Goal: Task Accomplishment & Management: Manage account settings

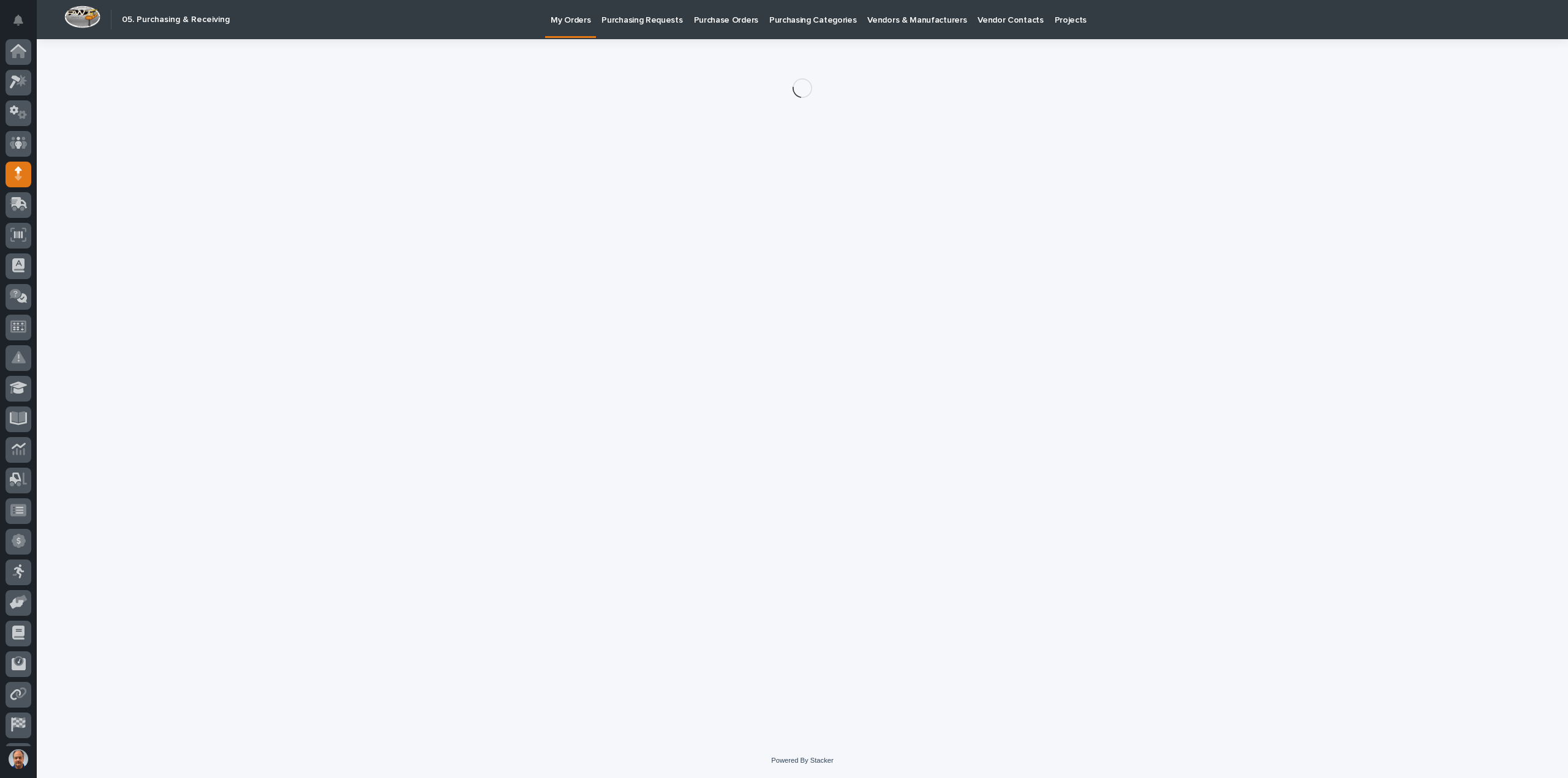
scroll to position [27, 0]
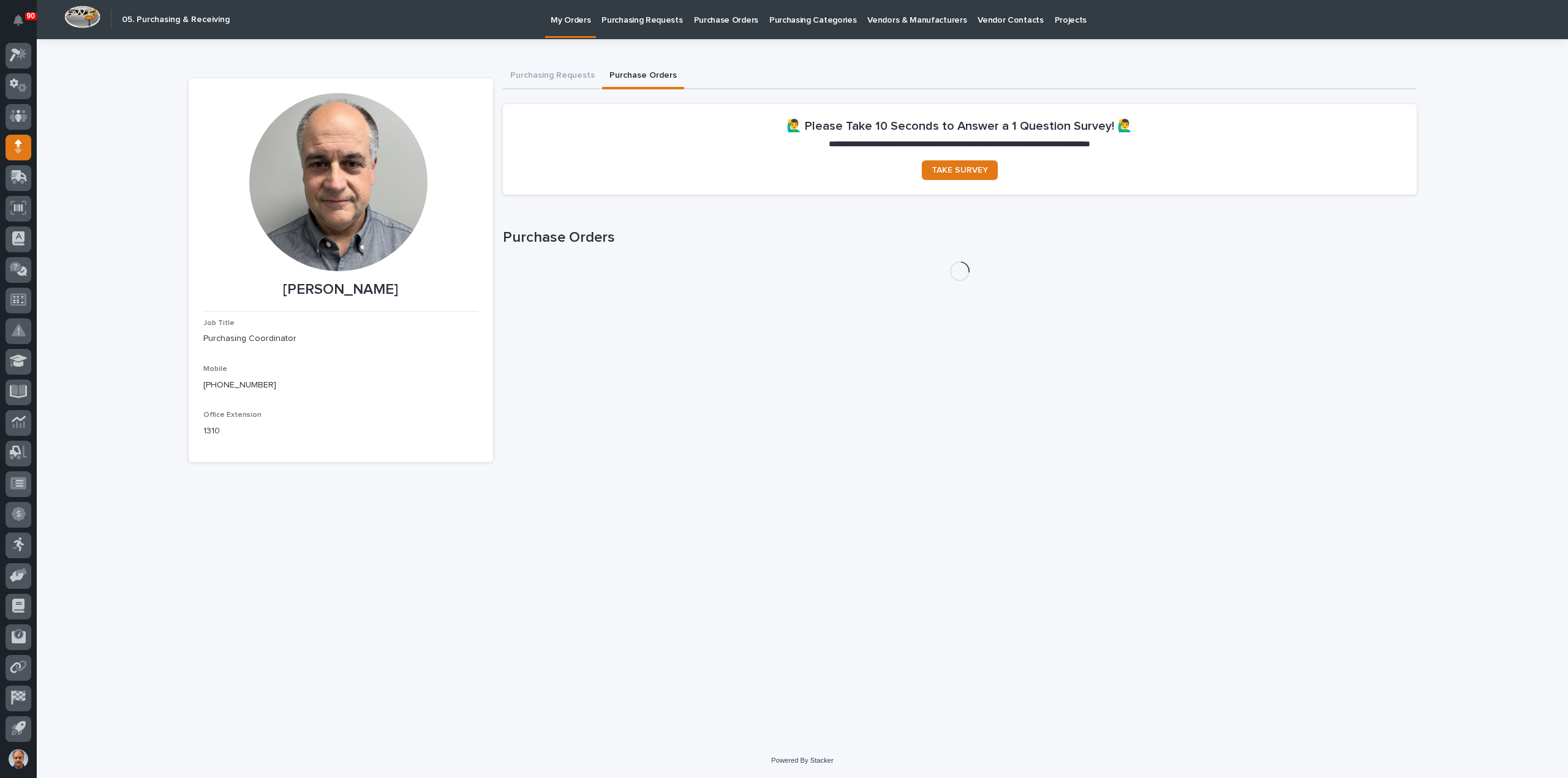
click at [646, 24] on p "Purchasing Requests" at bounding box center [641, 13] width 81 height 26
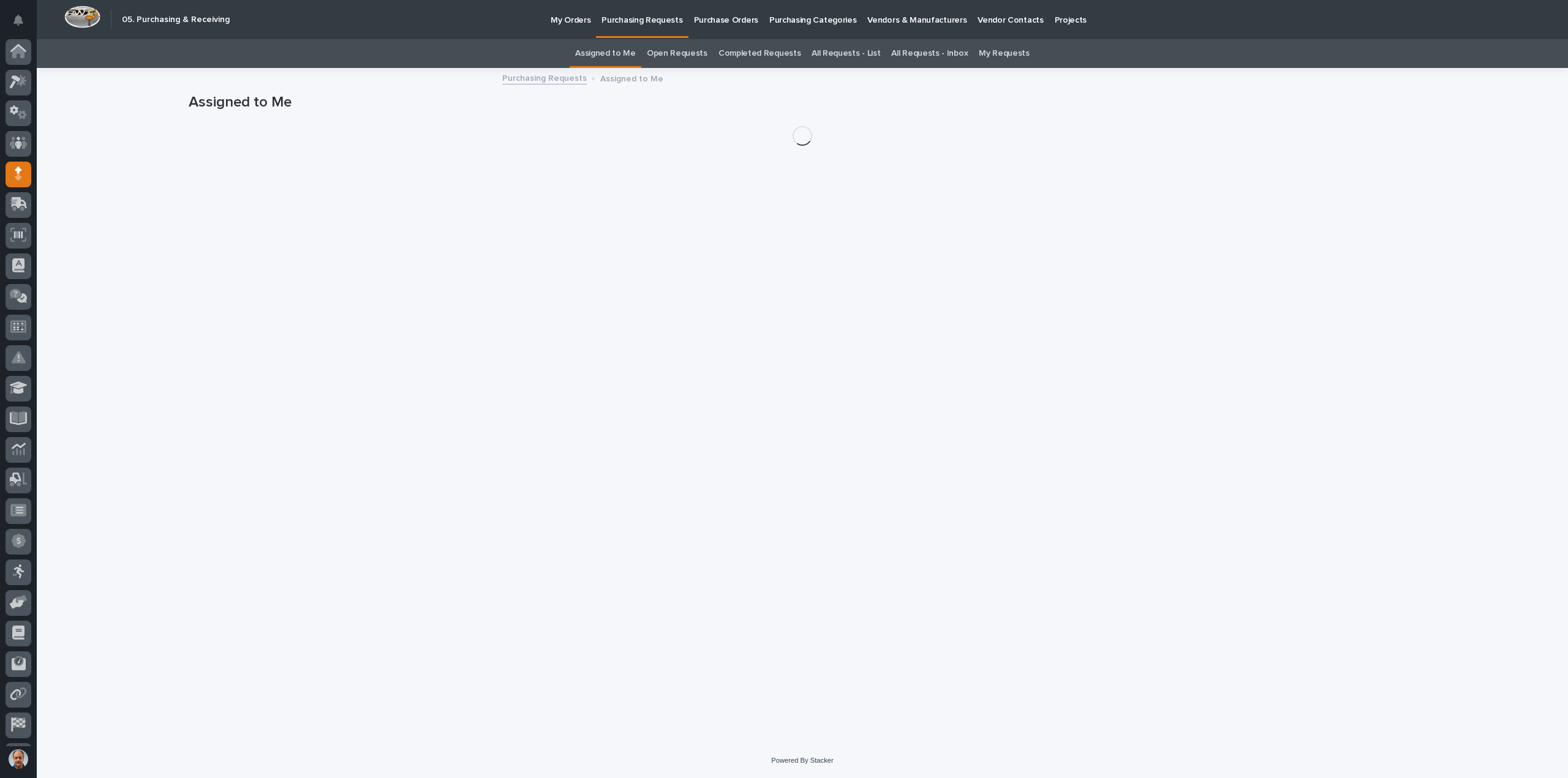
scroll to position [27, 0]
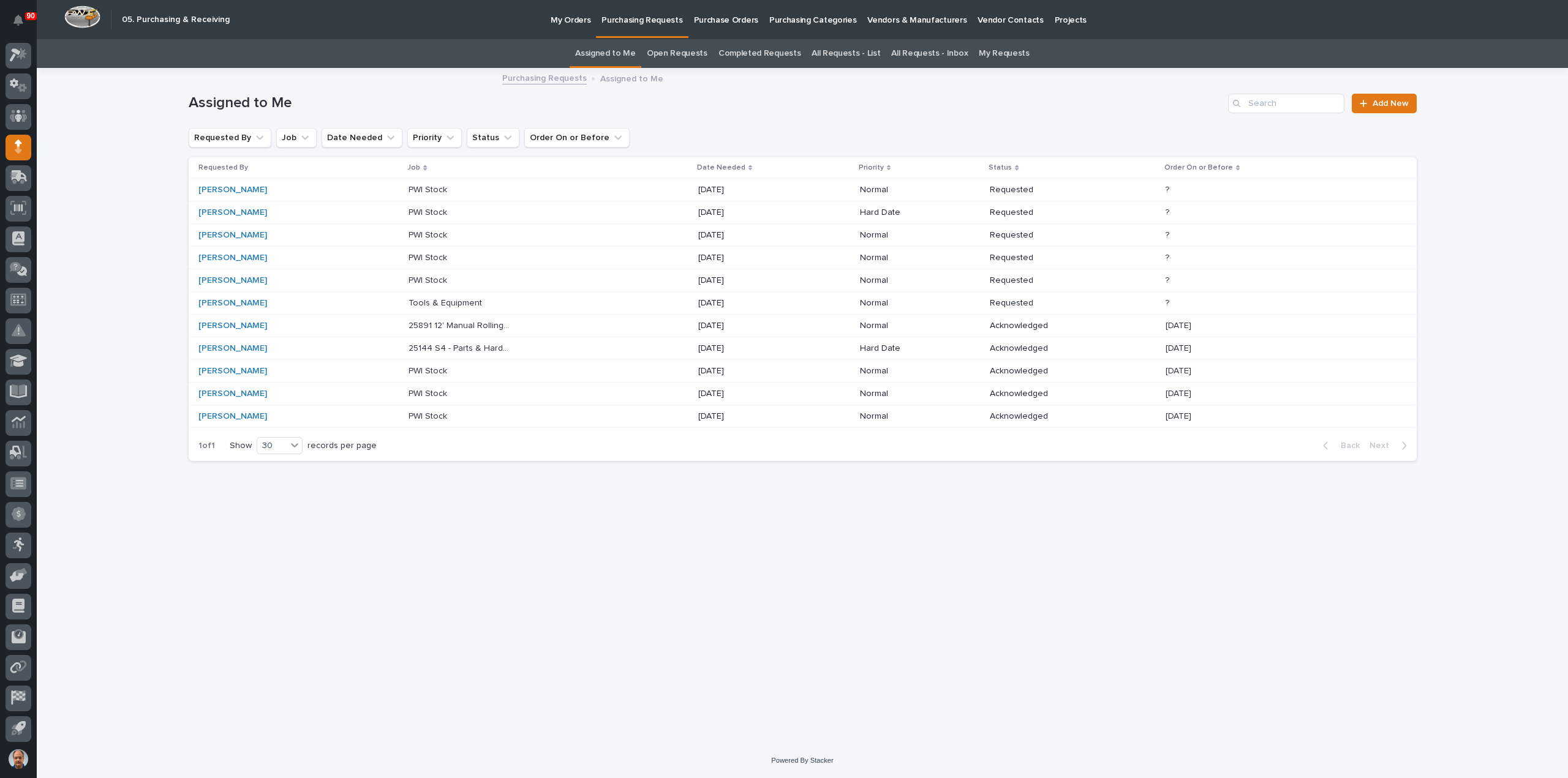
click at [452, 302] on p "Tools & Equipment" at bounding box center [447, 302] width 76 height 13
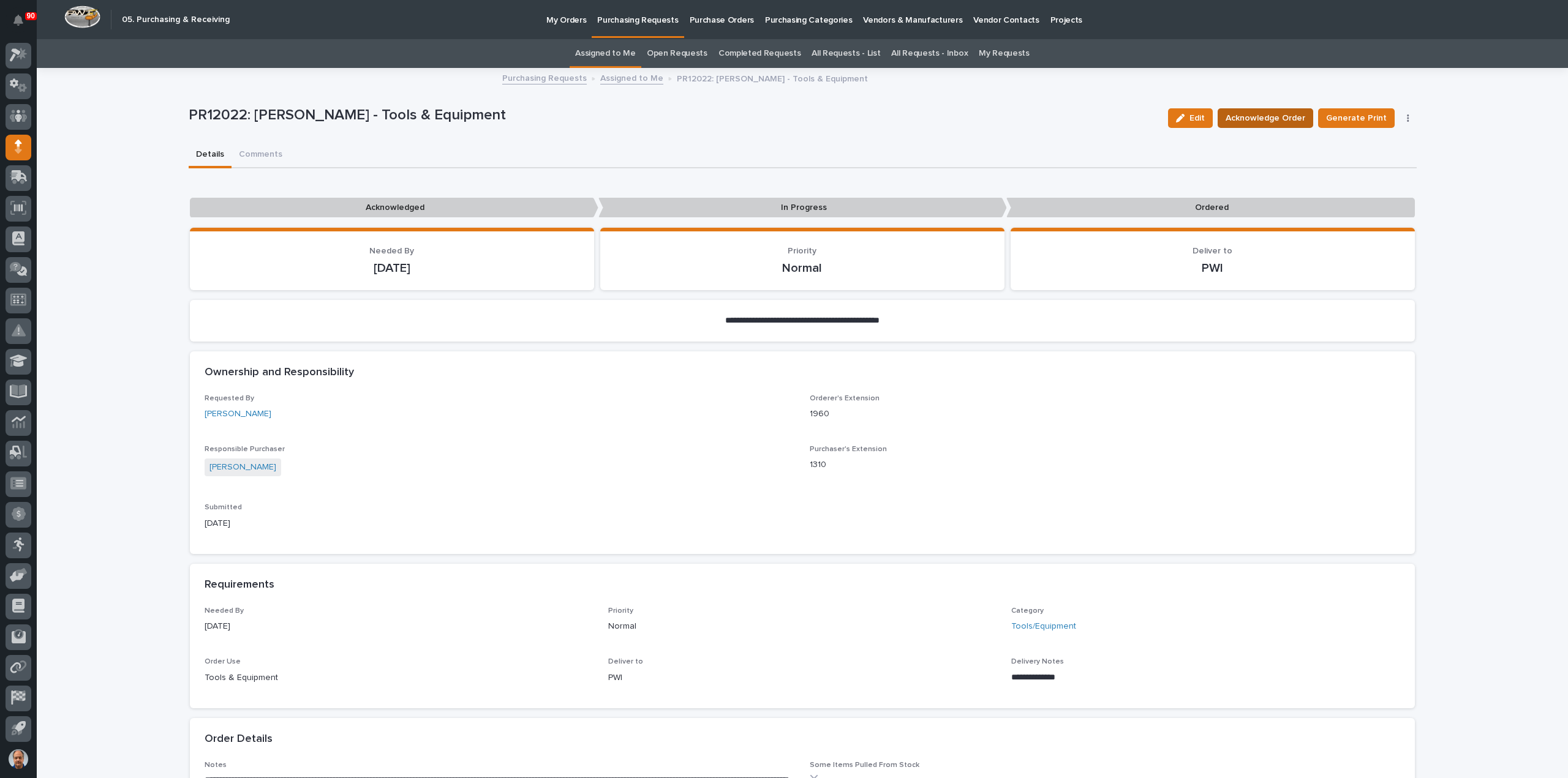
click at [1288, 116] on span "Acknowledge Order" at bounding box center [1266, 118] width 80 height 15
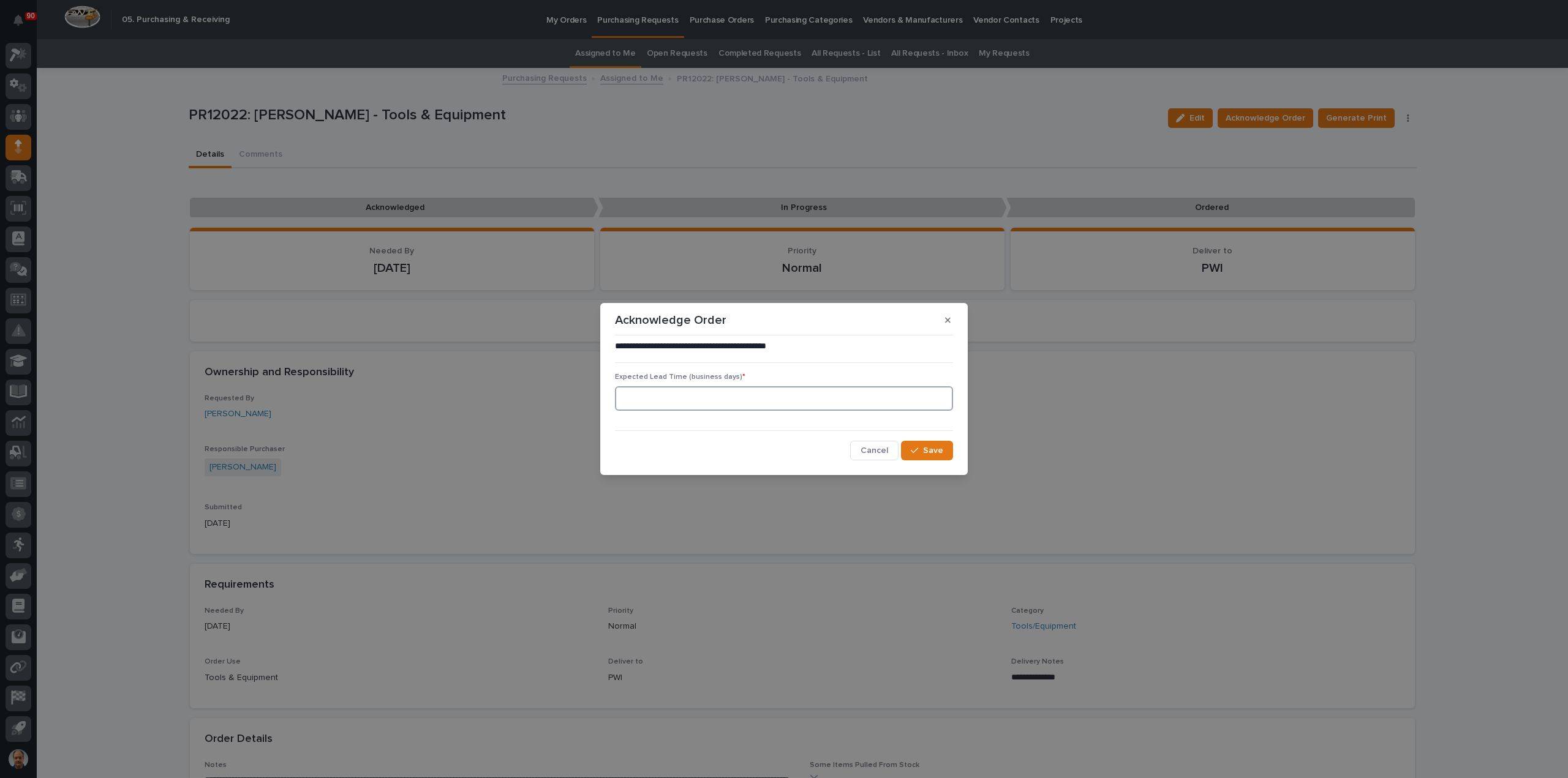
click at [721, 400] on input at bounding box center [784, 399] width 338 height 24
type input "5"
click at [927, 444] on button "Save" at bounding box center [927, 450] width 52 height 19
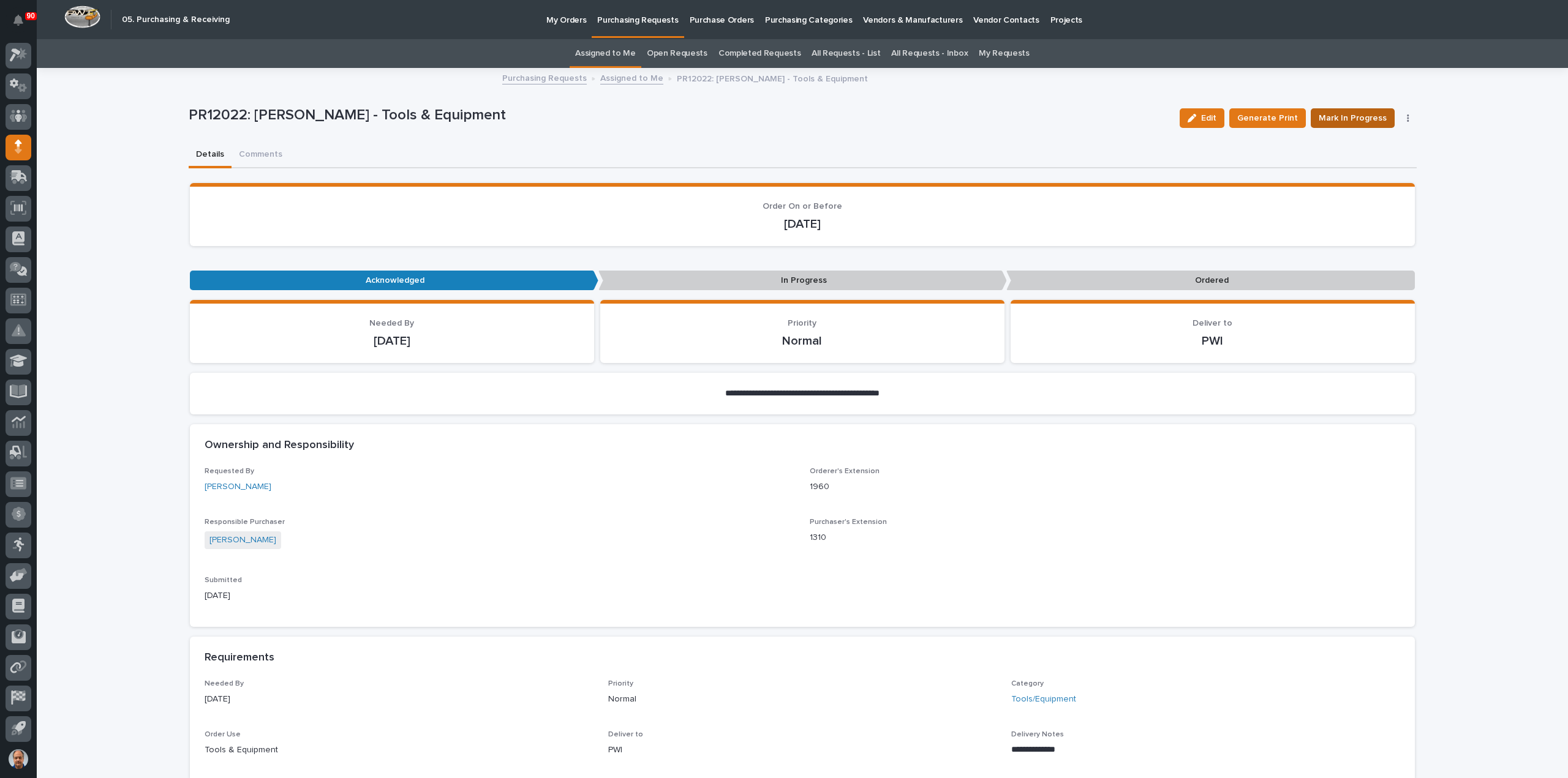
click at [1360, 115] on span "Mark In Progress" at bounding box center [1353, 118] width 68 height 15
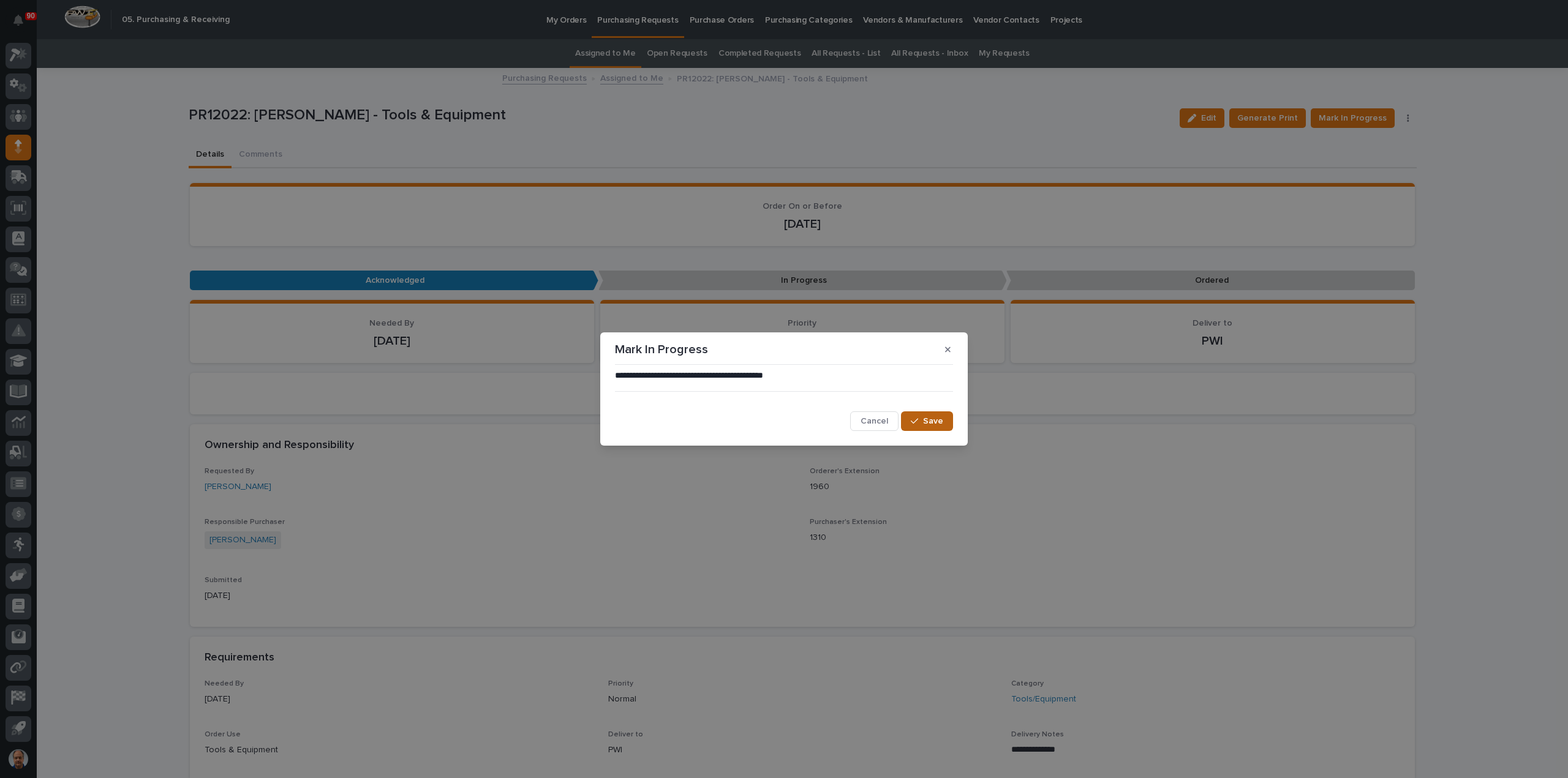
click at [925, 421] on span "Save" at bounding box center [933, 421] width 20 height 11
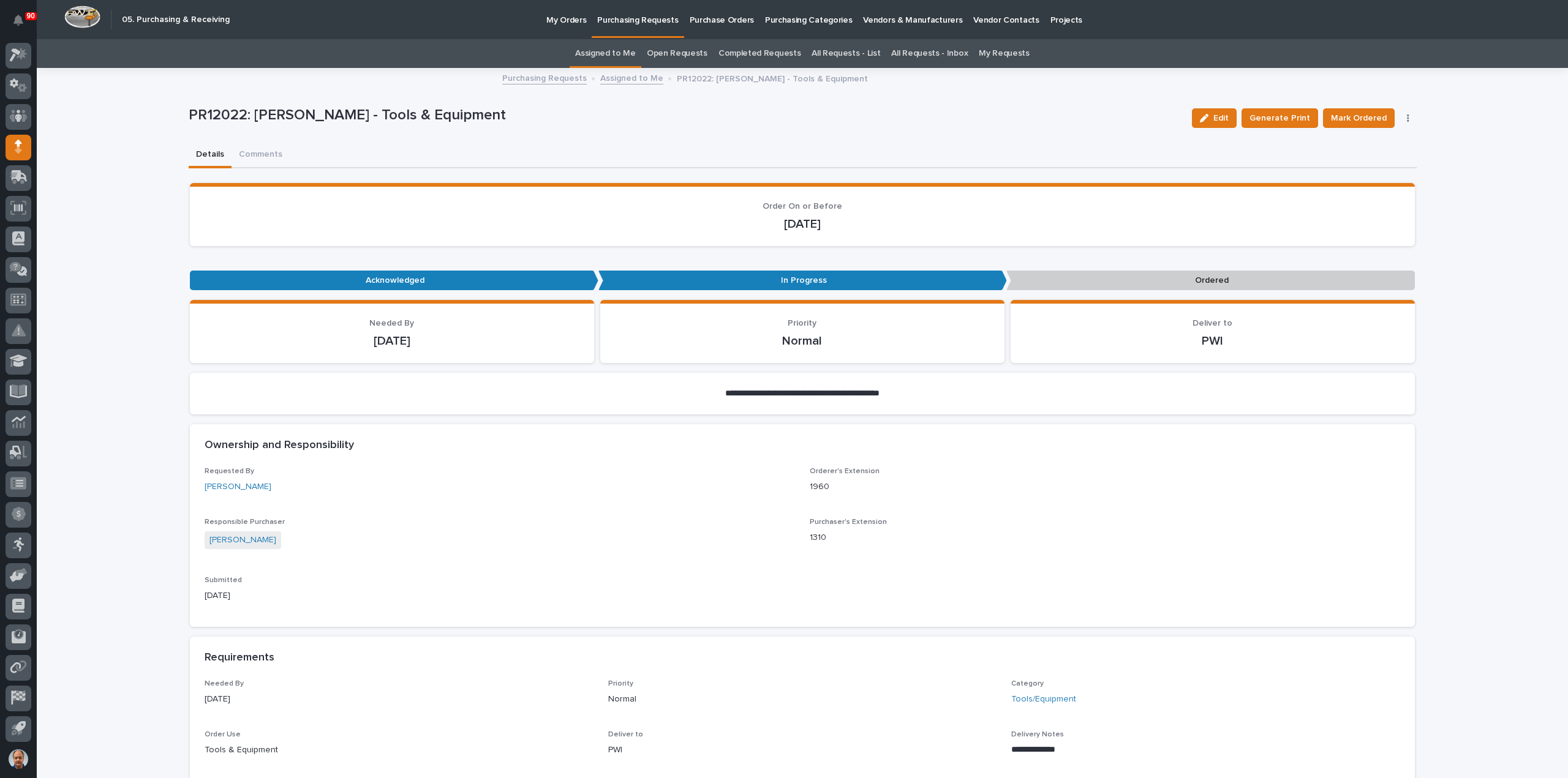
click at [633, 21] on p "Purchasing Requests" at bounding box center [637, 13] width 81 height 26
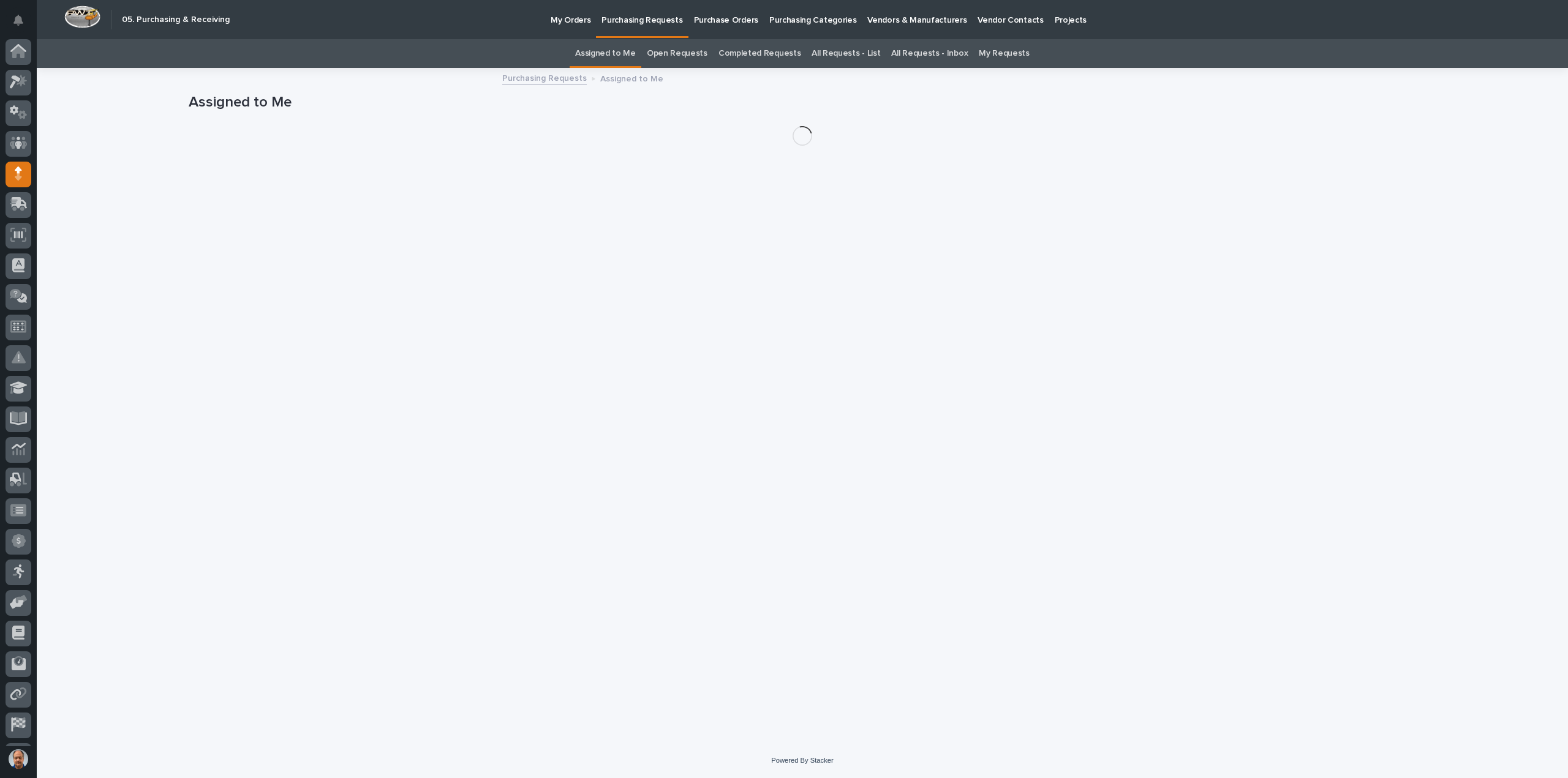
scroll to position [27, 0]
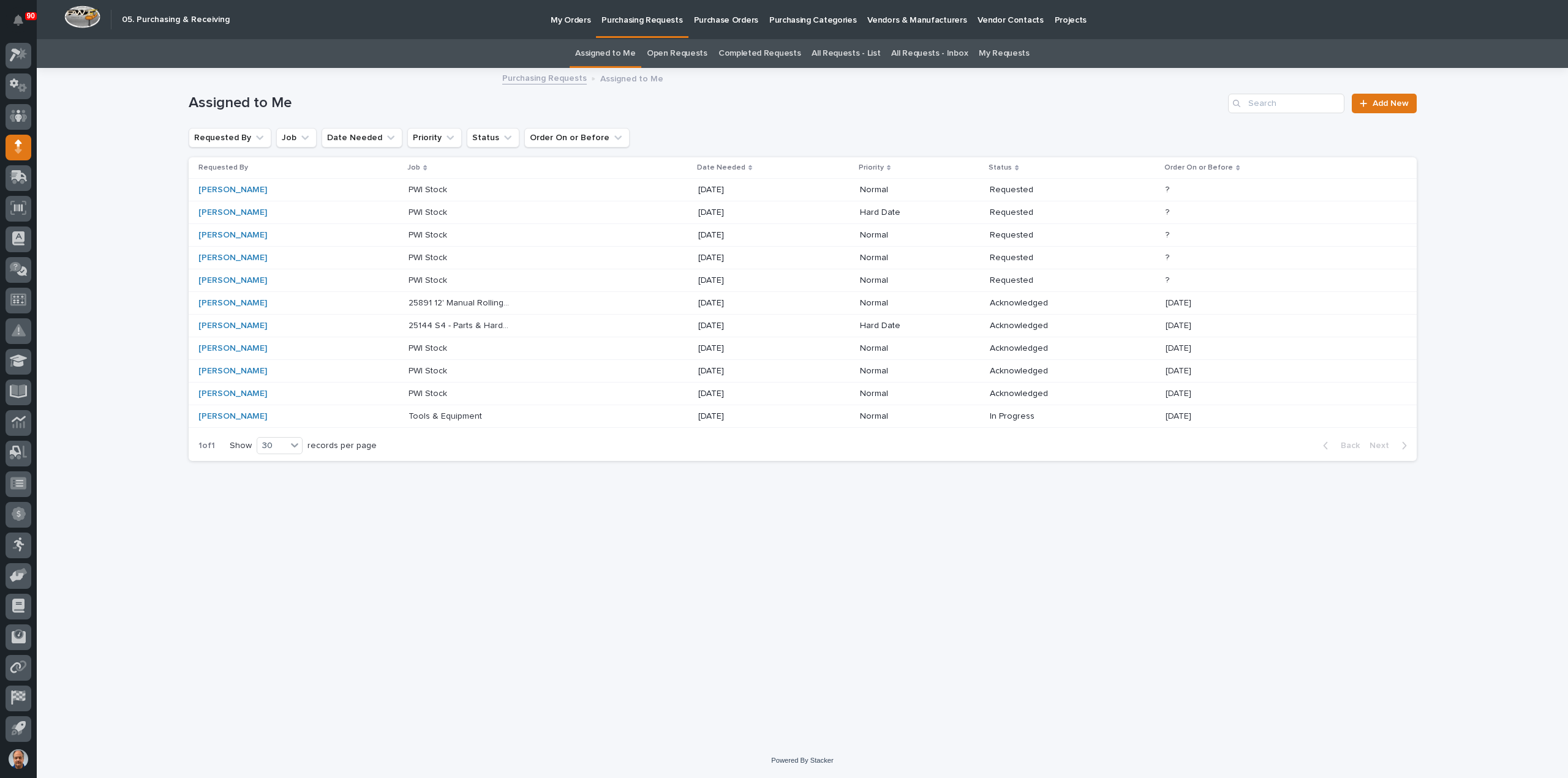
click at [451, 304] on p "25891 12' Manual Rolling Gates" at bounding box center [461, 302] width 105 height 13
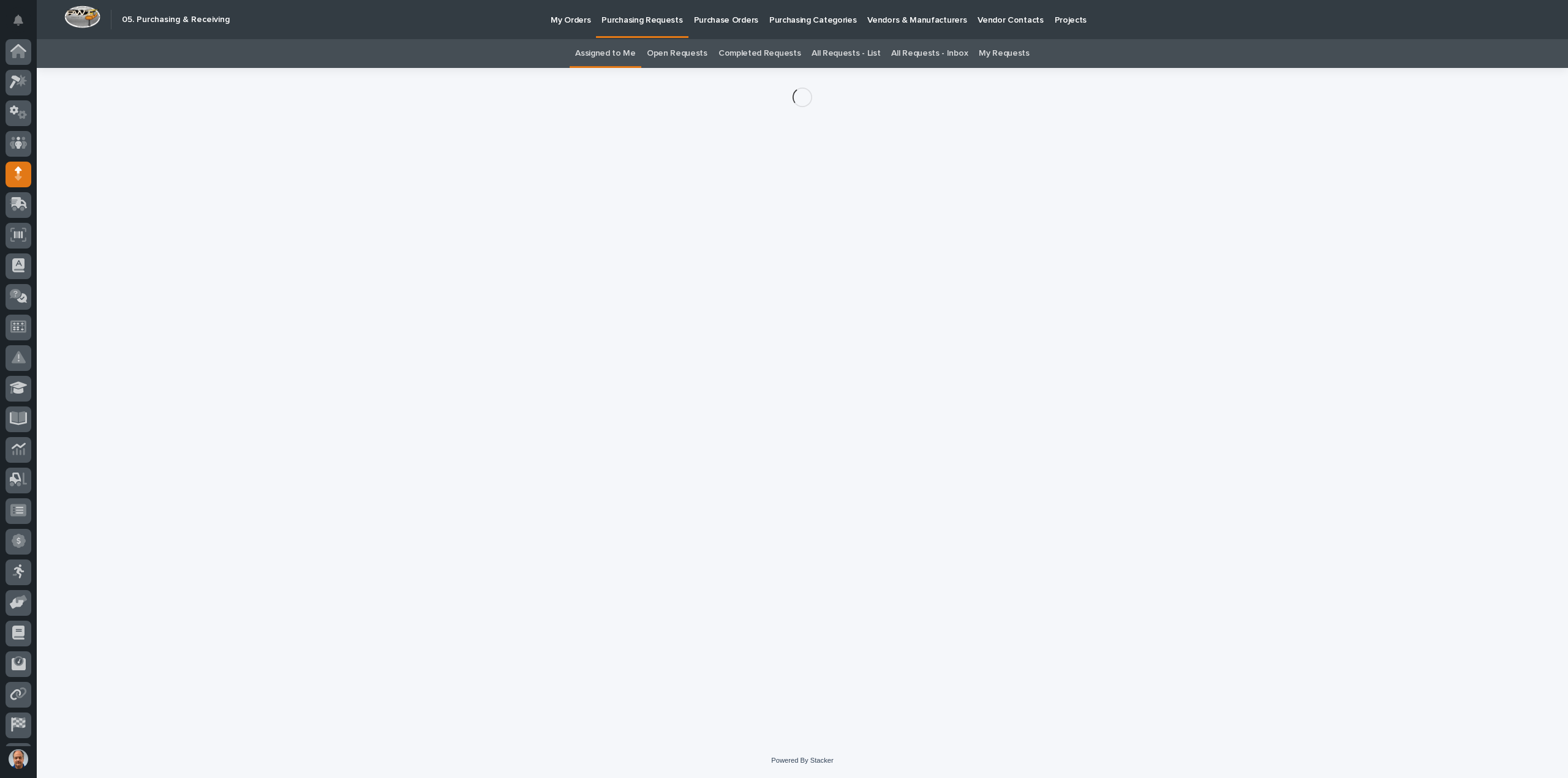
scroll to position [27, 0]
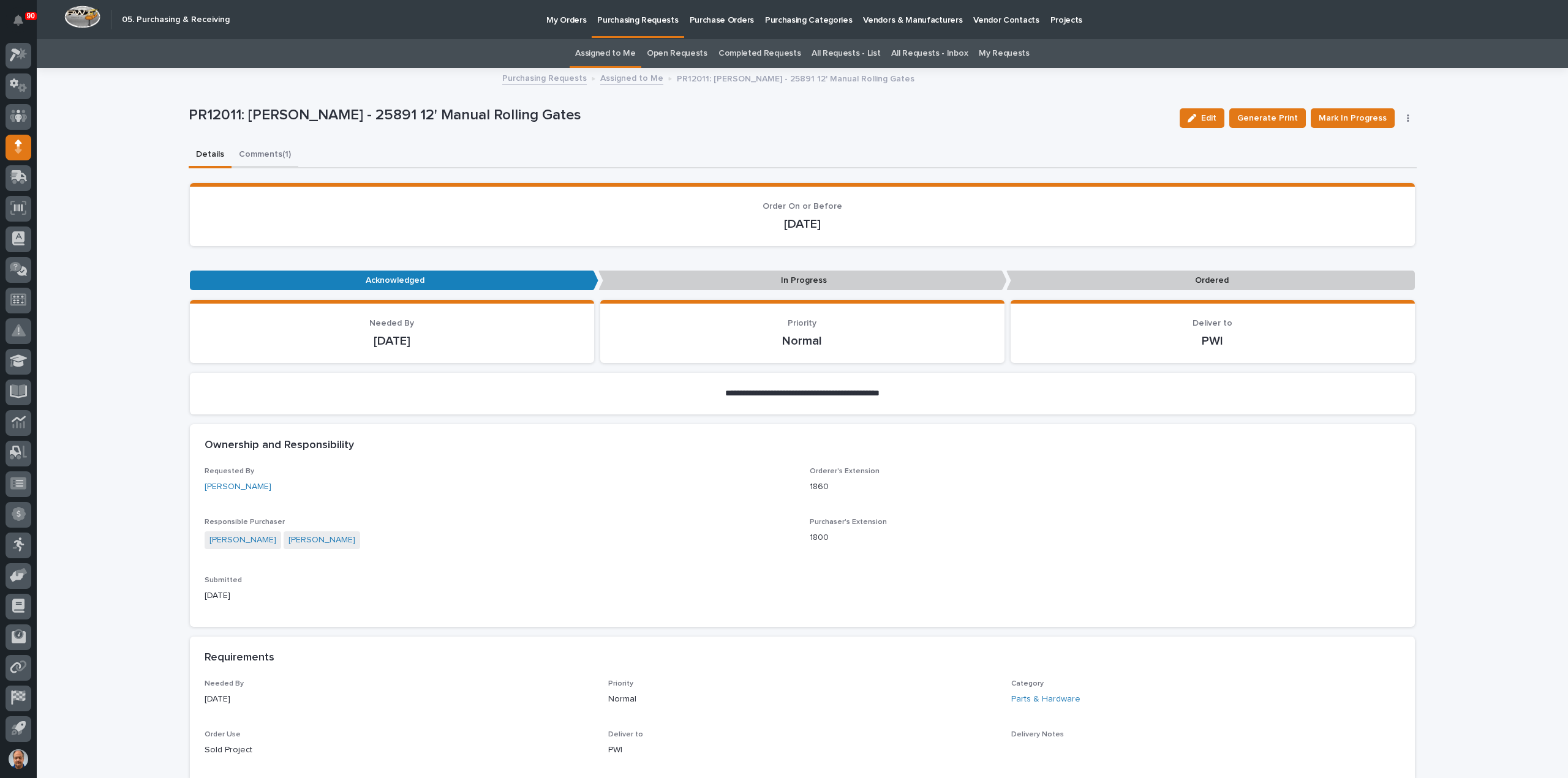
click at [260, 150] on button "Comments (1)" at bounding box center [265, 155] width 67 height 26
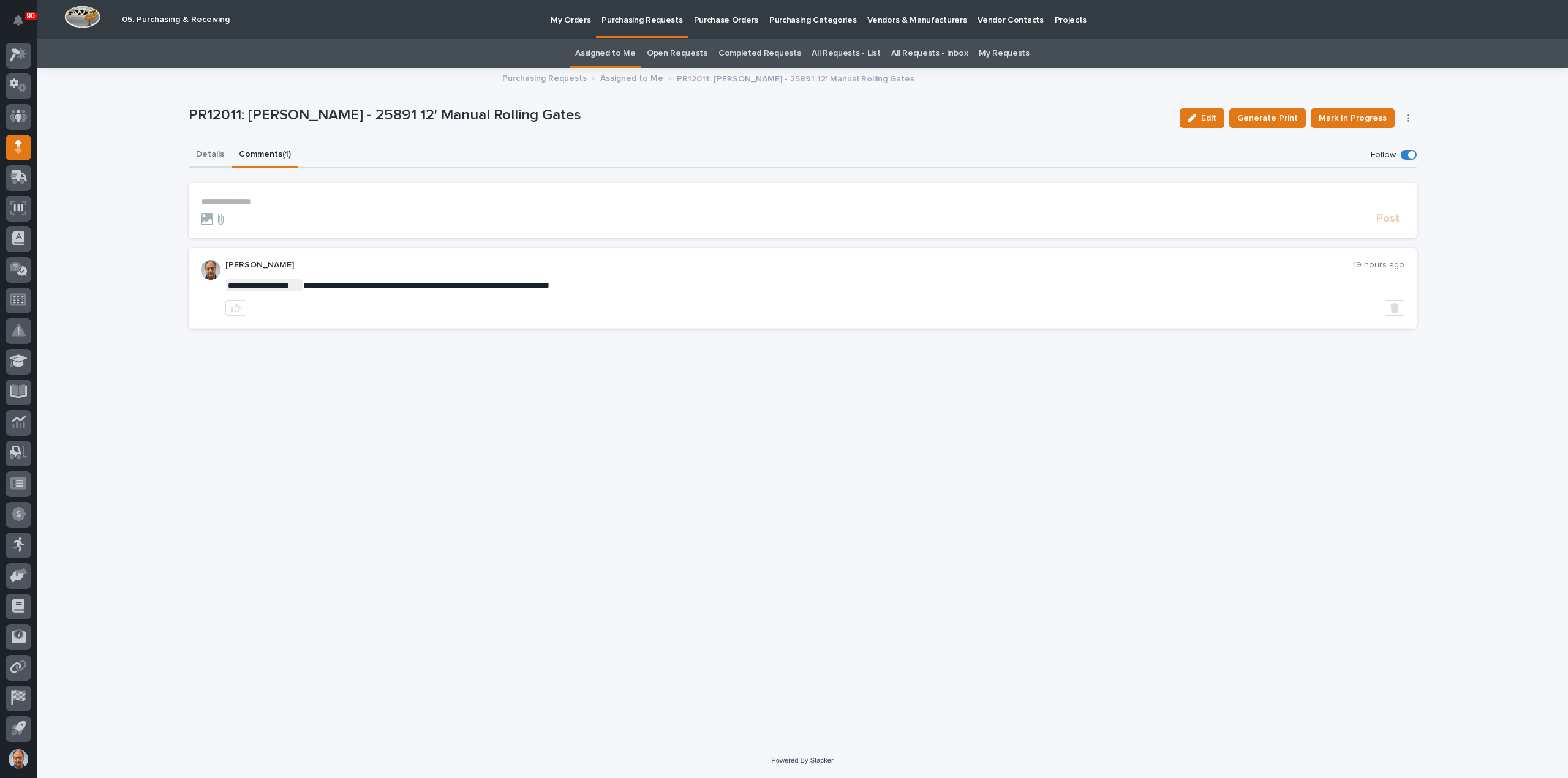
click at [208, 150] on button "Details" at bounding box center [210, 155] width 43 height 26
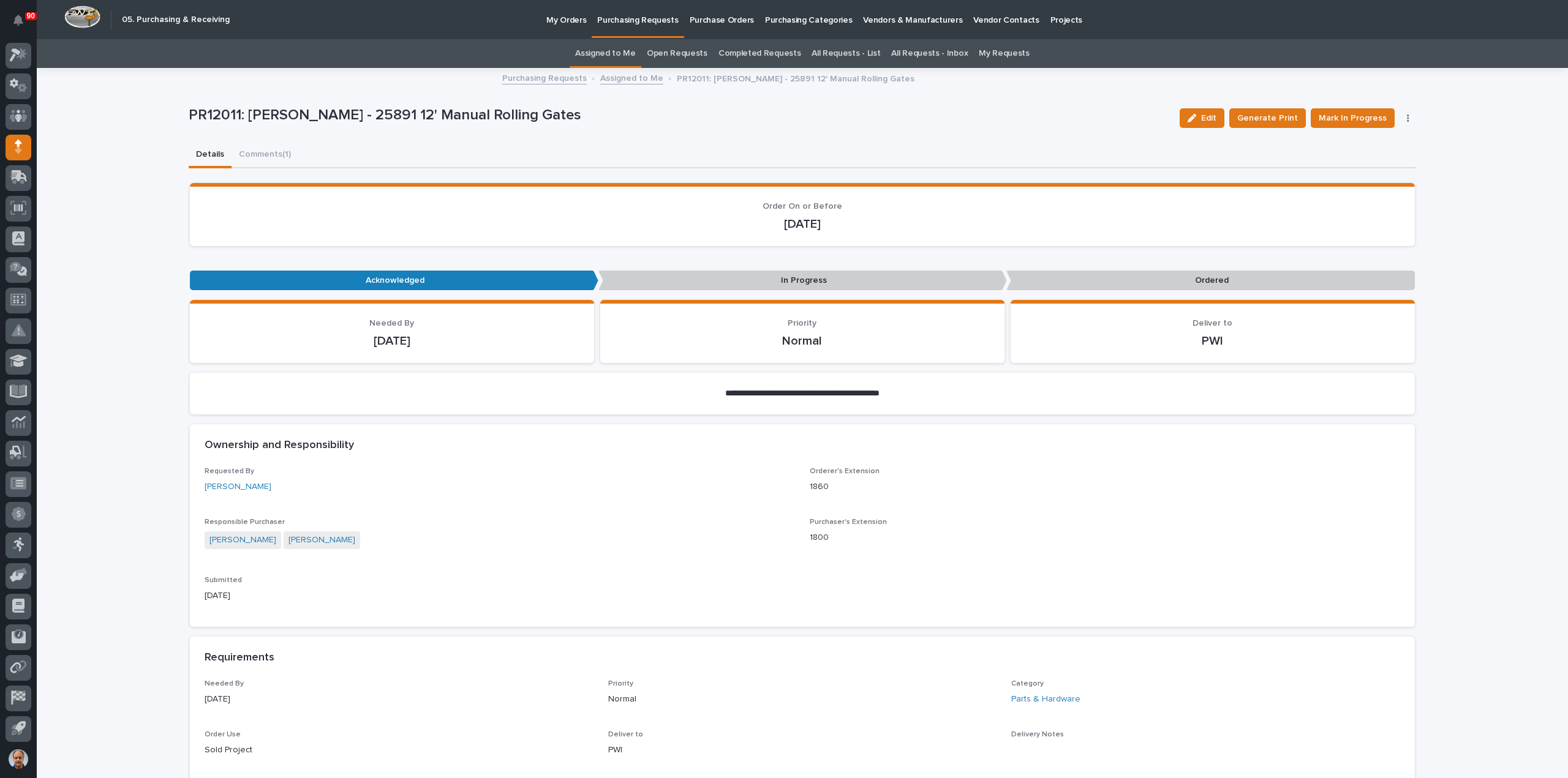
click at [626, 78] on link "Assigned to Me" at bounding box center [631, 78] width 63 height 14
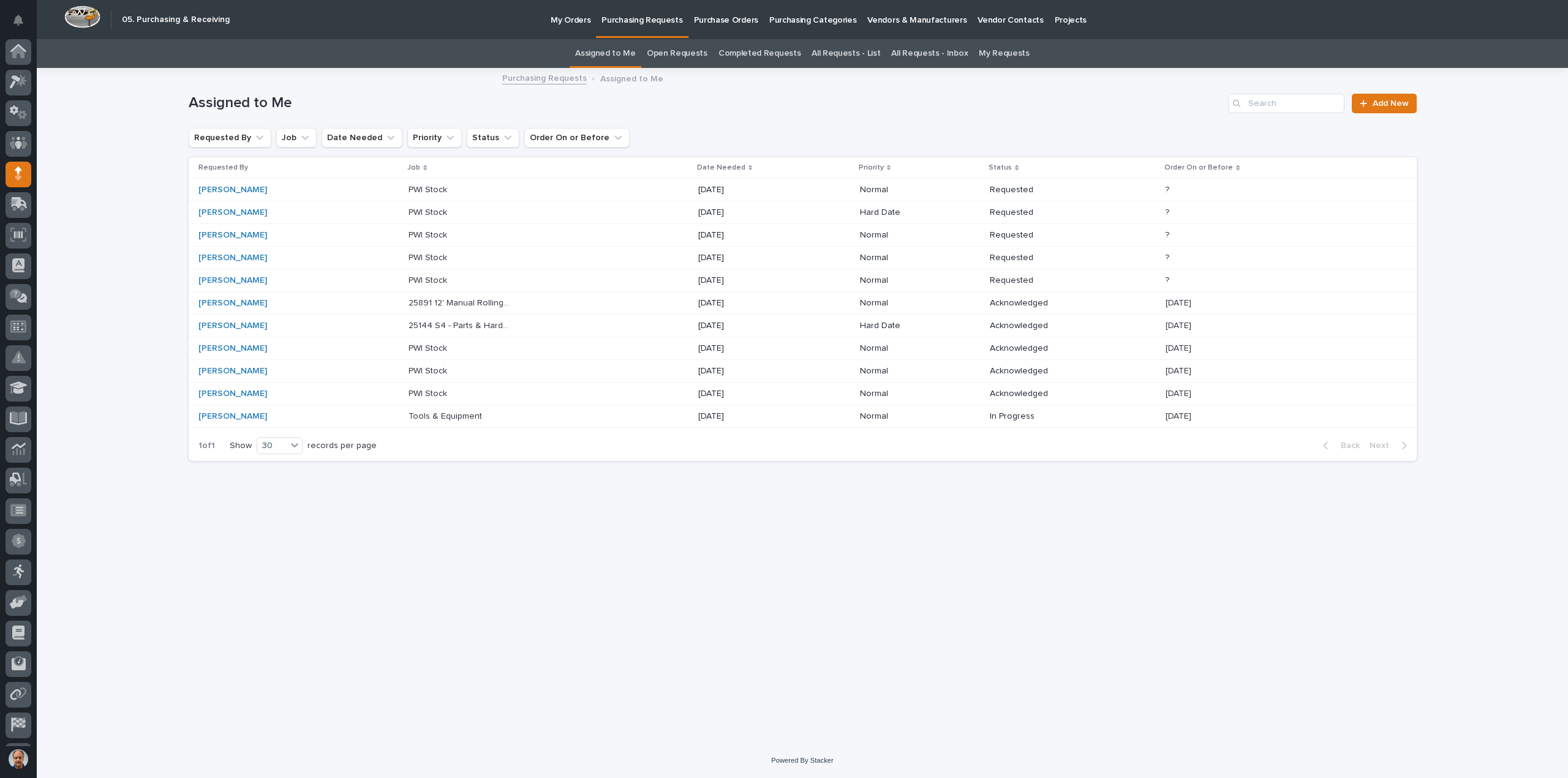
scroll to position [27, 0]
click at [442, 324] on p "25144 S4 - Parts & Hardware" at bounding box center [461, 324] width 105 height 13
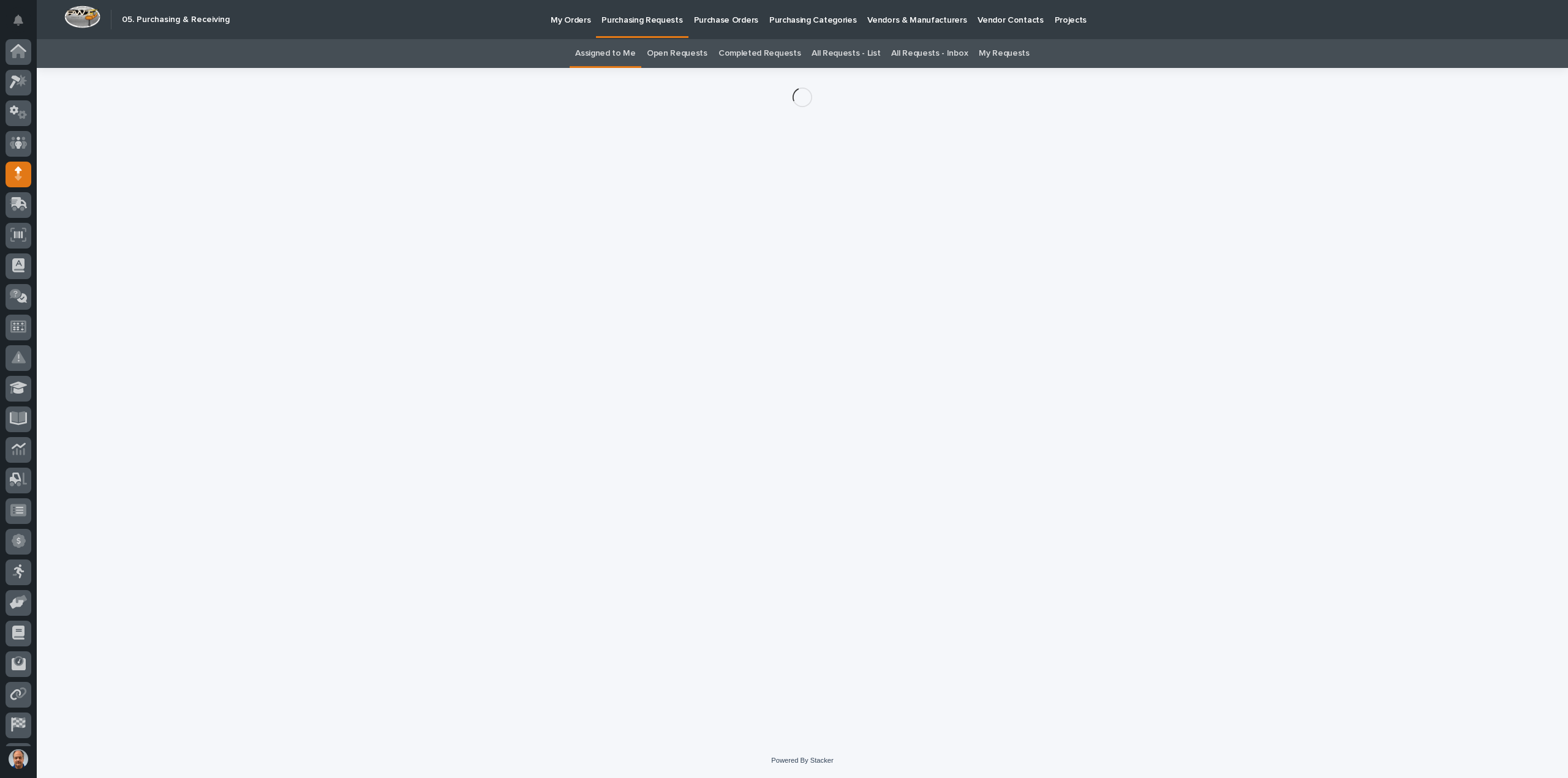
scroll to position [27, 0]
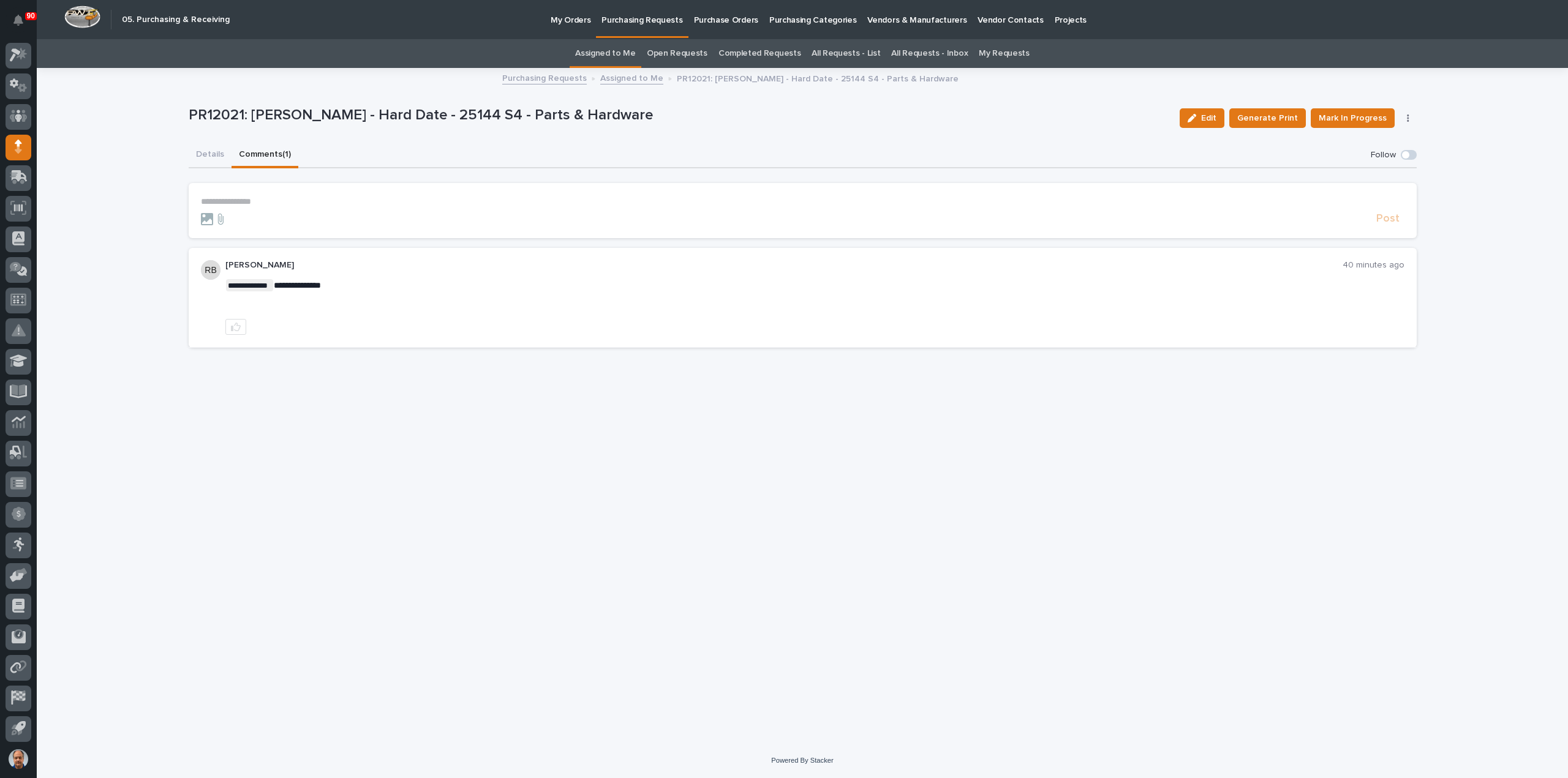
click at [253, 150] on button "Comments (1)" at bounding box center [265, 155] width 67 height 26
click at [205, 152] on button "Details" at bounding box center [210, 155] width 43 height 26
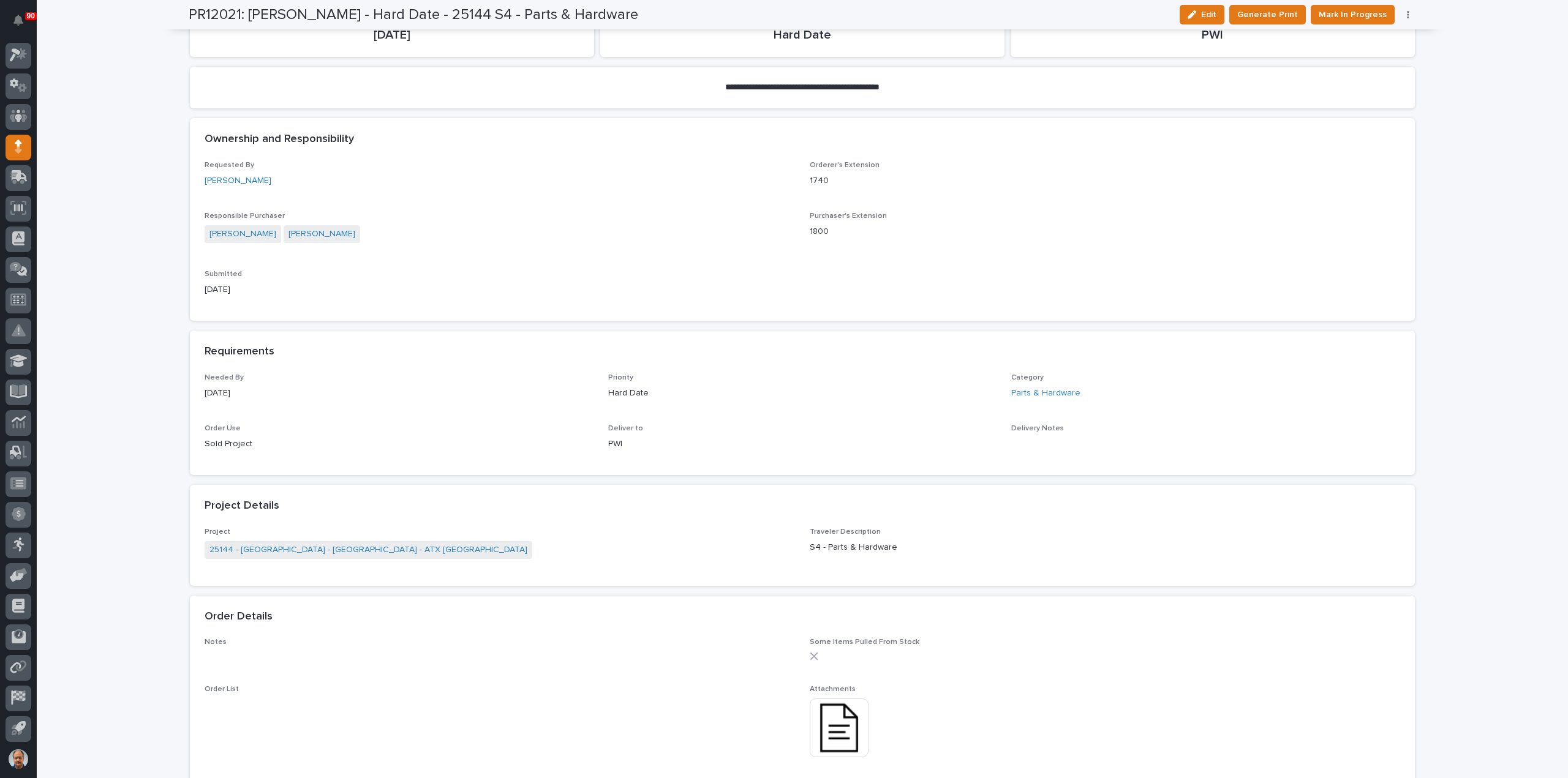
scroll to position [490, 0]
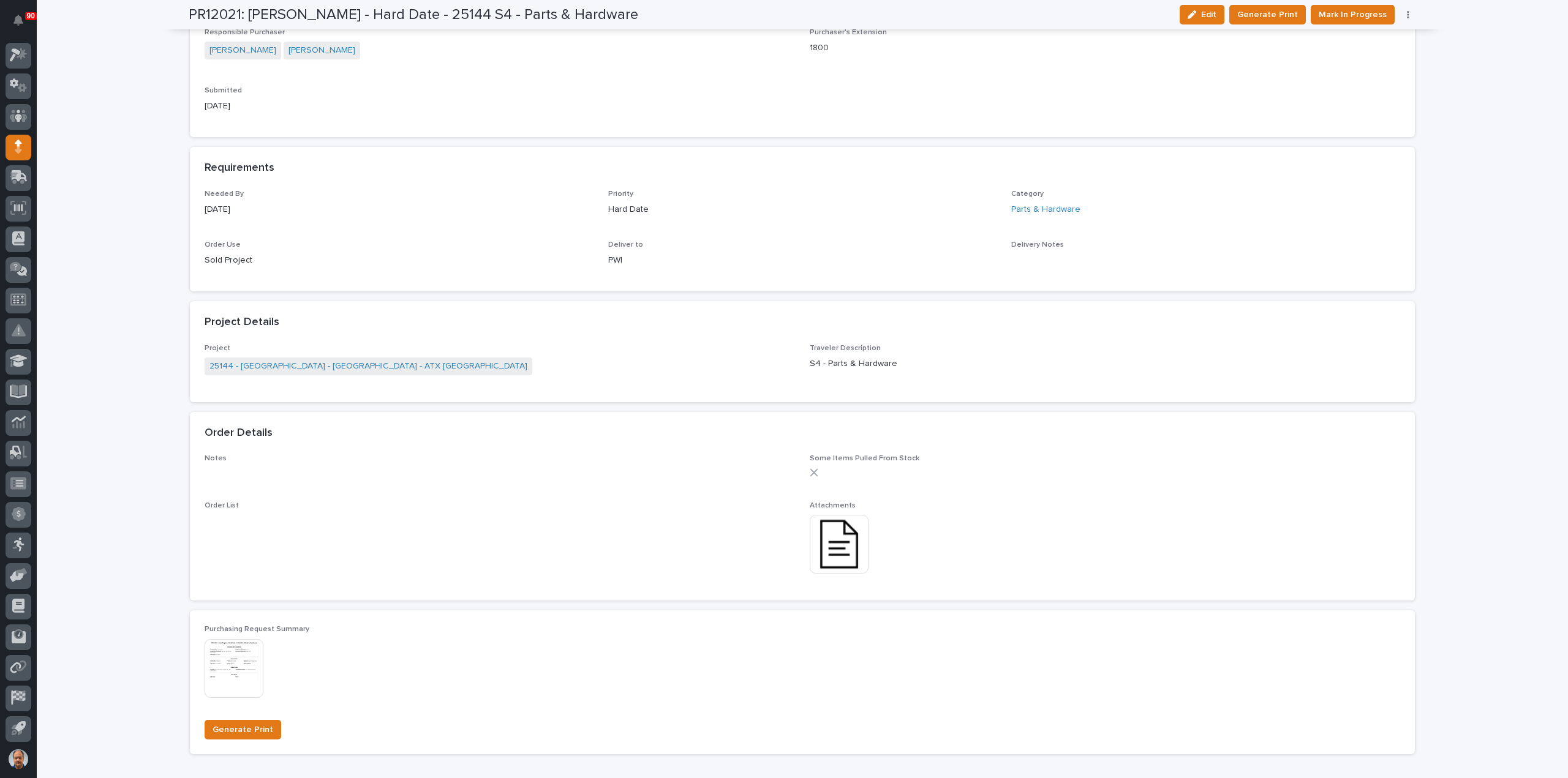
click at [821, 547] on img at bounding box center [839, 544] width 58 height 58
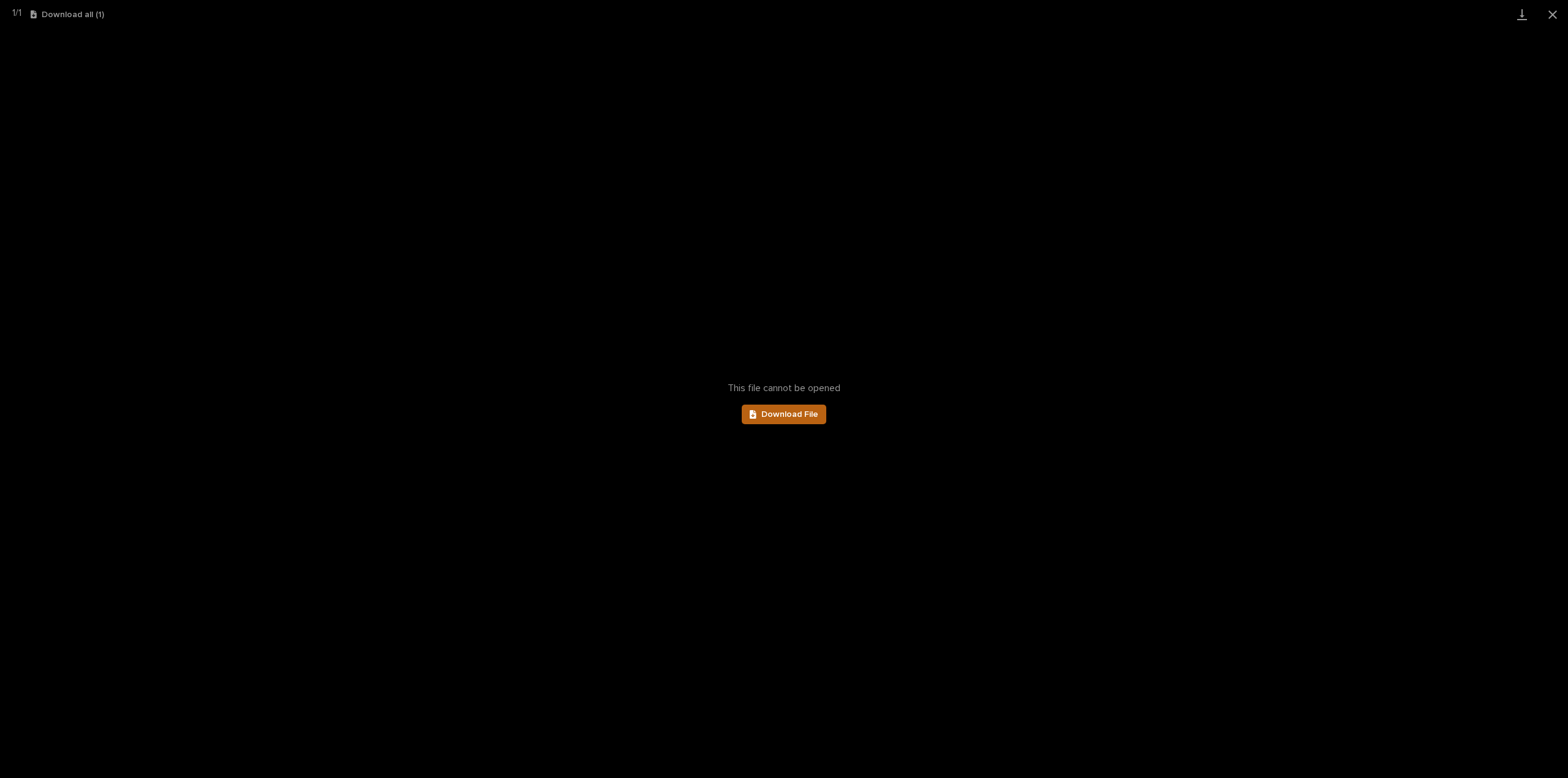
click at [784, 415] on span "Download File" at bounding box center [790, 414] width 57 height 9
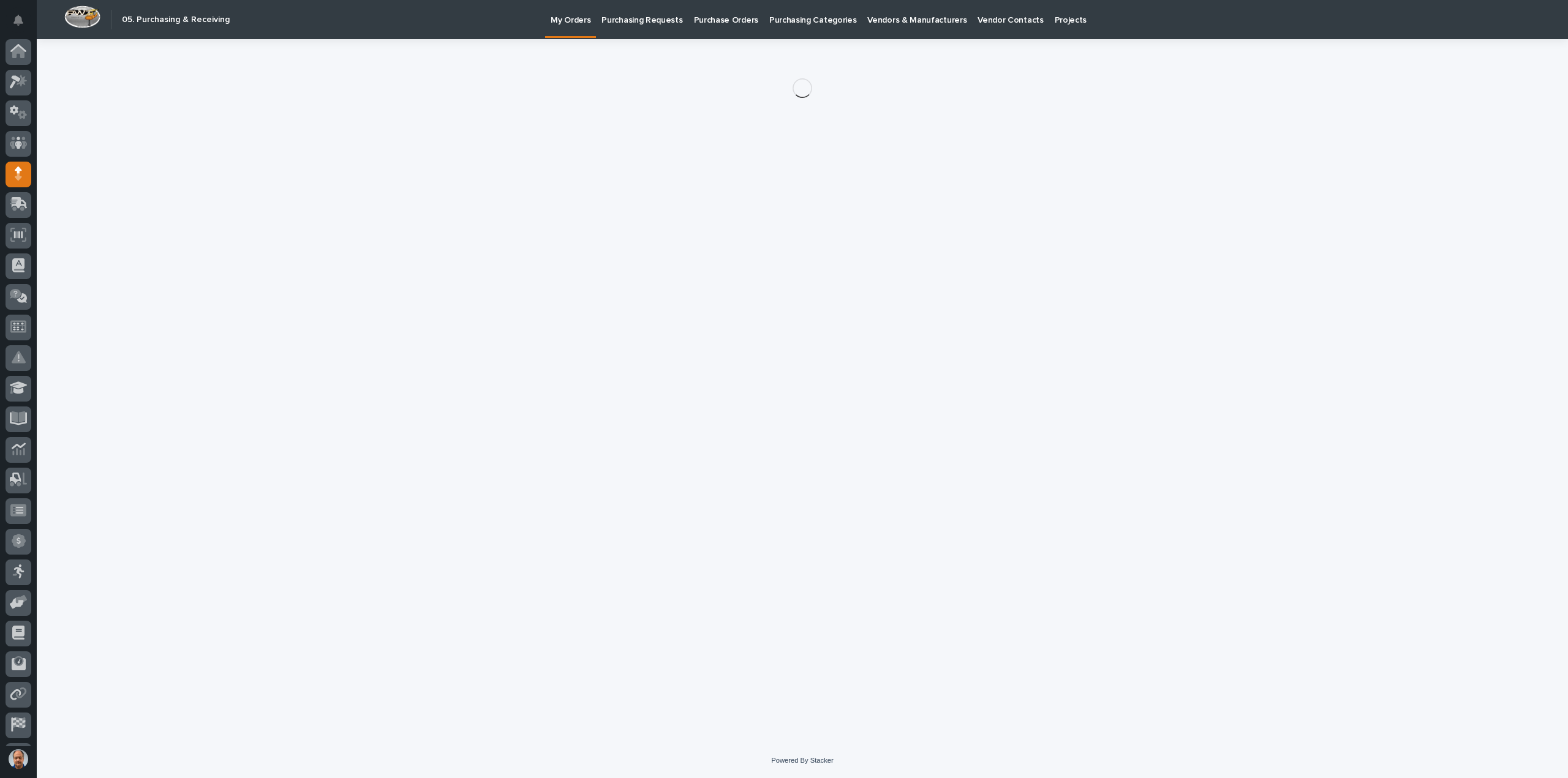
scroll to position [27, 0]
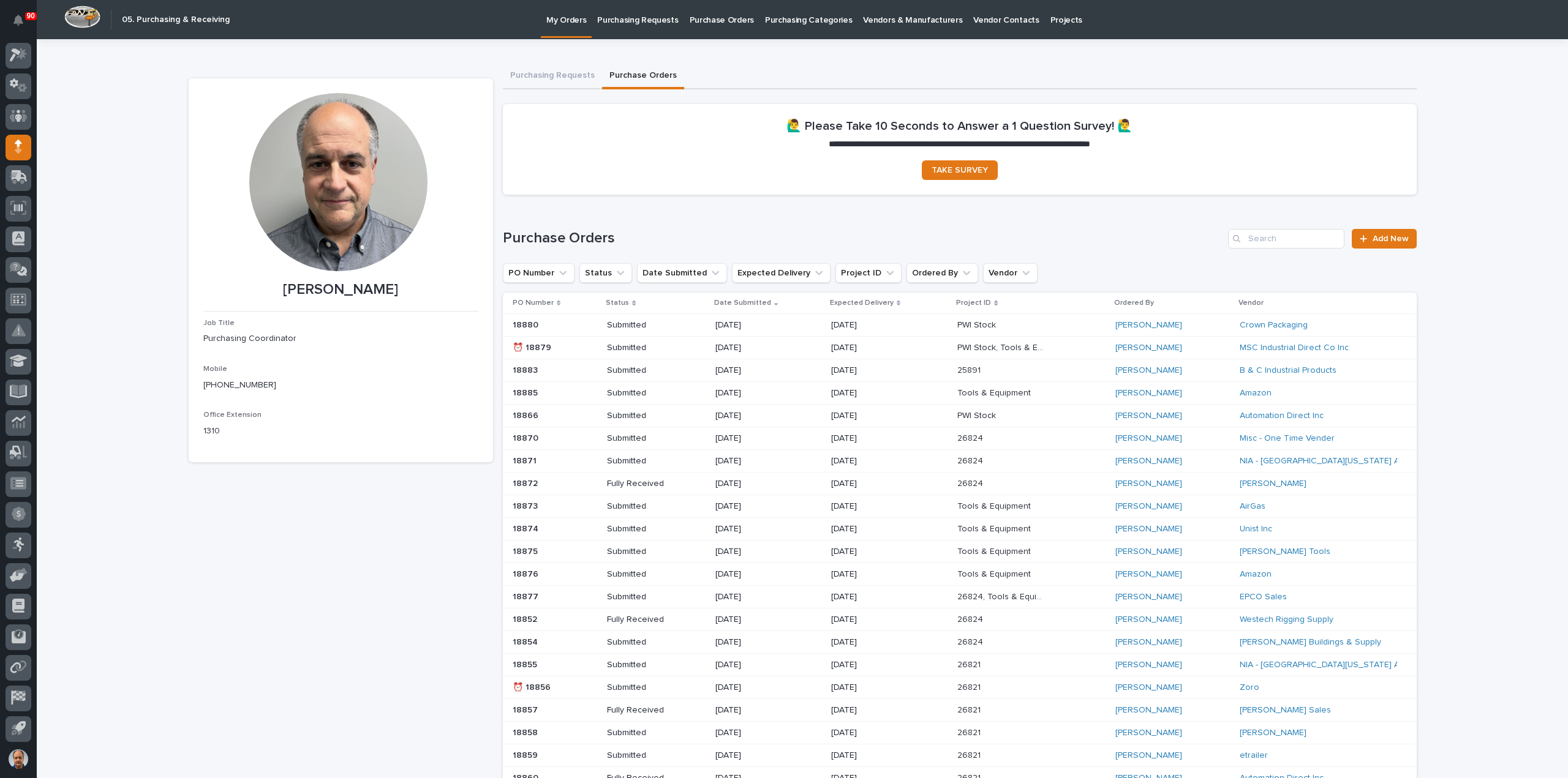
click at [652, 19] on p "Purchasing Requests" at bounding box center [637, 13] width 81 height 26
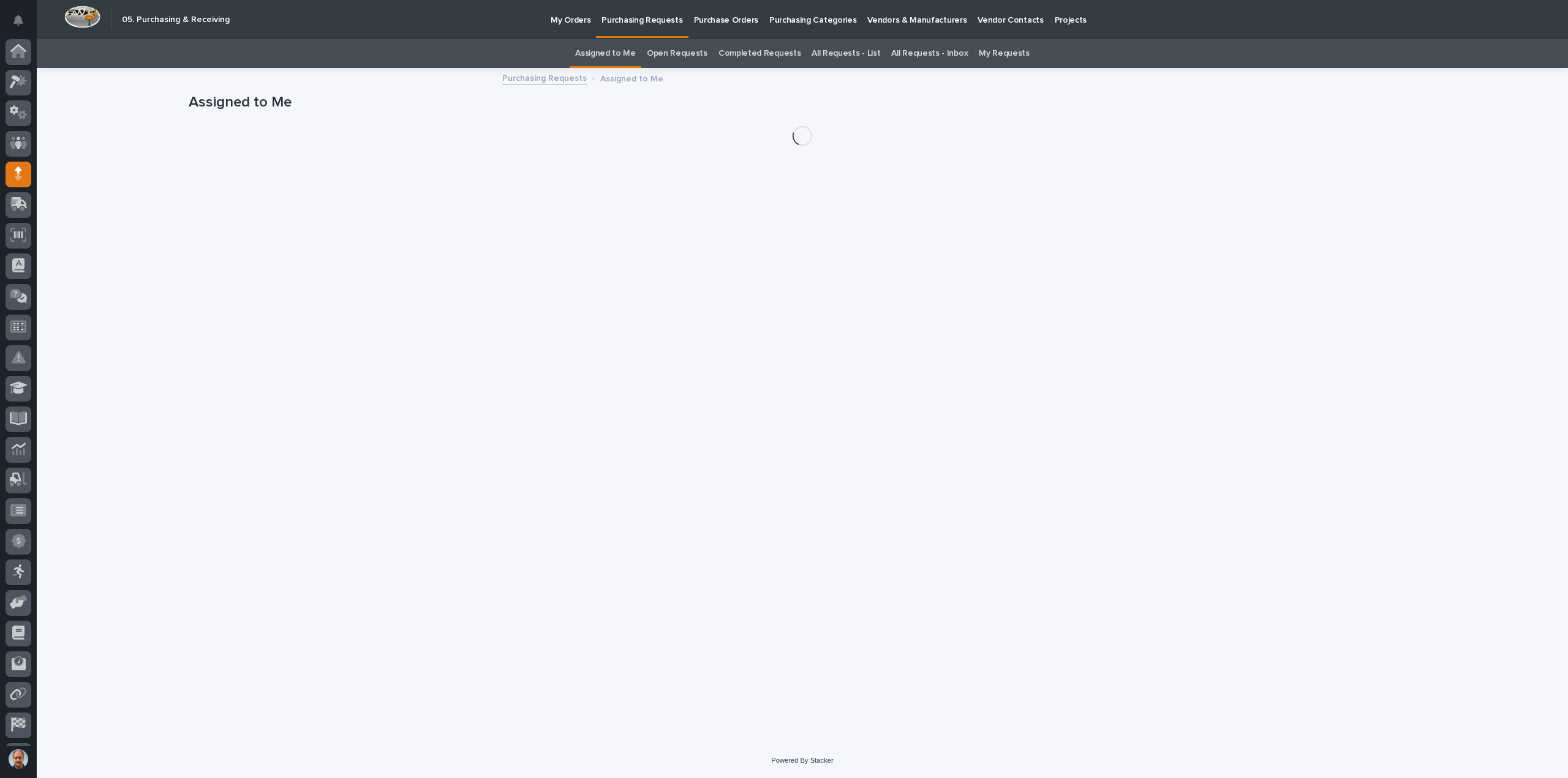
scroll to position [27, 0]
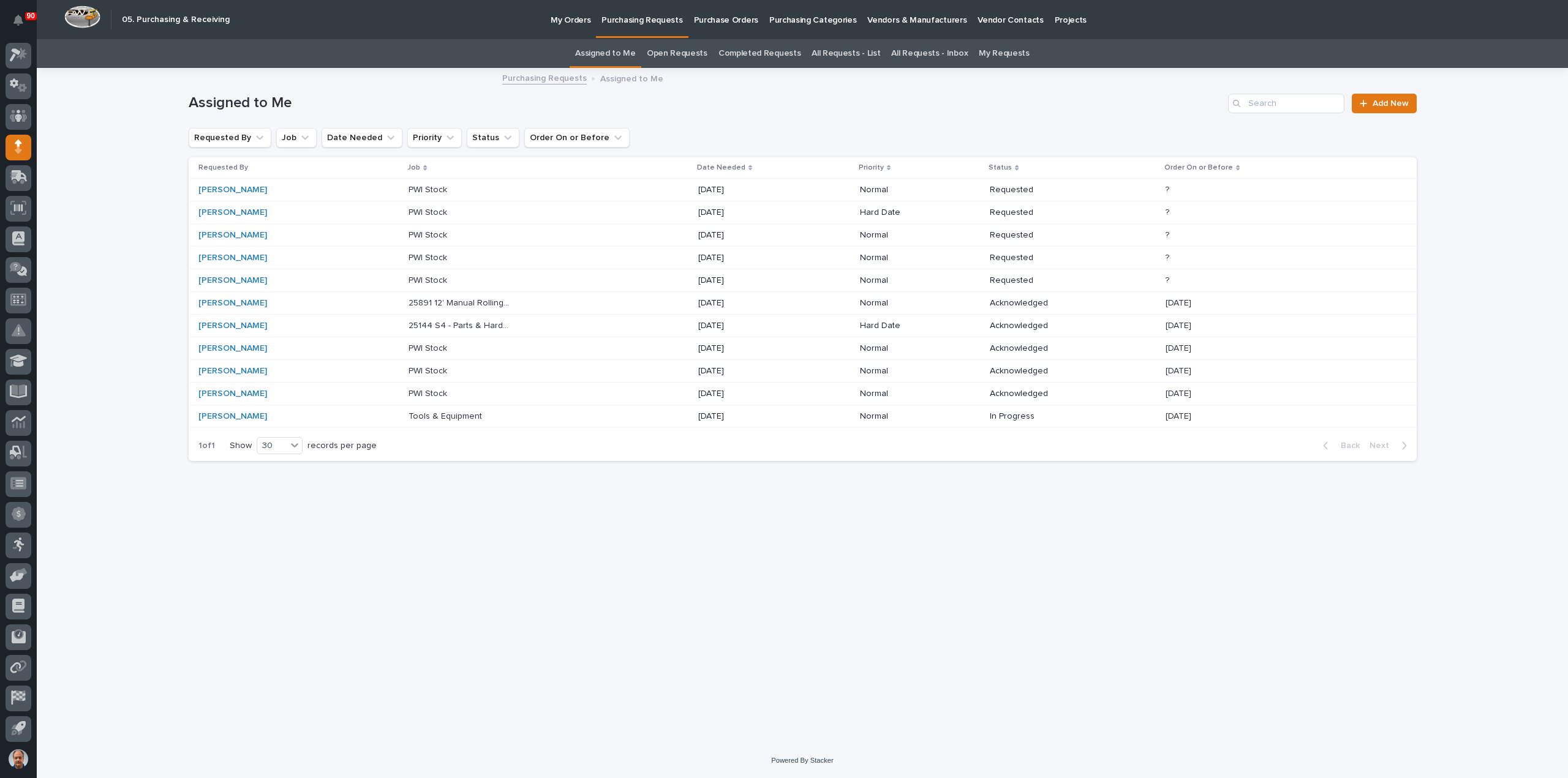
click at [441, 189] on p at bounding box center [459, 190] width 102 height 11
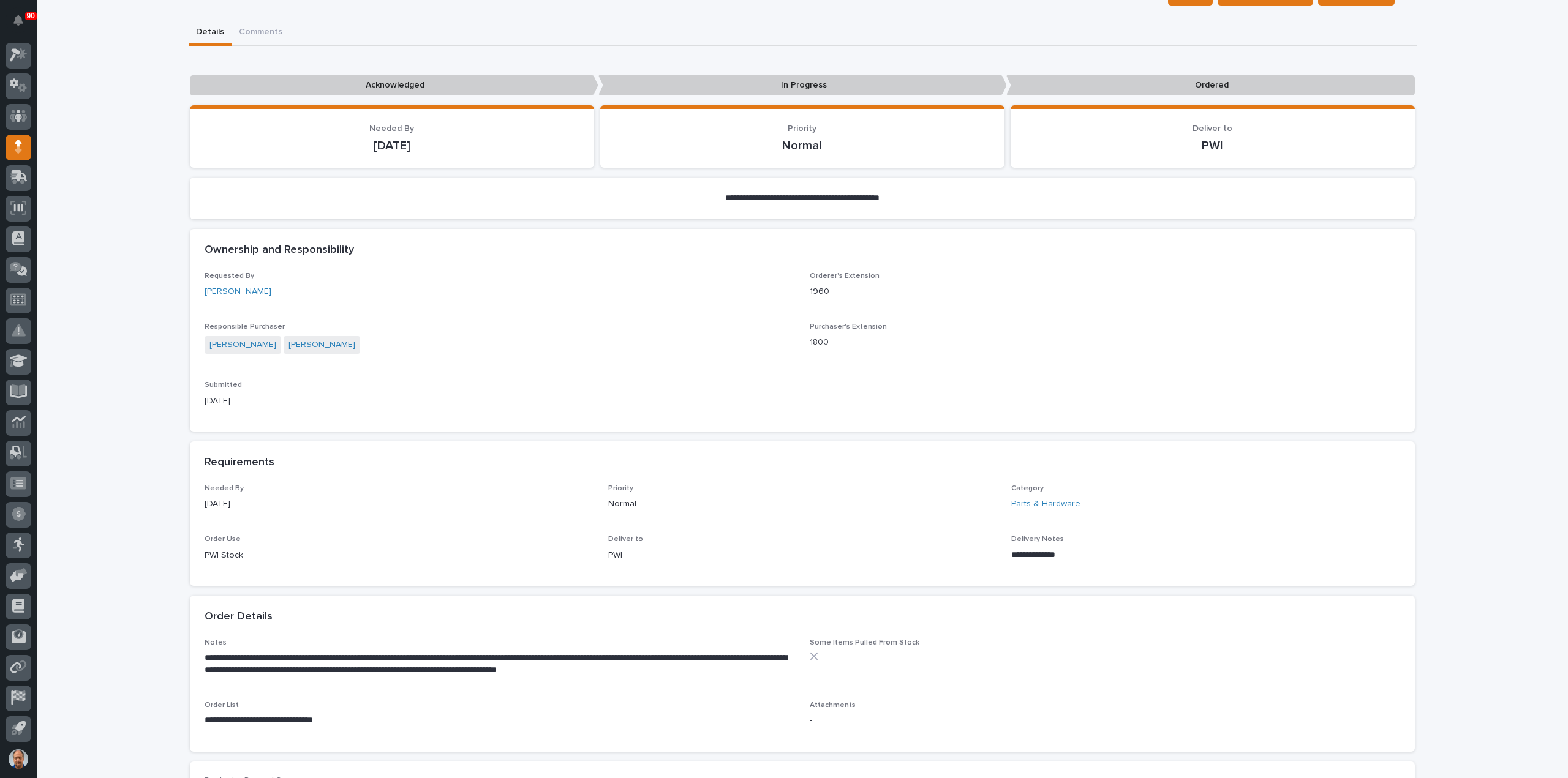
scroll to position [245, 0]
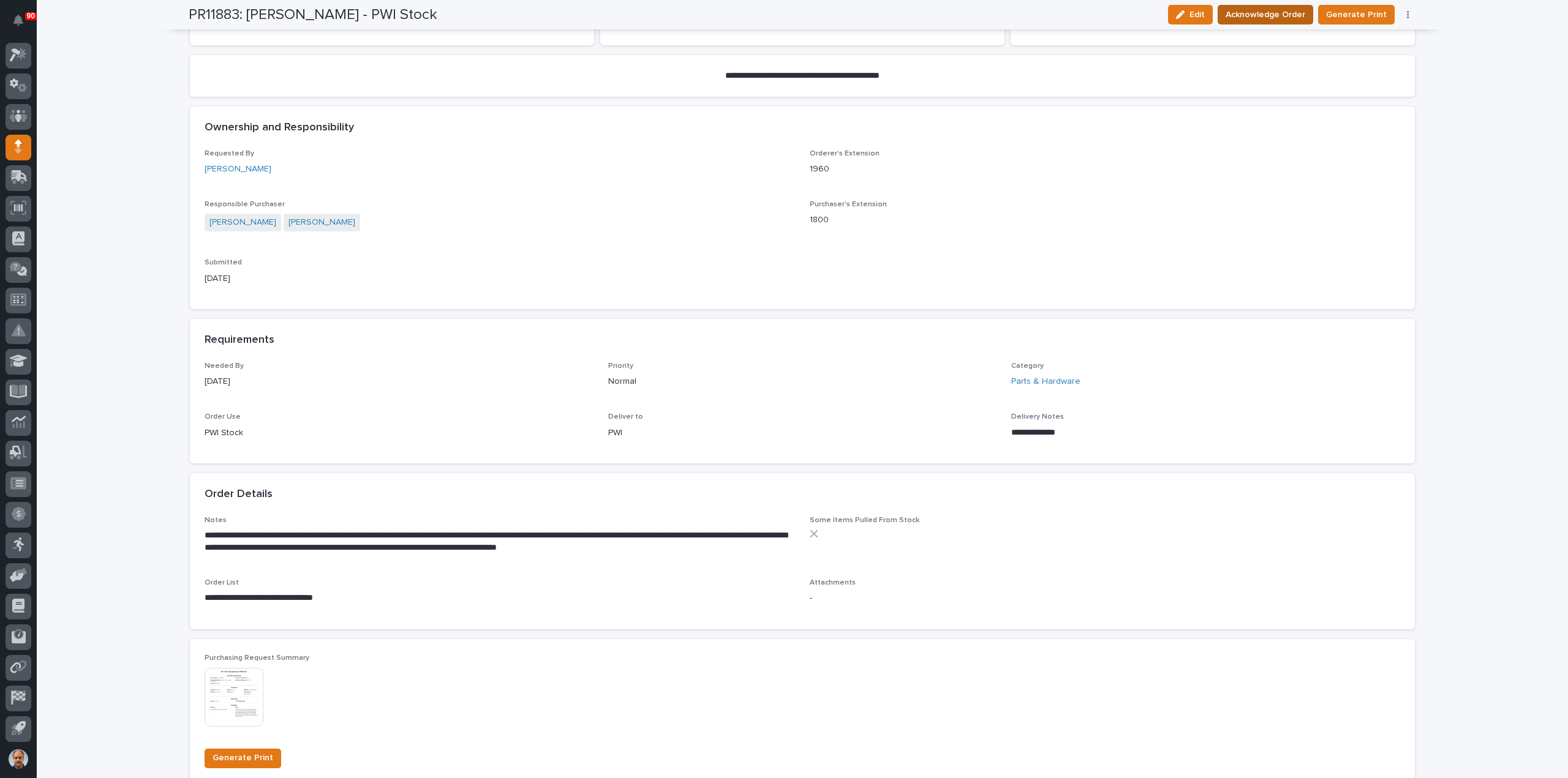
click at [1291, 14] on span "Acknowledge Order" at bounding box center [1266, 14] width 80 height 15
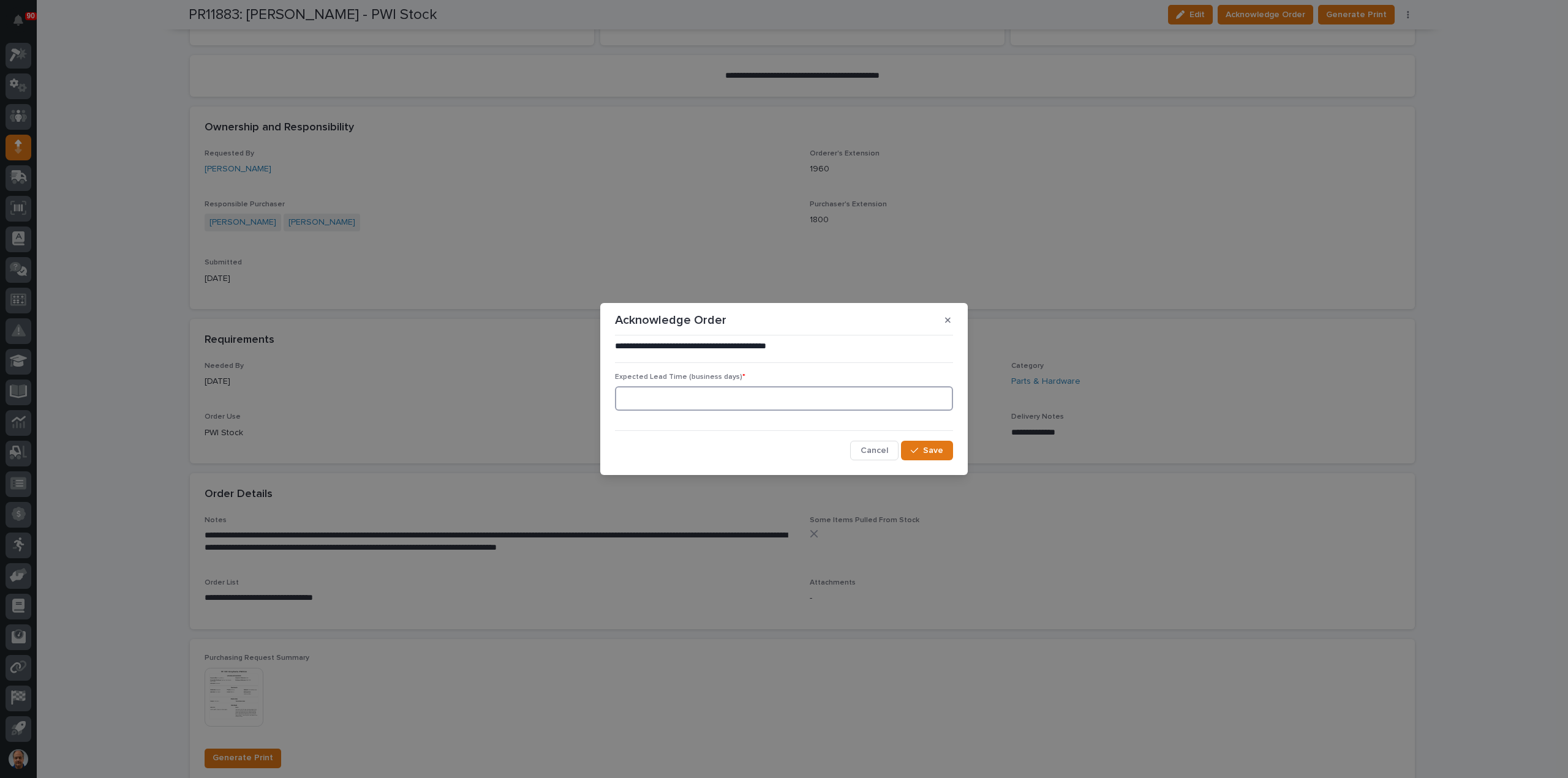
click at [774, 402] on input at bounding box center [784, 399] width 338 height 24
type input "60"
click at [920, 453] on div "button" at bounding box center [917, 451] width 12 height 9
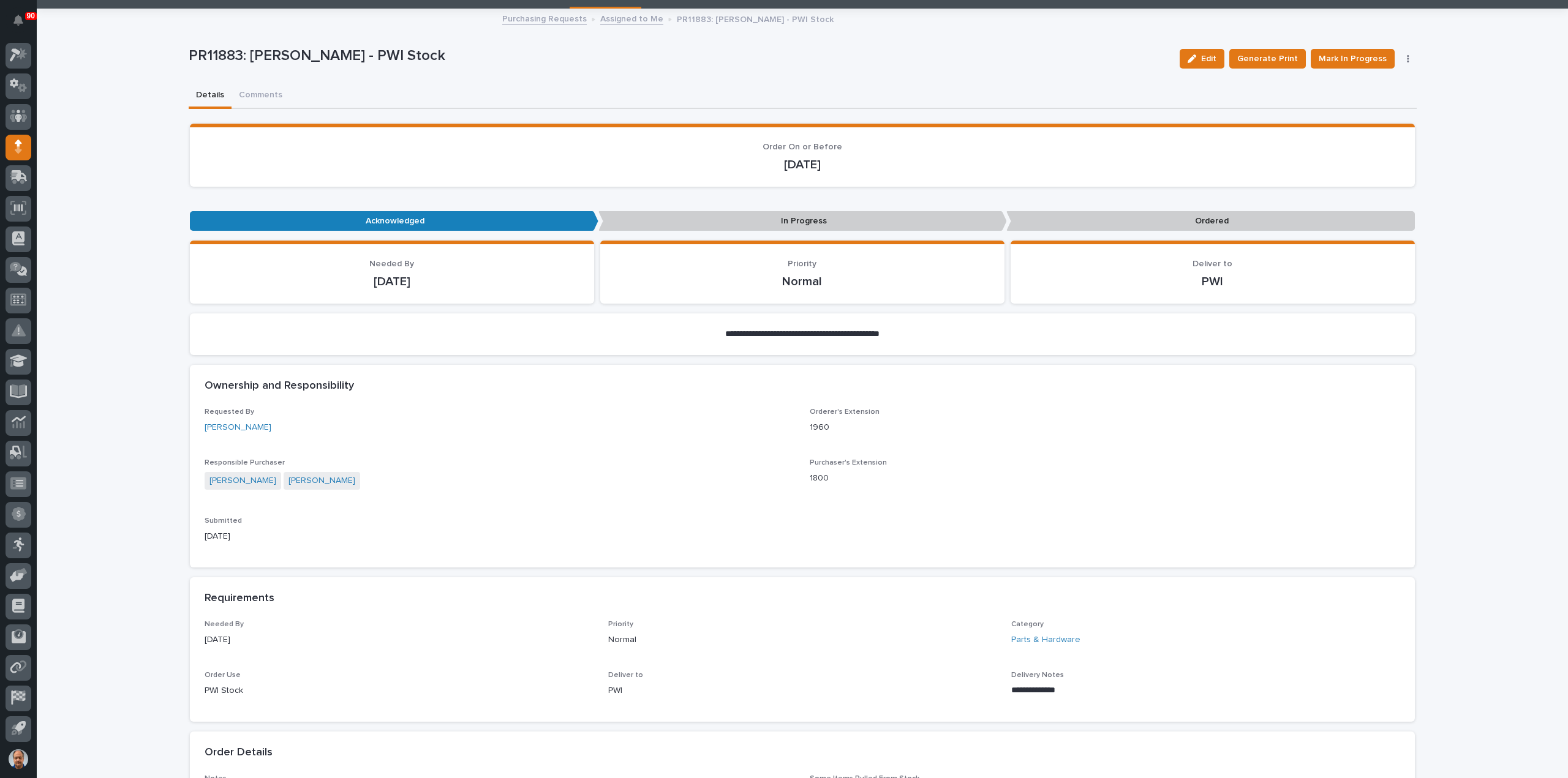
scroll to position [0, 0]
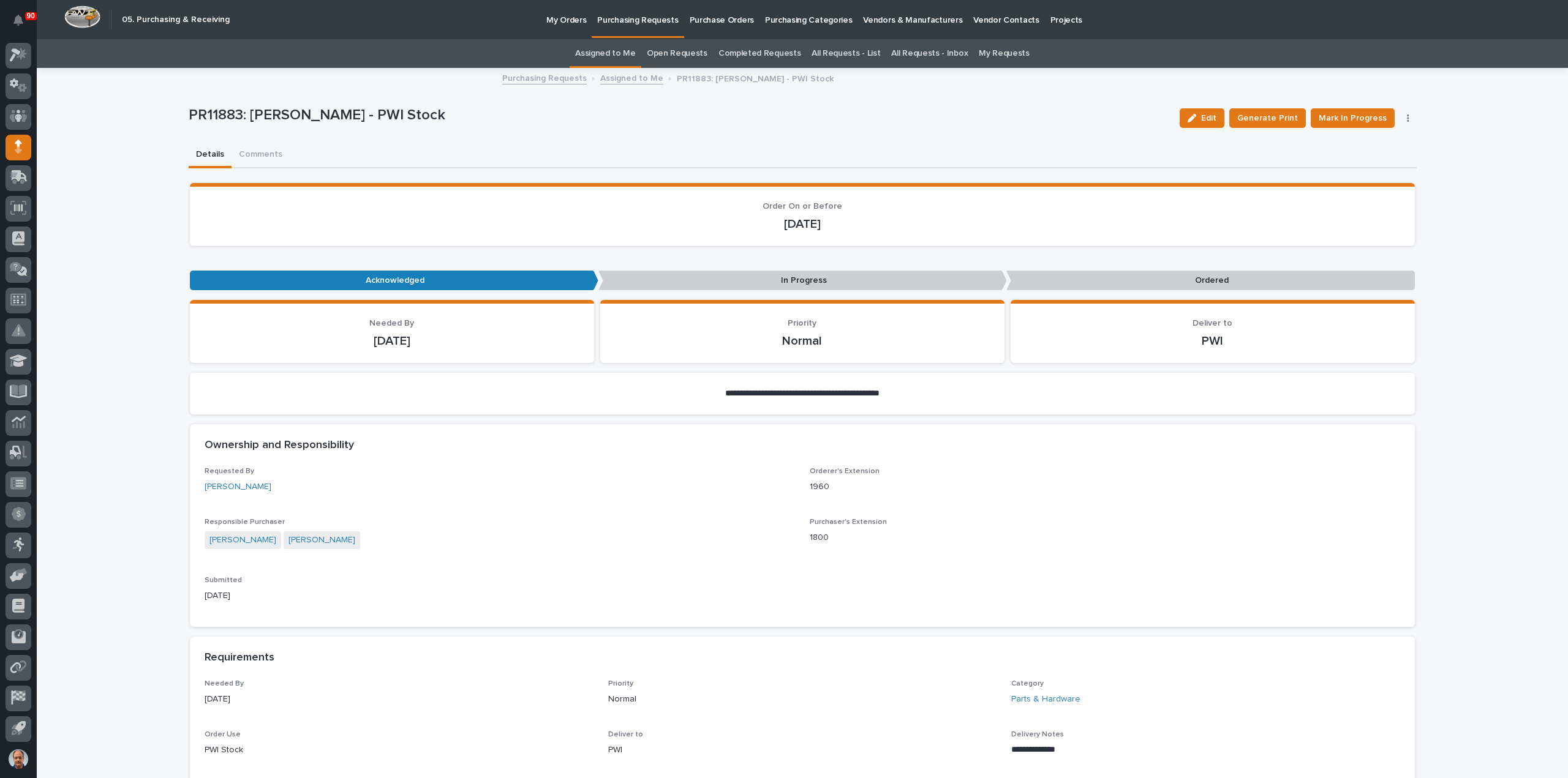
click at [633, 16] on p "Purchasing Requests" at bounding box center [637, 13] width 81 height 26
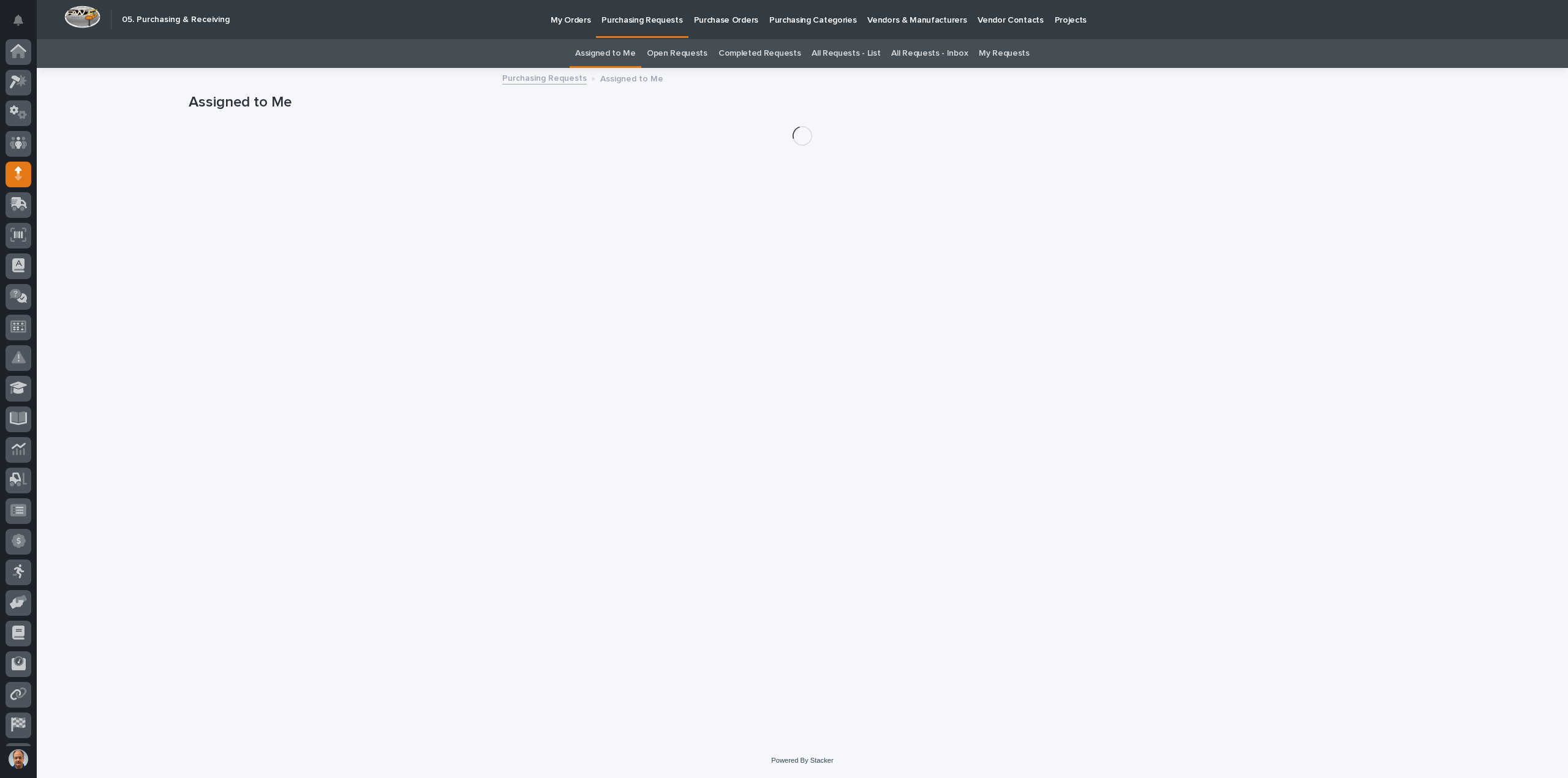
scroll to position [27, 0]
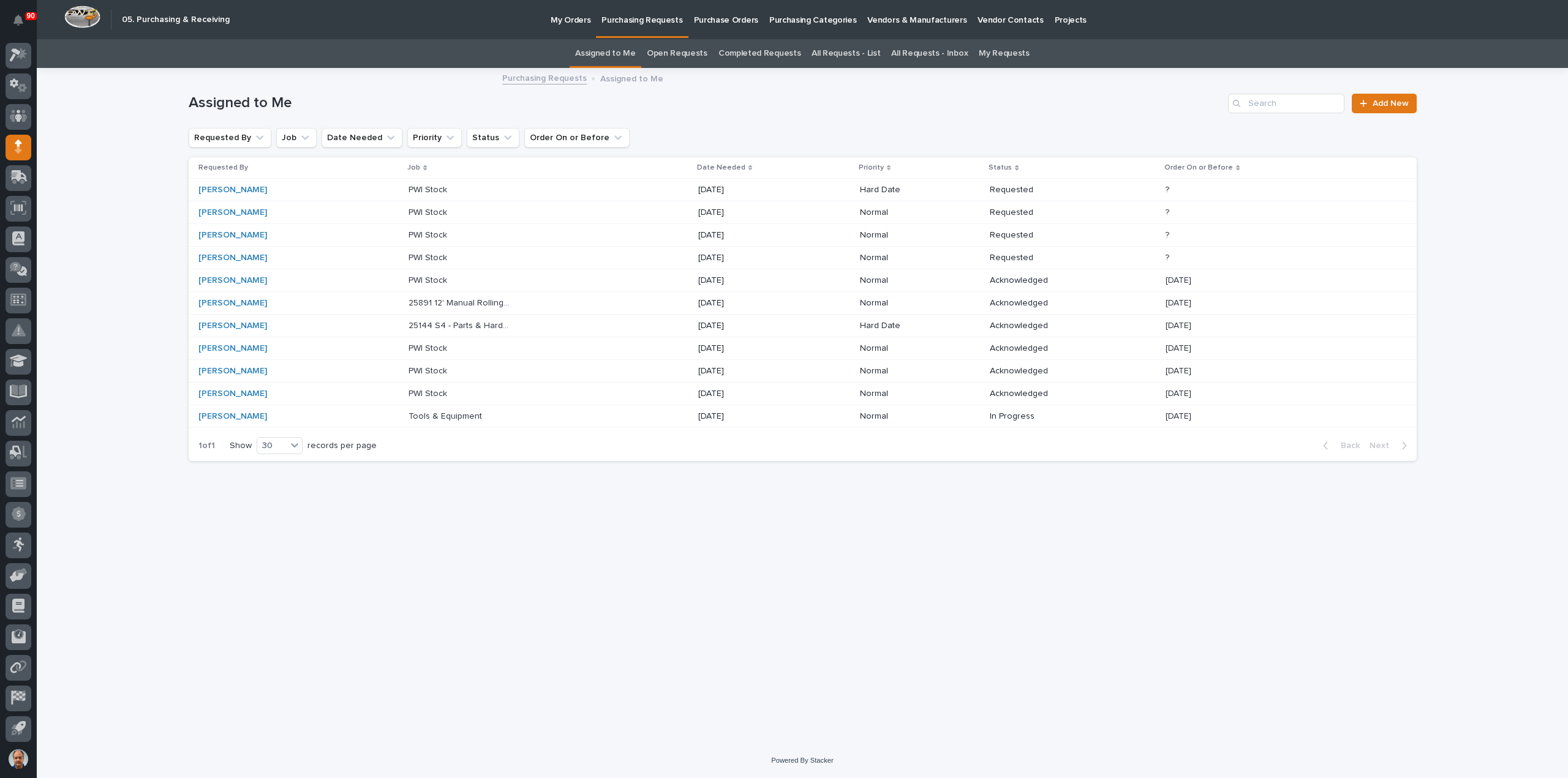
click at [453, 188] on p at bounding box center [459, 190] width 102 height 11
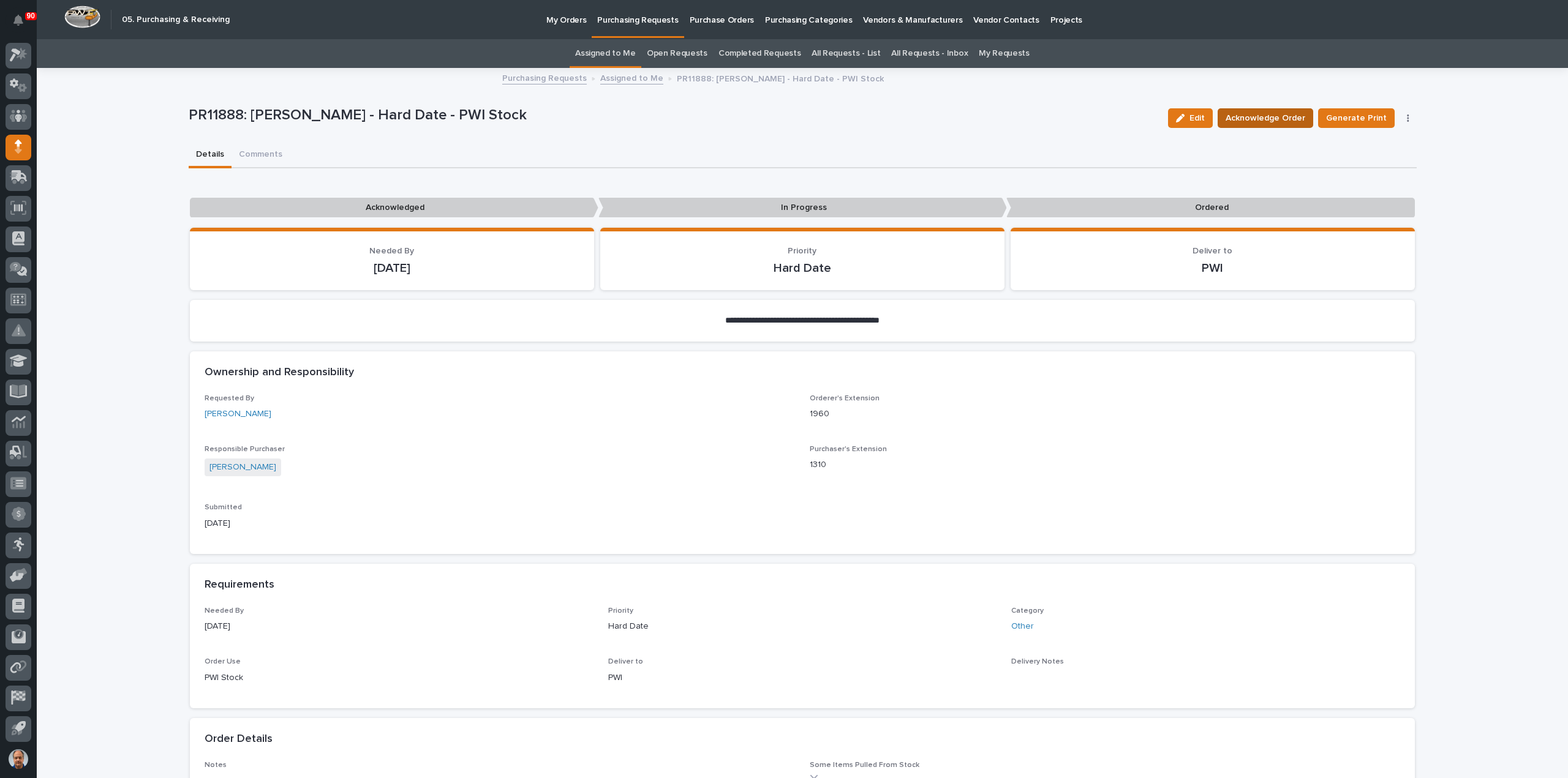
click at [1290, 118] on span "Acknowledge Order" at bounding box center [1266, 118] width 80 height 15
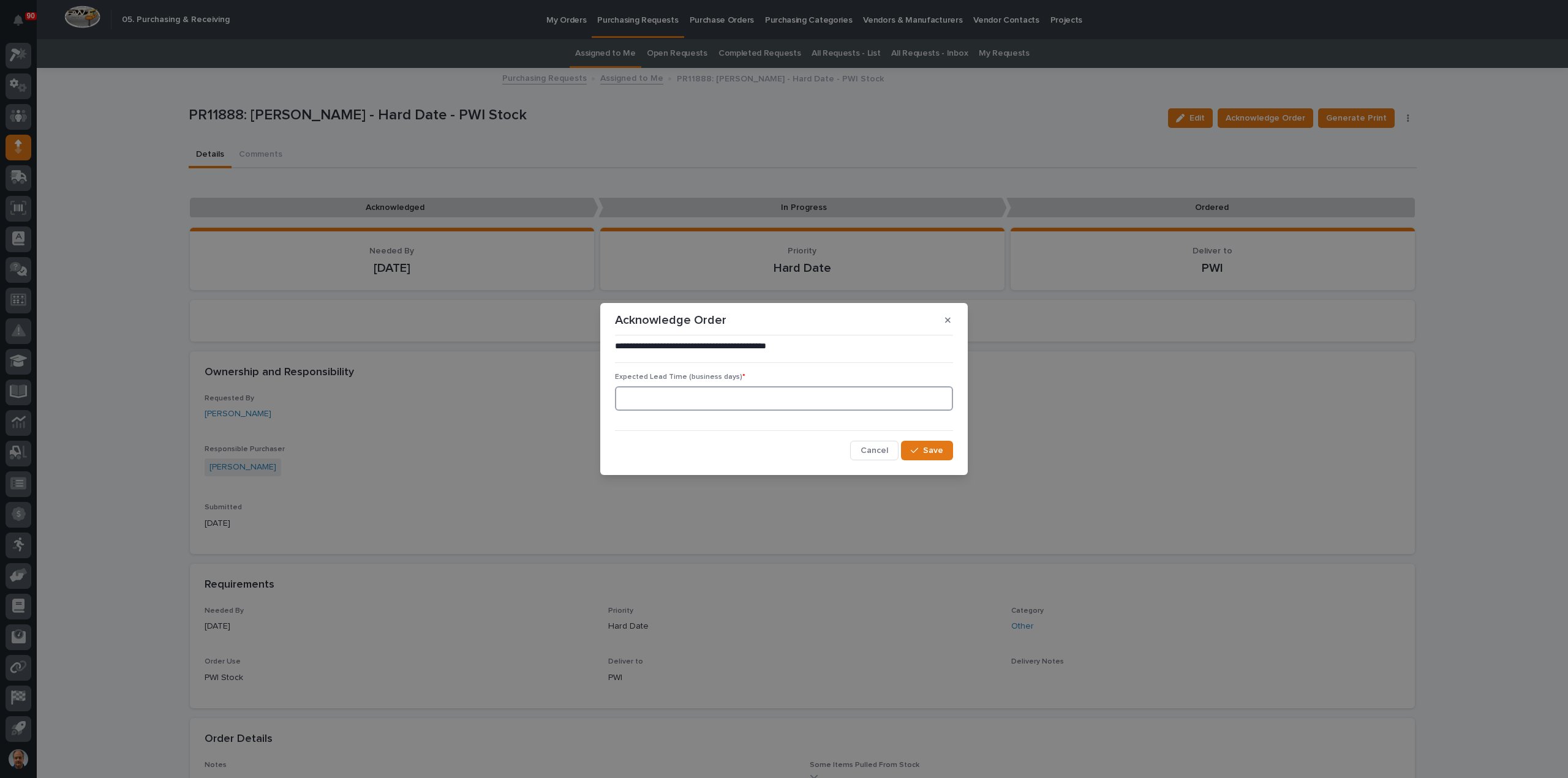
click at [744, 396] on input at bounding box center [784, 399] width 338 height 24
type input "60"
click at [920, 449] on div "button" at bounding box center [917, 451] width 12 height 9
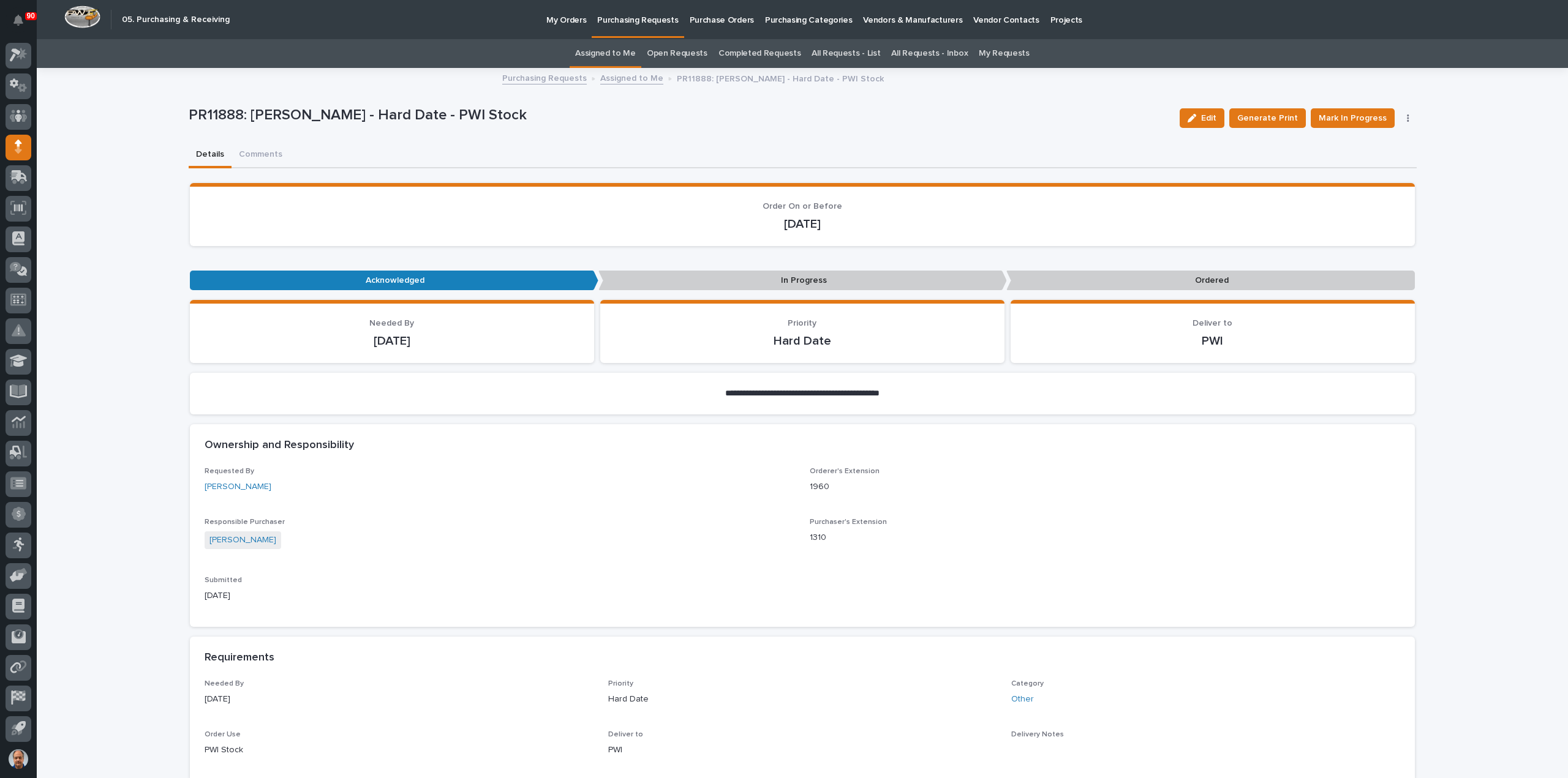
click at [618, 16] on p "Purchasing Requests" at bounding box center [637, 13] width 81 height 26
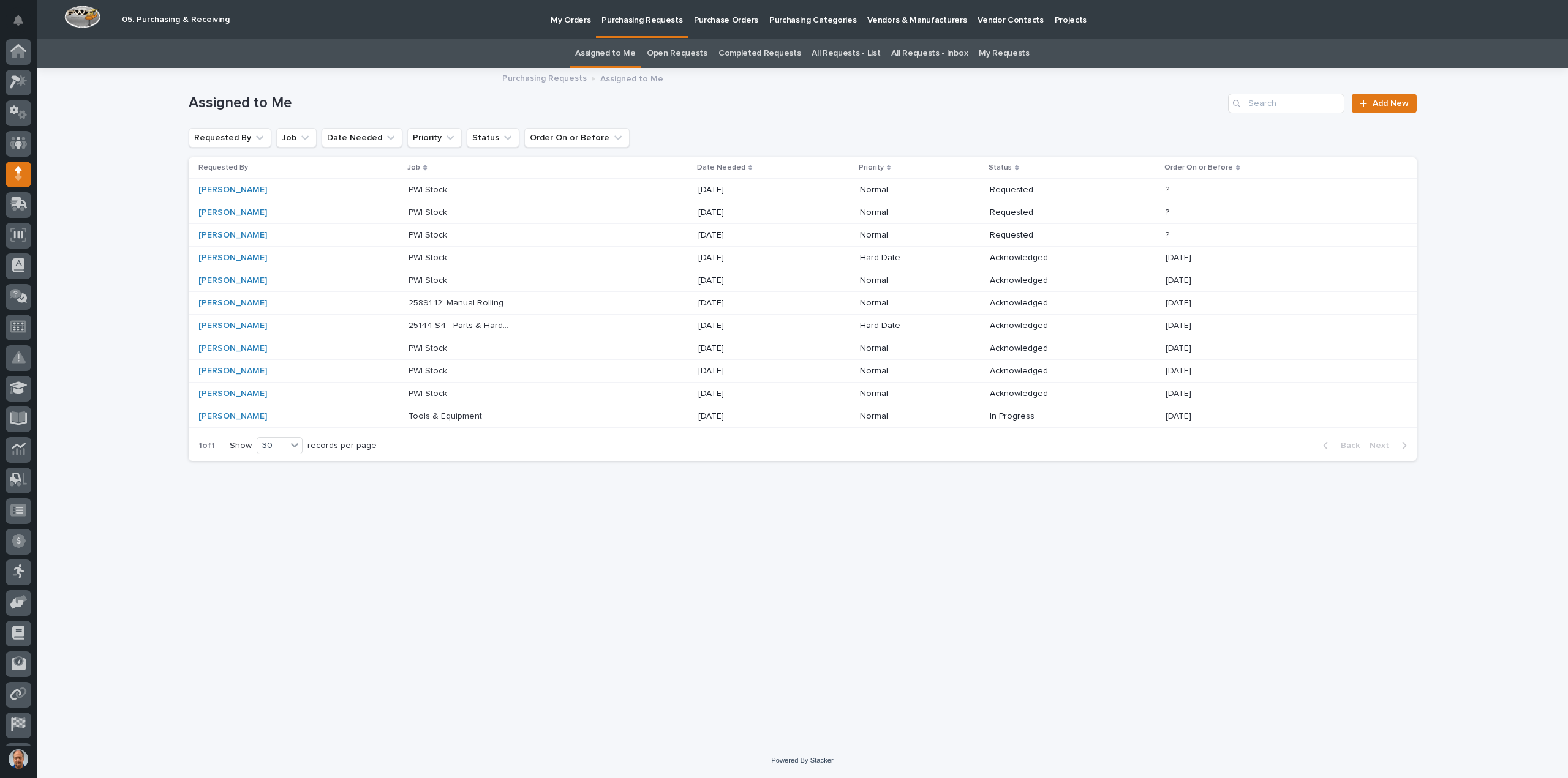
scroll to position [27, 0]
click at [409, 188] on p "PWI Stock" at bounding box center [429, 189] width 41 height 13
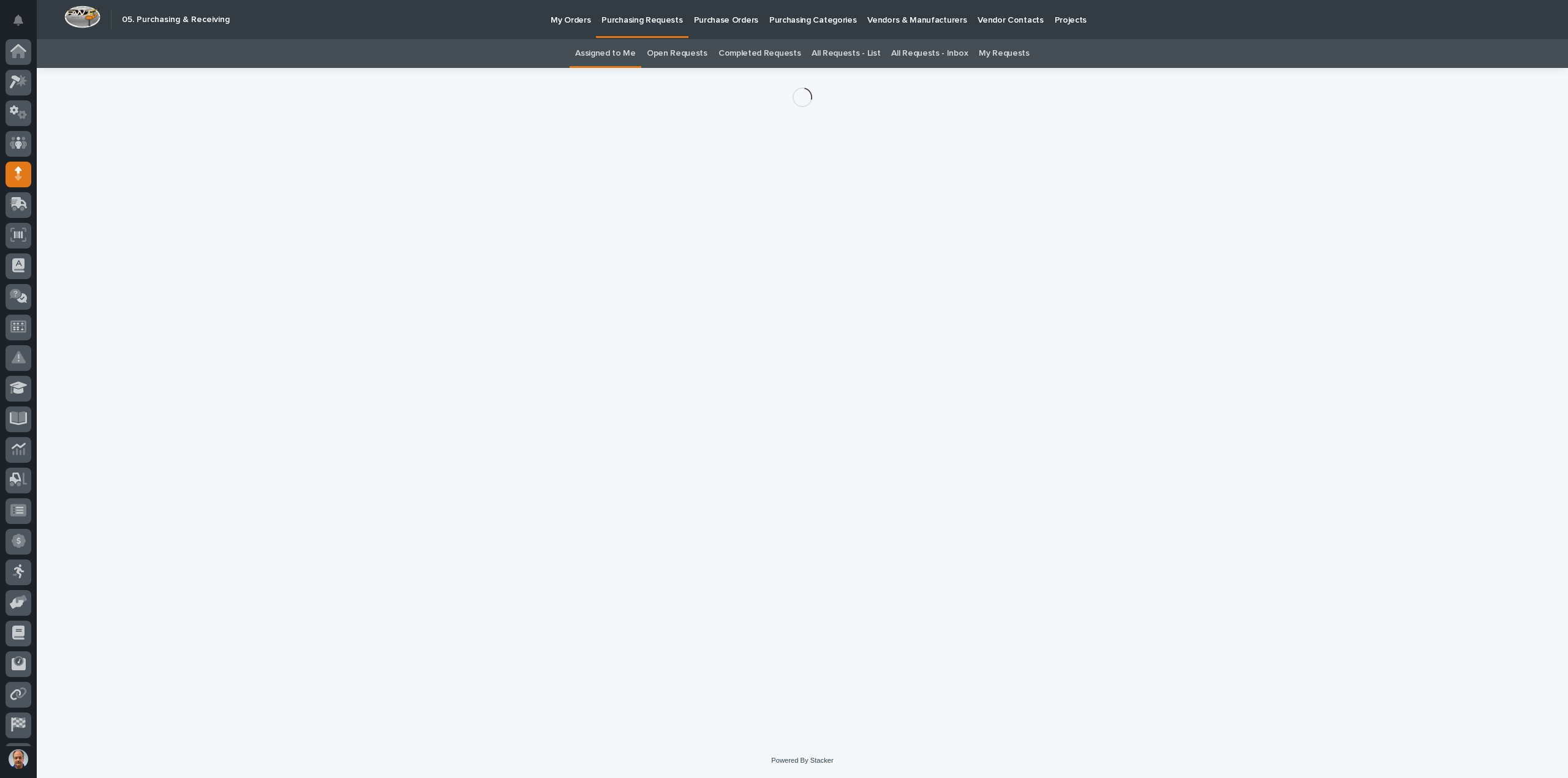
scroll to position [27, 0]
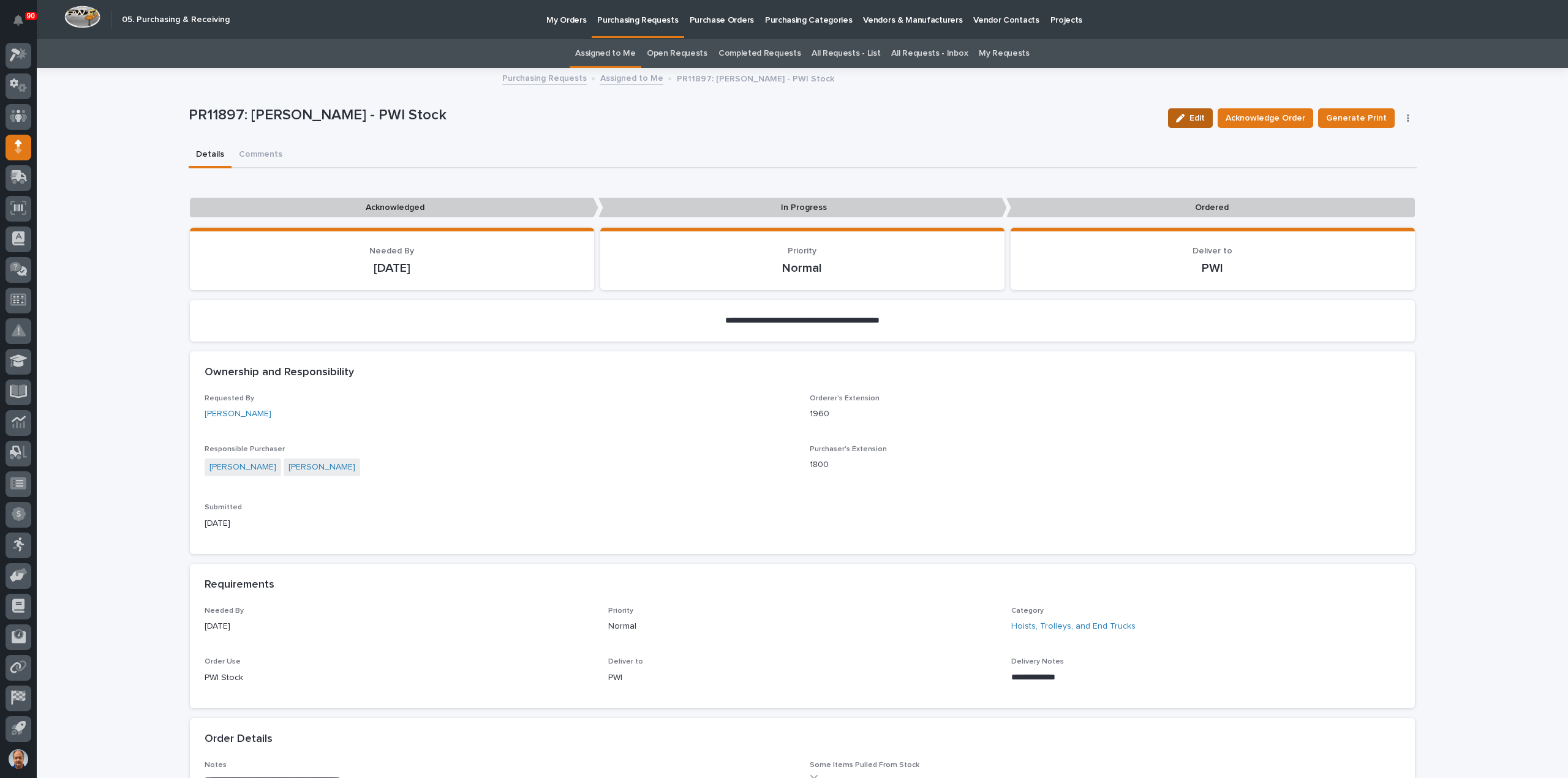
click at [1192, 111] on button "Edit" at bounding box center [1190, 118] width 45 height 19
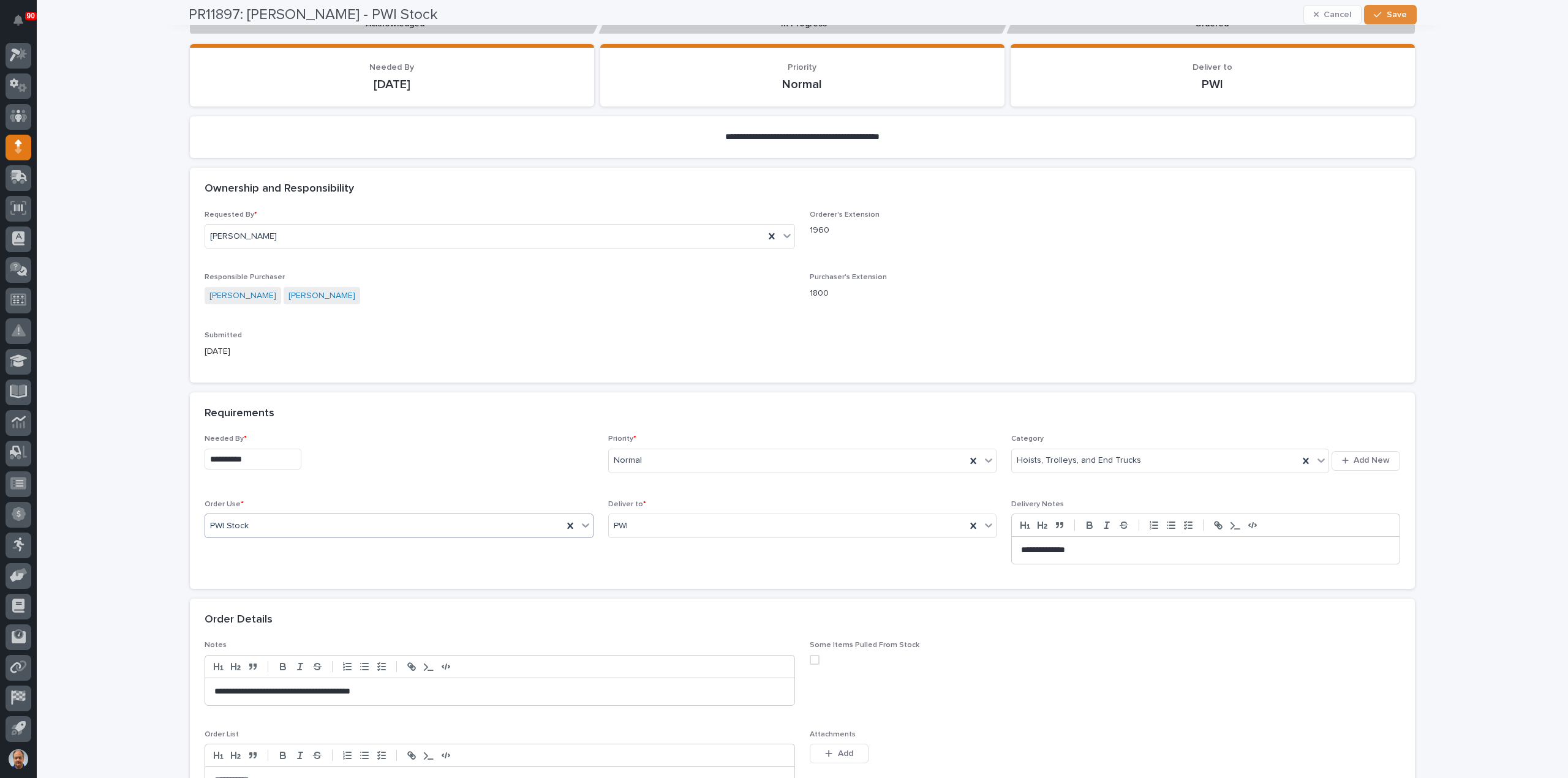
scroll to position [245, 0]
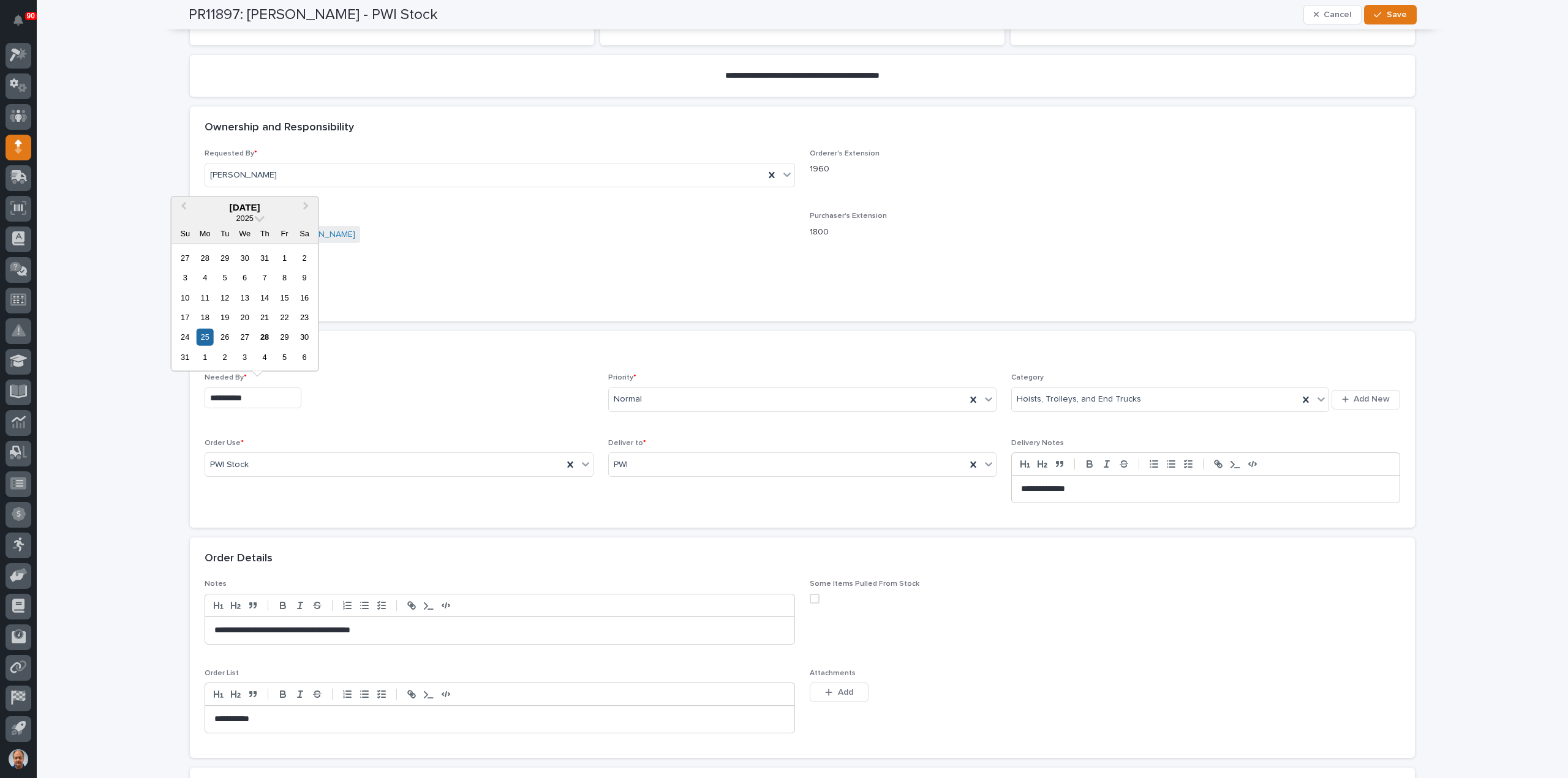
click at [259, 395] on input "**********" at bounding box center [253, 398] width 97 height 21
click at [306, 206] on span "Next Month" at bounding box center [306, 207] width 0 height 16
click at [246, 254] on div "1" at bounding box center [244, 257] width 16 height 16
type input "**********"
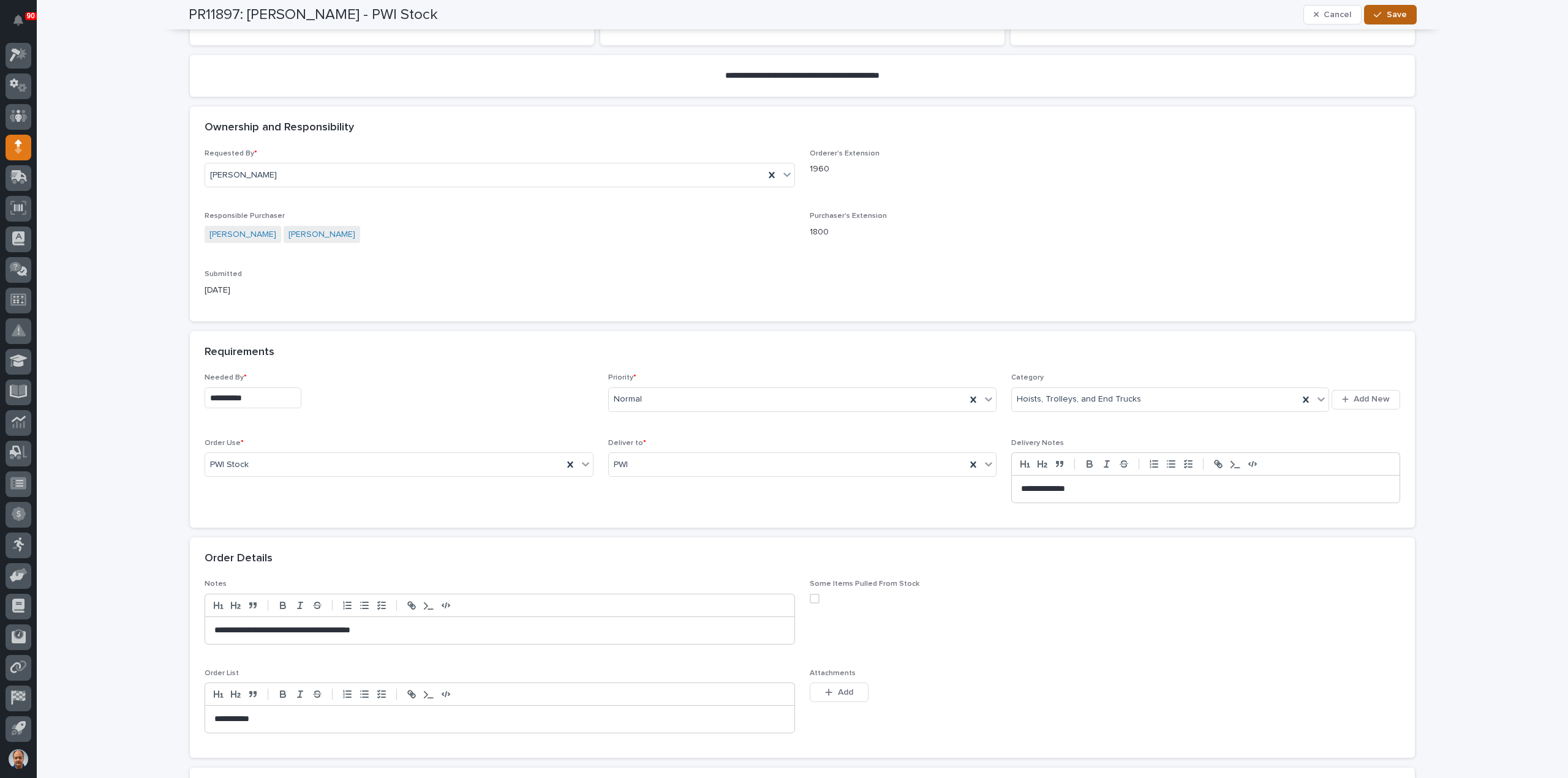
click at [1398, 15] on span "Save" at bounding box center [1397, 14] width 20 height 11
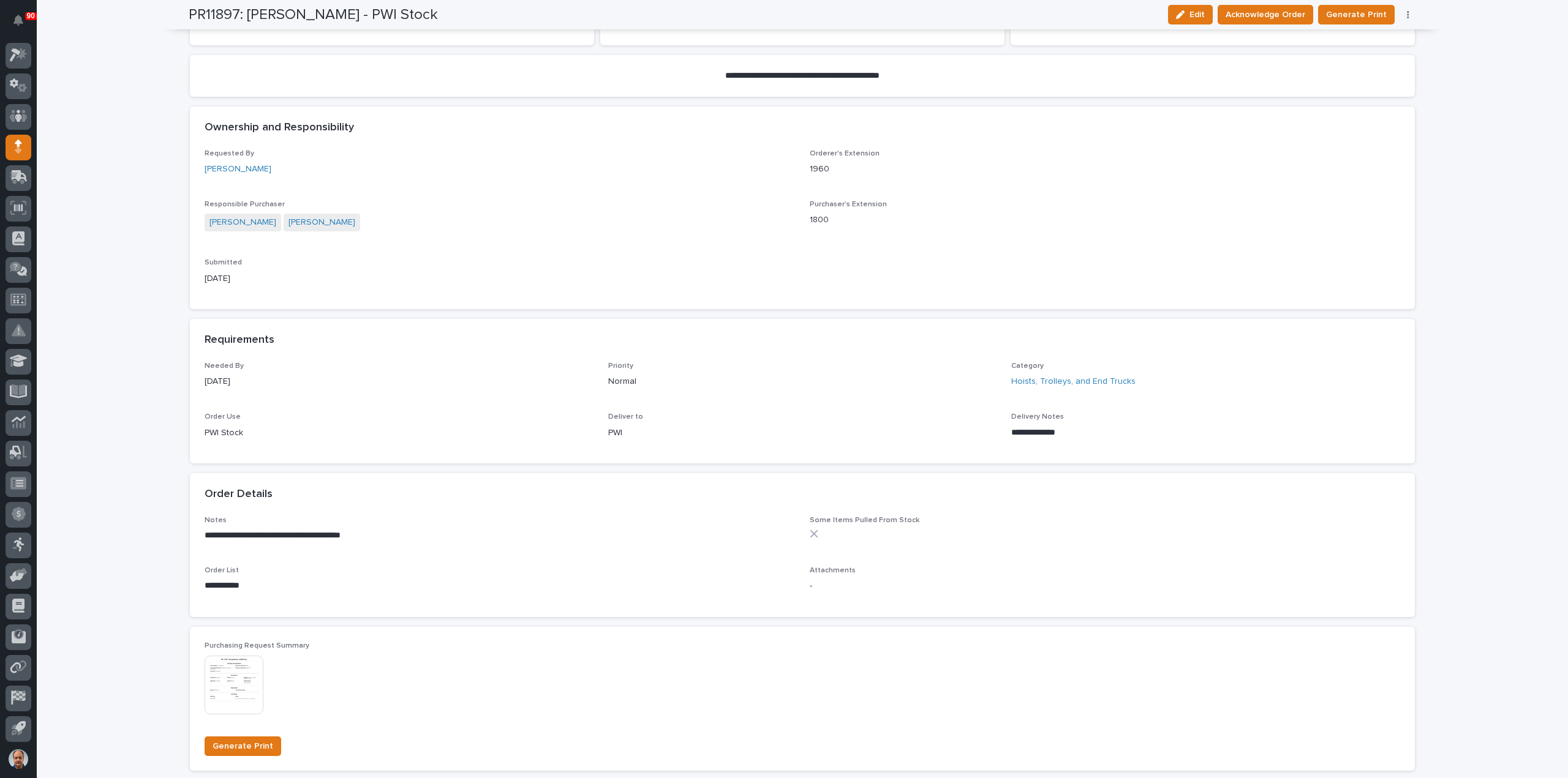
scroll to position [172, 0]
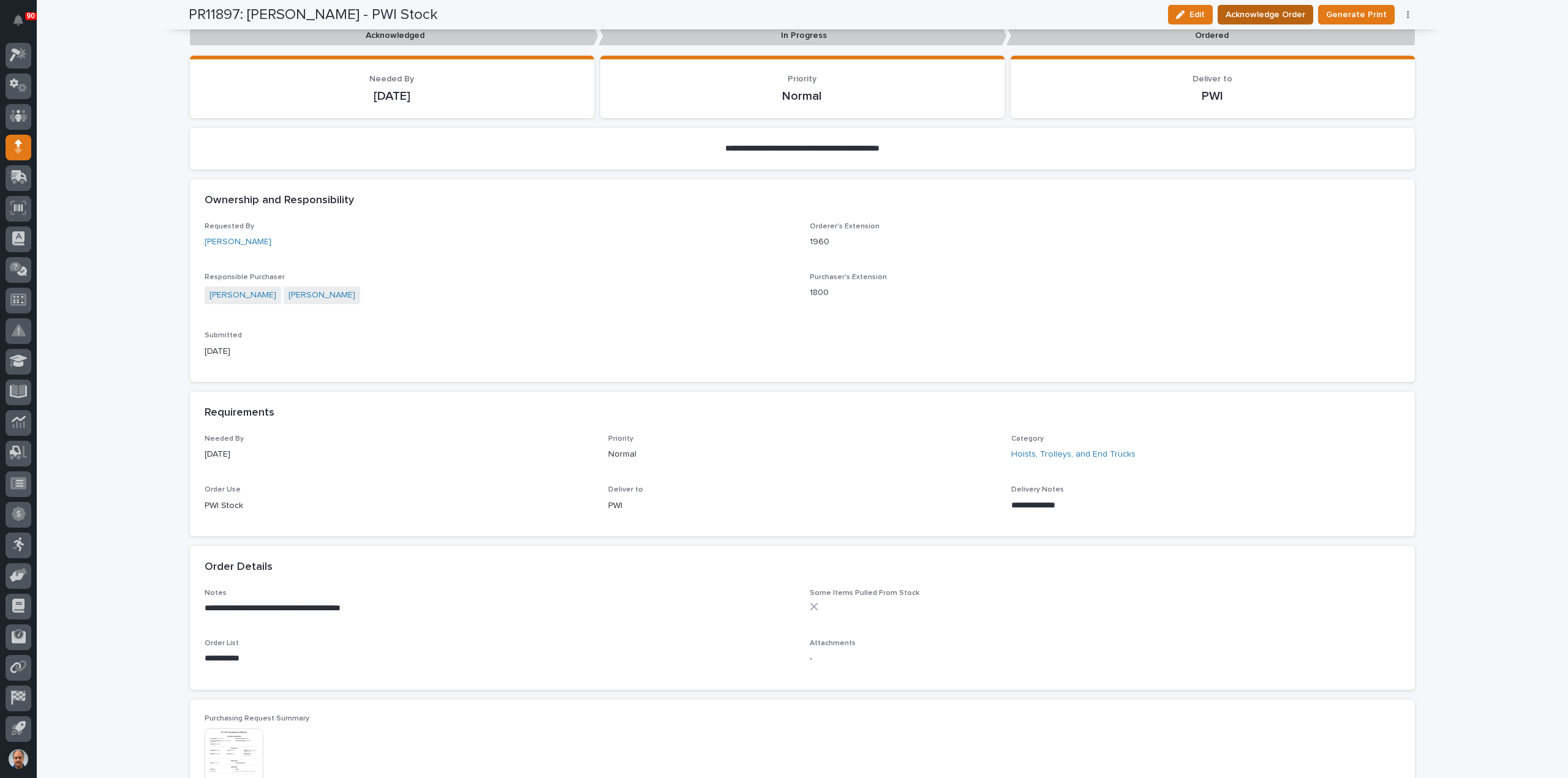
click at [1278, 11] on span "Acknowledge Order" at bounding box center [1266, 14] width 80 height 15
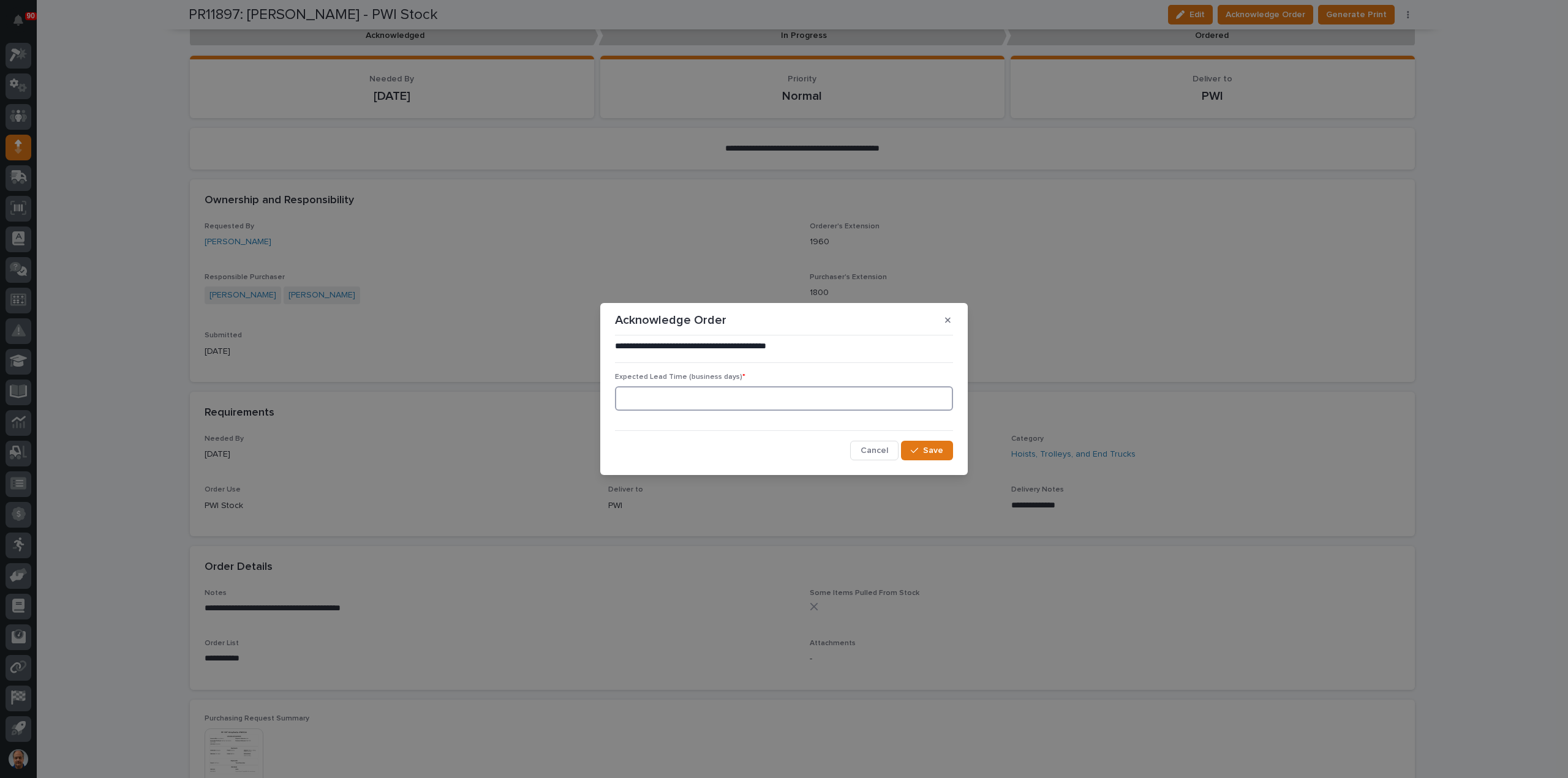
click at [673, 396] on input at bounding box center [784, 399] width 338 height 24
type input "15"
click at [930, 443] on button "Save" at bounding box center [927, 450] width 52 height 19
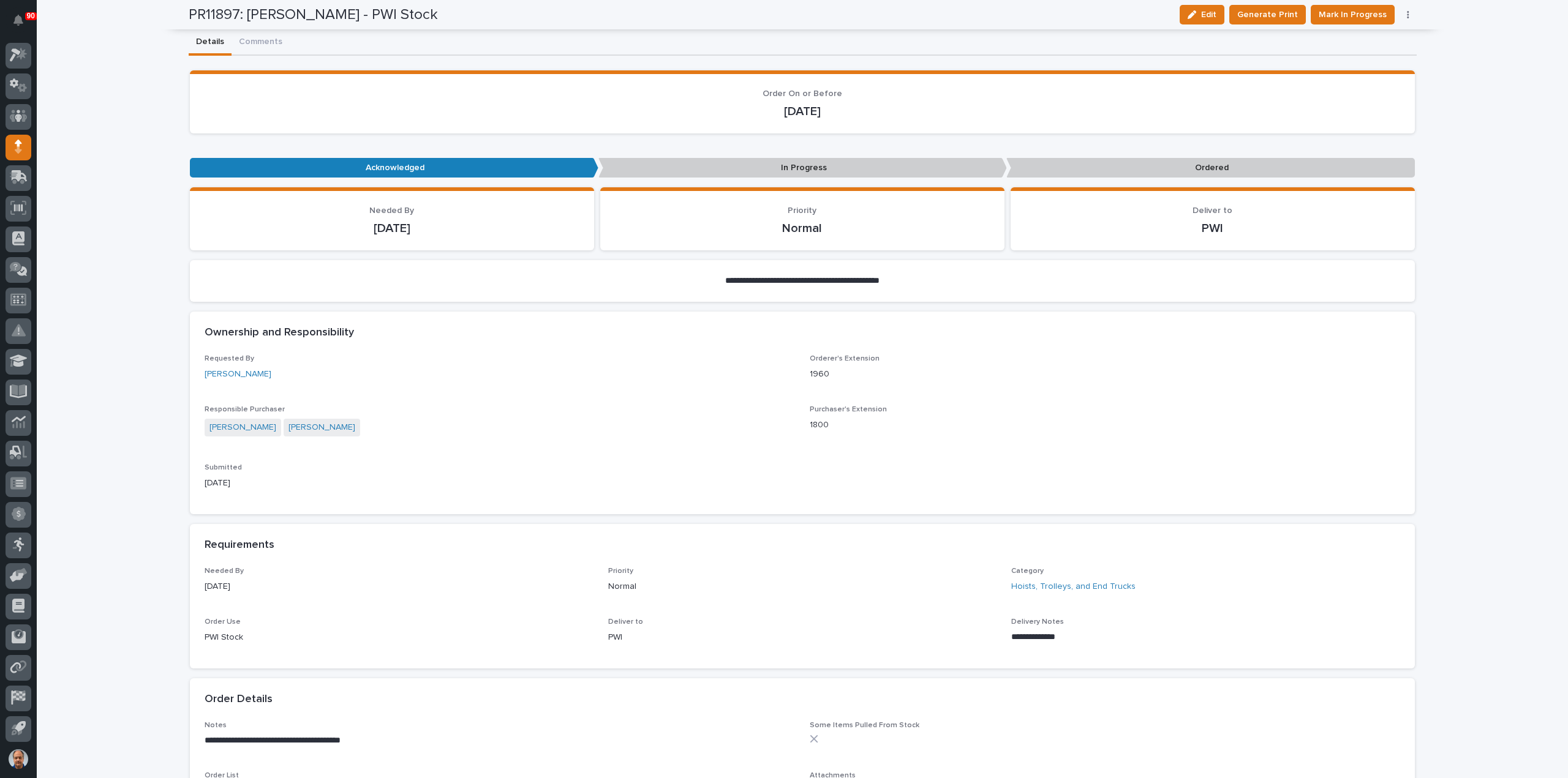
scroll to position [0, 0]
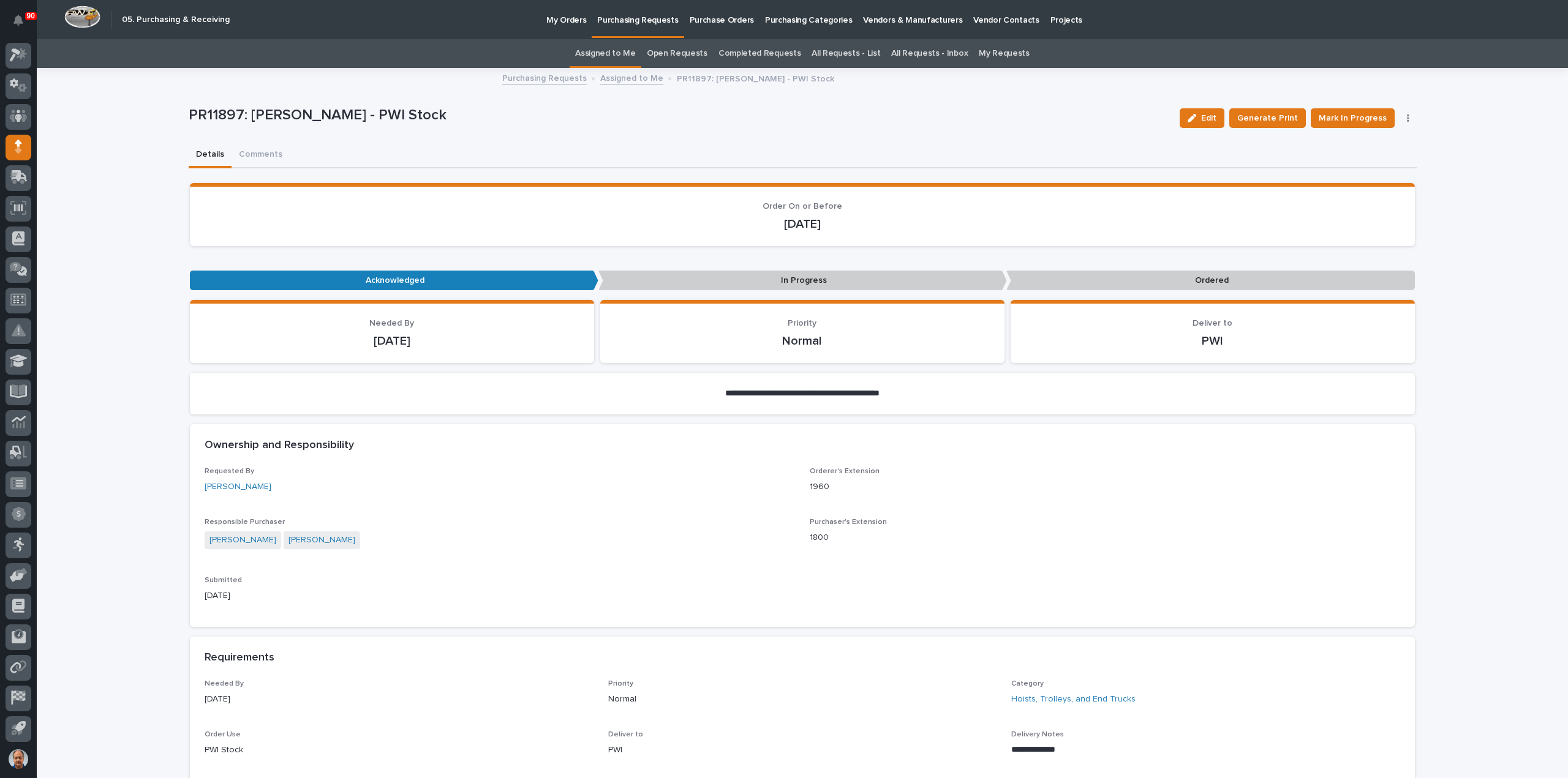
click at [617, 77] on link "Assigned to Me" at bounding box center [631, 78] width 63 height 14
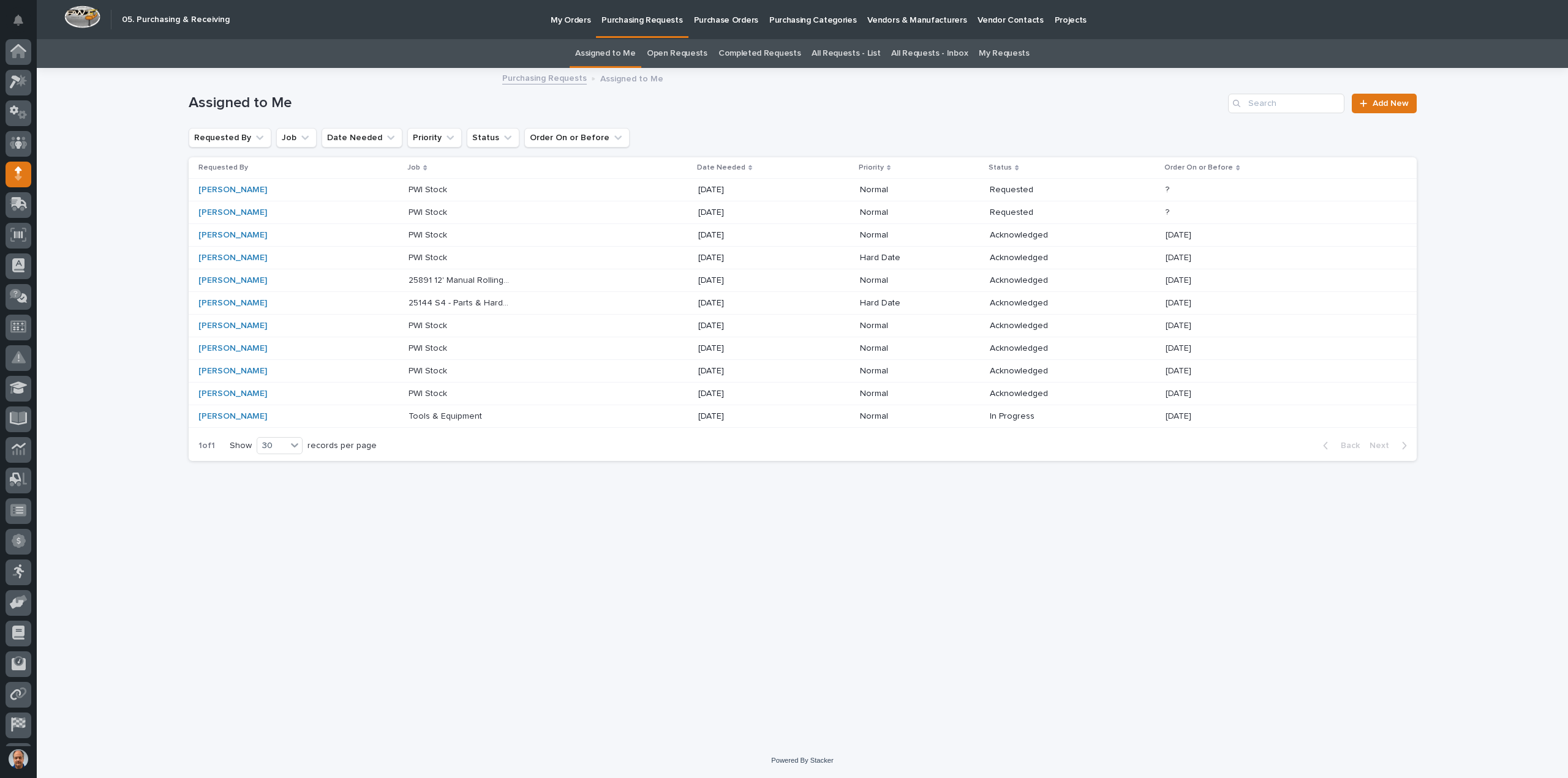
scroll to position [27, 0]
click at [419, 392] on p "PWI Stock" at bounding box center [429, 393] width 41 height 13
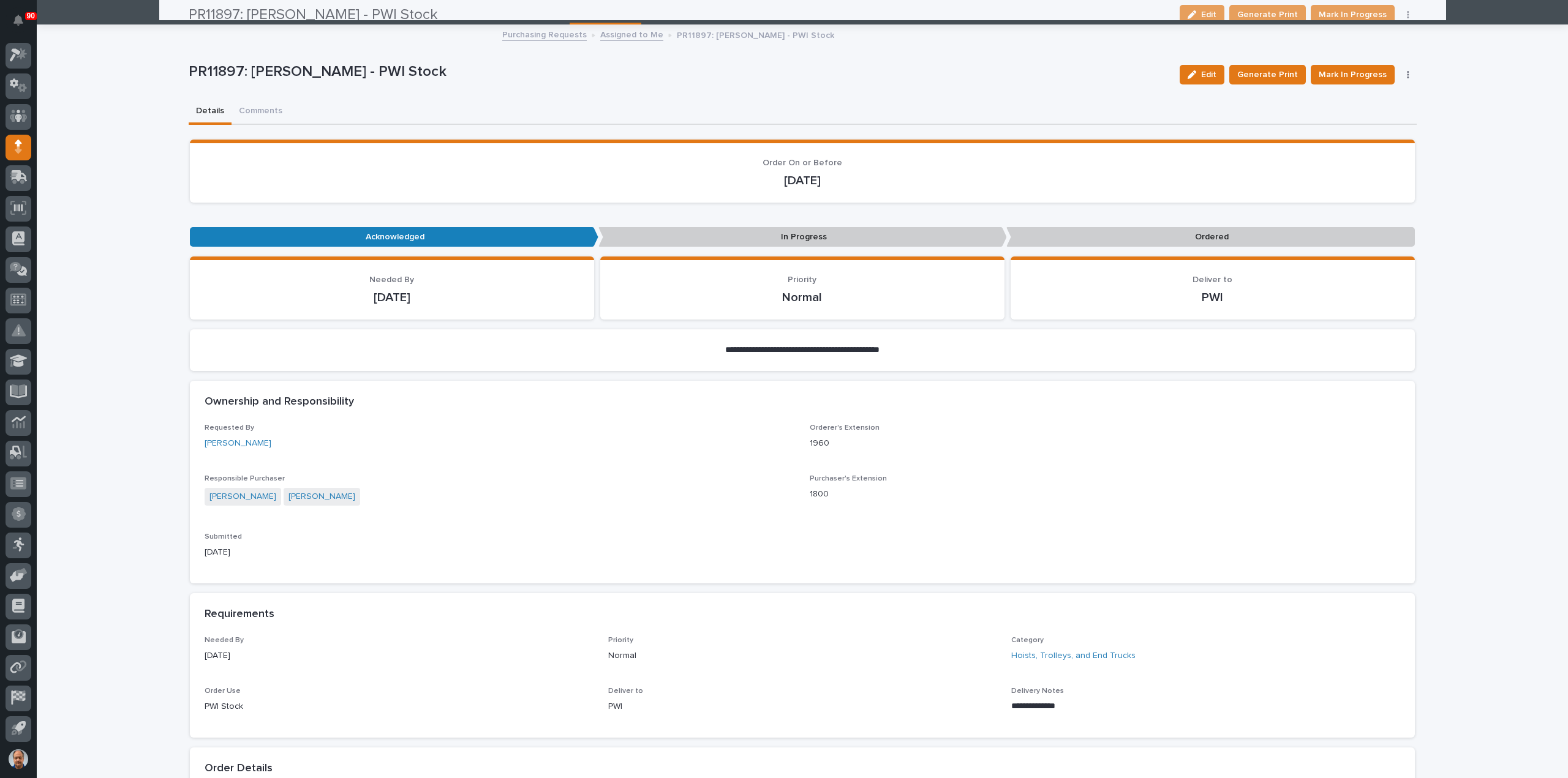
scroll to position [39, 0]
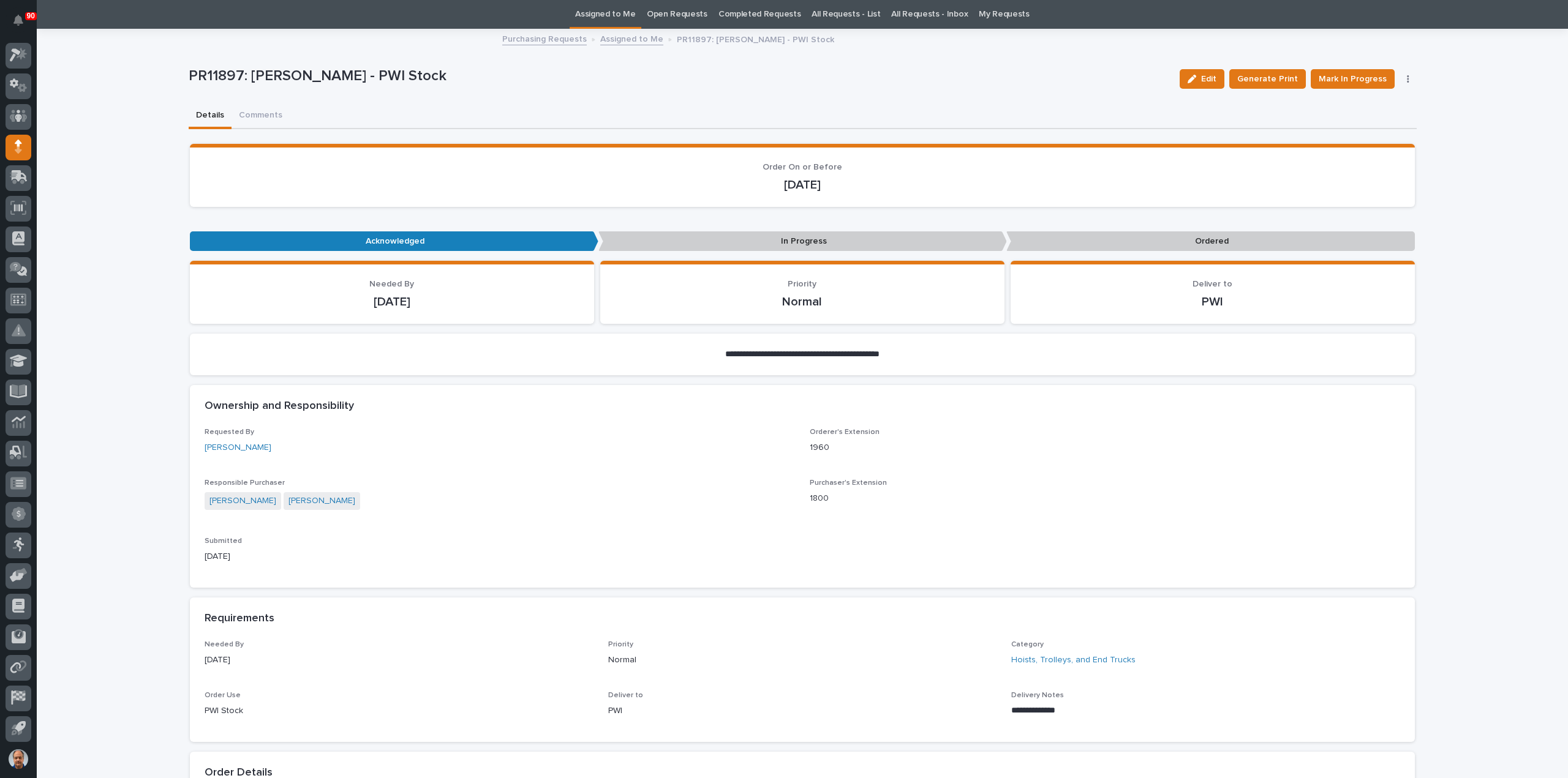
click at [635, 35] on link "Assigned to Me" at bounding box center [631, 39] width 63 height 14
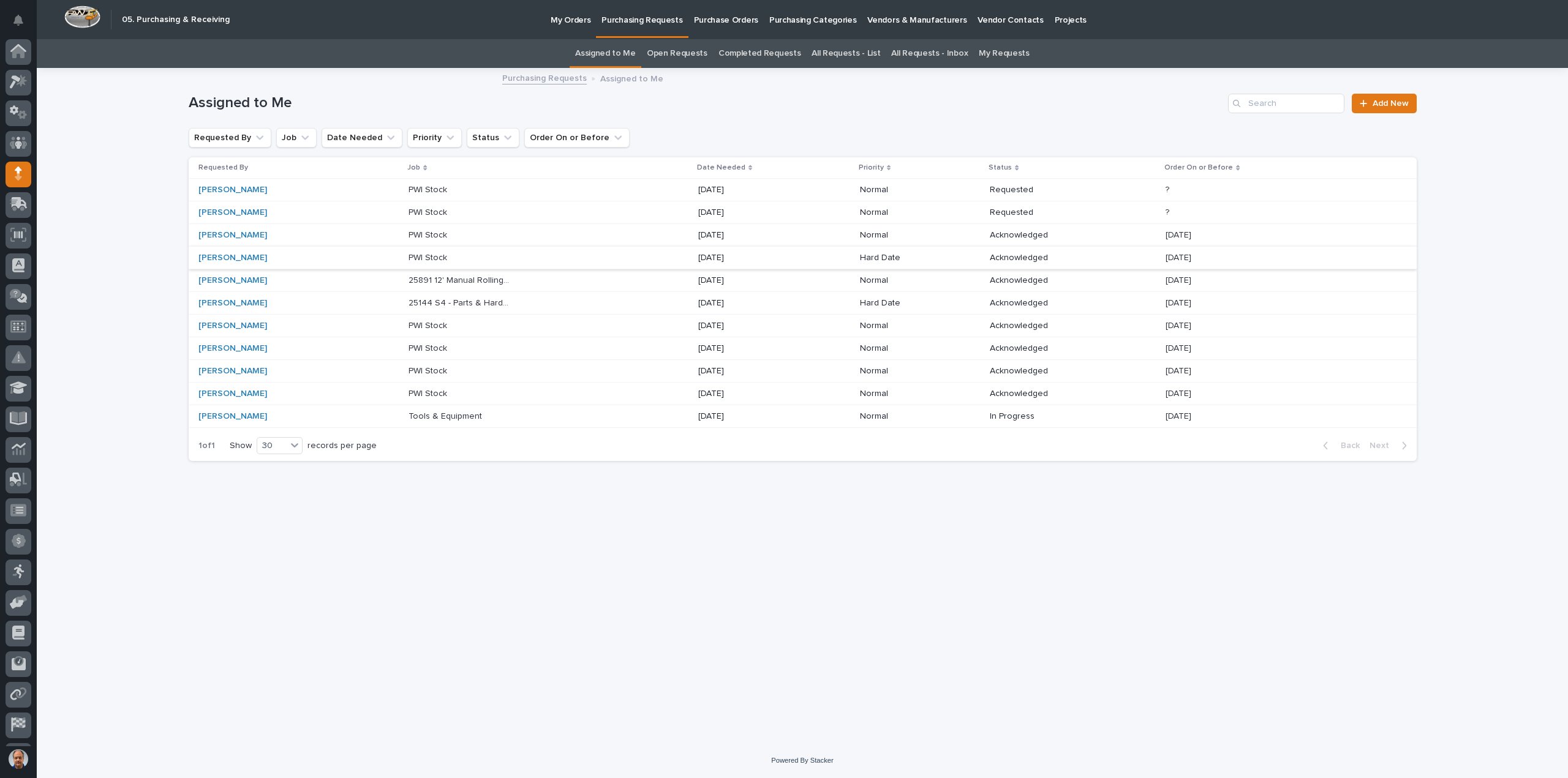
scroll to position [27, 0]
click at [648, 366] on div "PWI Stock PWI Stock" at bounding box center [549, 372] width 280 height 20
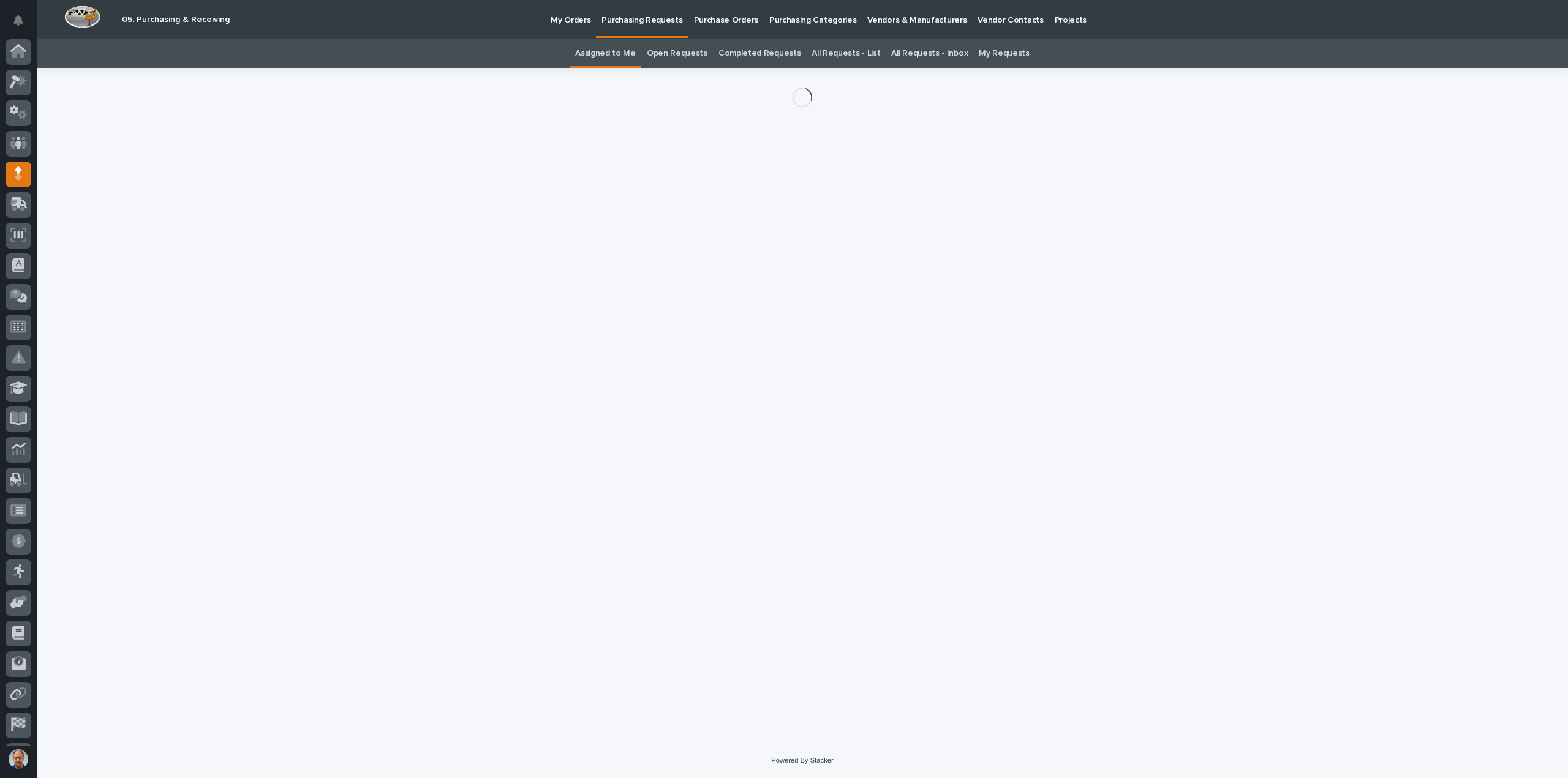
scroll to position [27, 0]
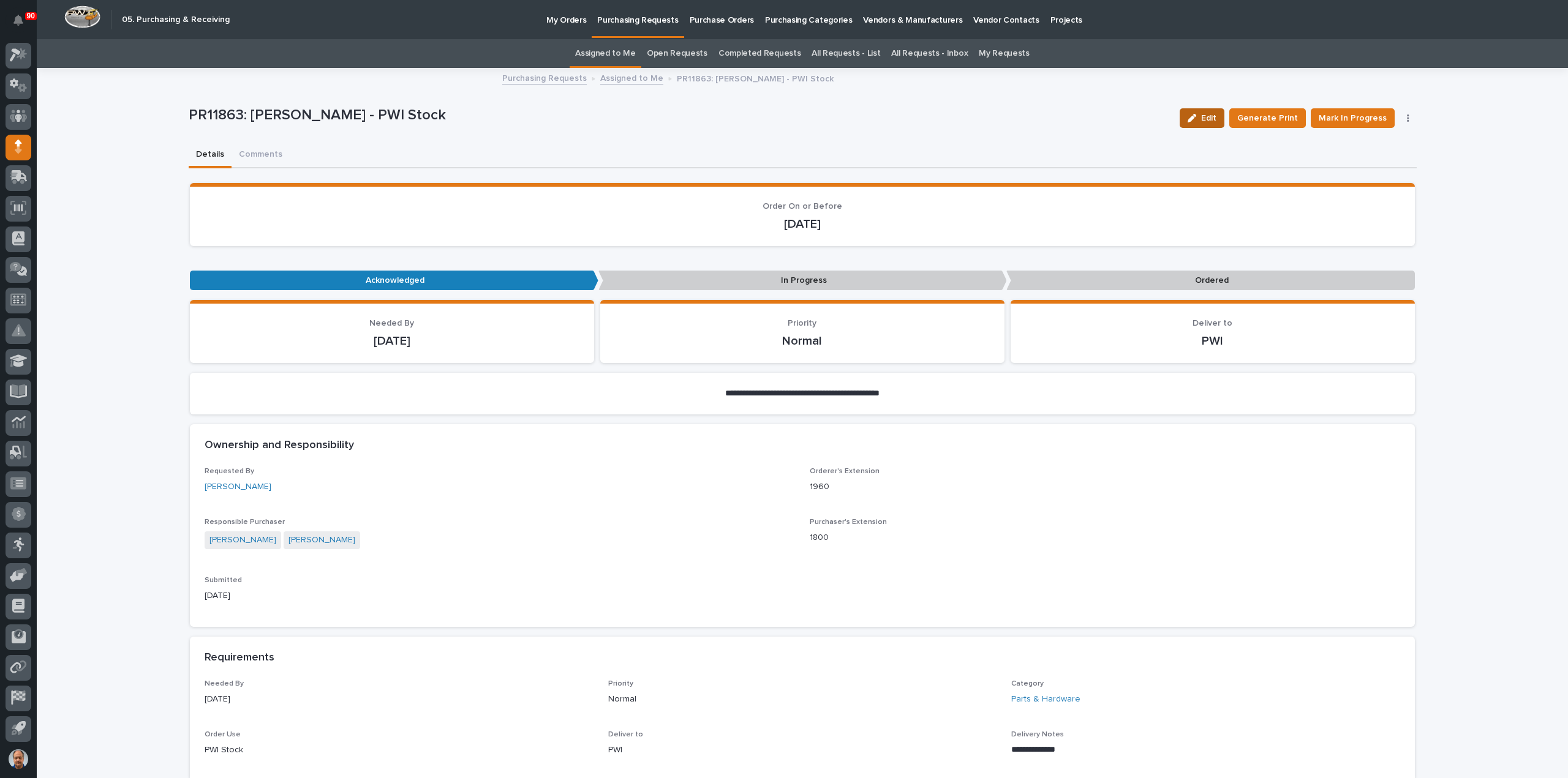
click at [1210, 117] on span "Edit" at bounding box center [1208, 118] width 15 height 11
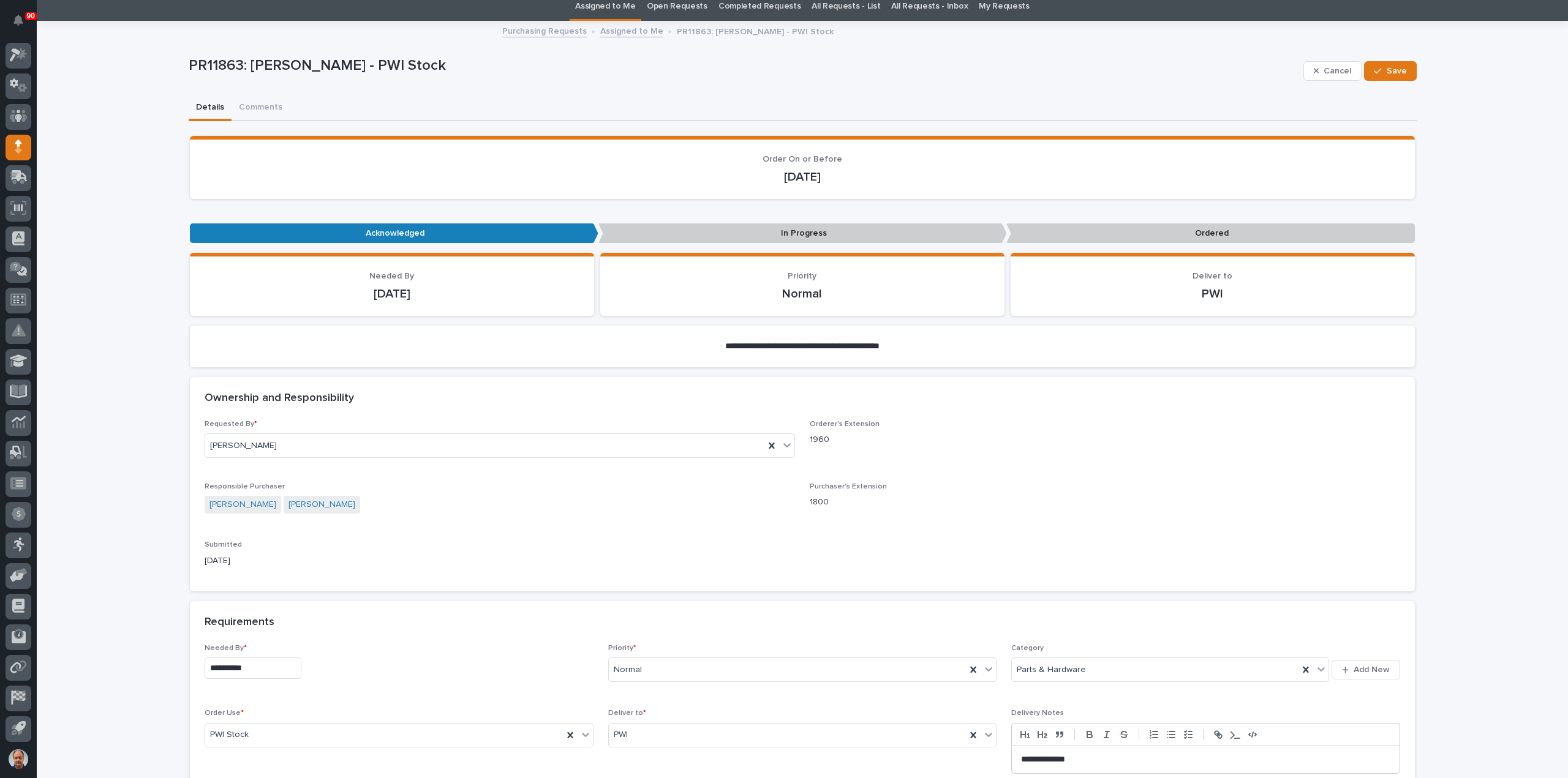
scroll to position [123, 0]
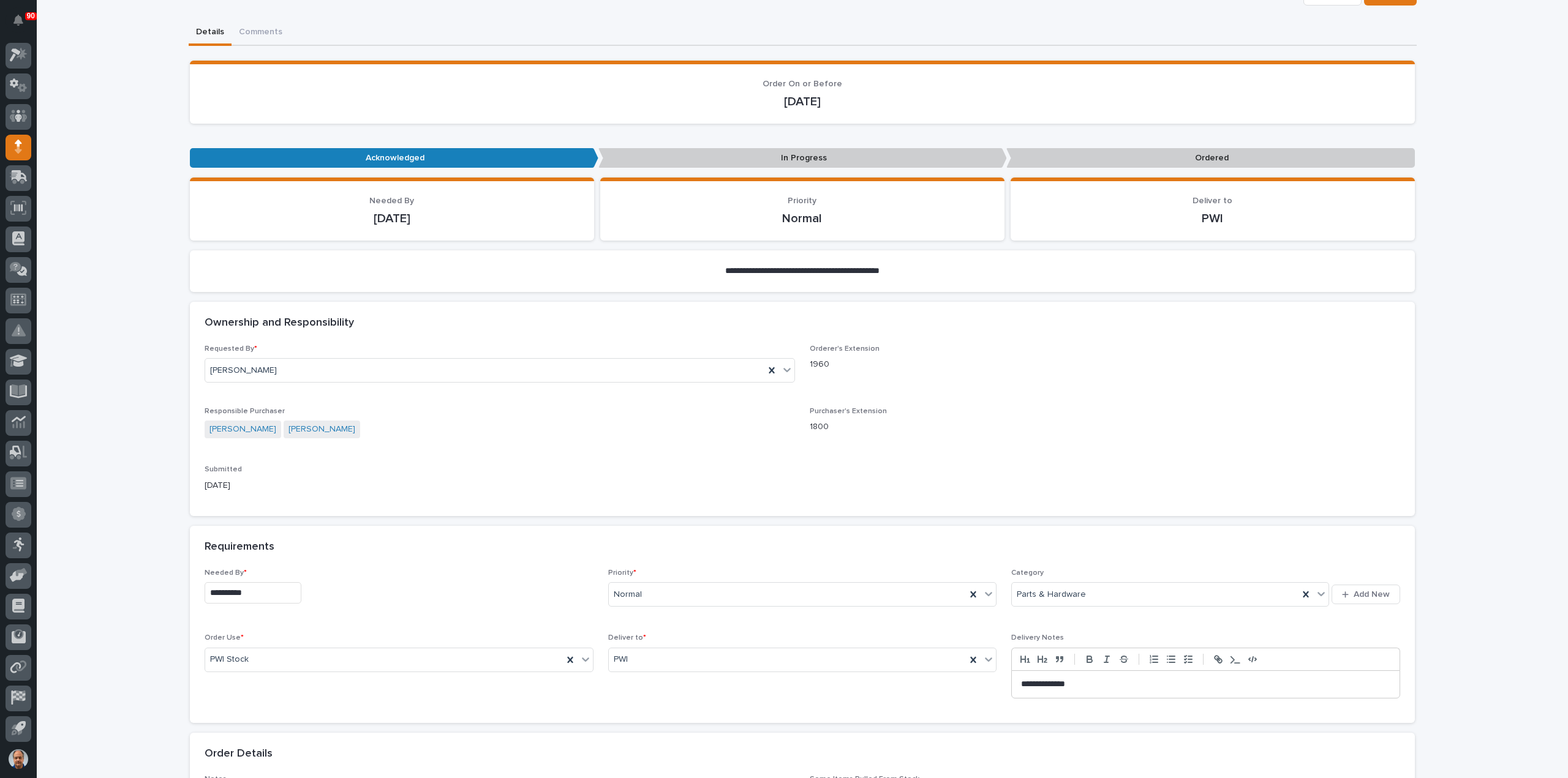
click at [266, 593] on input "**********" at bounding box center [253, 593] width 97 height 21
click at [306, 398] on button "Next Month" at bounding box center [307, 402] width 19 height 19
click at [248, 451] on div "1" at bounding box center [244, 452] width 16 height 16
click at [1042, 363] on p "1960" at bounding box center [1105, 364] width 591 height 13
click at [277, 593] on input "**********" at bounding box center [253, 593] width 97 height 21
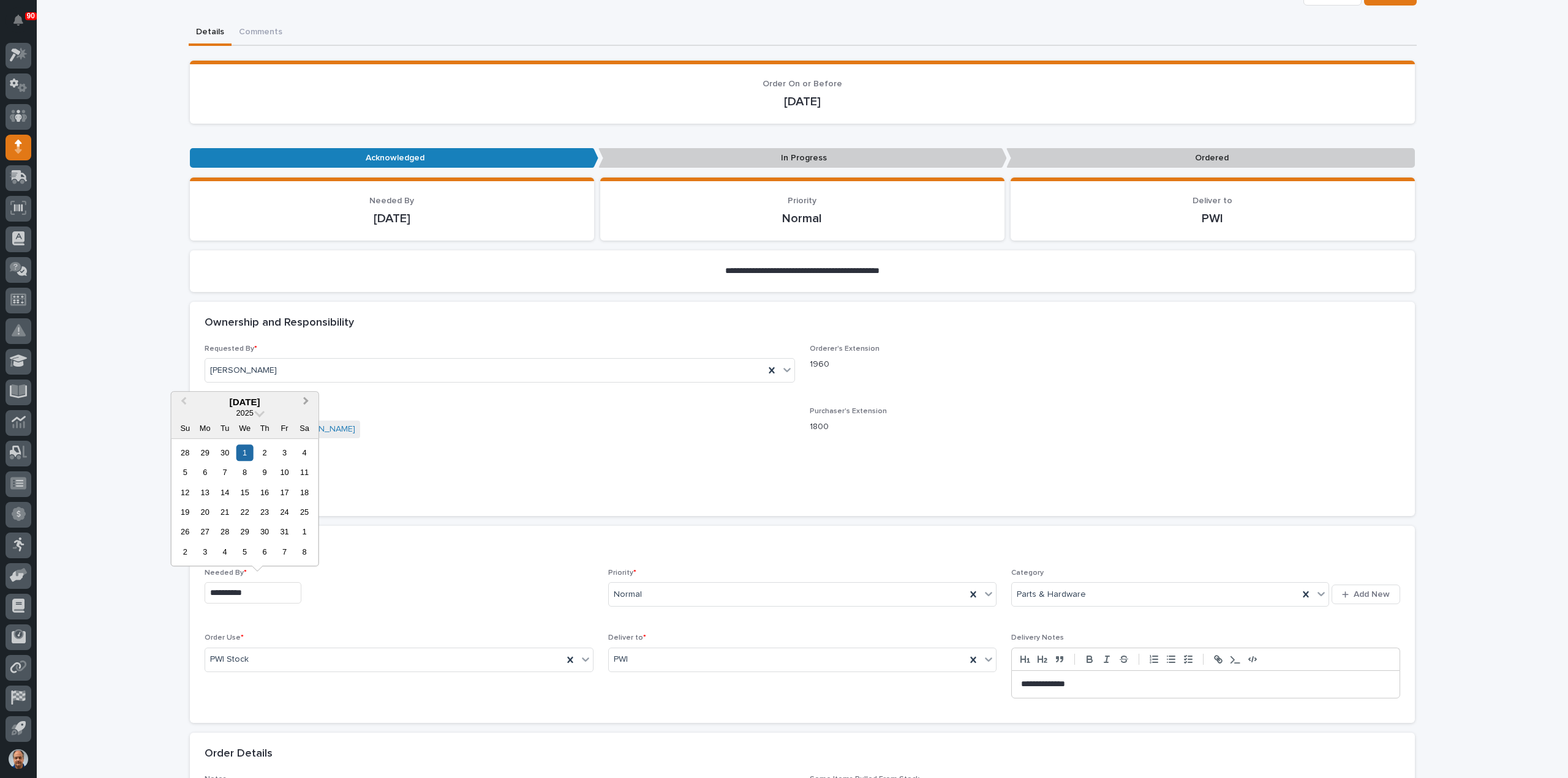
click at [306, 401] on span "Next Month" at bounding box center [306, 402] width 0 height 16
click at [269, 451] on div "1" at bounding box center [265, 452] width 16 height 16
type input "**********"
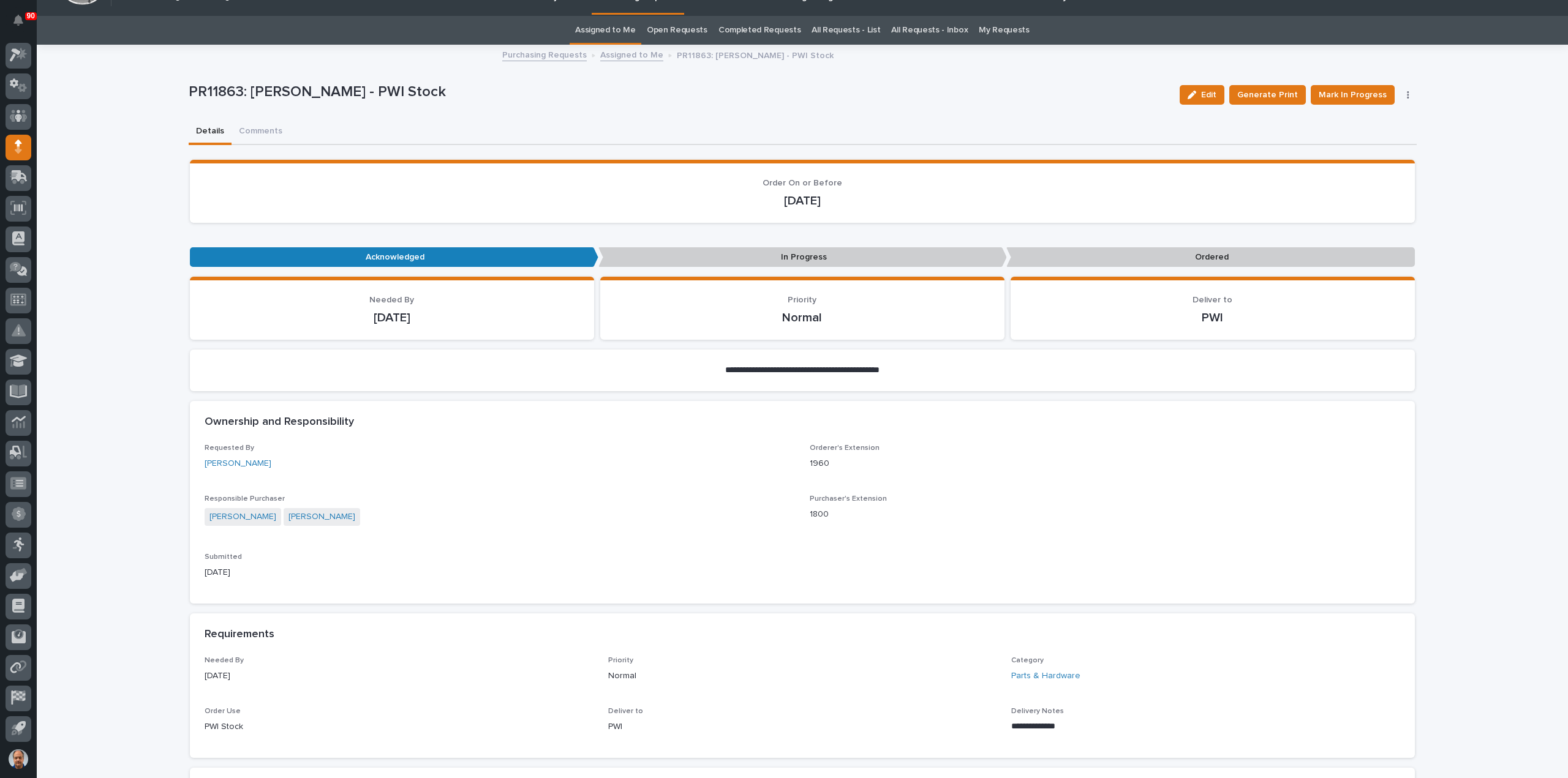
scroll to position [0, 0]
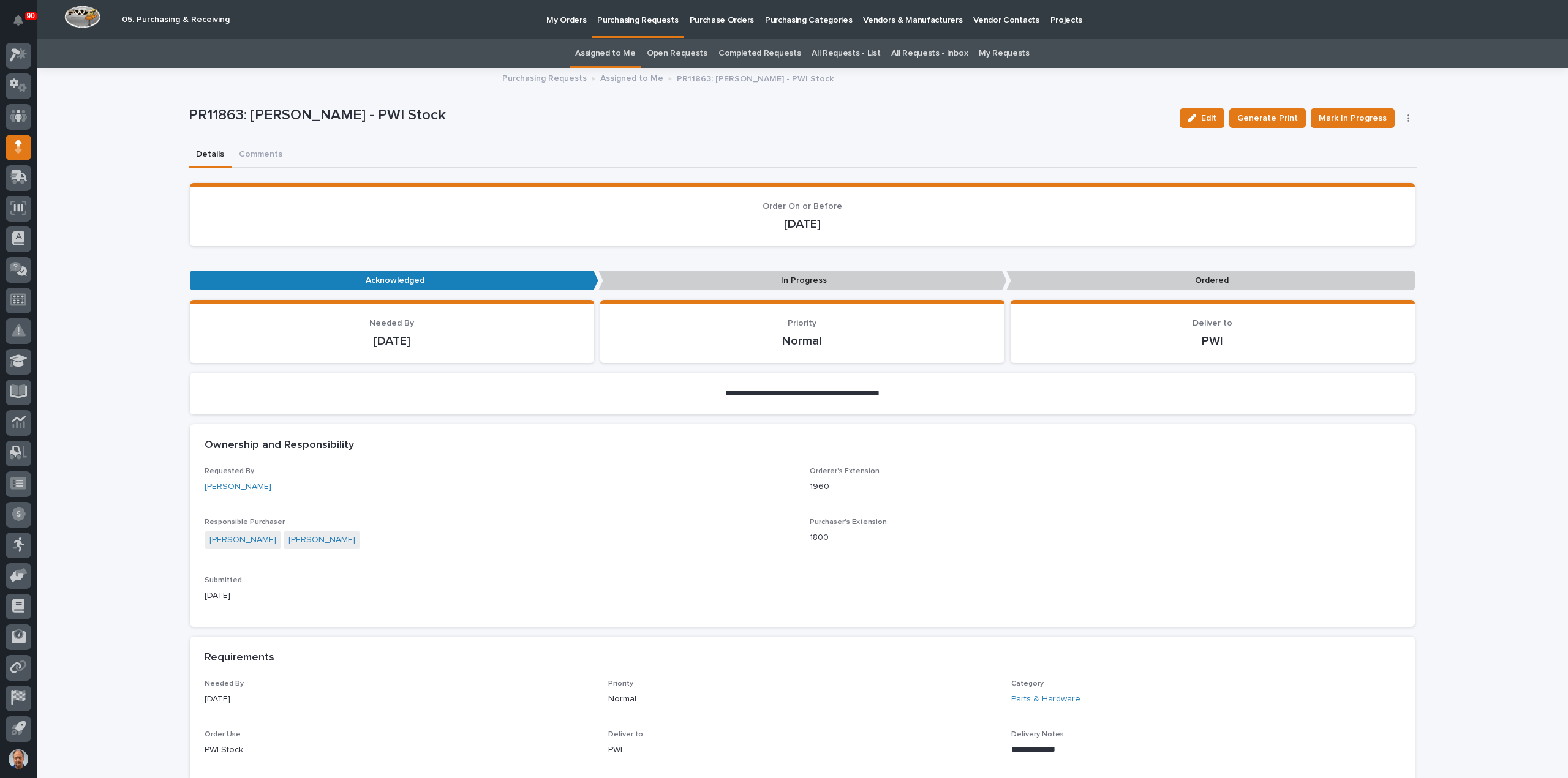
click at [632, 20] on p "Purchasing Requests" at bounding box center [637, 13] width 81 height 26
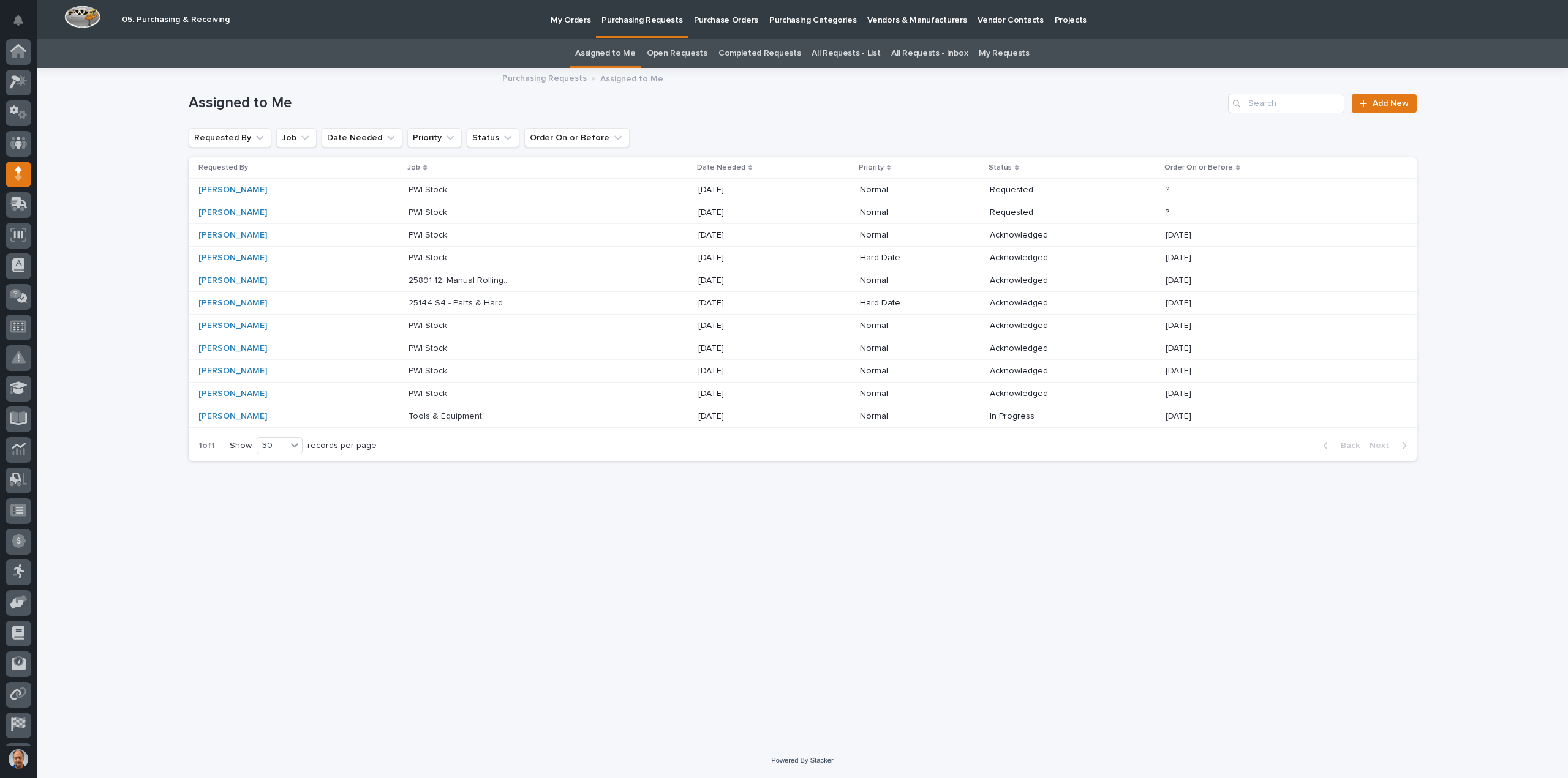
scroll to position [27, 0]
click at [721, 345] on p "[DATE]" at bounding box center [749, 349] width 102 height 11
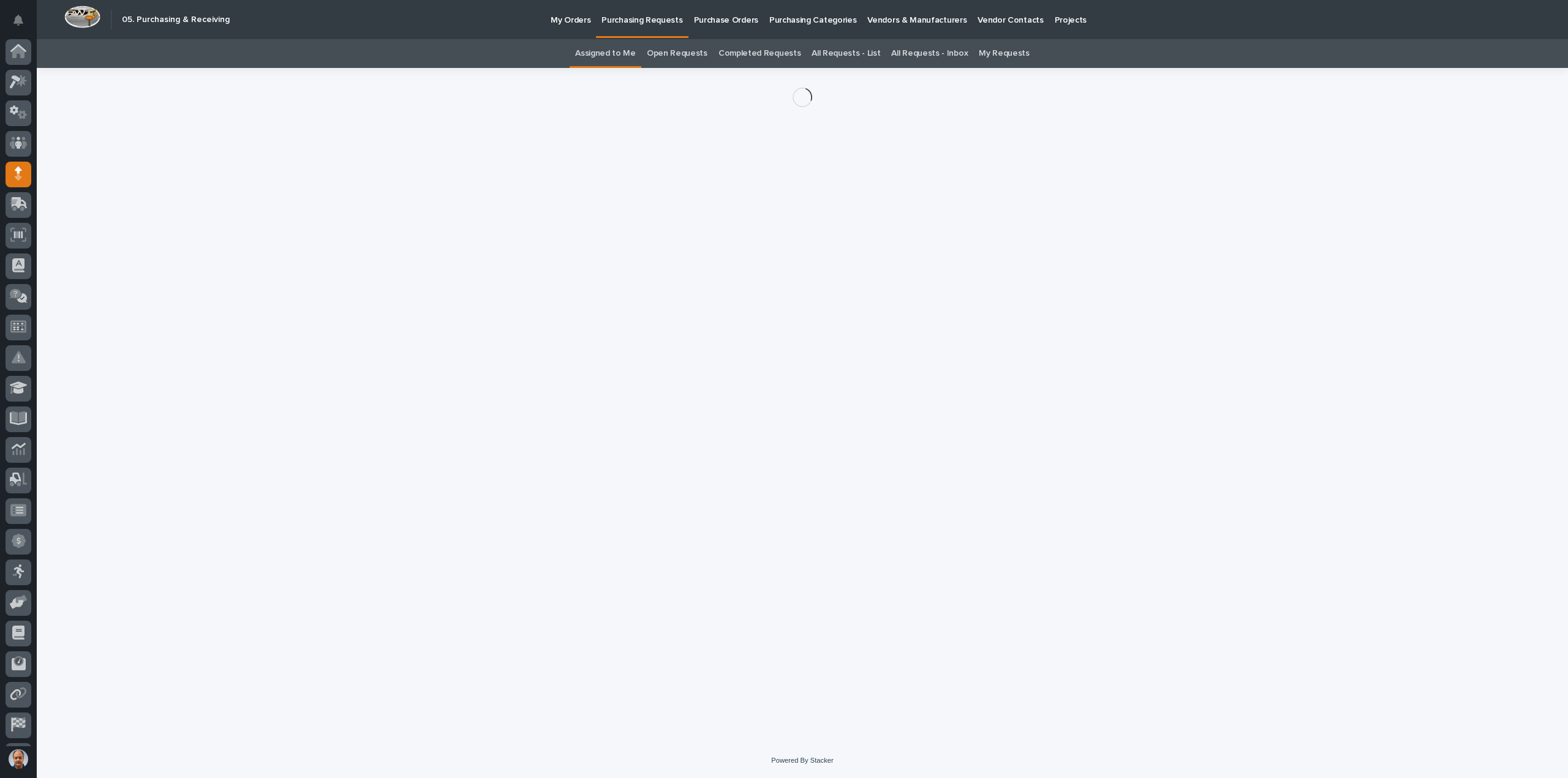
scroll to position [27, 0]
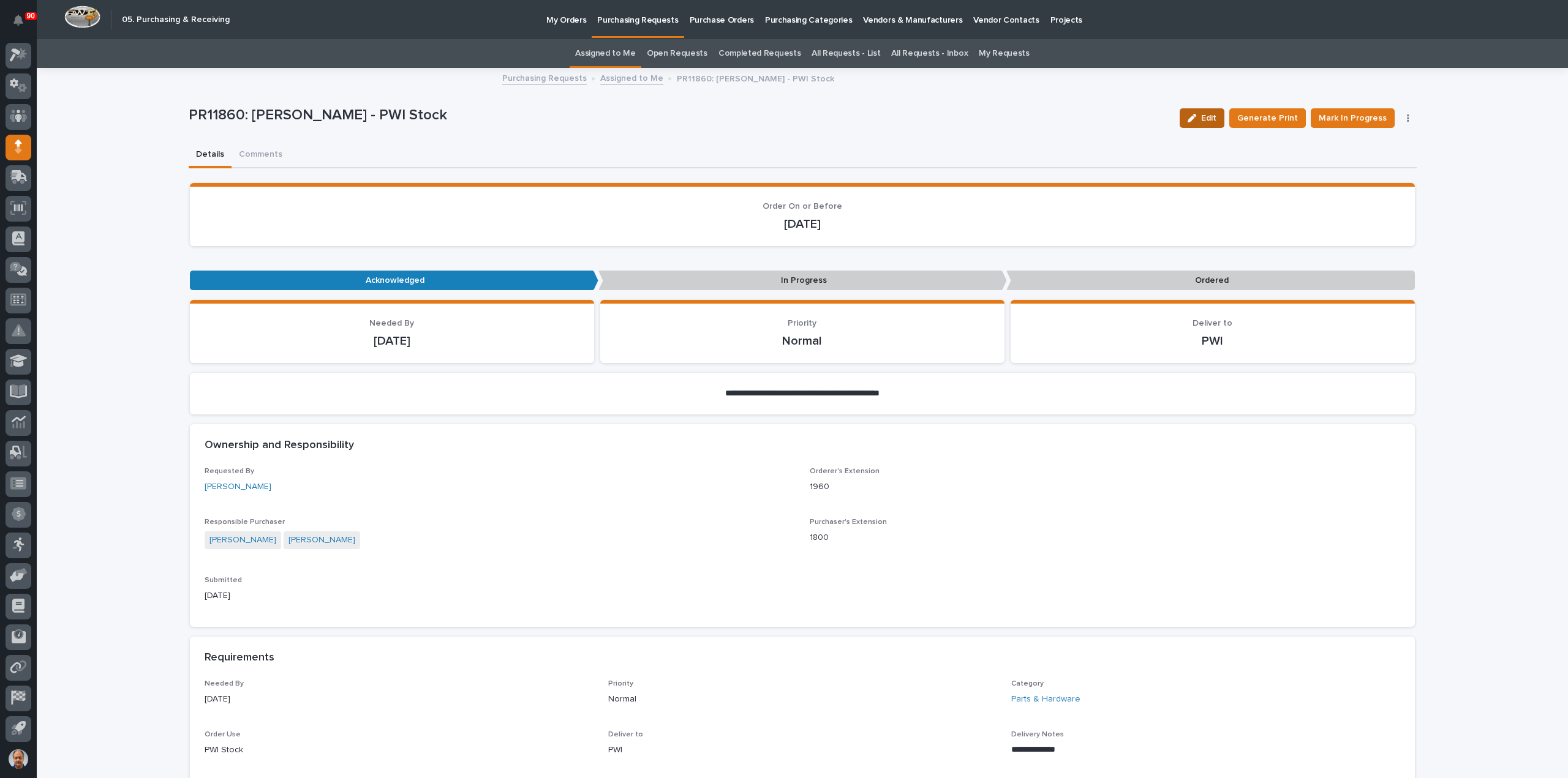
click at [1206, 118] on span "Edit" at bounding box center [1208, 118] width 15 height 11
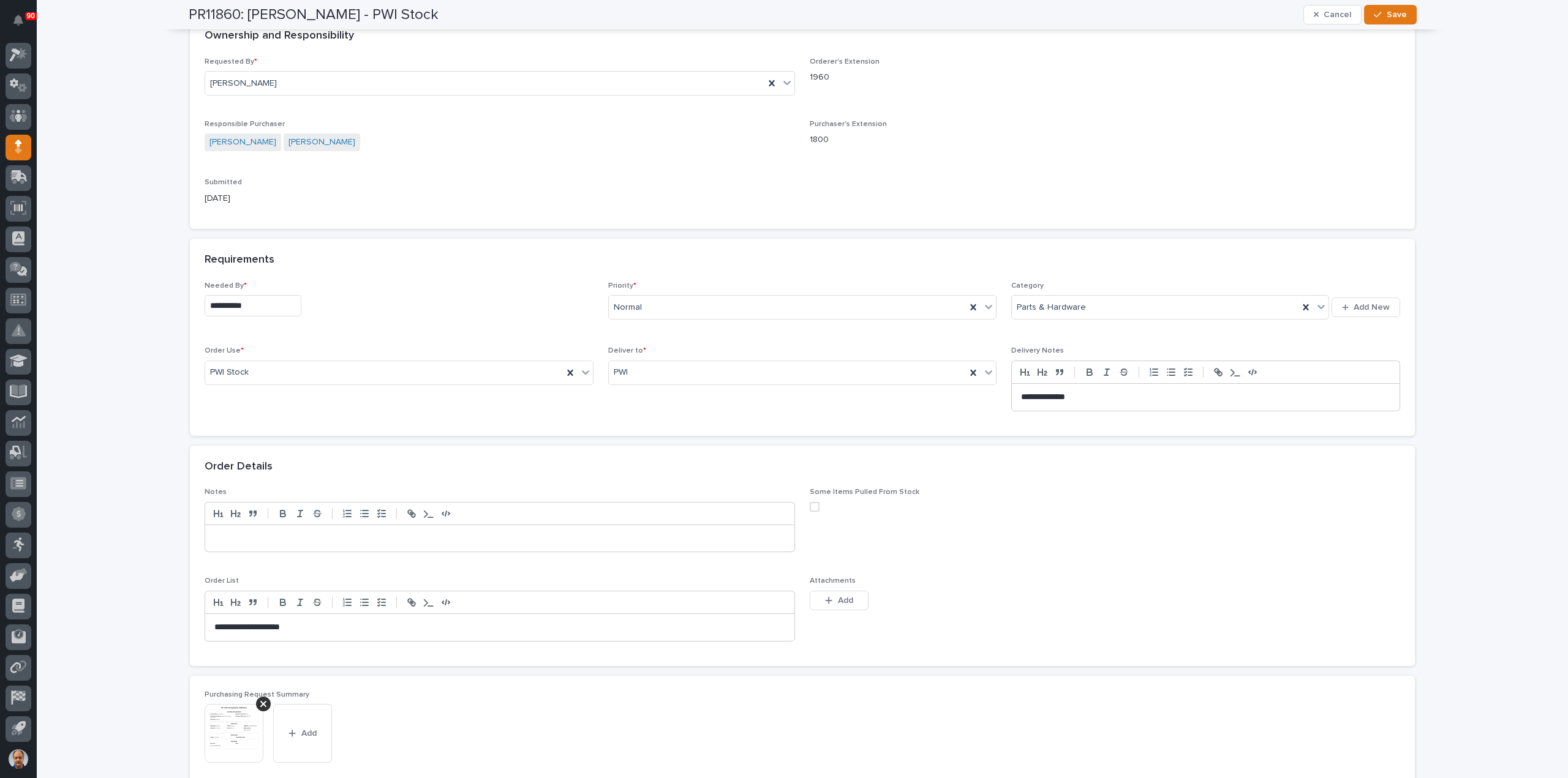
scroll to position [429, 0]
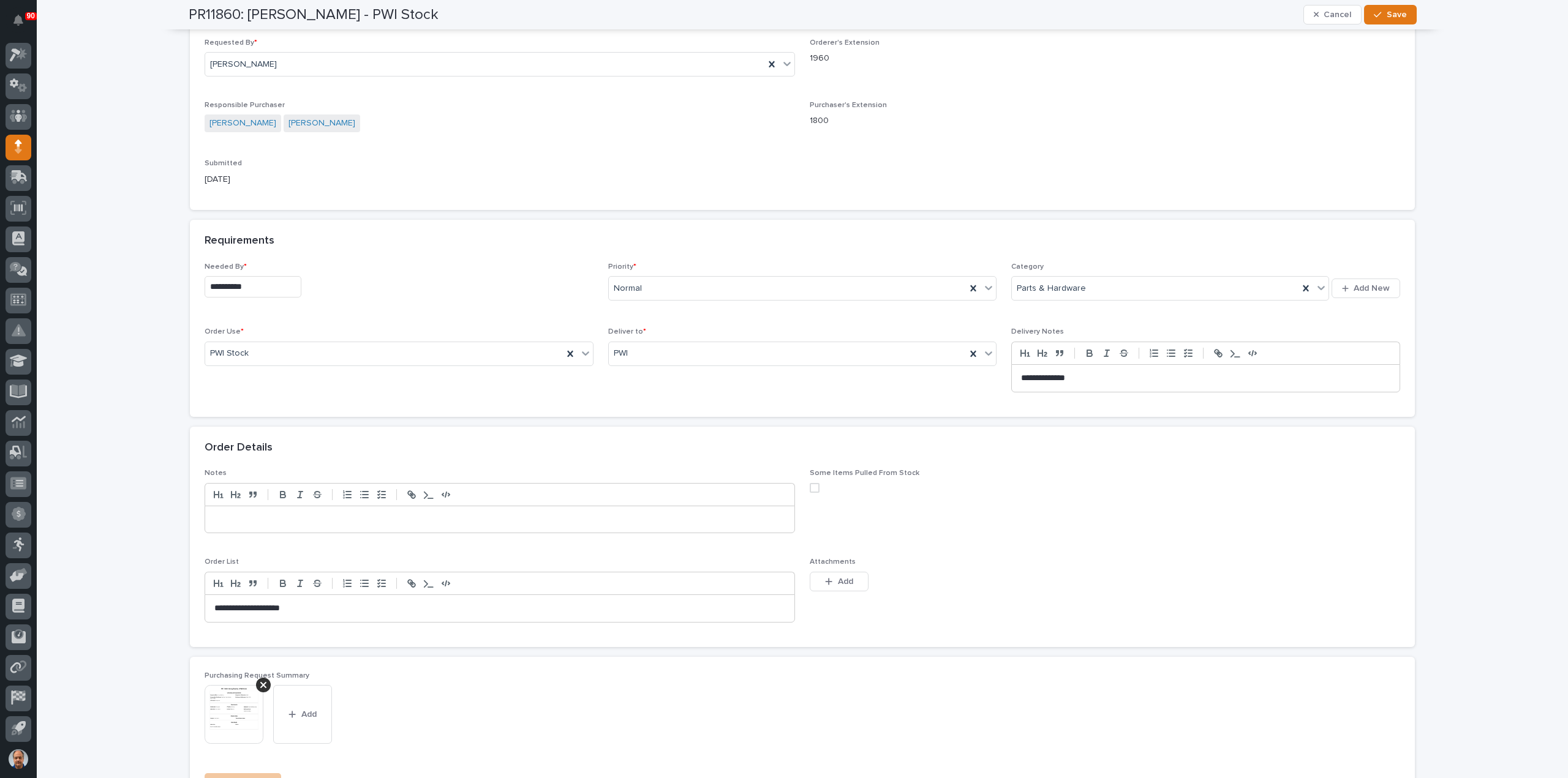
click at [273, 285] on input "**********" at bounding box center [253, 287] width 97 height 21
click at [302, 98] on button "Next Month" at bounding box center [307, 96] width 19 height 19
click at [306, 98] on span "Next Month" at bounding box center [306, 96] width 0 height 16
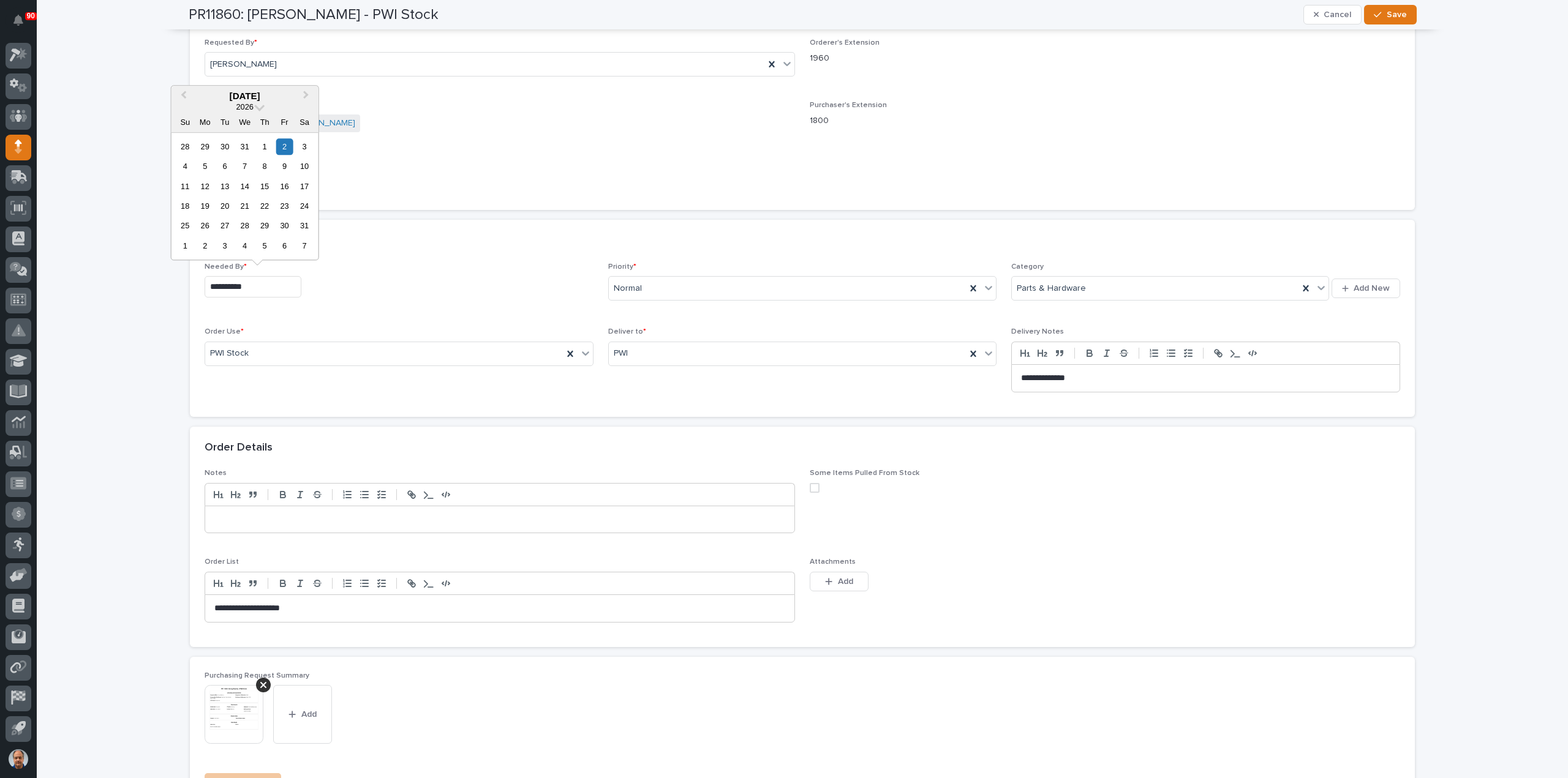
click at [266, 143] on div "1" at bounding box center [265, 146] width 16 height 16
type input "**********"
click at [1379, 13] on div "button" at bounding box center [1380, 15] width 12 height 9
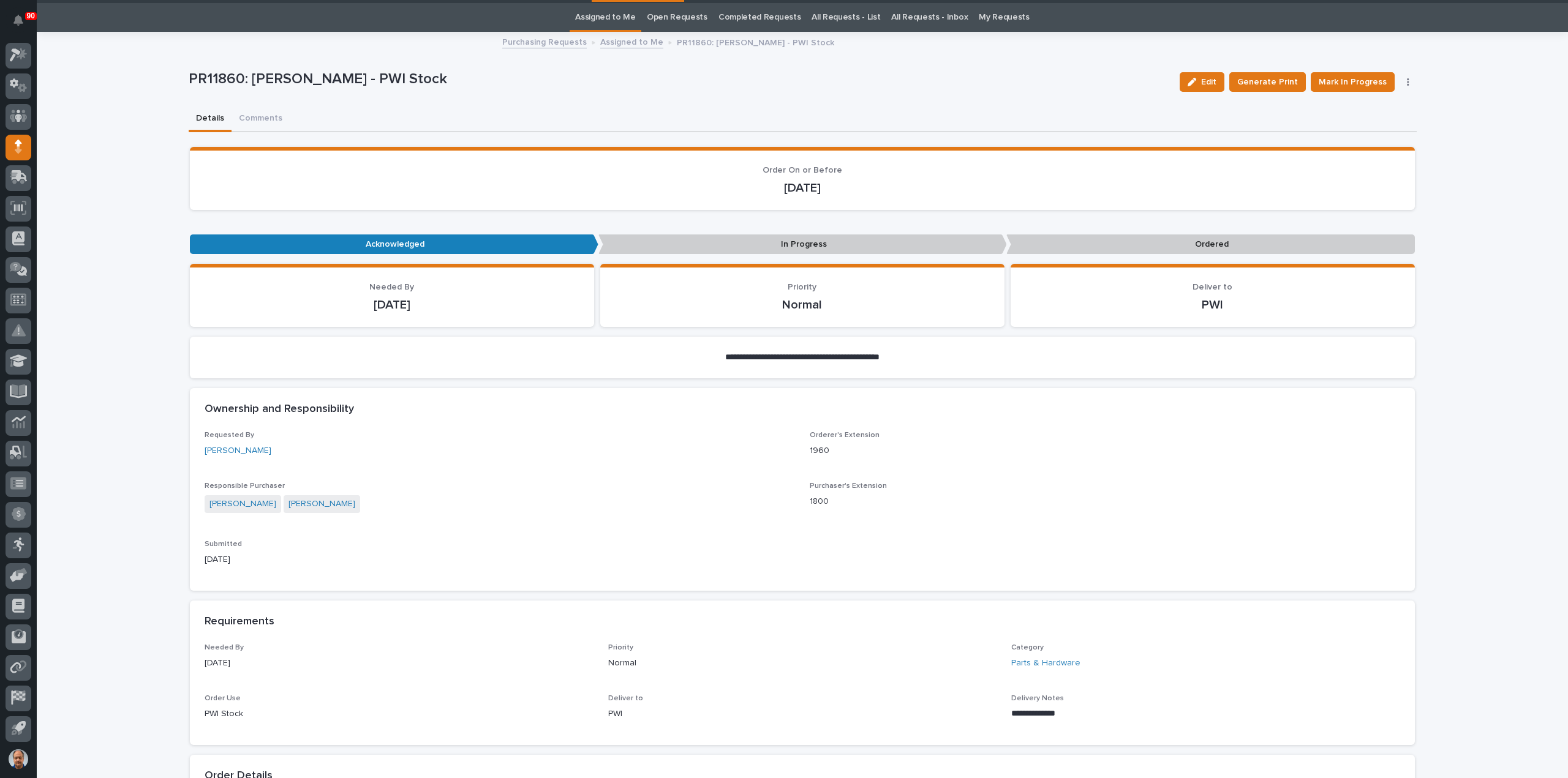
scroll to position [0, 0]
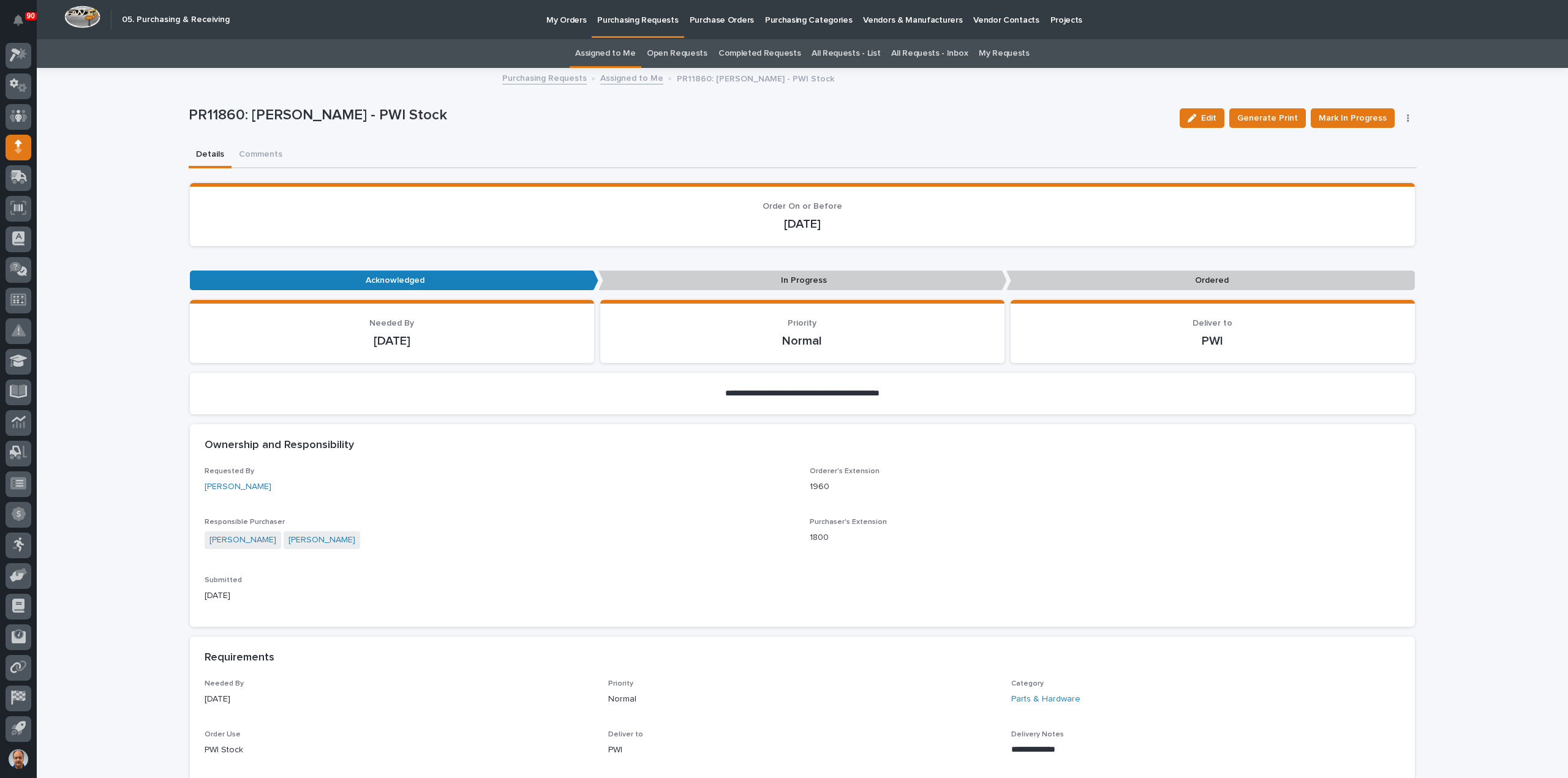
click at [626, 19] on p "Purchasing Requests" at bounding box center [637, 13] width 81 height 26
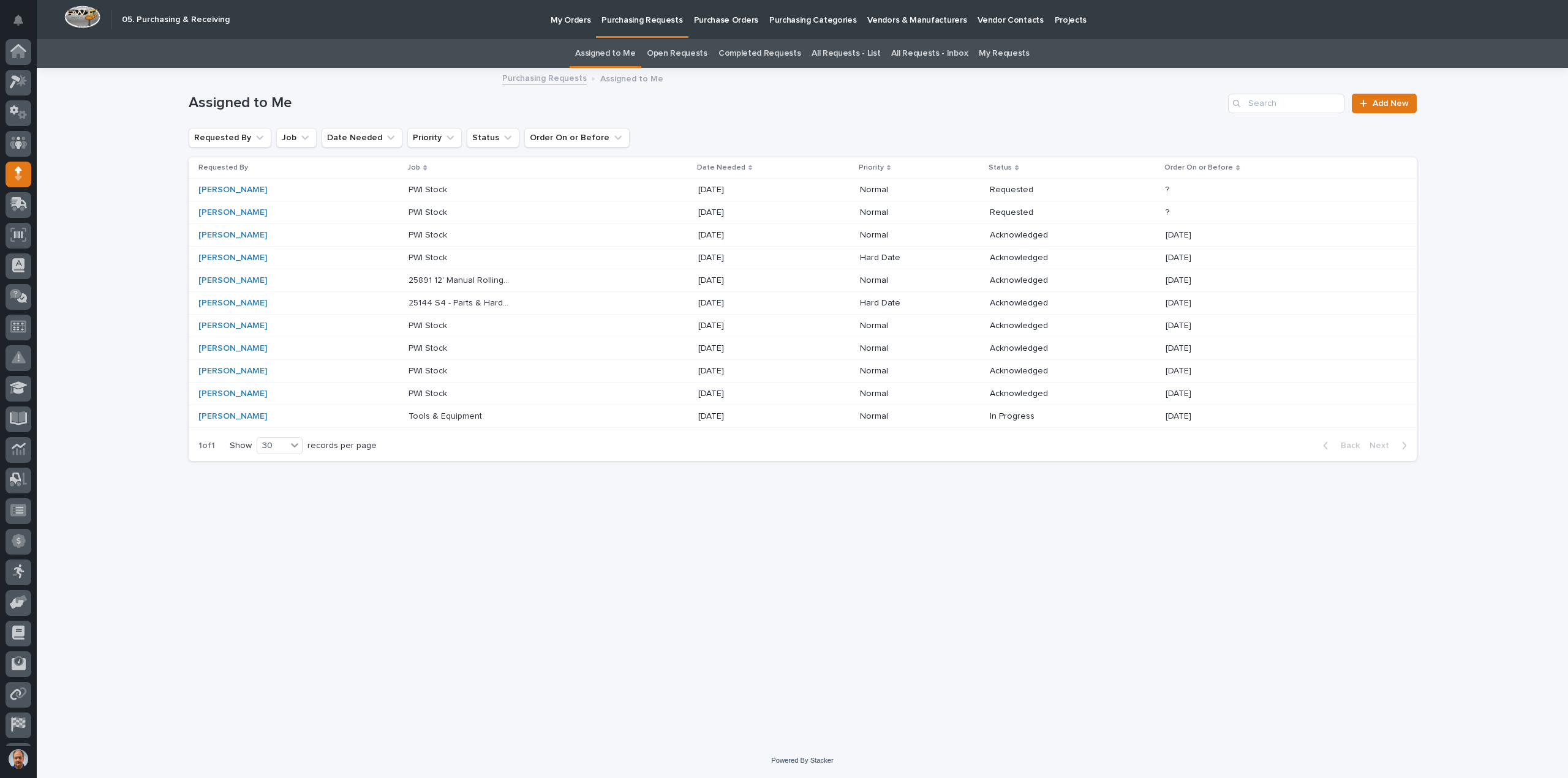
scroll to position [27, 0]
click at [705, 344] on p "[DATE]" at bounding box center [749, 349] width 102 height 11
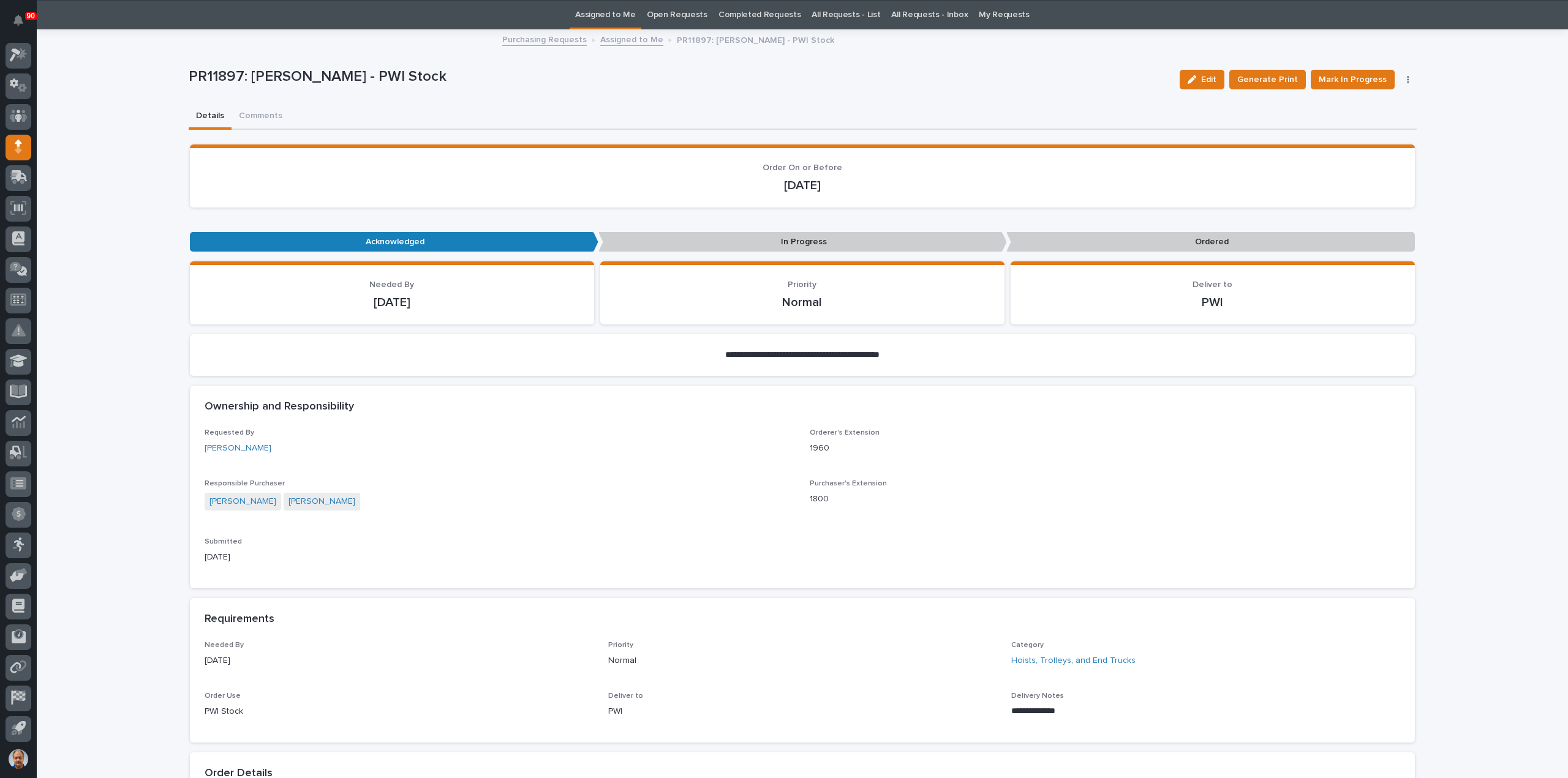
scroll to position [39, 0]
click at [1211, 77] on span "Edit" at bounding box center [1208, 78] width 15 height 11
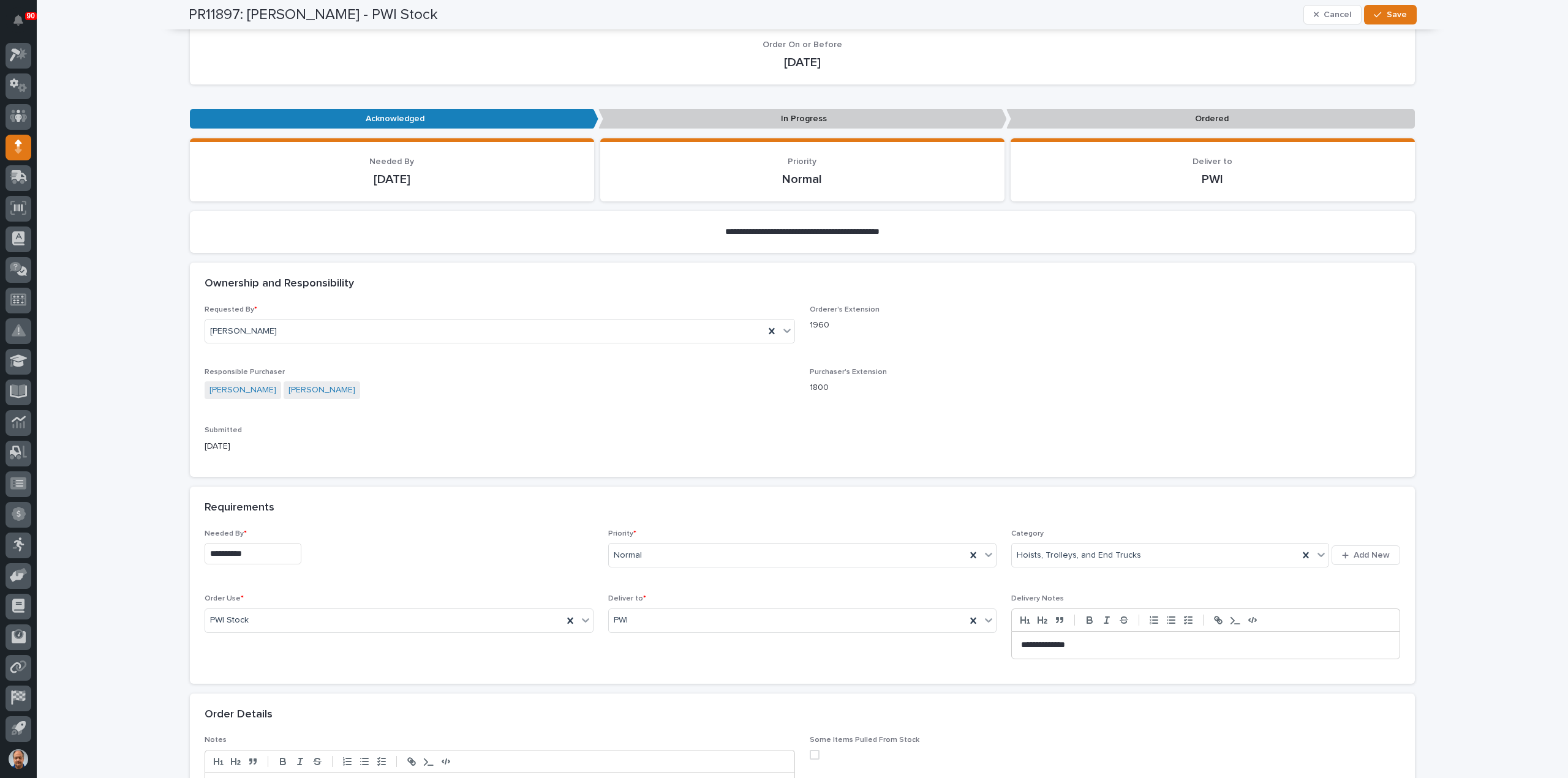
scroll to position [284, 0]
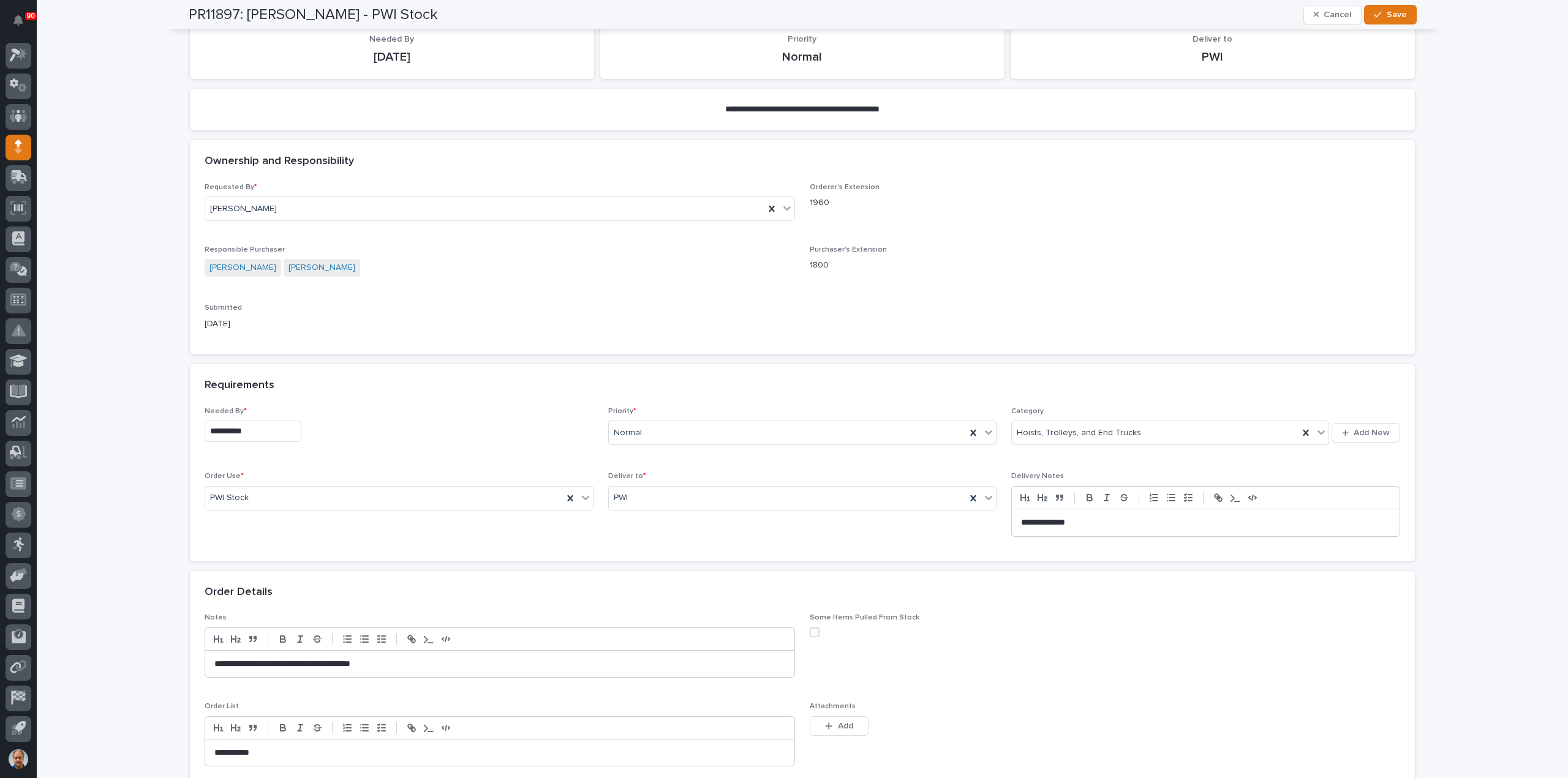
click at [268, 433] on input "**********" at bounding box center [253, 431] width 97 height 21
click at [306, 240] on span "Next Month" at bounding box center [306, 240] width 0 height 16
click at [263, 288] on div "1" at bounding box center [265, 291] width 16 height 16
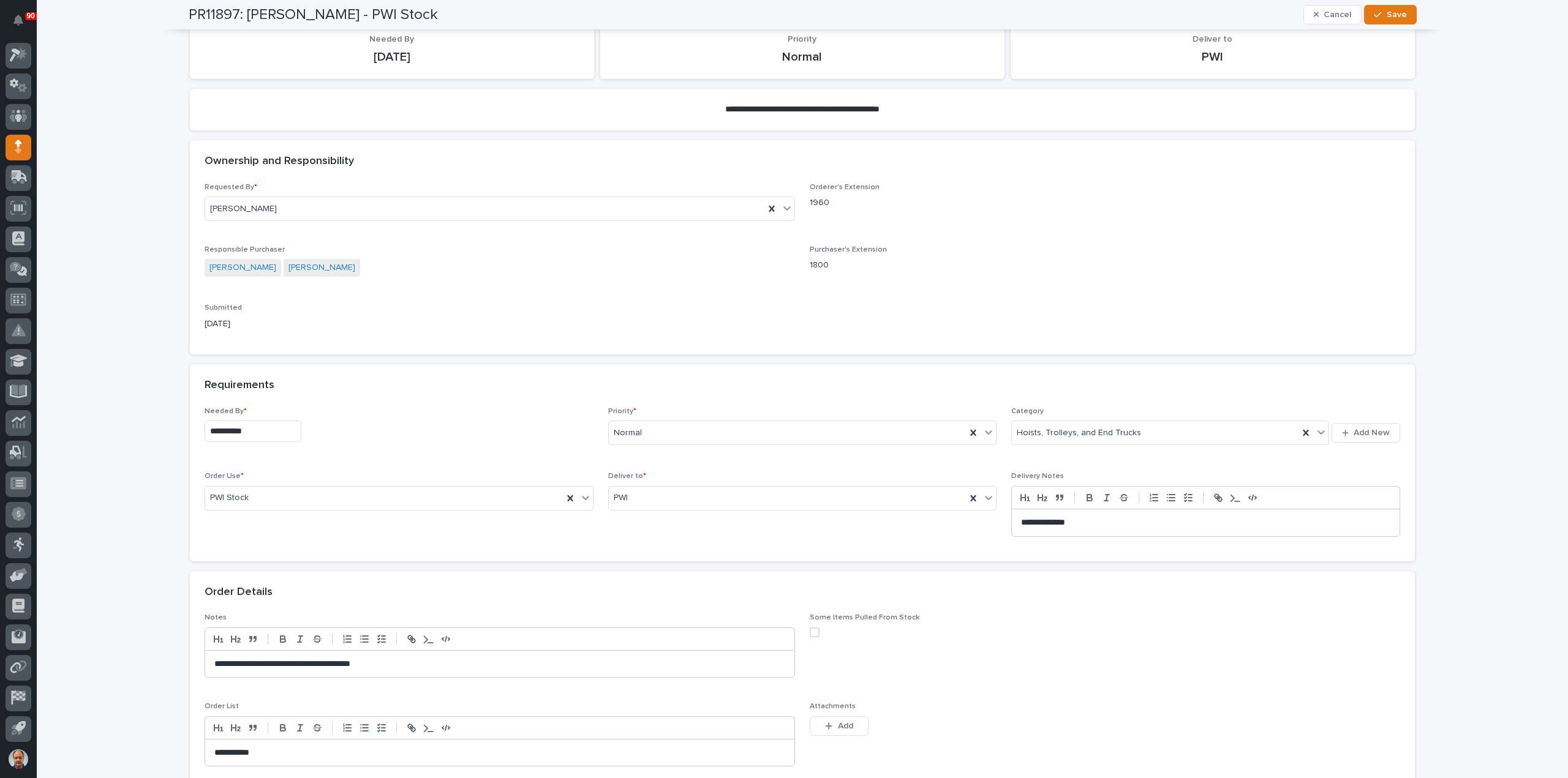
type input "**********"
click at [1390, 16] on span "Save" at bounding box center [1397, 14] width 20 height 11
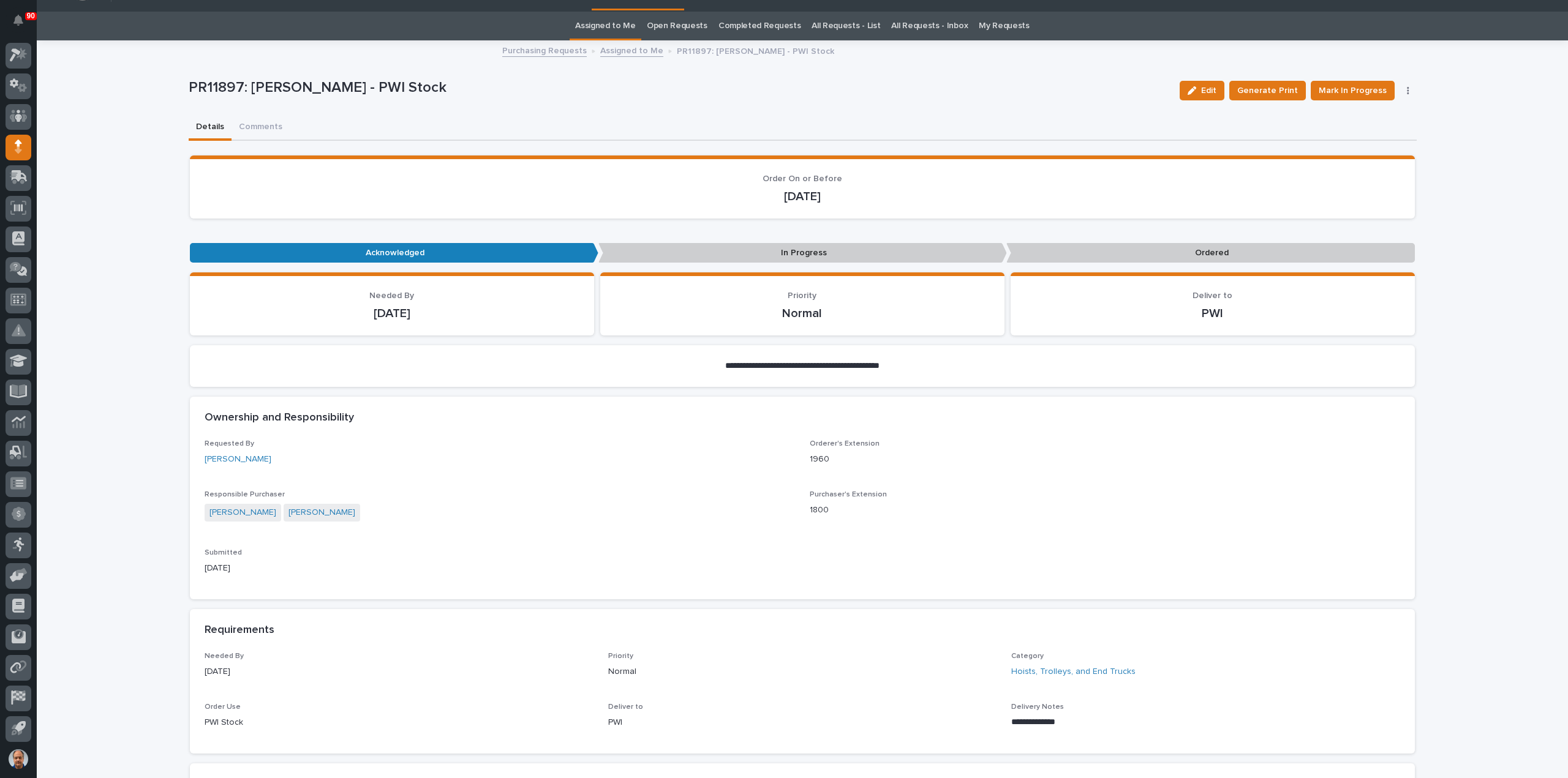
scroll to position [0, 0]
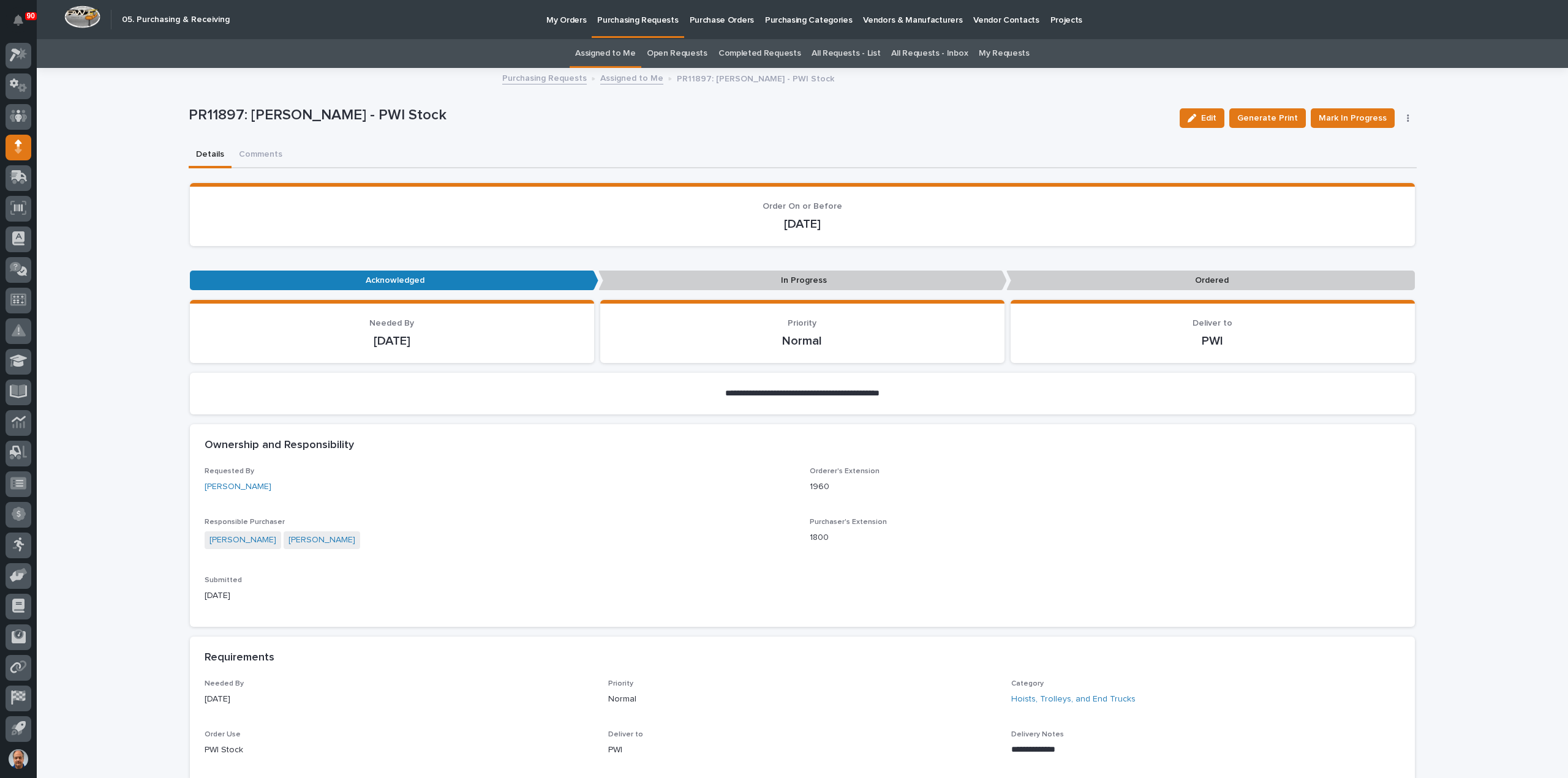
click at [615, 79] on link "Assigned to Me" at bounding box center [631, 78] width 63 height 14
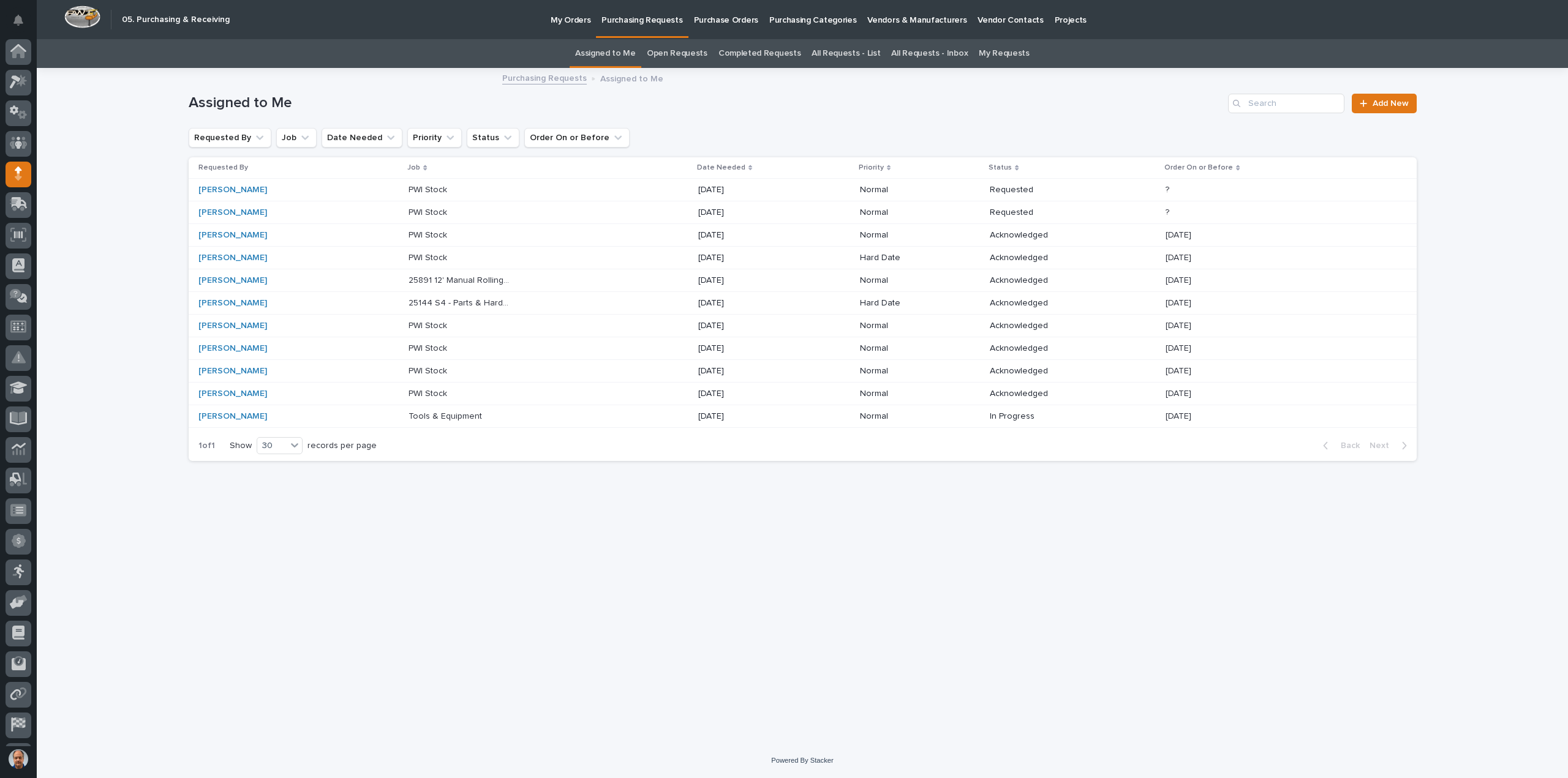
scroll to position [27, 0]
click at [712, 321] on p "[DATE]" at bounding box center [749, 326] width 102 height 11
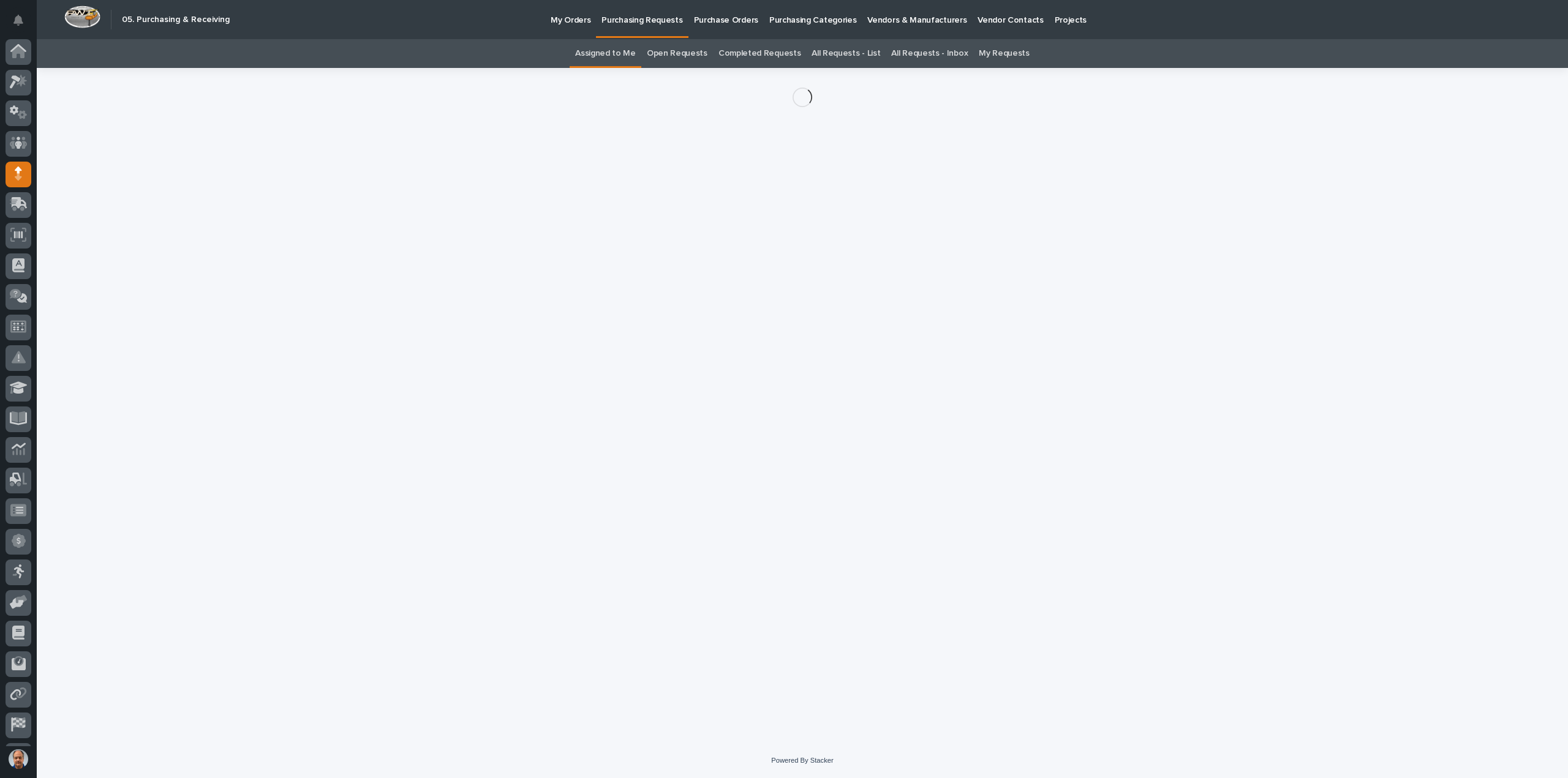
scroll to position [27, 0]
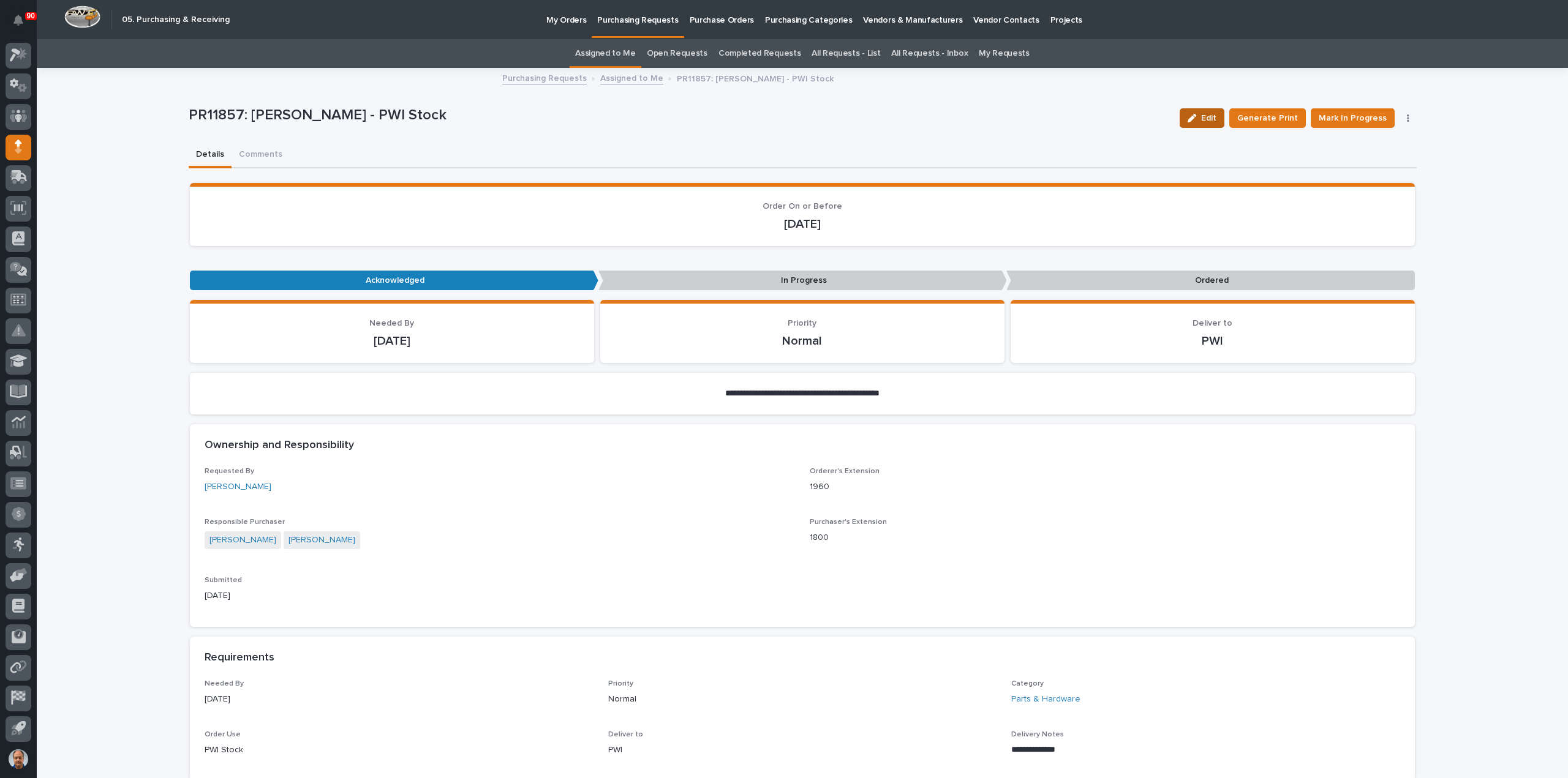
click at [1208, 118] on span "Edit" at bounding box center [1208, 118] width 15 height 11
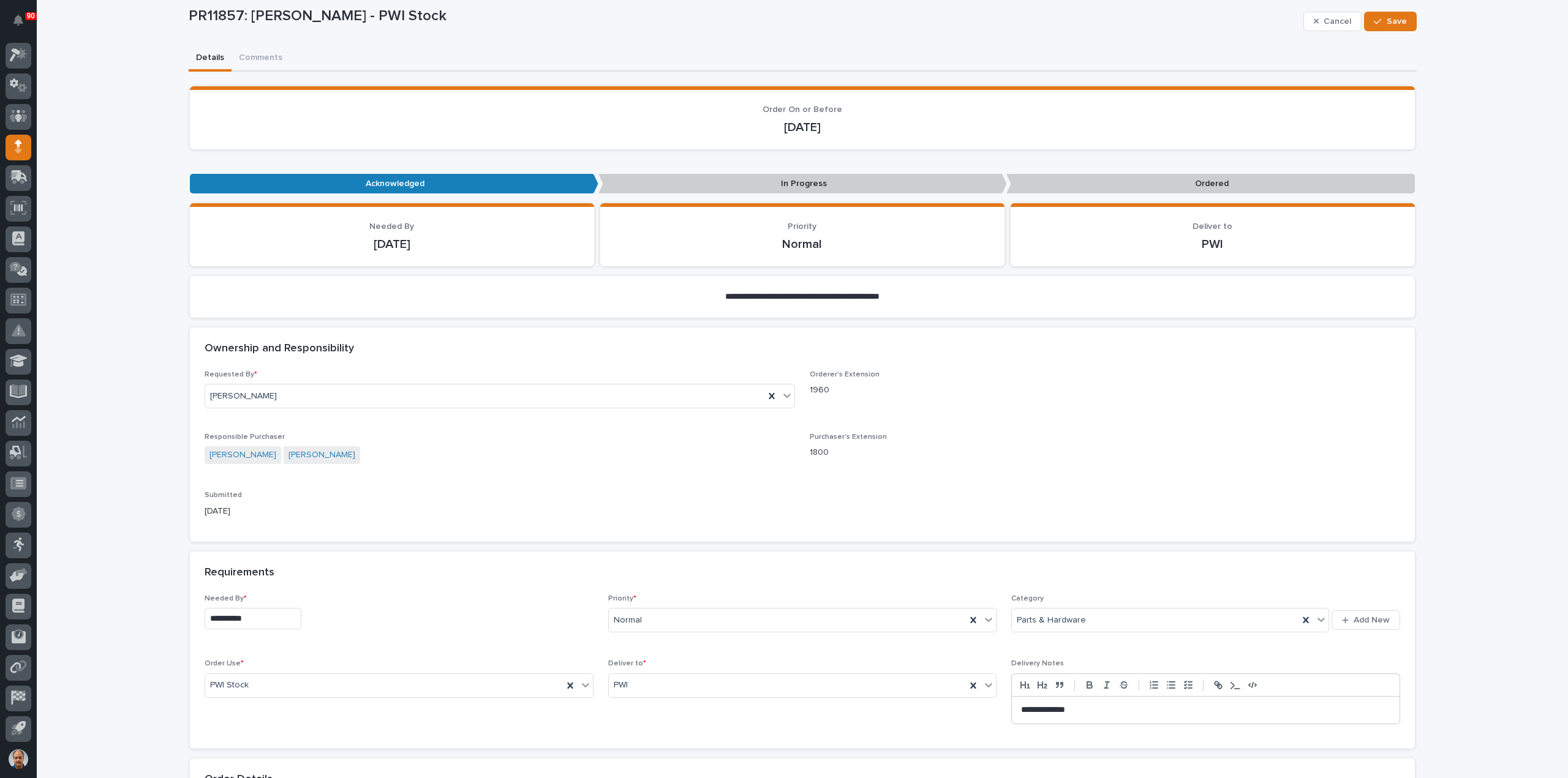
scroll to position [184, 0]
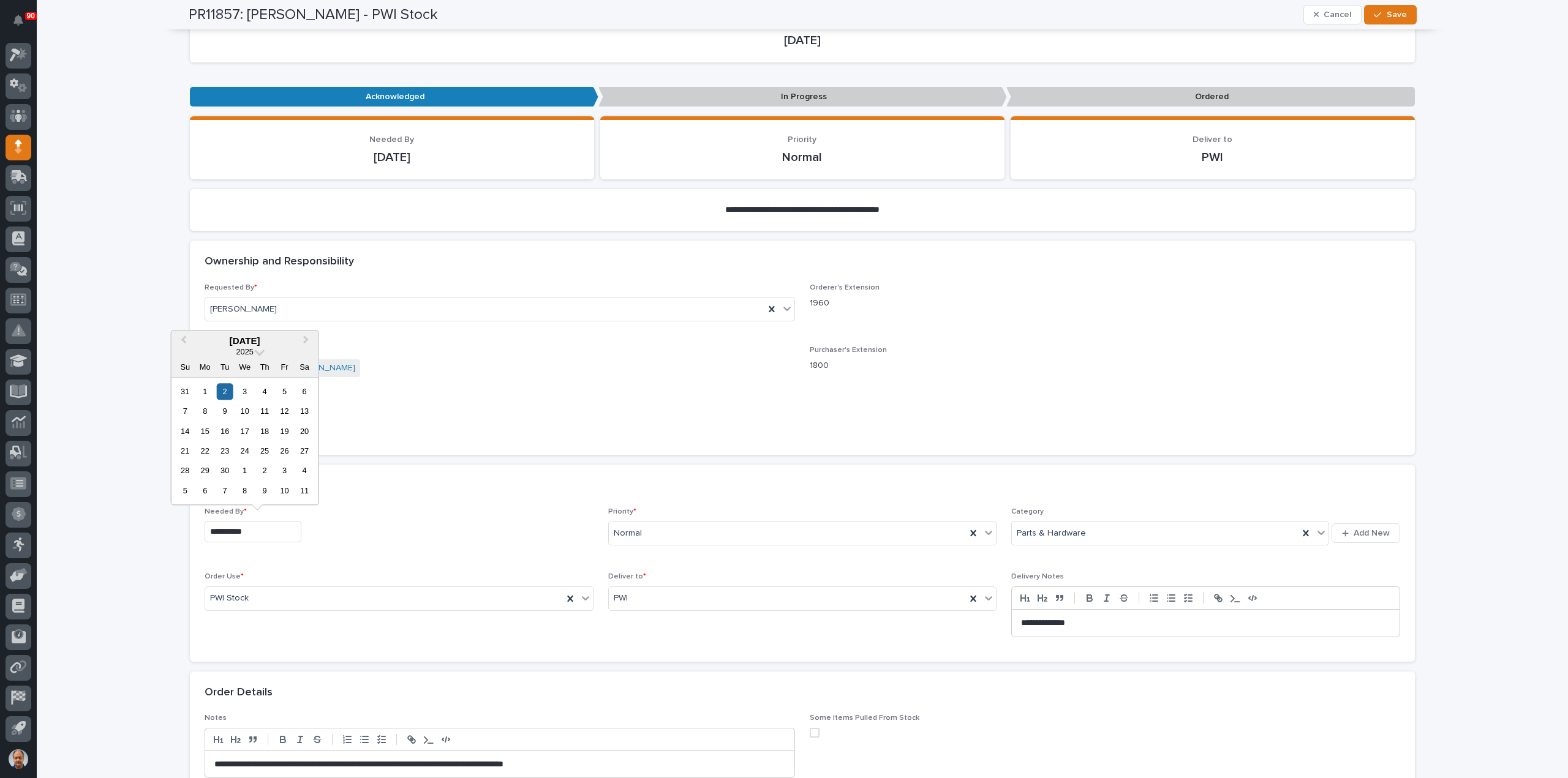
click at [258, 530] on input "**********" at bounding box center [253, 532] width 97 height 21
click at [306, 339] on span "Next Month" at bounding box center [306, 341] width 0 height 16
click at [307, 339] on button "Next Month" at bounding box center [307, 341] width 19 height 19
click at [306, 340] on span "Next Month" at bounding box center [306, 341] width 0 height 16
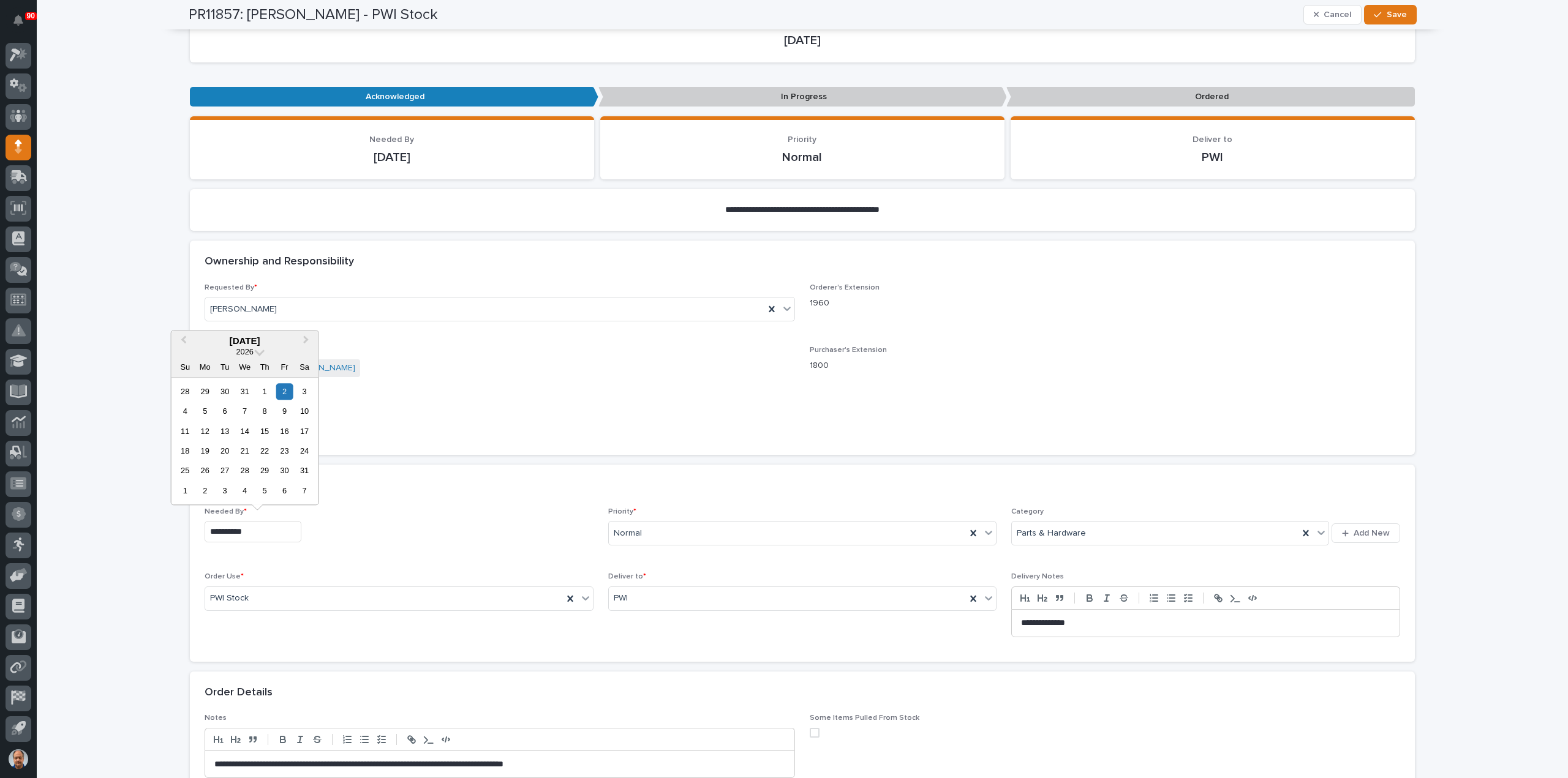
click at [266, 389] on div "1" at bounding box center [265, 391] width 16 height 16
type input "**********"
click at [1375, 12] on icon "button" at bounding box center [1378, 15] width 7 height 9
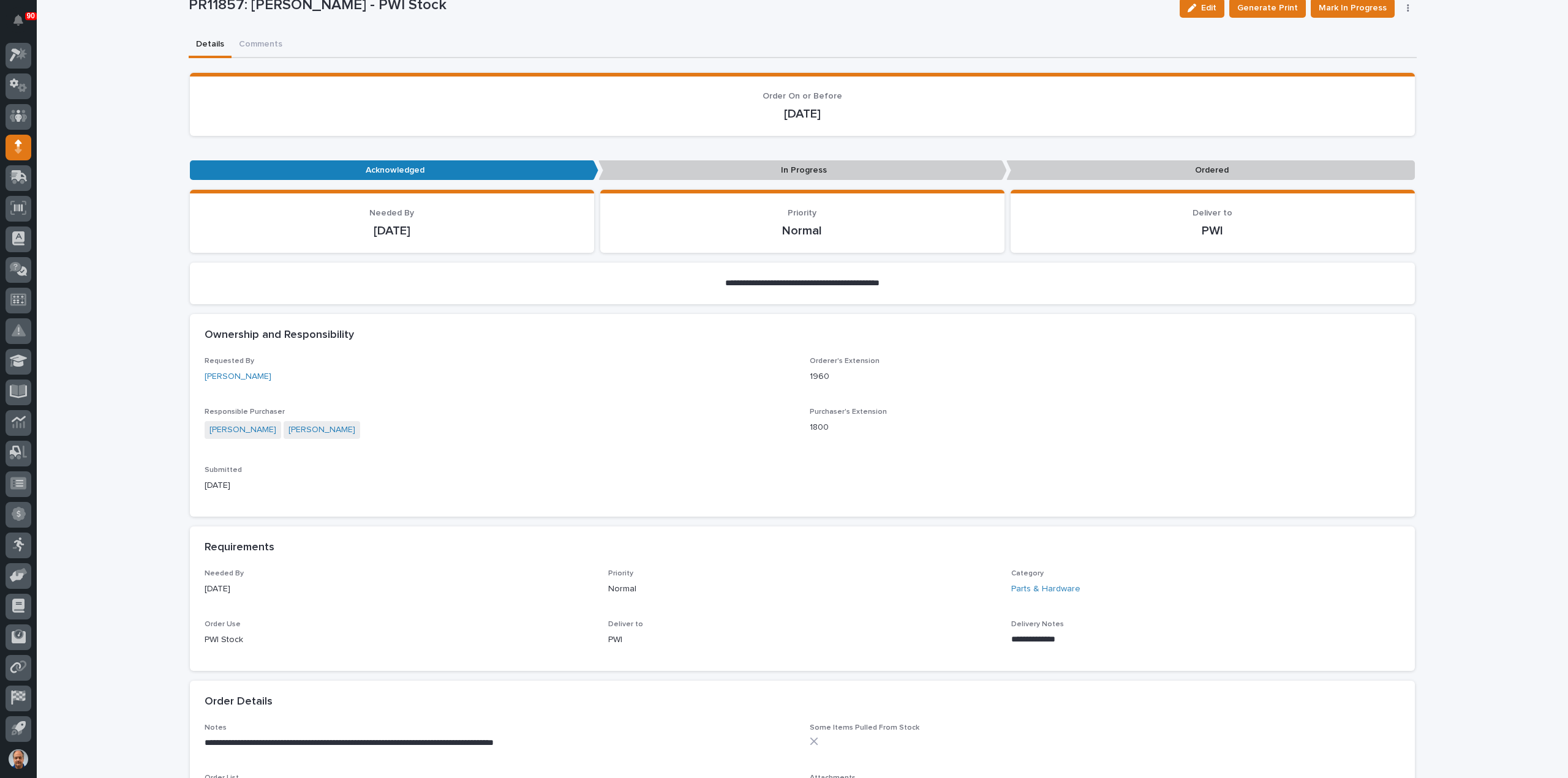
scroll to position [0, 0]
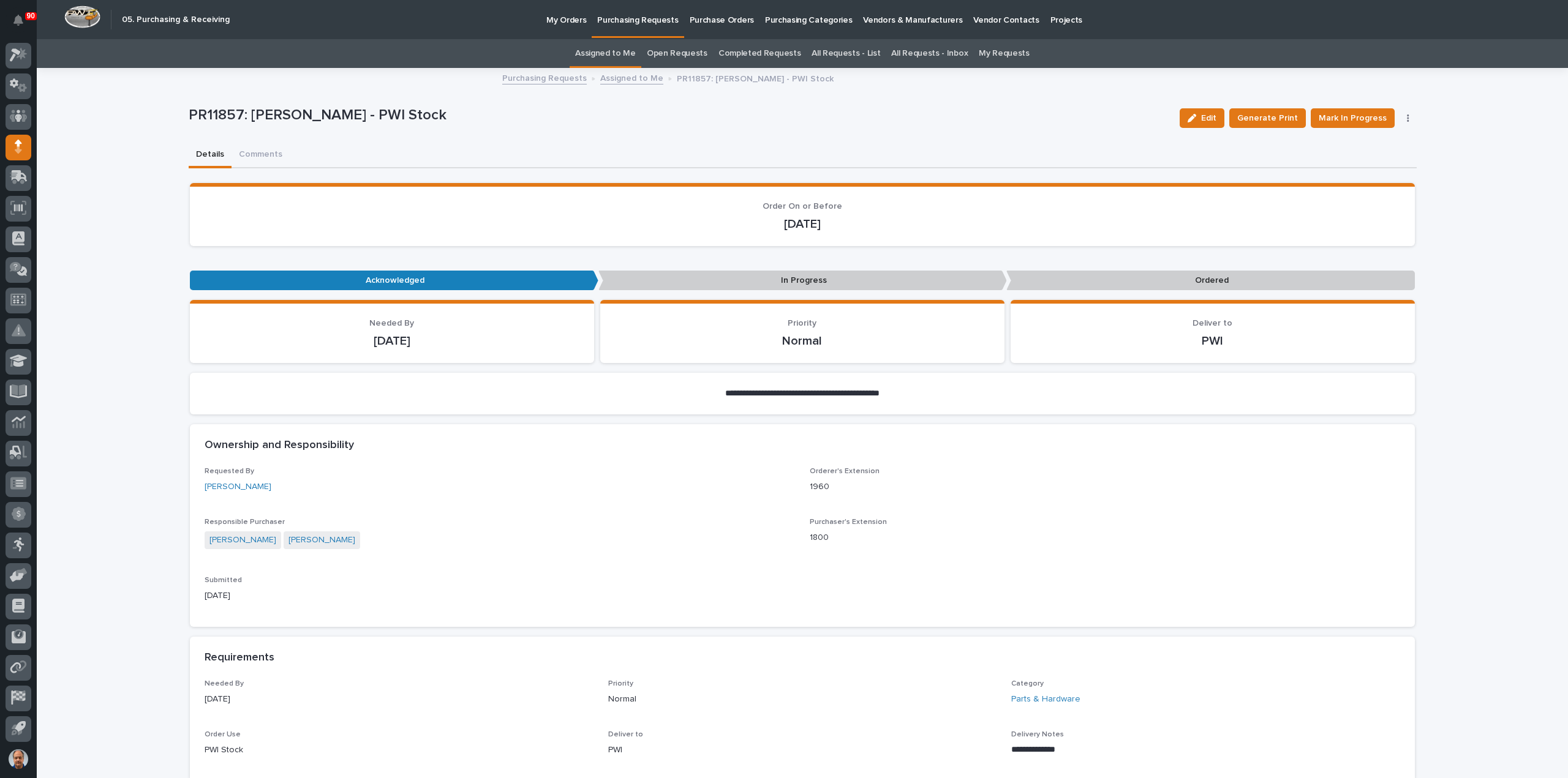
click at [632, 19] on p "Purchasing Requests" at bounding box center [637, 13] width 81 height 26
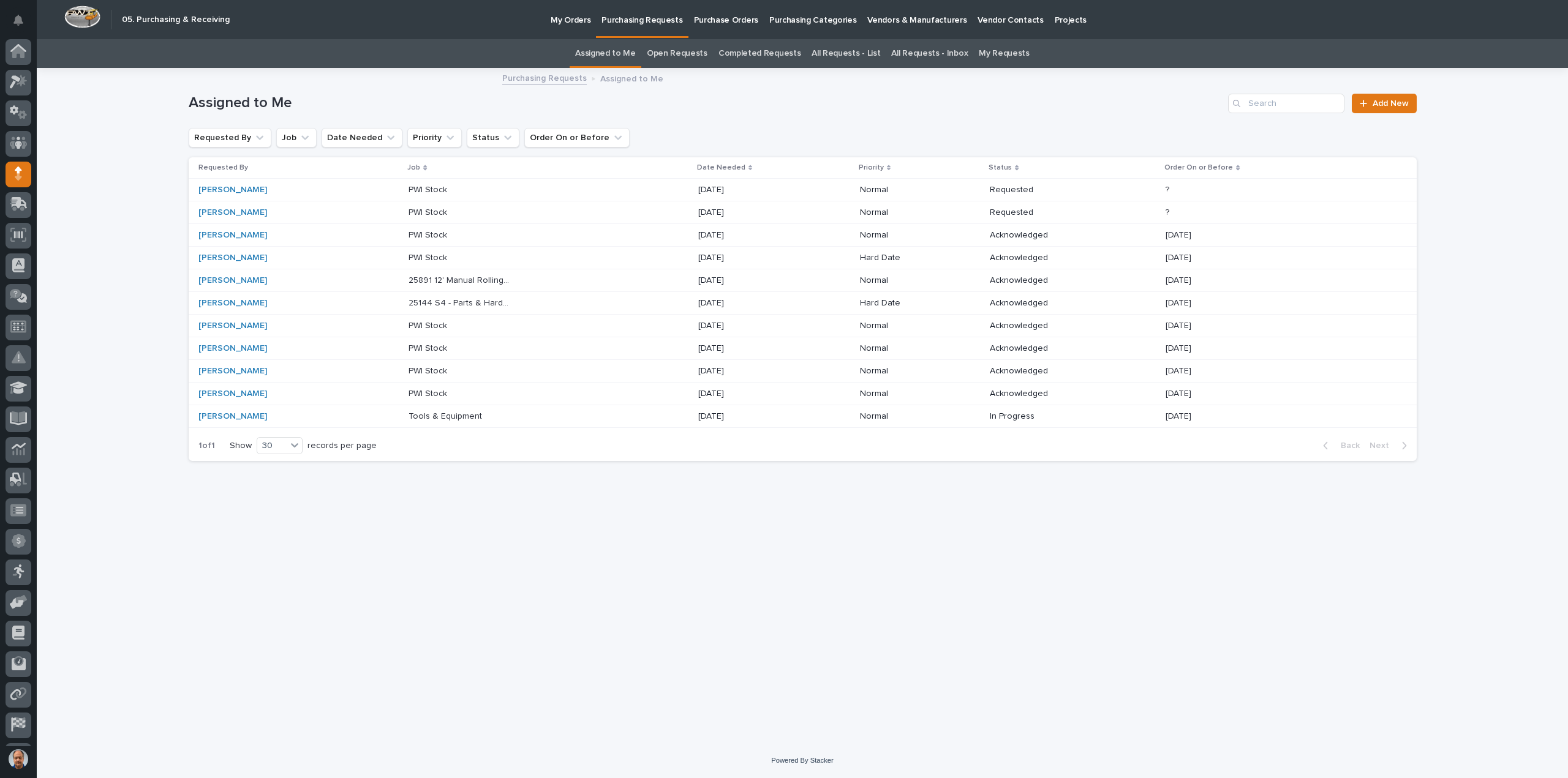
scroll to position [27, 0]
click at [664, 254] on div "PWI Stock PWI Stock" at bounding box center [549, 258] width 280 height 20
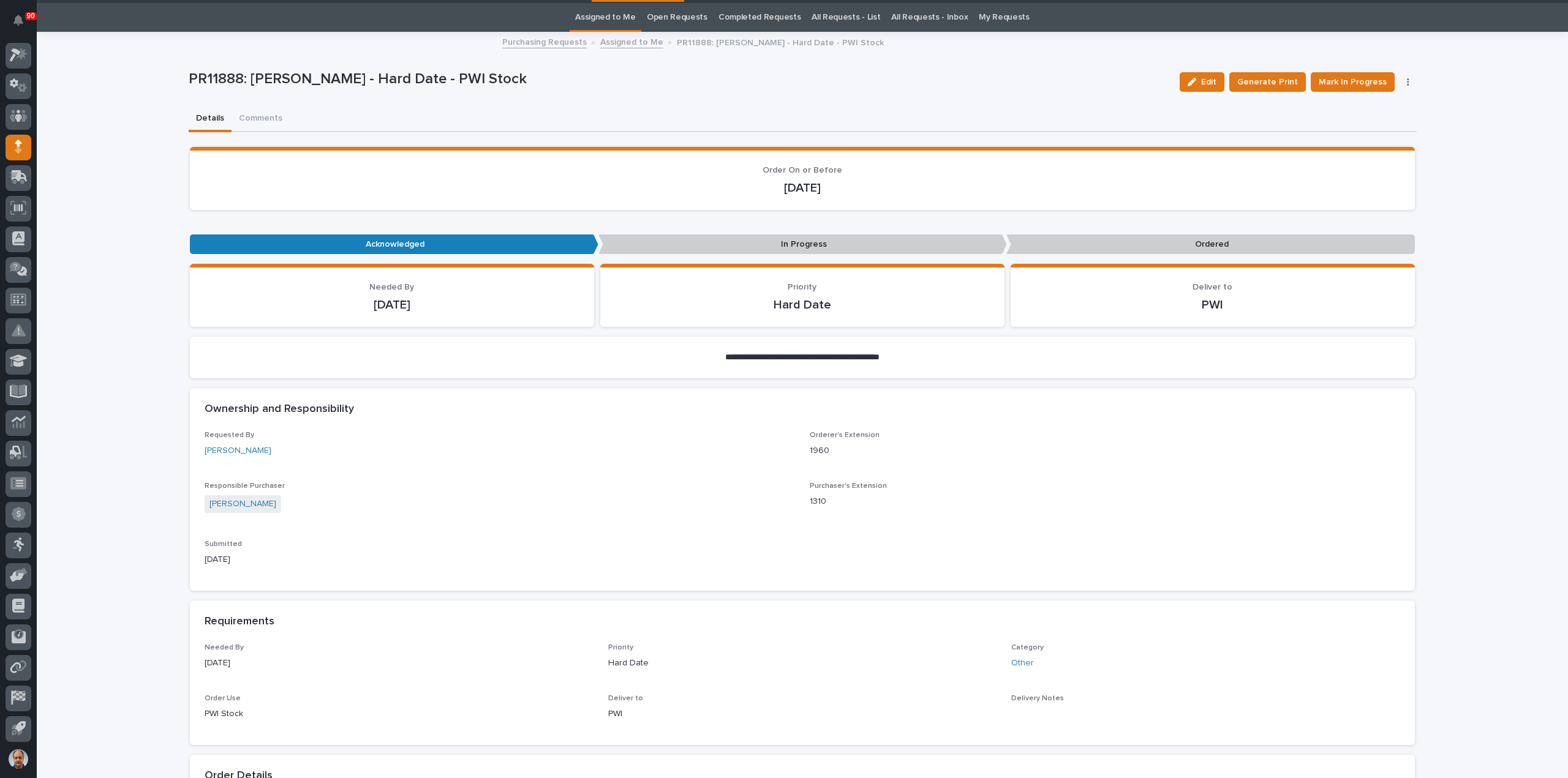
scroll to position [39, 0]
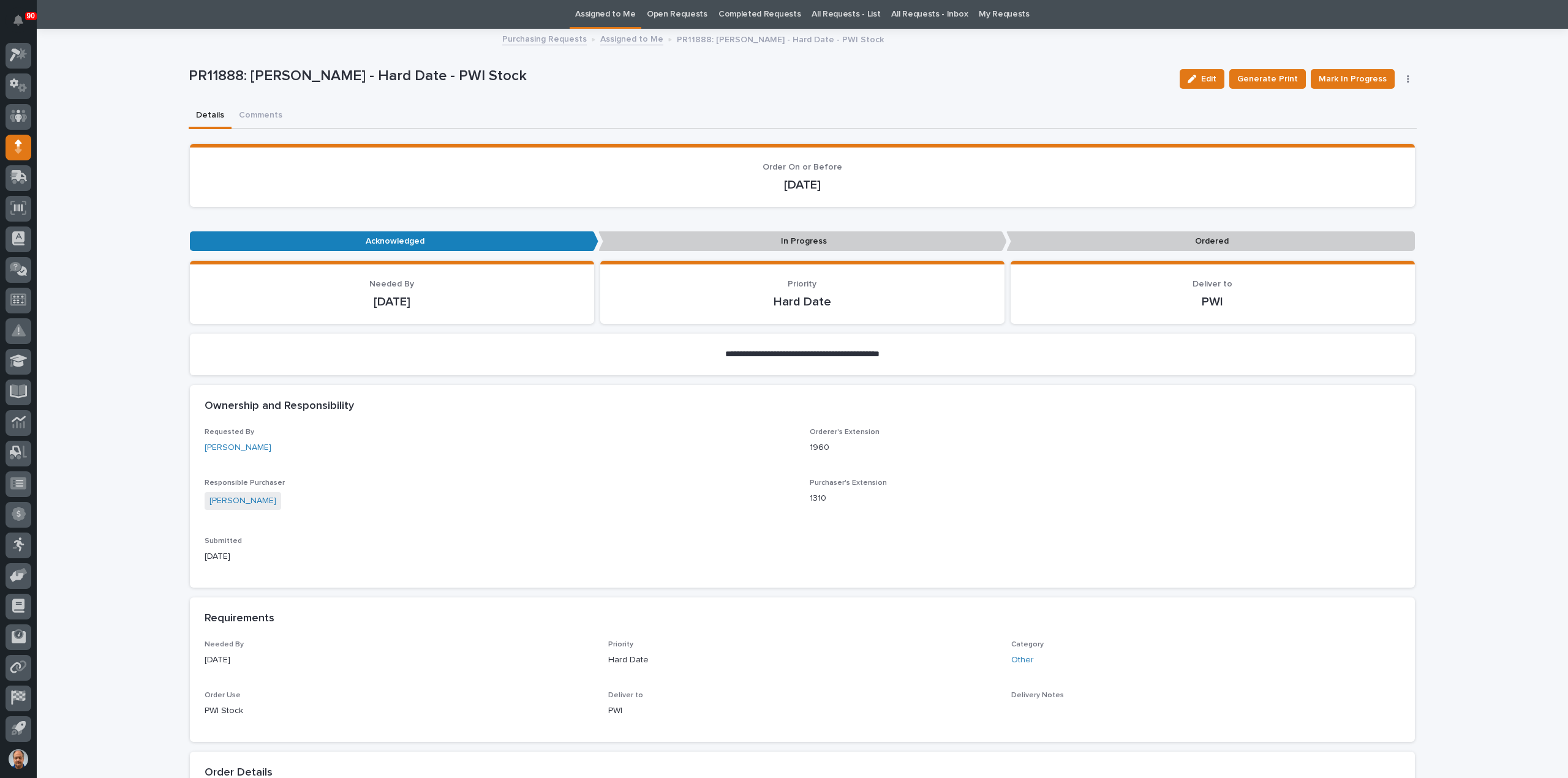
drag, startPoint x: 1208, startPoint y: 76, endPoint x: 834, endPoint y: 290, distance: 430.9
click at [1208, 76] on span "Edit" at bounding box center [1208, 78] width 15 height 11
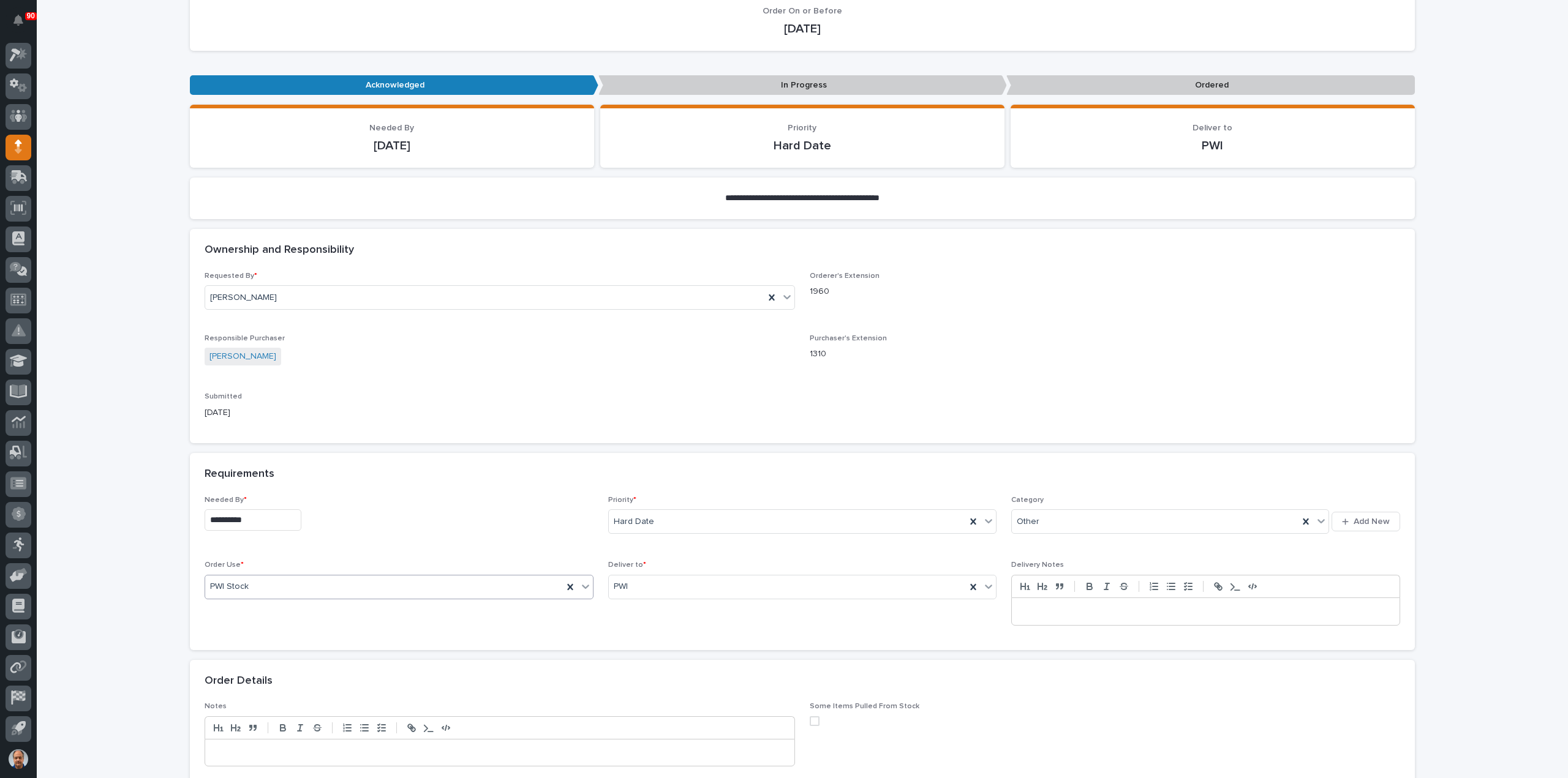
scroll to position [223, 0]
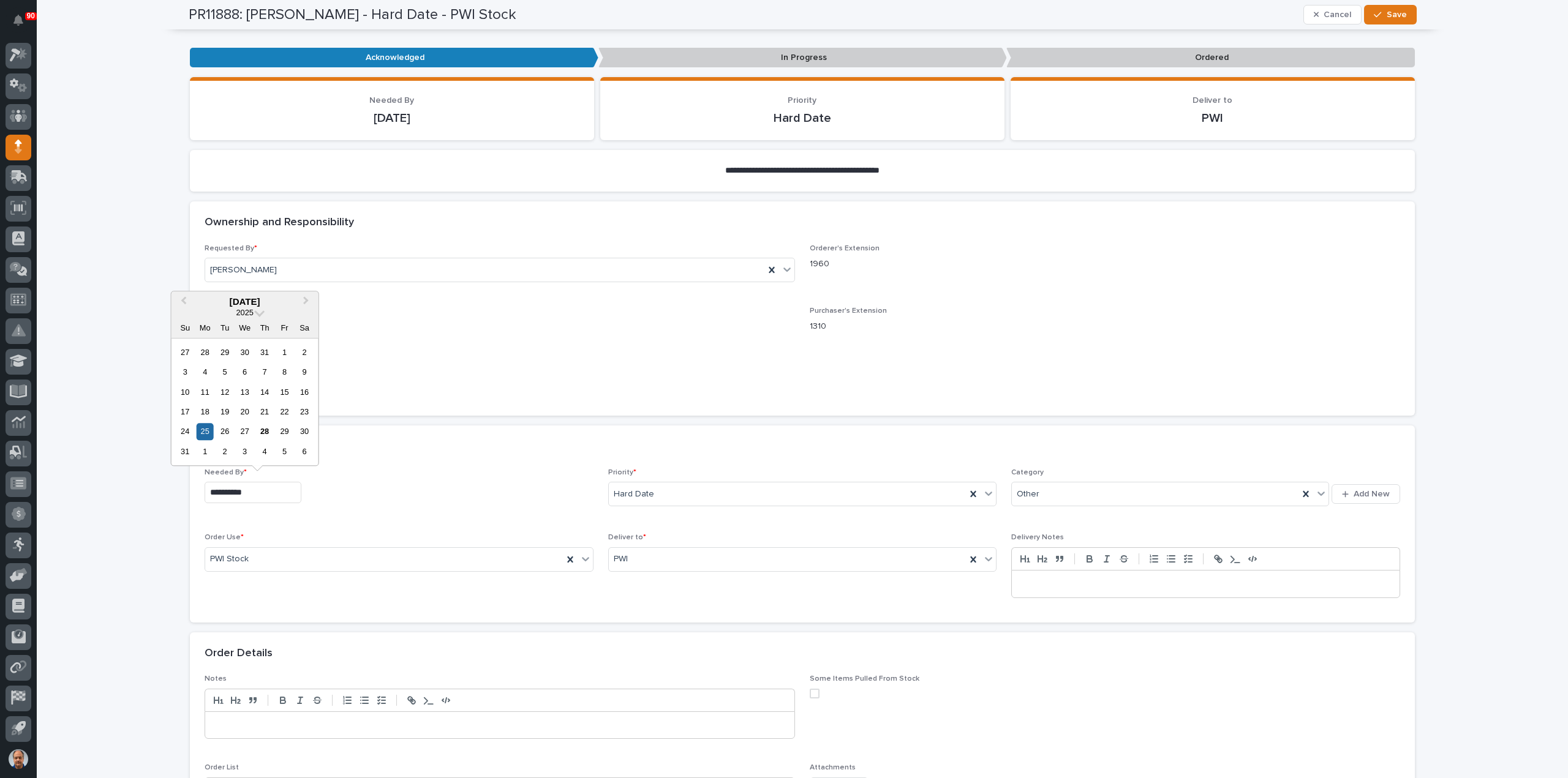
click at [265, 496] on input "**********" at bounding box center [253, 493] width 97 height 21
click at [306, 300] on span "Next Month" at bounding box center [306, 302] width 0 height 16
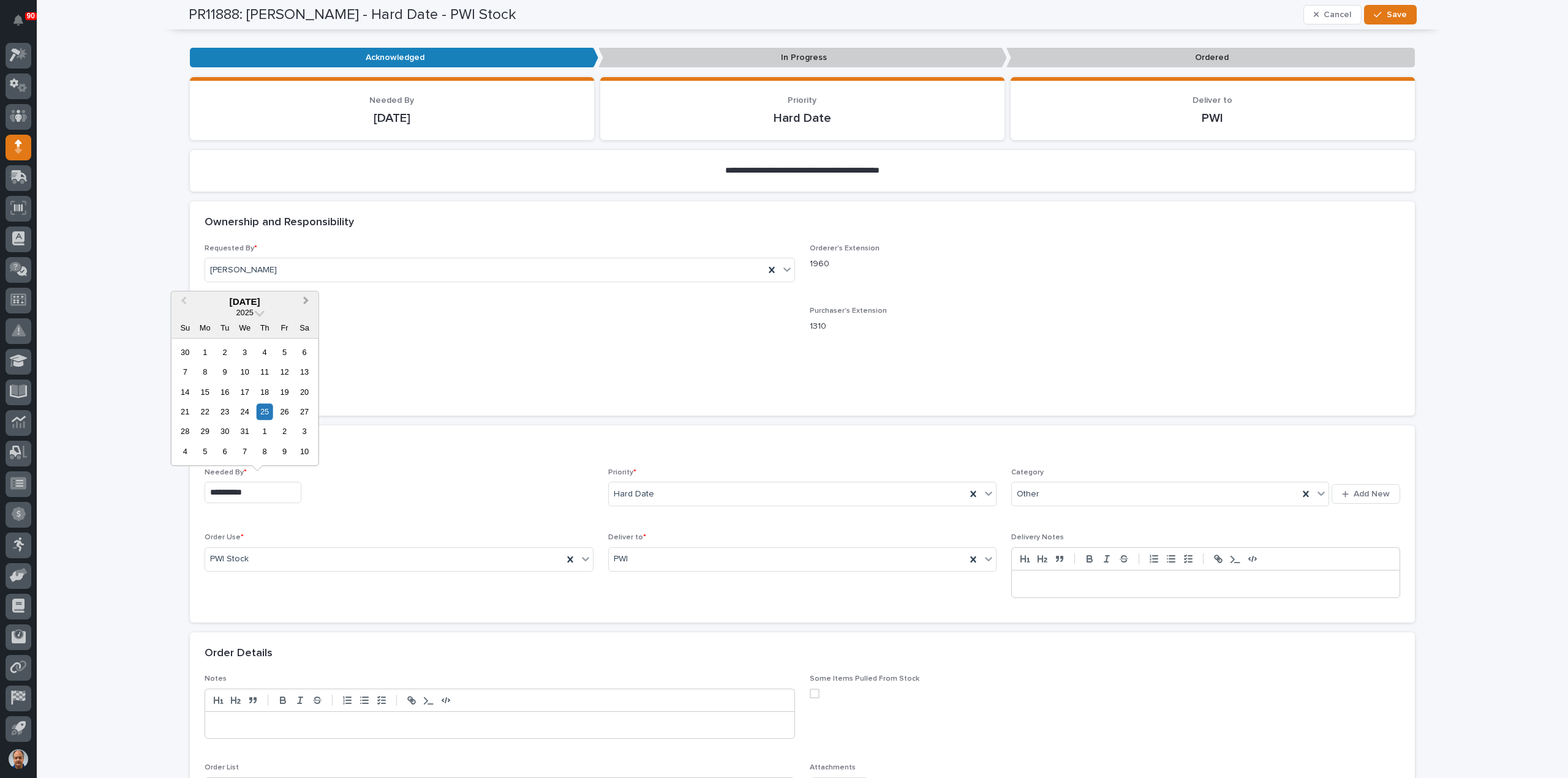
click at [306, 300] on span "Next Month" at bounding box center [306, 302] width 0 height 16
click at [271, 352] on div "1" at bounding box center [265, 352] width 16 height 16
type input "**********"
click at [1383, 9] on button "Save" at bounding box center [1390, 14] width 52 height 19
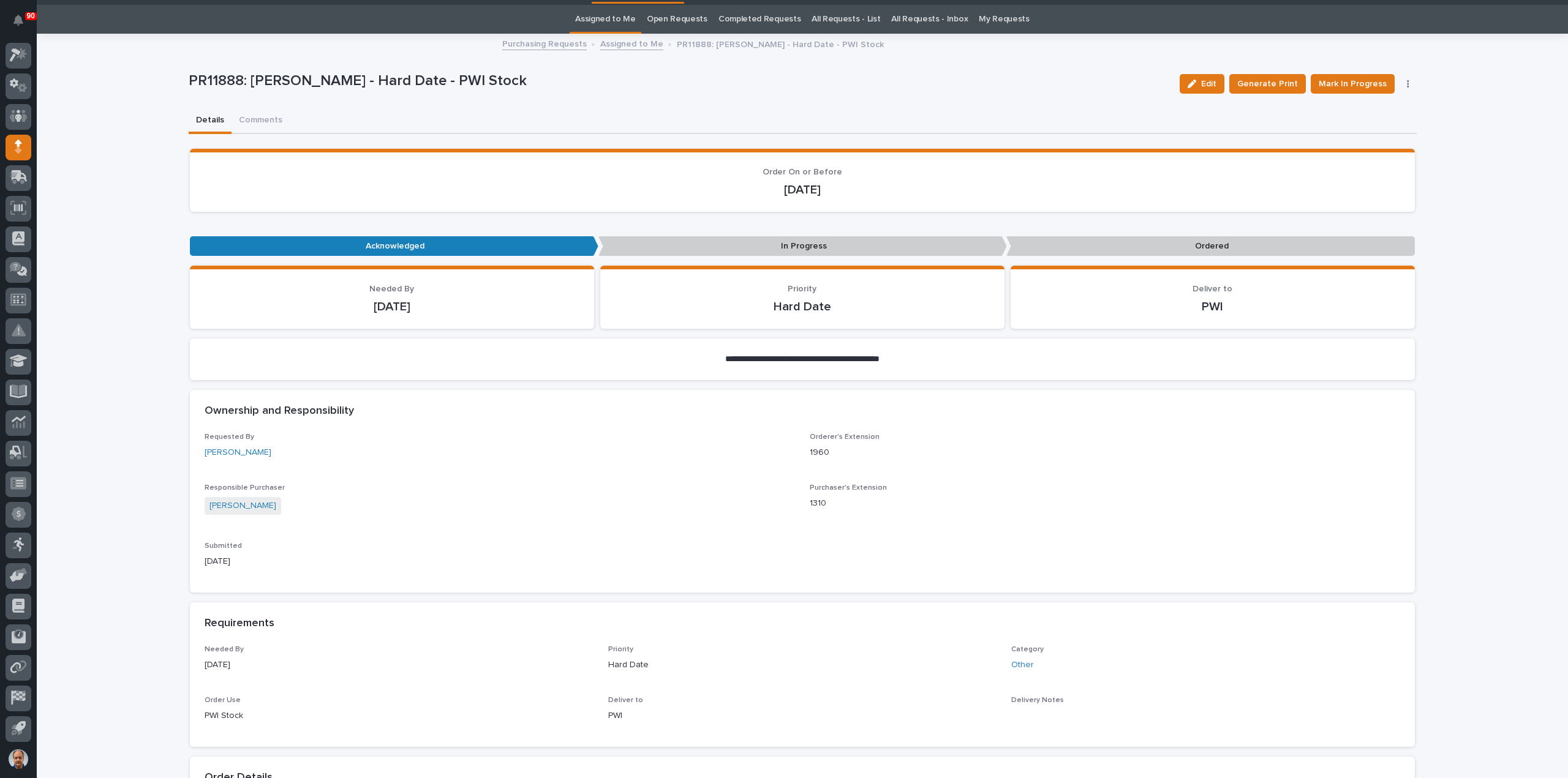
scroll to position [0, 0]
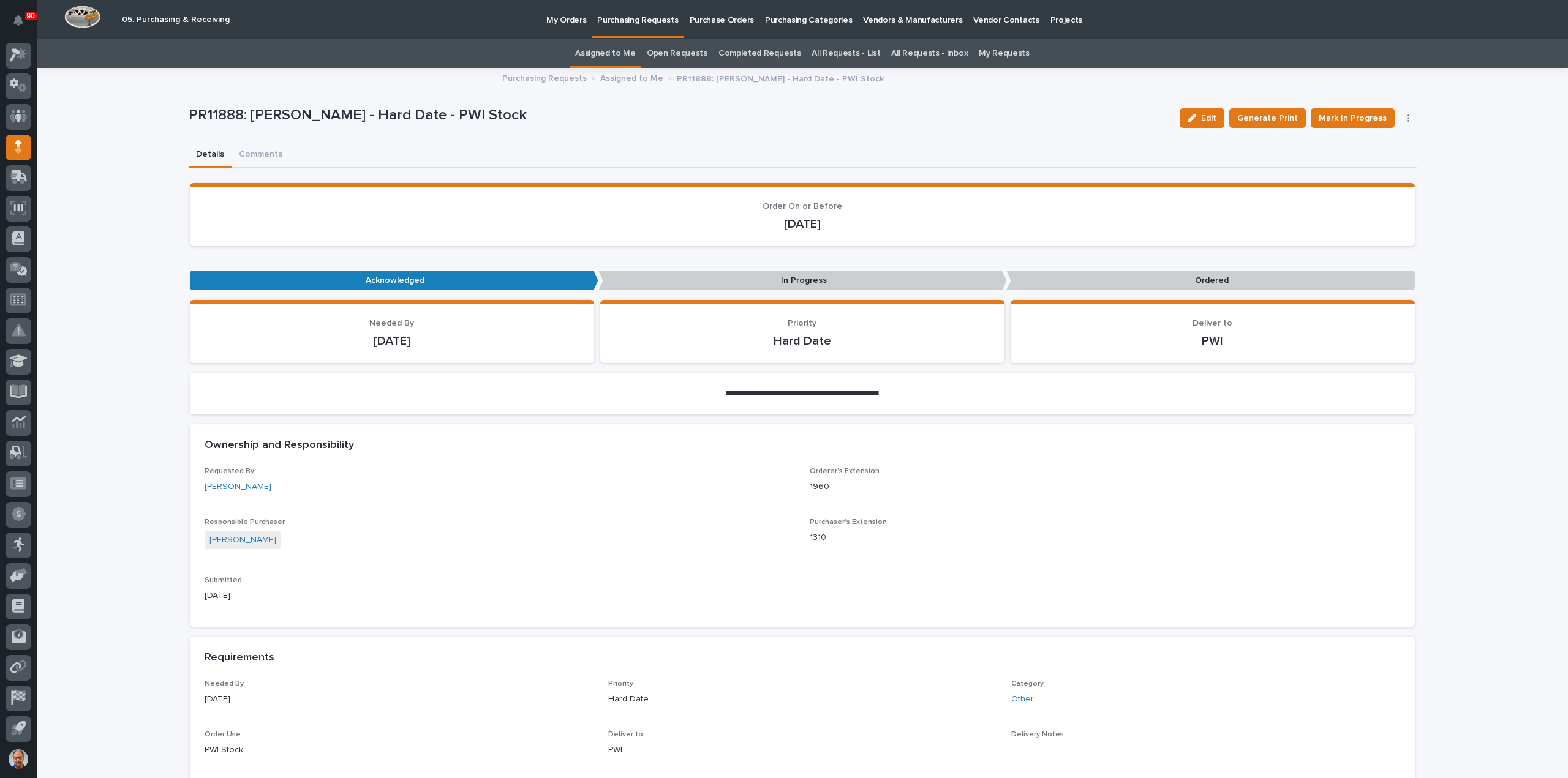
click at [618, 76] on link "Assigned to Me" at bounding box center [631, 78] width 63 height 14
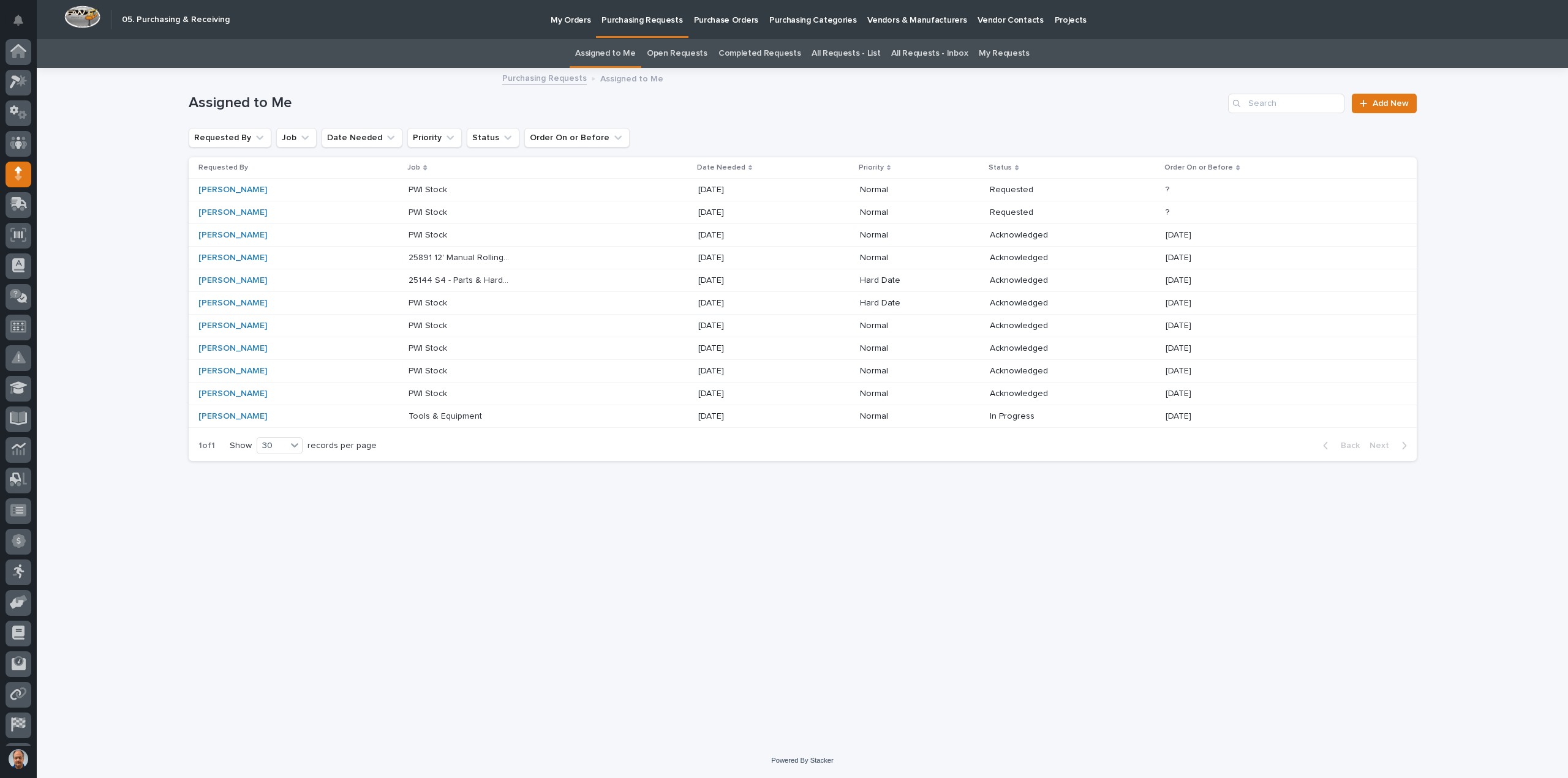
scroll to position [27, 0]
click at [726, 233] on p "[DATE]" at bounding box center [749, 235] width 102 height 11
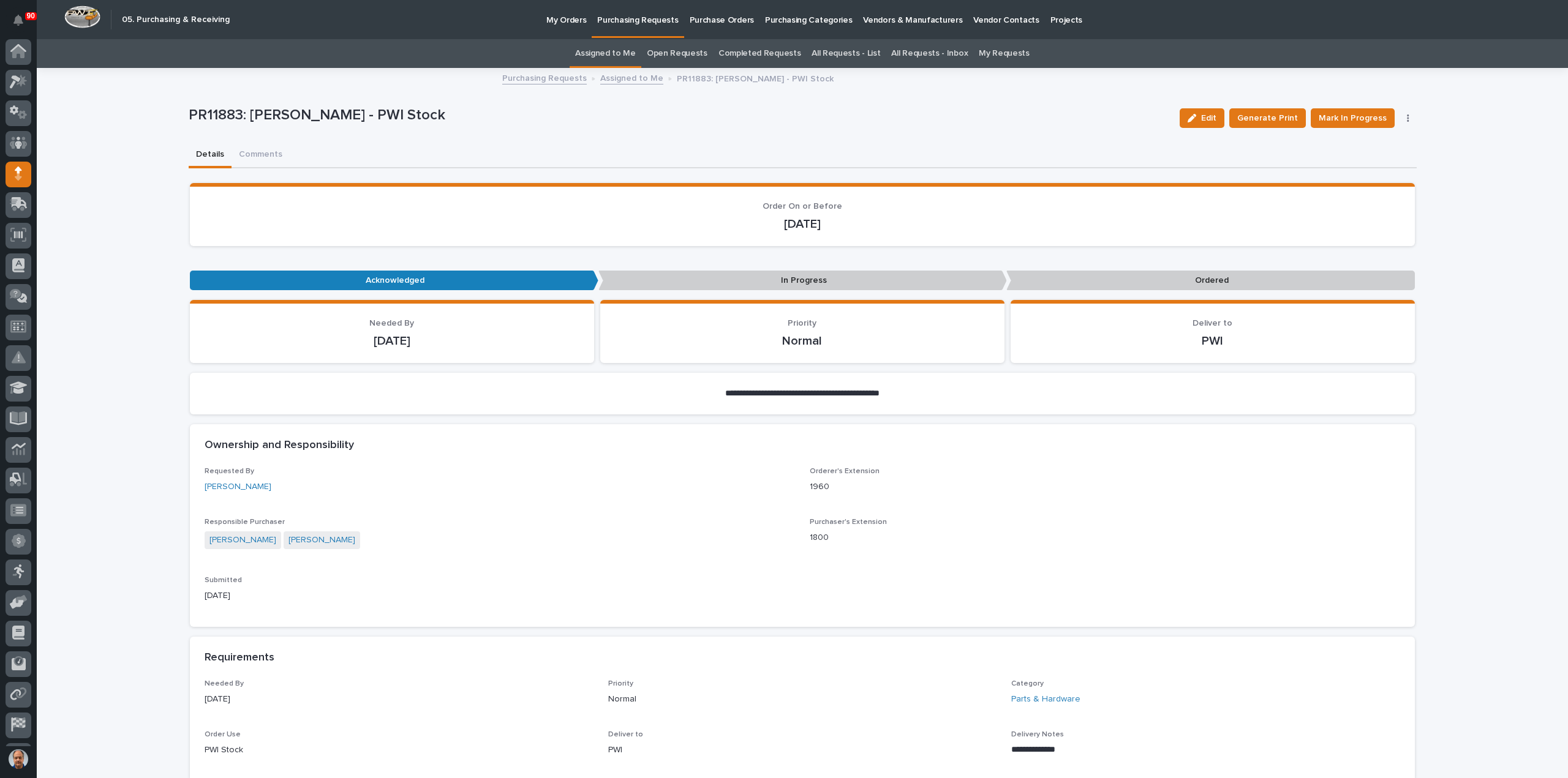
scroll to position [27, 0]
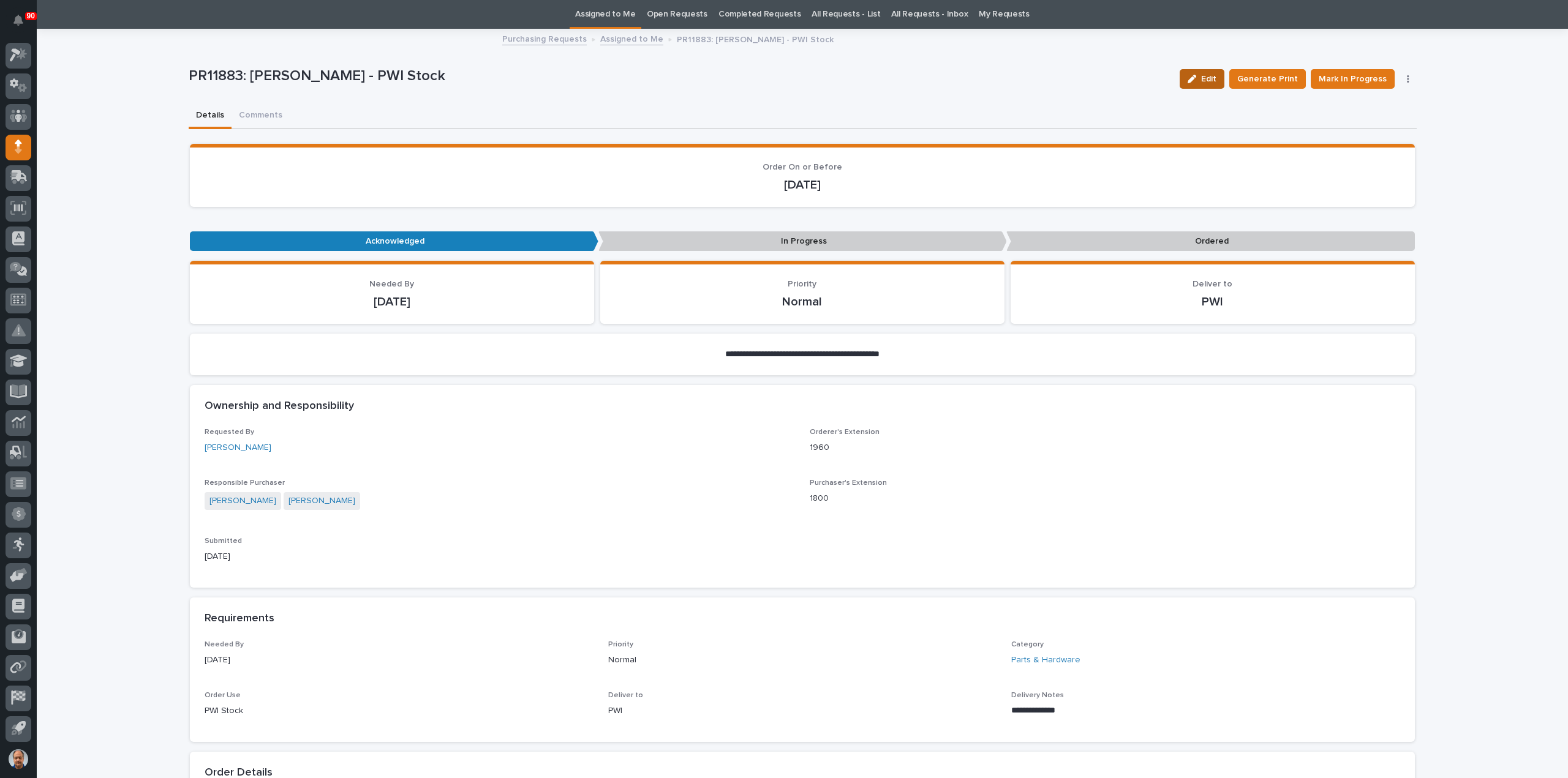
click at [1207, 76] on span "Edit" at bounding box center [1208, 78] width 15 height 11
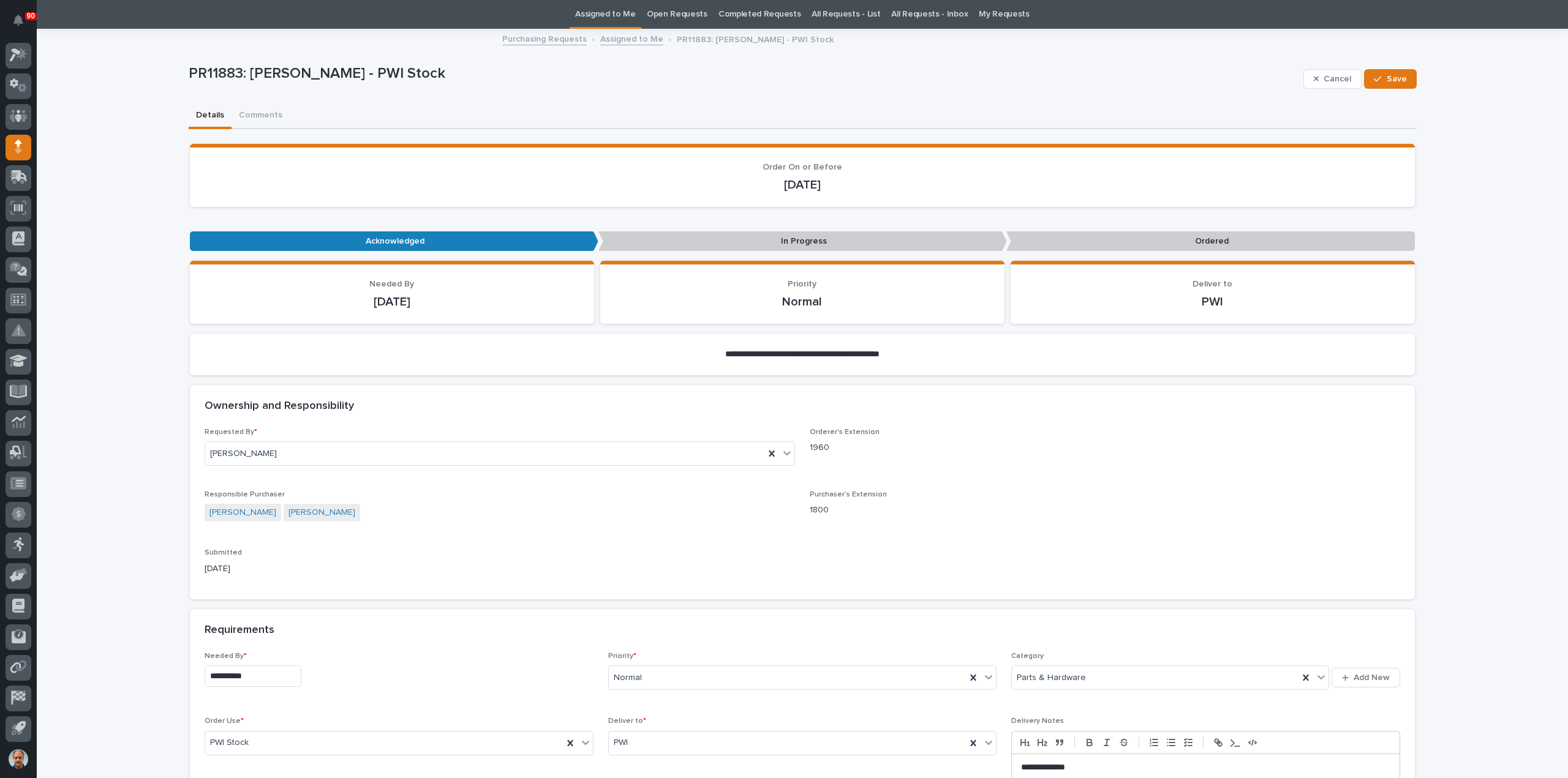
click at [256, 680] on input "**********" at bounding box center [253, 676] width 97 height 21
click at [306, 484] on span "Next Month" at bounding box center [306, 486] width 0 height 16
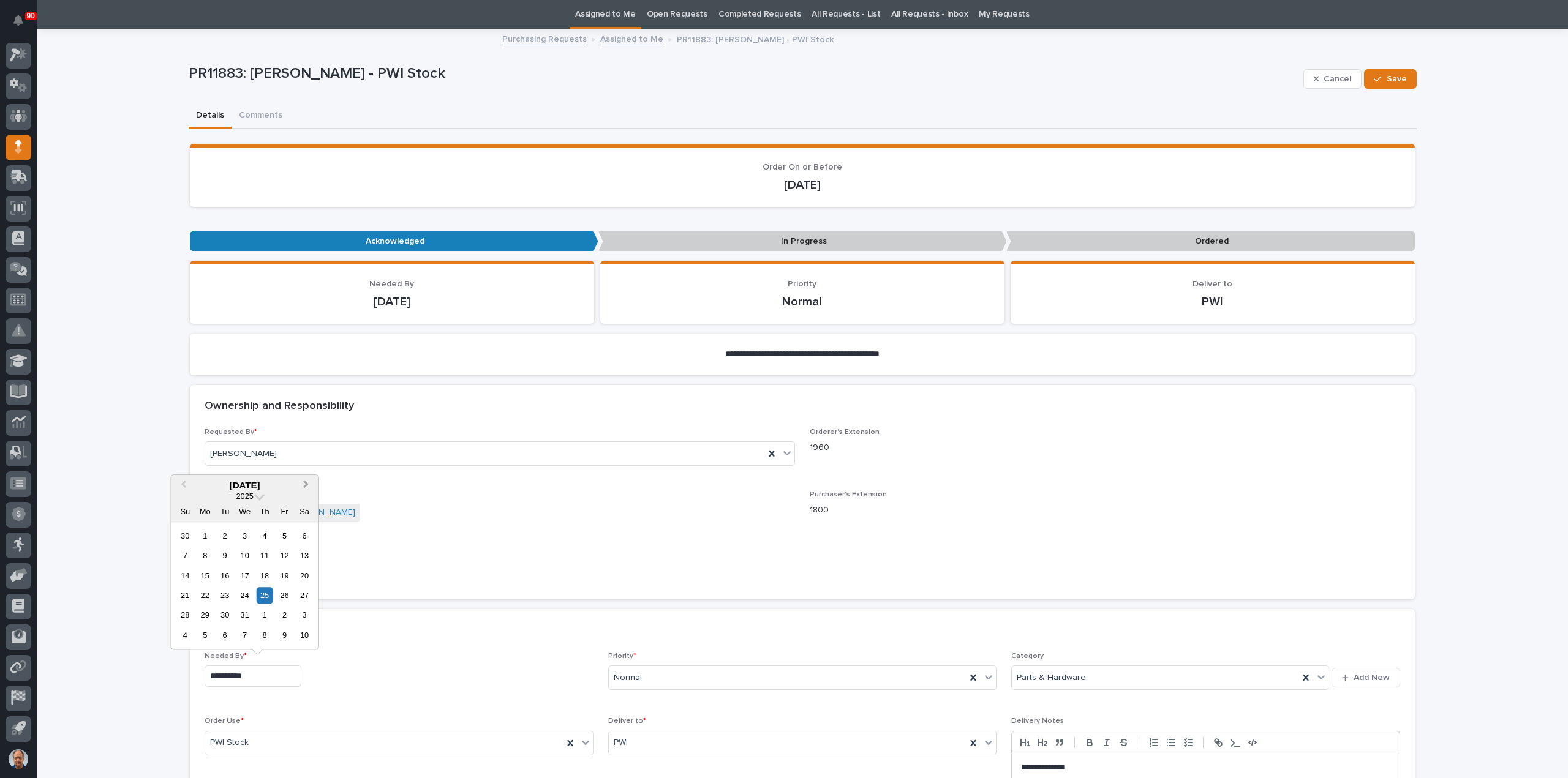
click at [306, 484] on span "Next Month" at bounding box center [306, 486] width 0 height 16
click at [262, 532] on div "1" at bounding box center [265, 536] width 16 height 16
type input "**********"
click at [1390, 76] on span "Save" at bounding box center [1397, 78] width 20 height 11
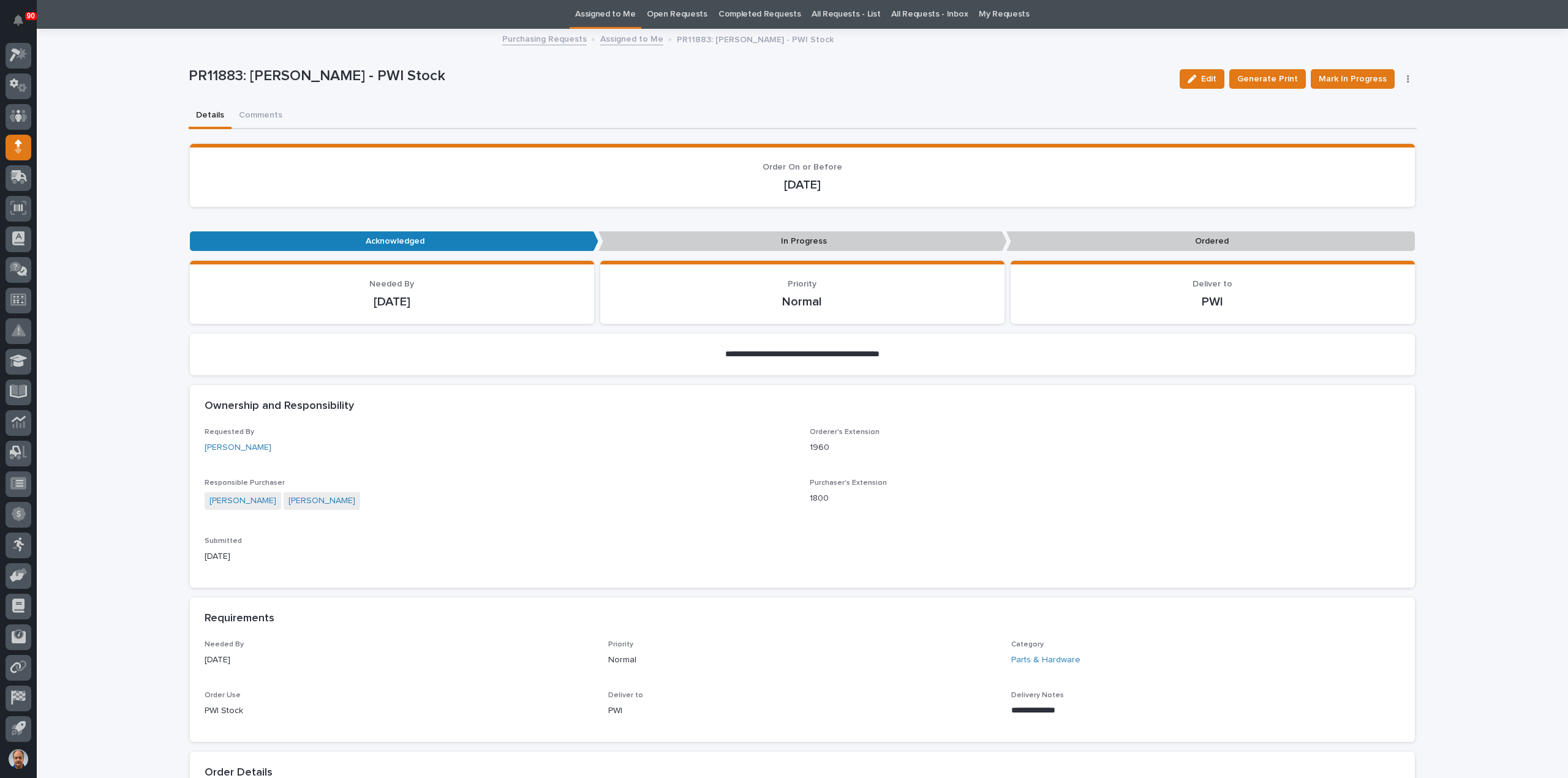
click at [624, 38] on link "Assigned to Me" at bounding box center [631, 39] width 63 height 14
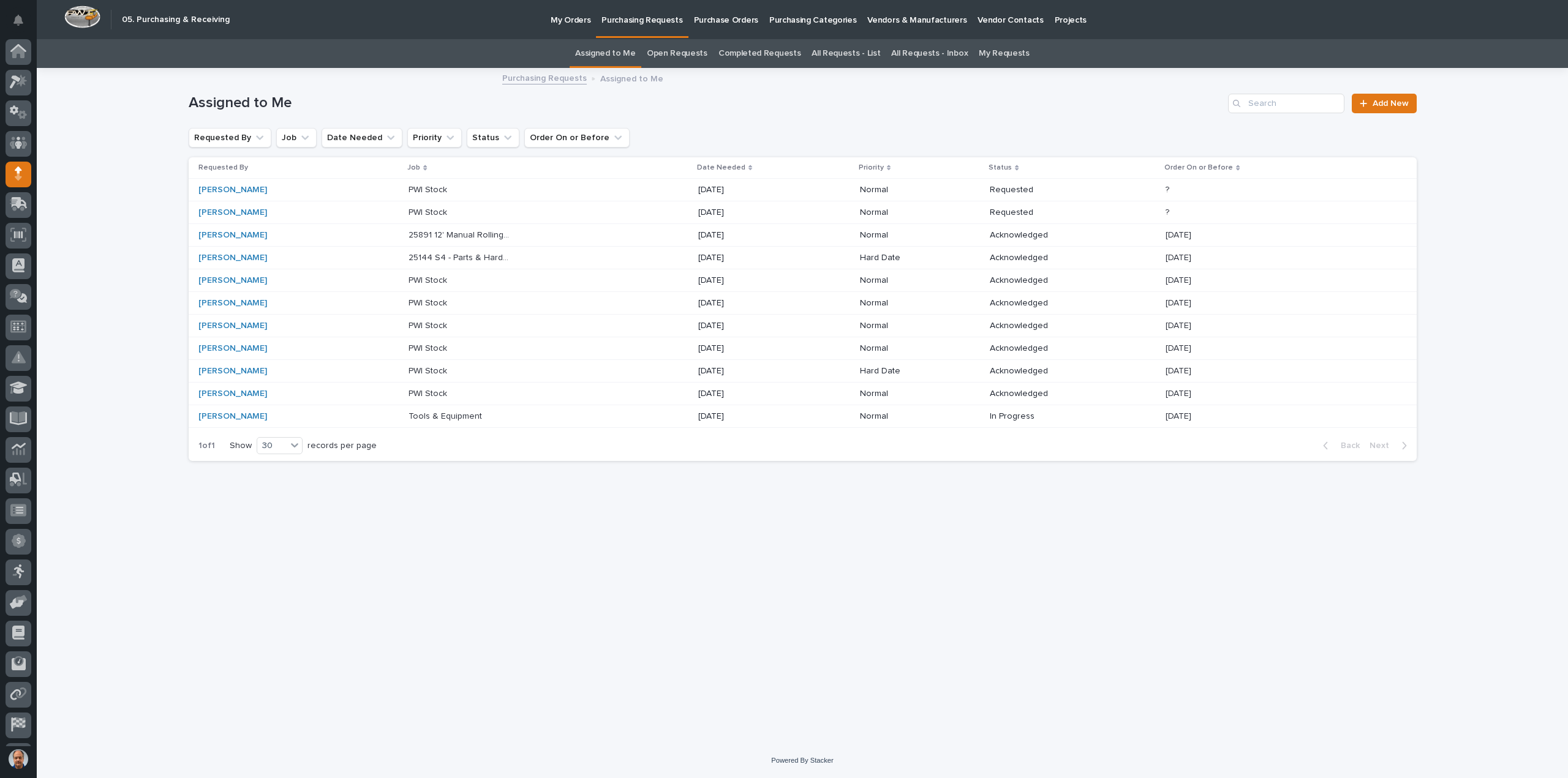
scroll to position [27, 0]
click at [671, 210] on div "PWI Stock PWI Stock" at bounding box center [549, 213] width 280 height 20
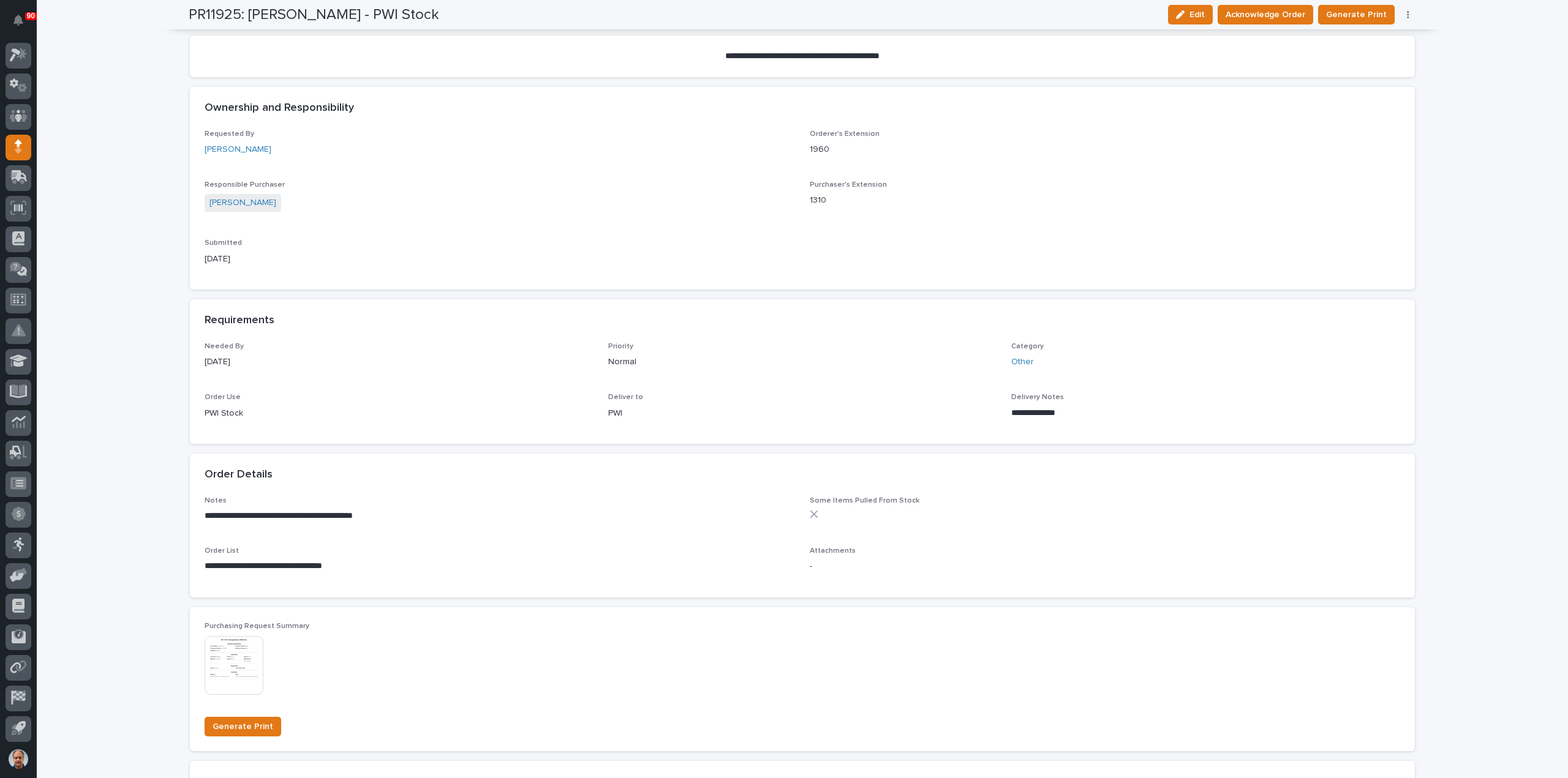
scroll to position [306, 0]
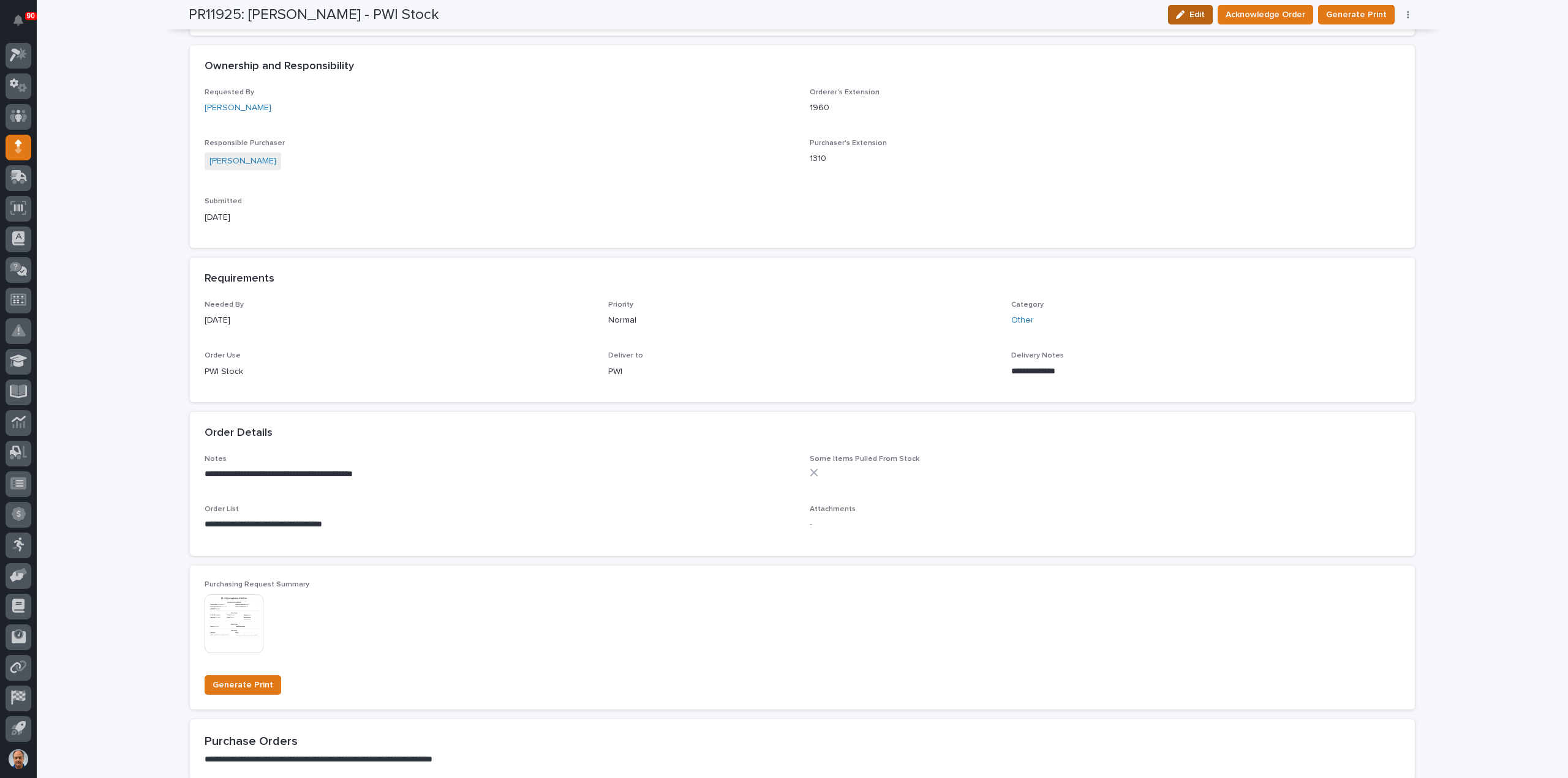
click at [1198, 15] on span "Edit" at bounding box center [1196, 14] width 15 height 11
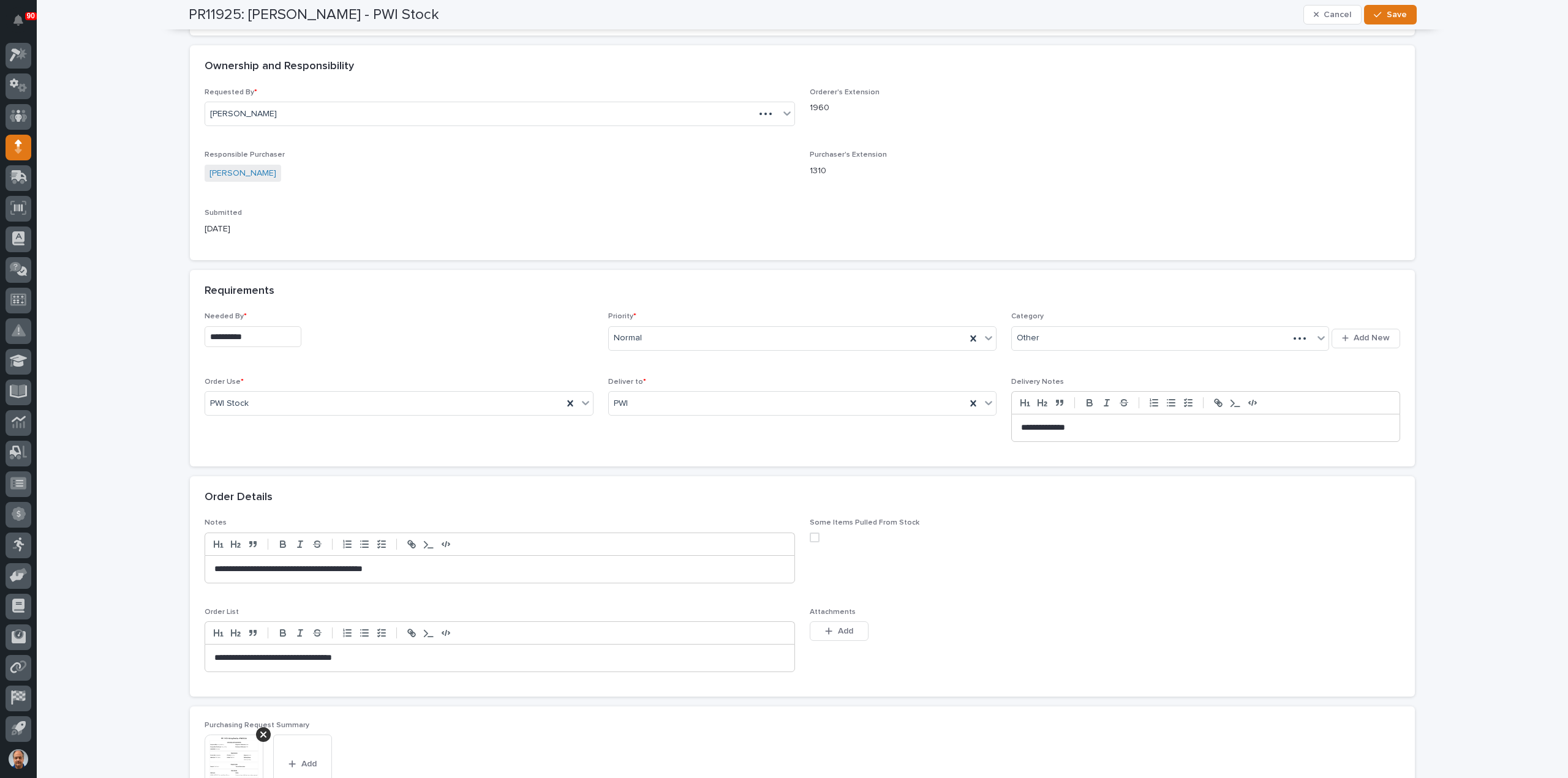
scroll to position [379, 0]
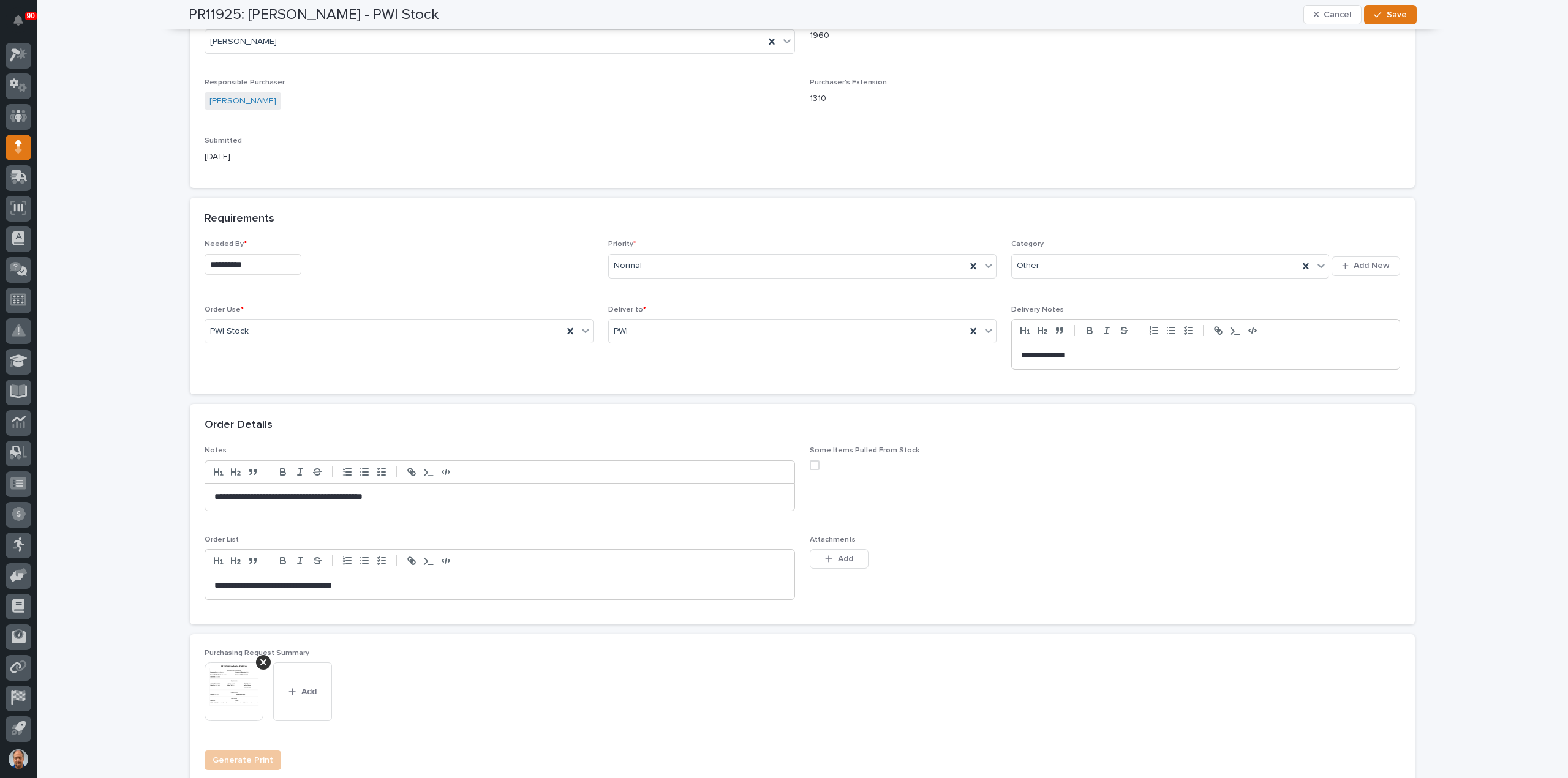
click at [271, 261] on input "**********" at bounding box center [253, 265] width 97 height 21
click at [305, 68] on button "Next Month" at bounding box center [307, 73] width 19 height 19
click at [306, 68] on span "Next Month" at bounding box center [306, 73] width 0 height 16
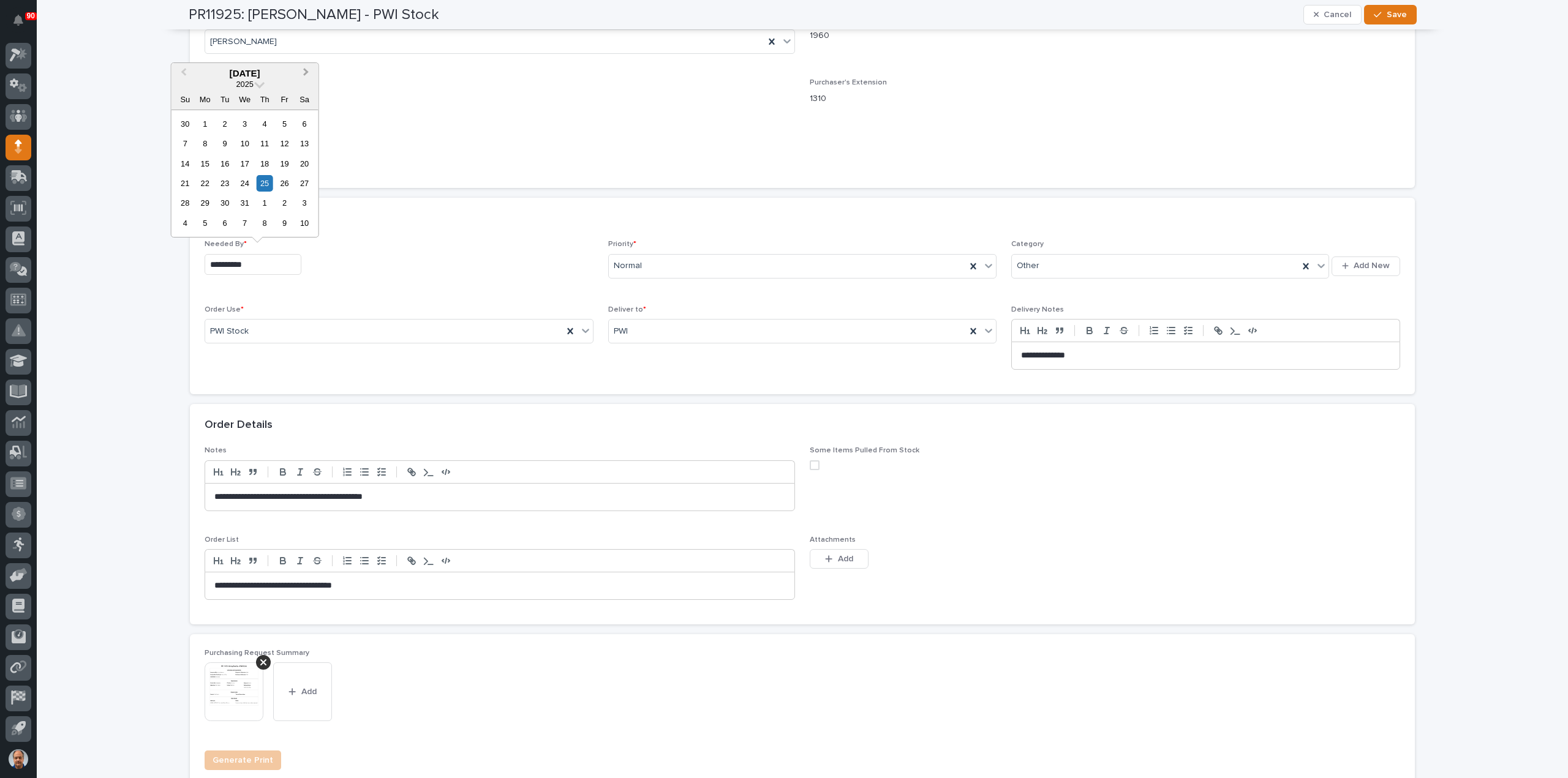
click at [306, 68] on span "Next Month" at bounding box center [306, 73] width 0 height 16
click at [270, 119] on div "1" at bounding box center [265, 123] width 16 height 16
type input "**********"
click at [1387, 12] on span "Save" at bounding box center [1397, 14] width 20 height 11
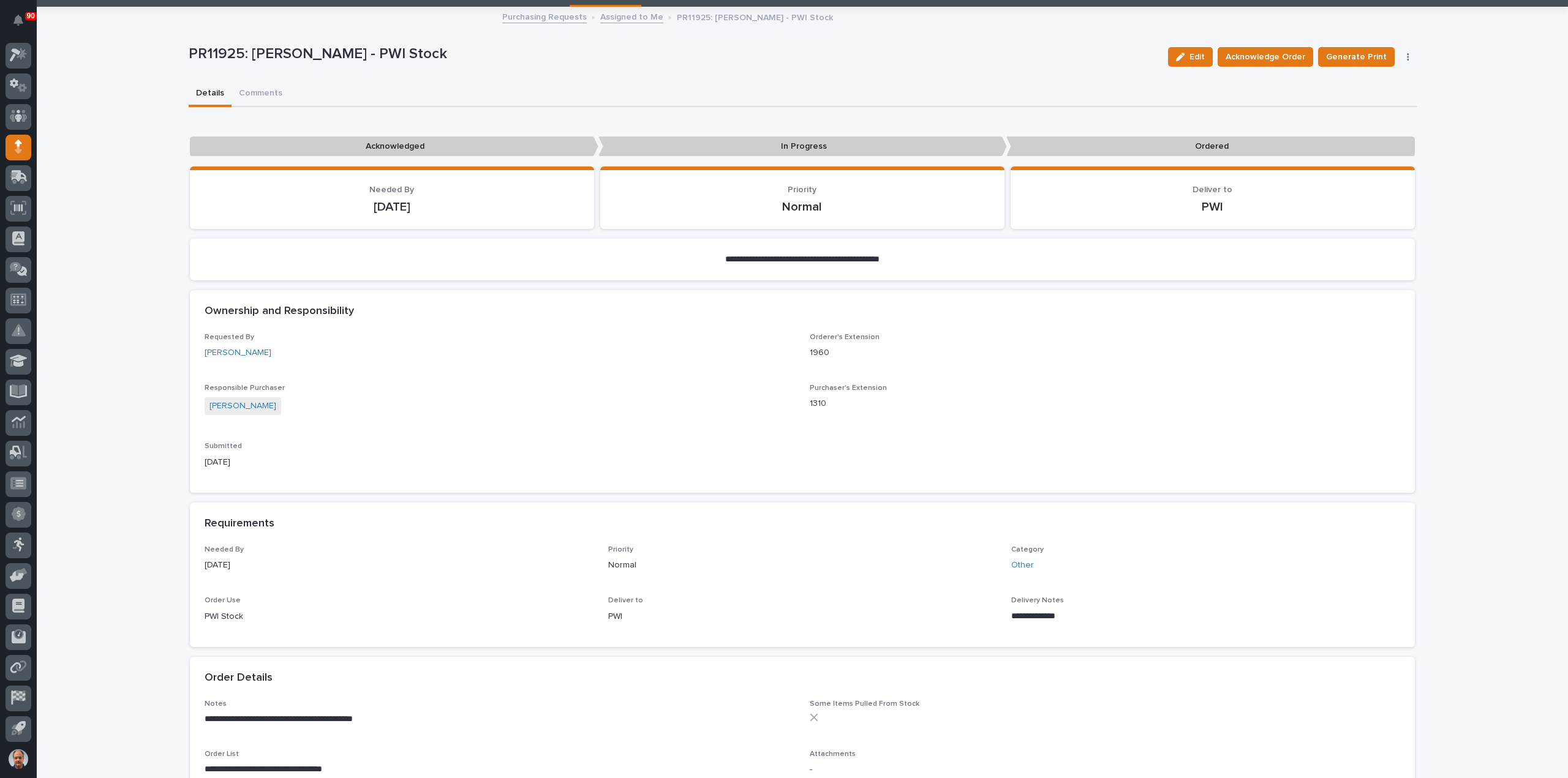
scroll to position [0, 0]
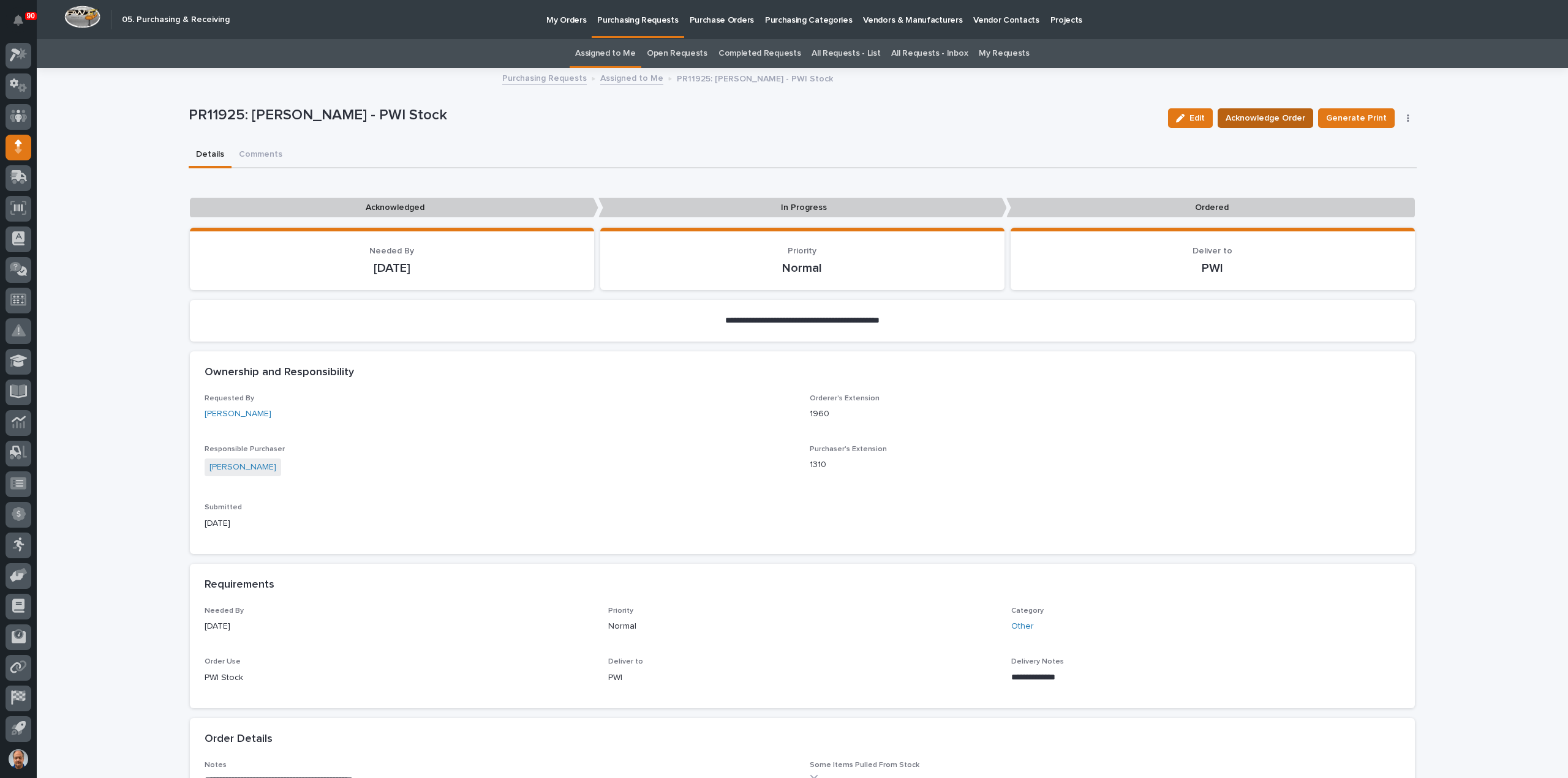
click at [1247, 116] on span "Acknowledge Order" at bounding box center [1266, 118] width 80 height 15
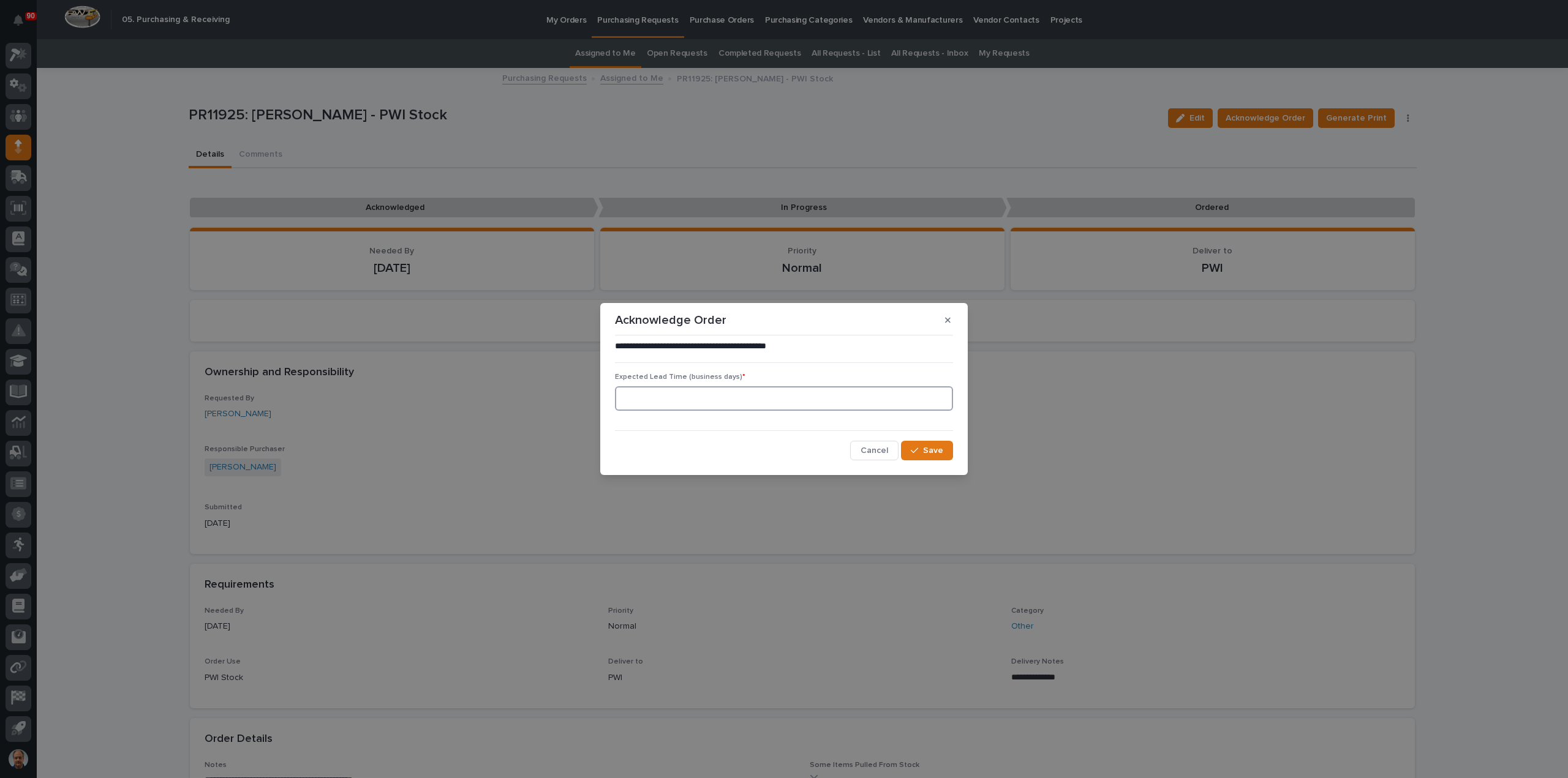
click at [692, 397] on input at bounding box center [784, 399] width 338 height 24
type input "45"
click at [917, 448] on icon "button" at bounding box center [915, 451] width 7 height 9
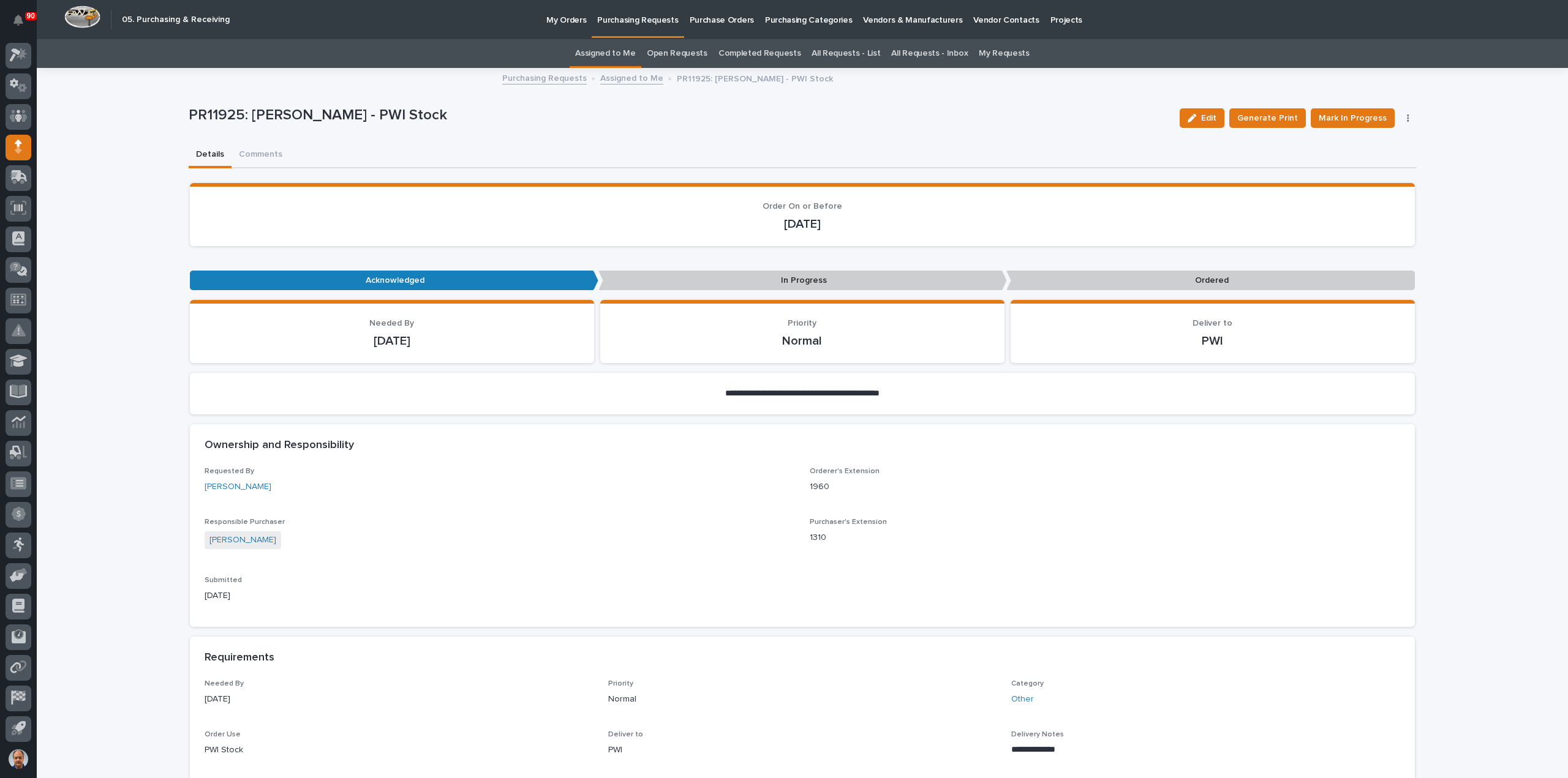
click at [614, 77] on link "Assigned to Me" at bounding box center [631, 78] width 63 height 14
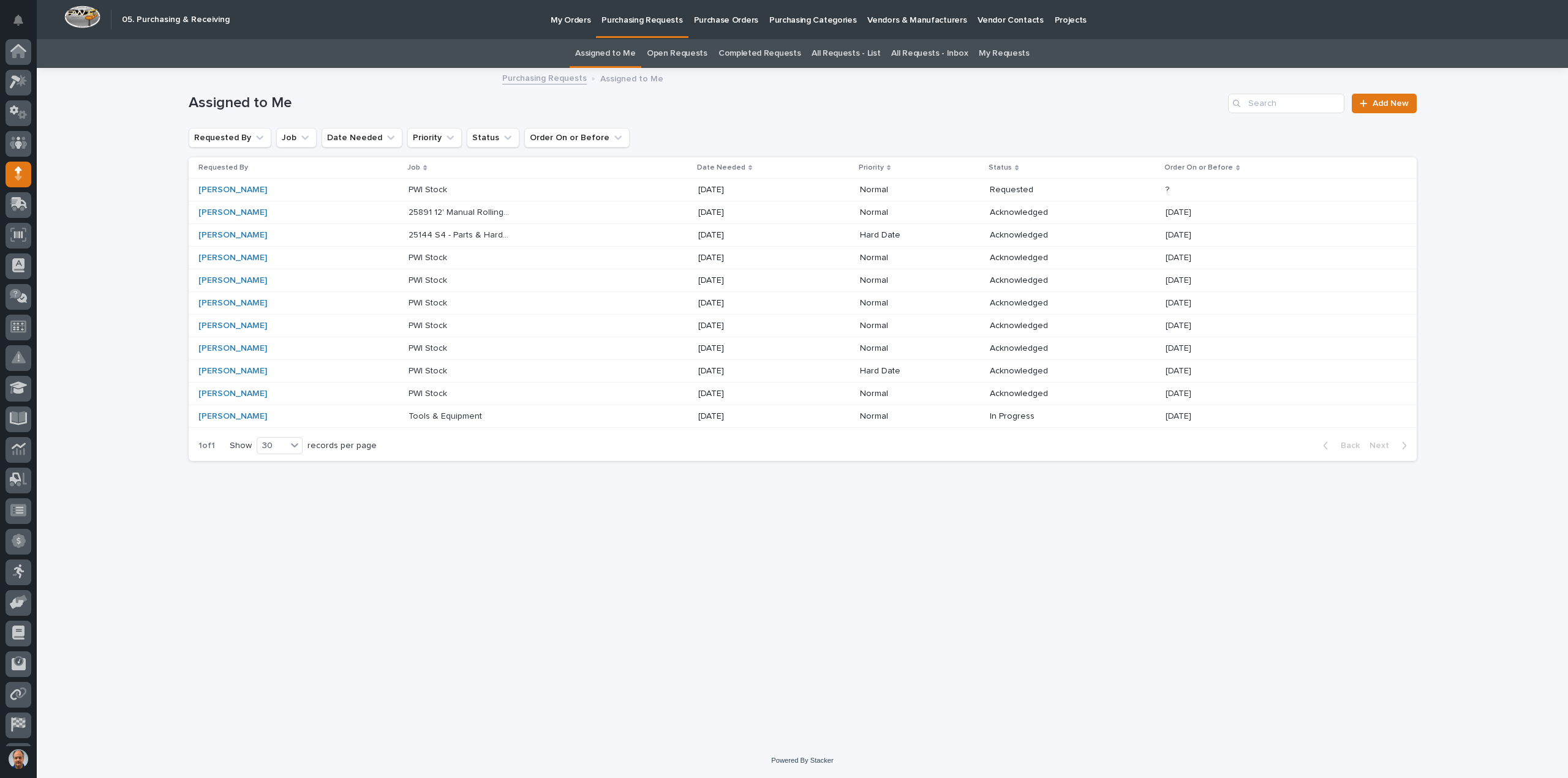
scroll to position [27, 0]
click at [509, 189] on div "PWI Stock PWI Stock" at bounding box center [549, 190] width 280 height 20
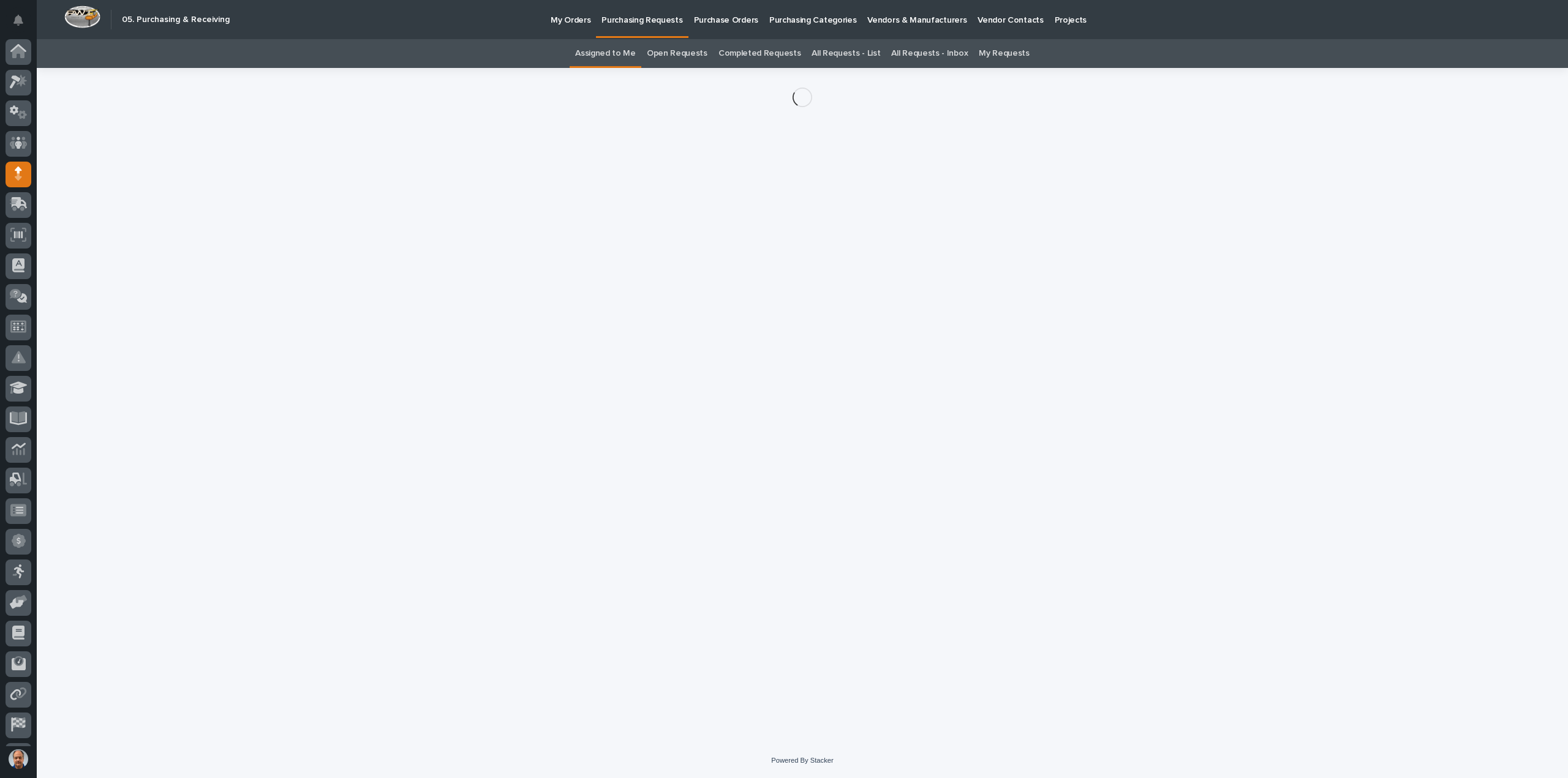
scroll to position [27, 0]
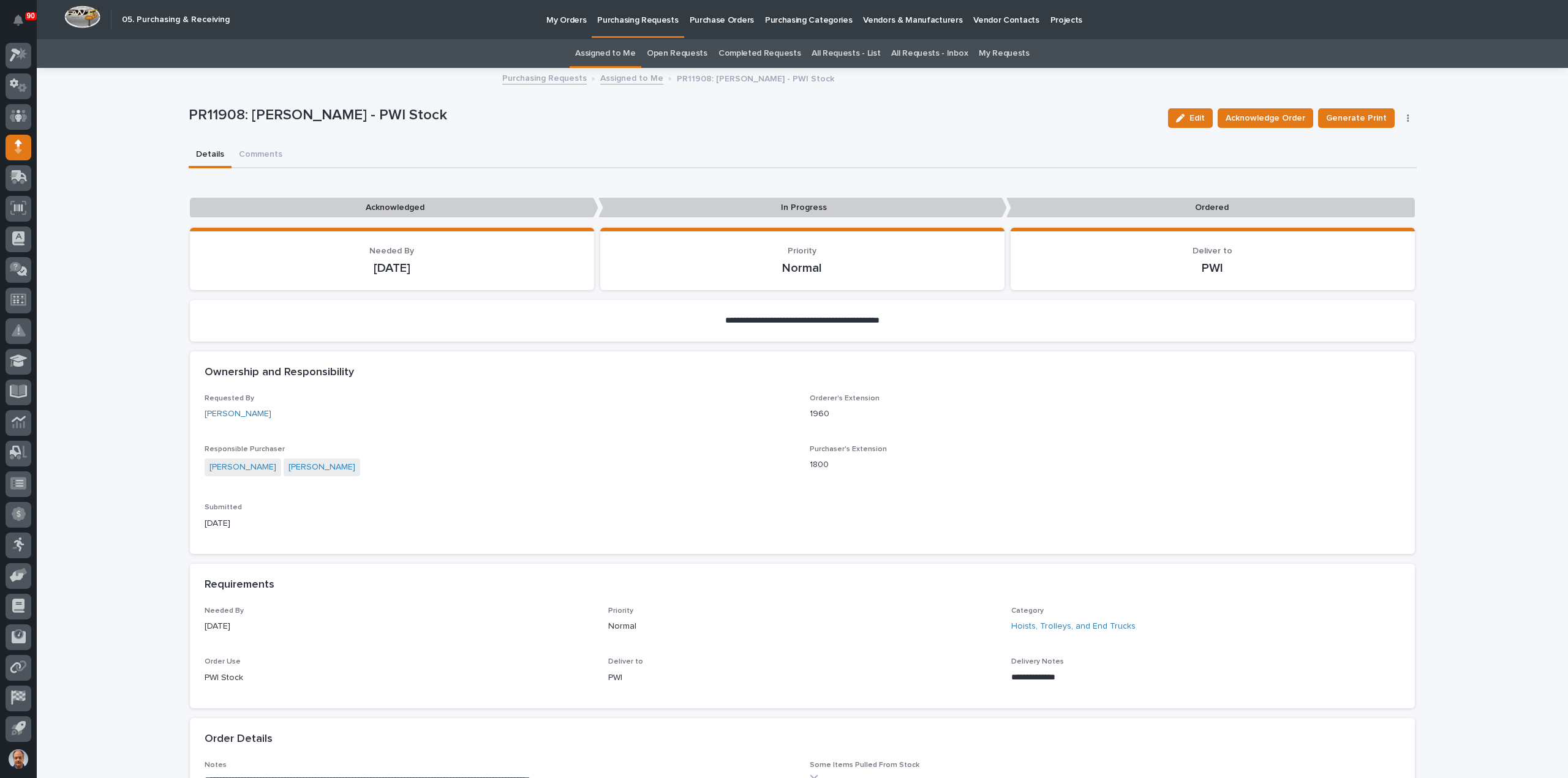
click at [1197, 115] on span "Edit" at bounding box center [1196, 118] width 15 height 11
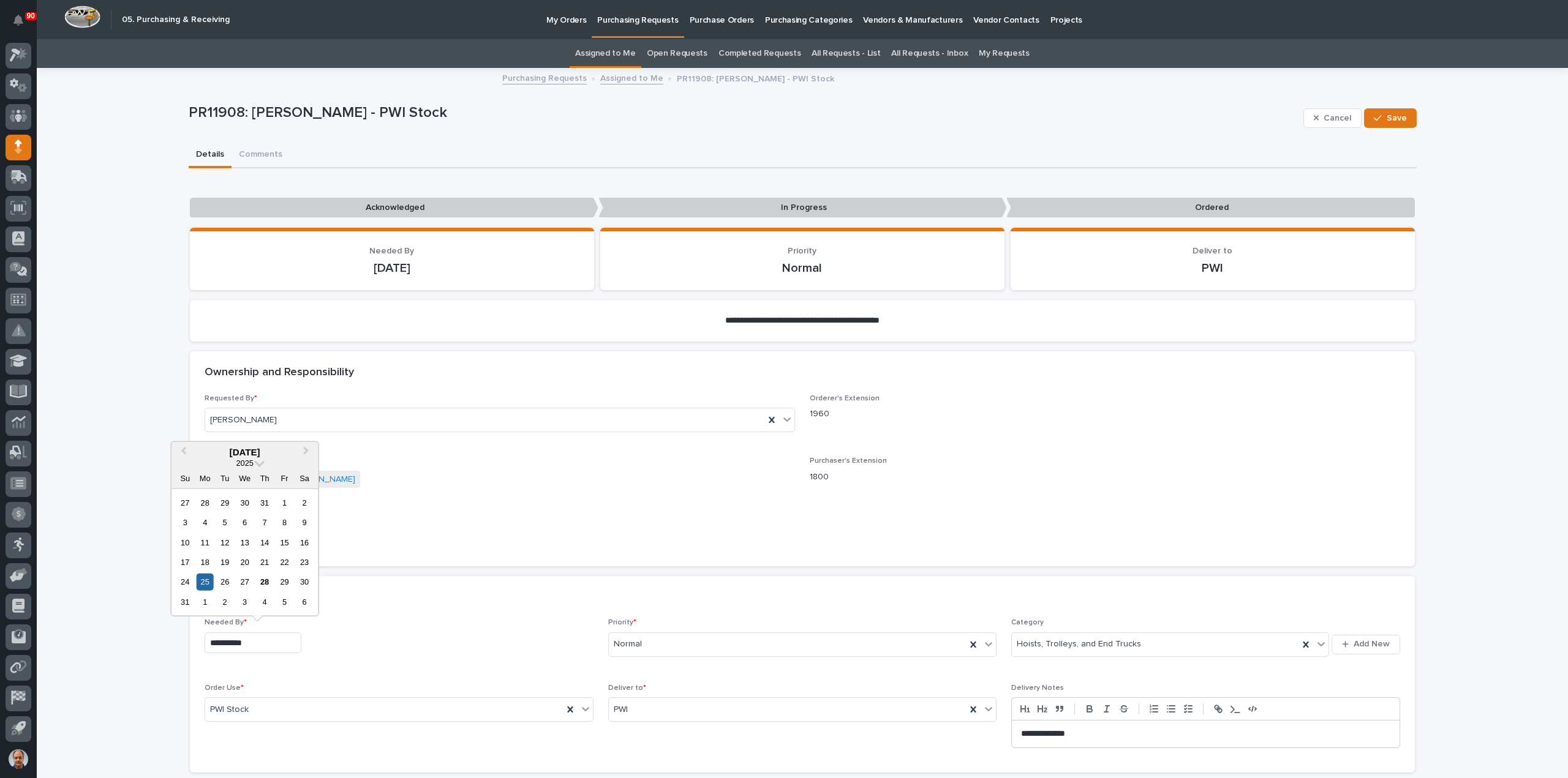
click at [294, 648] on input "**********" at bounding box center [253, 643] width 97 height 21
click at [306, 449] on span "Next Month" at bounding box center [306, 451] width 0 height 16
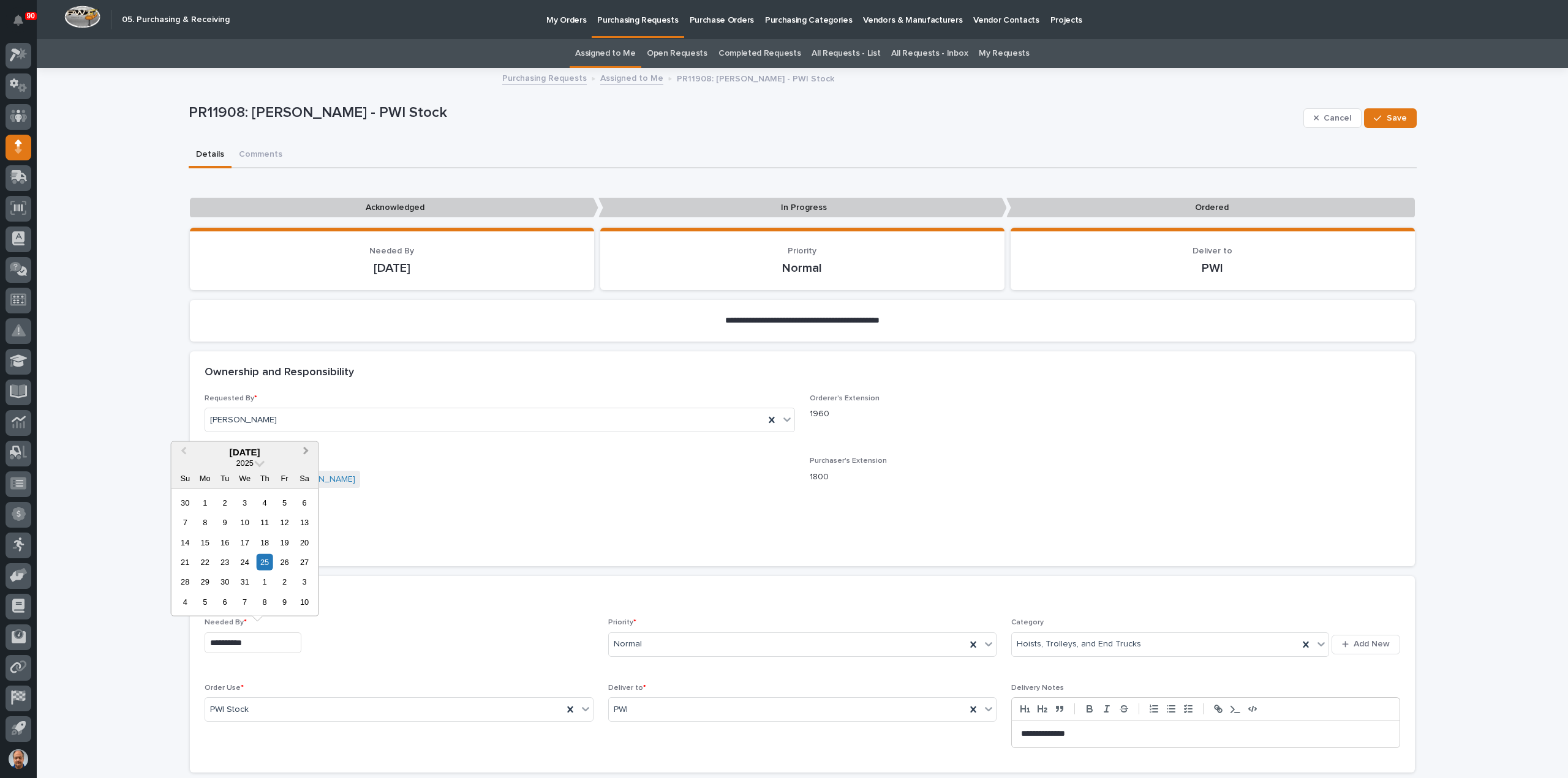
click at [306, 449] on span "Next Month" at bounding box center [306, 451] width 0 height 16
click at [262, 503] on div "1" at bounding box center [265, 502] width 16 height 16
type input "**********"
click at [1390, 107] on div "Cancel Save" at bounding box center [1360, 118] width 113 height 49
click at [1391, 113] on span "Save" at bounding box center [1397, 118] width 20 height 11
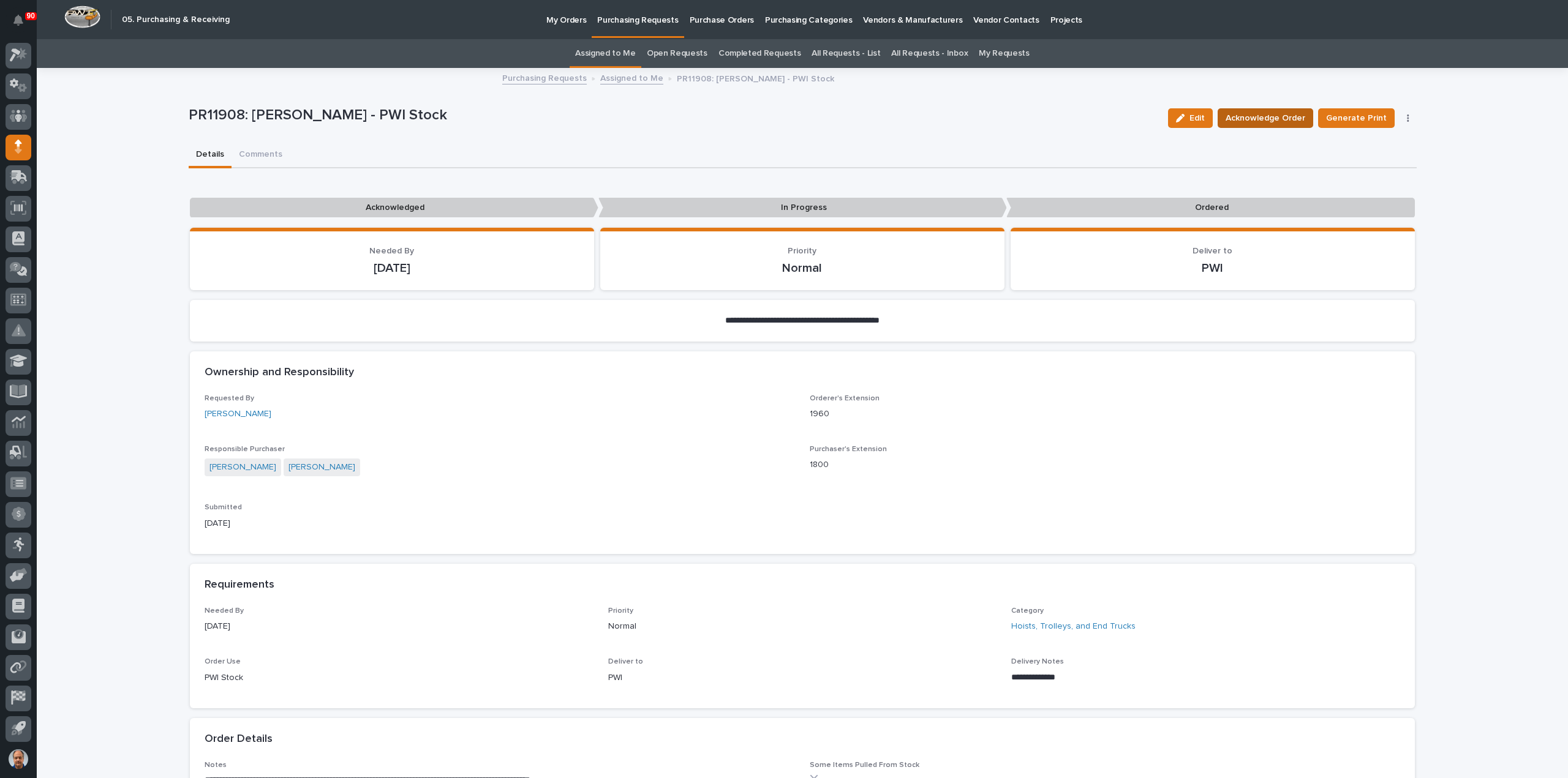
click at [1269, 117] on span "Acknowledge Order" at bounding box center [1266, 118] width 80 height 15
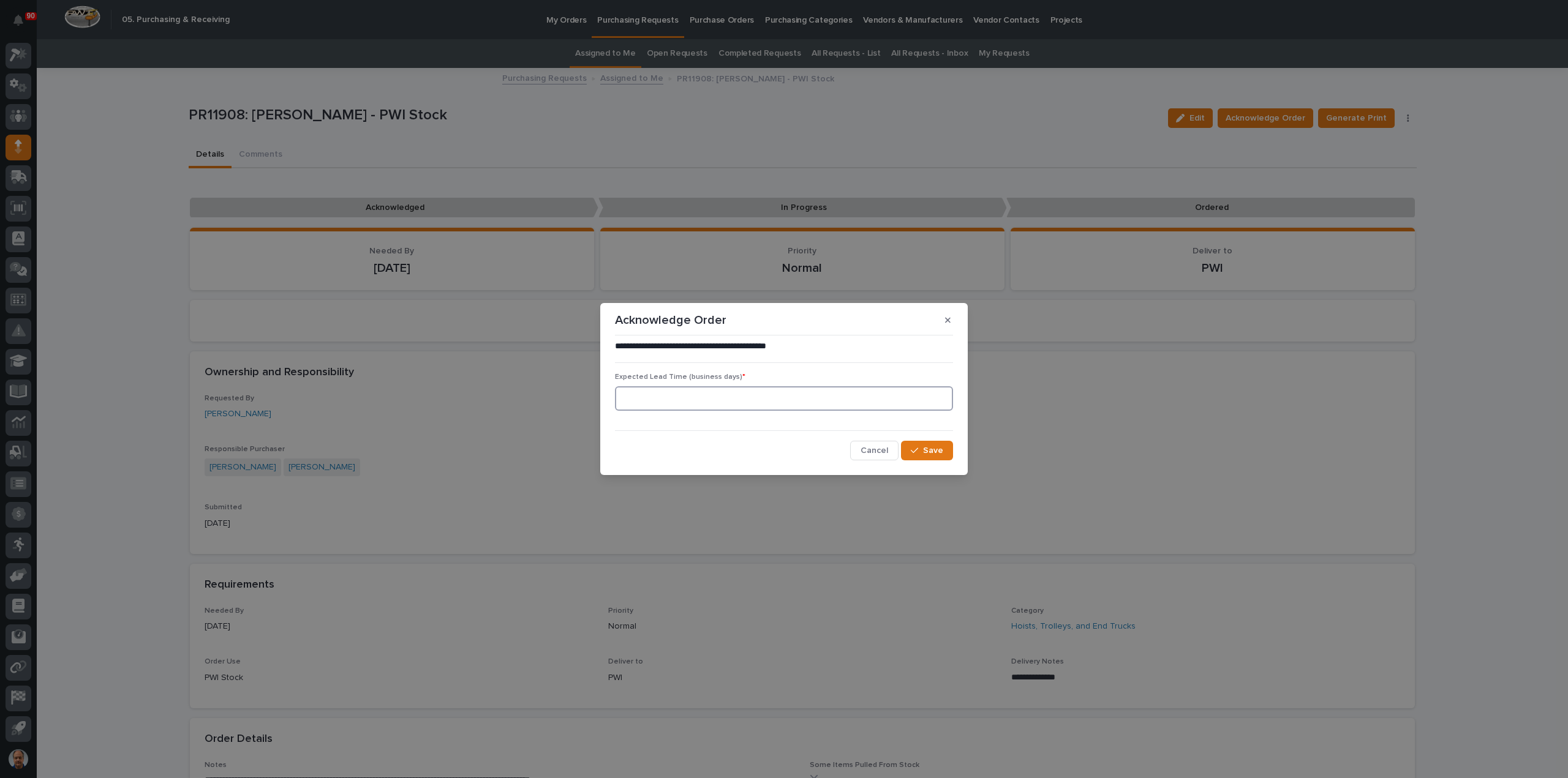
click at [718, 401] on input at bounding box center [784, 399] width 338 height 24
type input "45"
click at [920, 450] on div "button" at bounding box center [917, 451] width 12 height 9
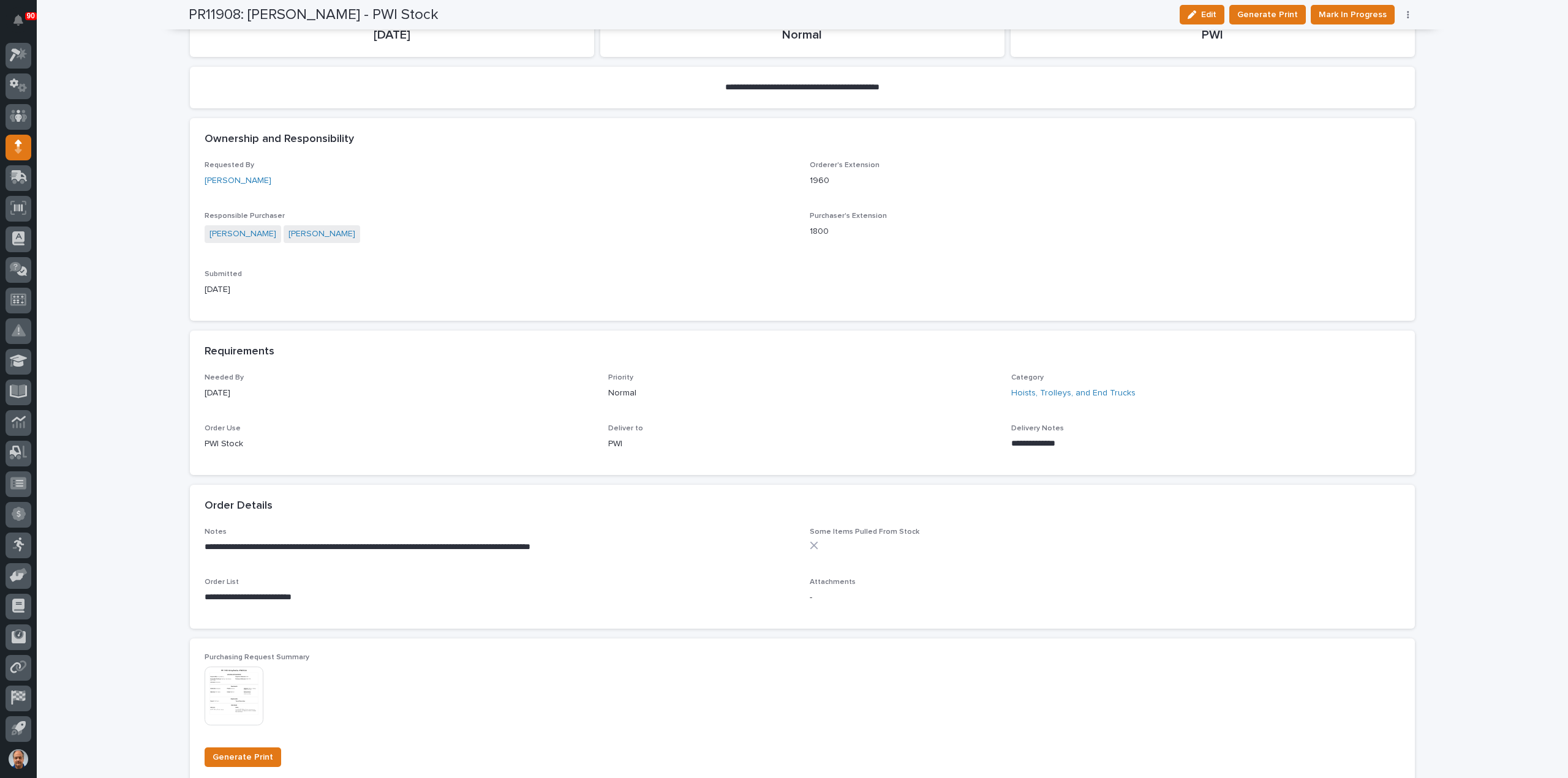
scroll to position [0, 0]
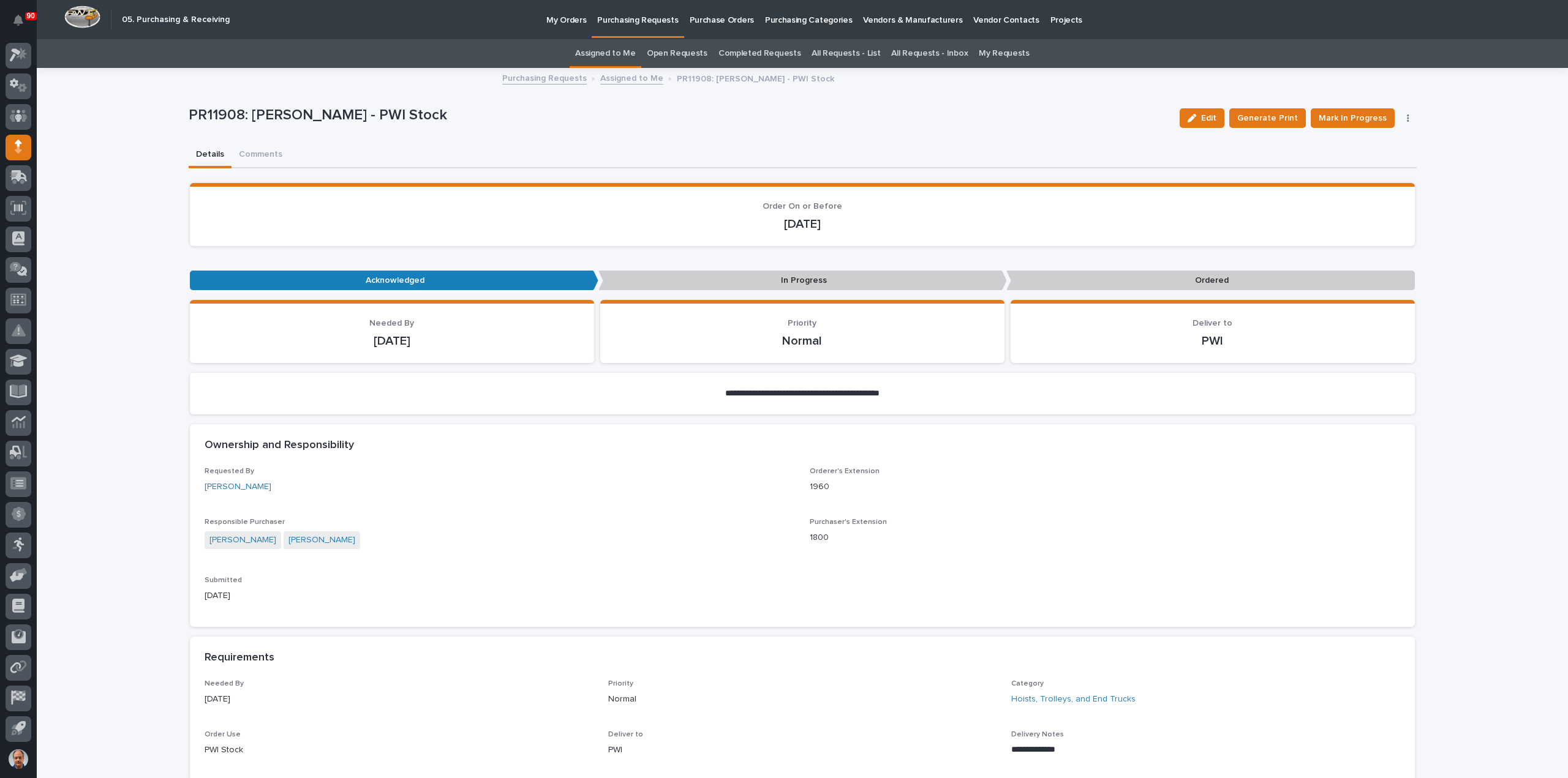
click at [613, 22] on p "Purchasing Requests" at bounding box center [637, 13] width 81 height 26
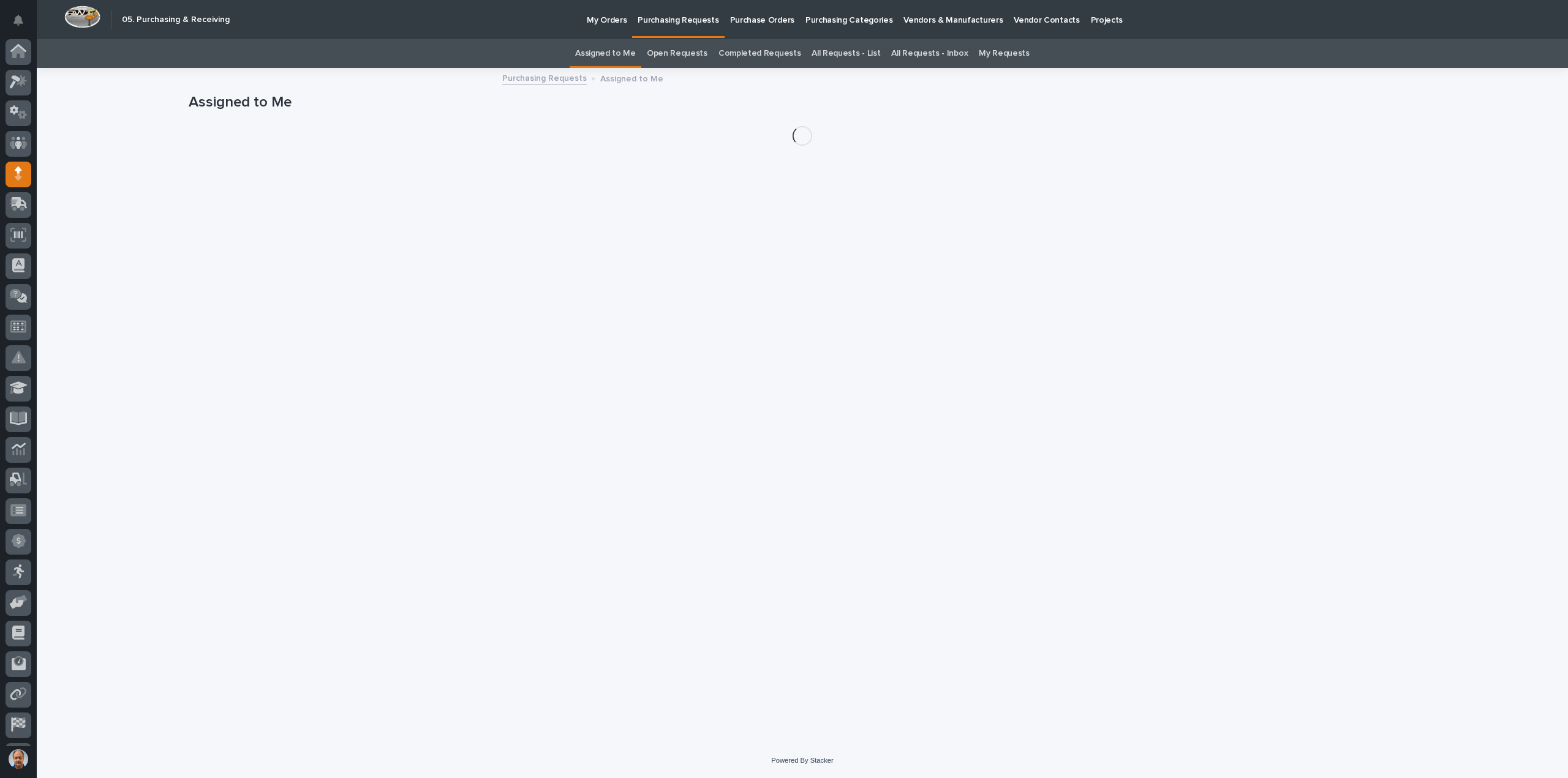
scroll to position [27, 0]
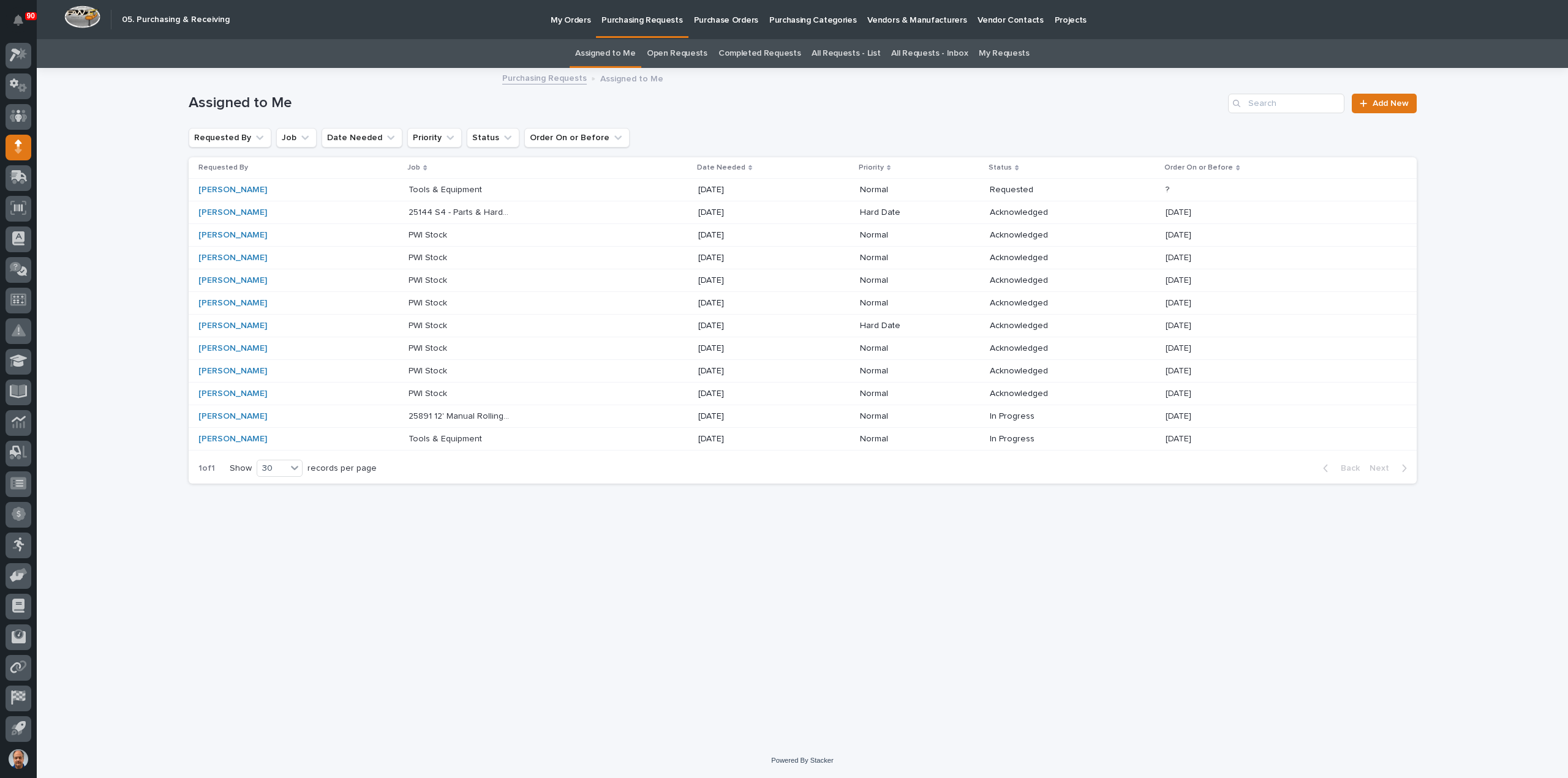
click at [442, 414] on p "25891 12' Manual Rolling Gates" at bounding box center [461, 416] width 105 height 13
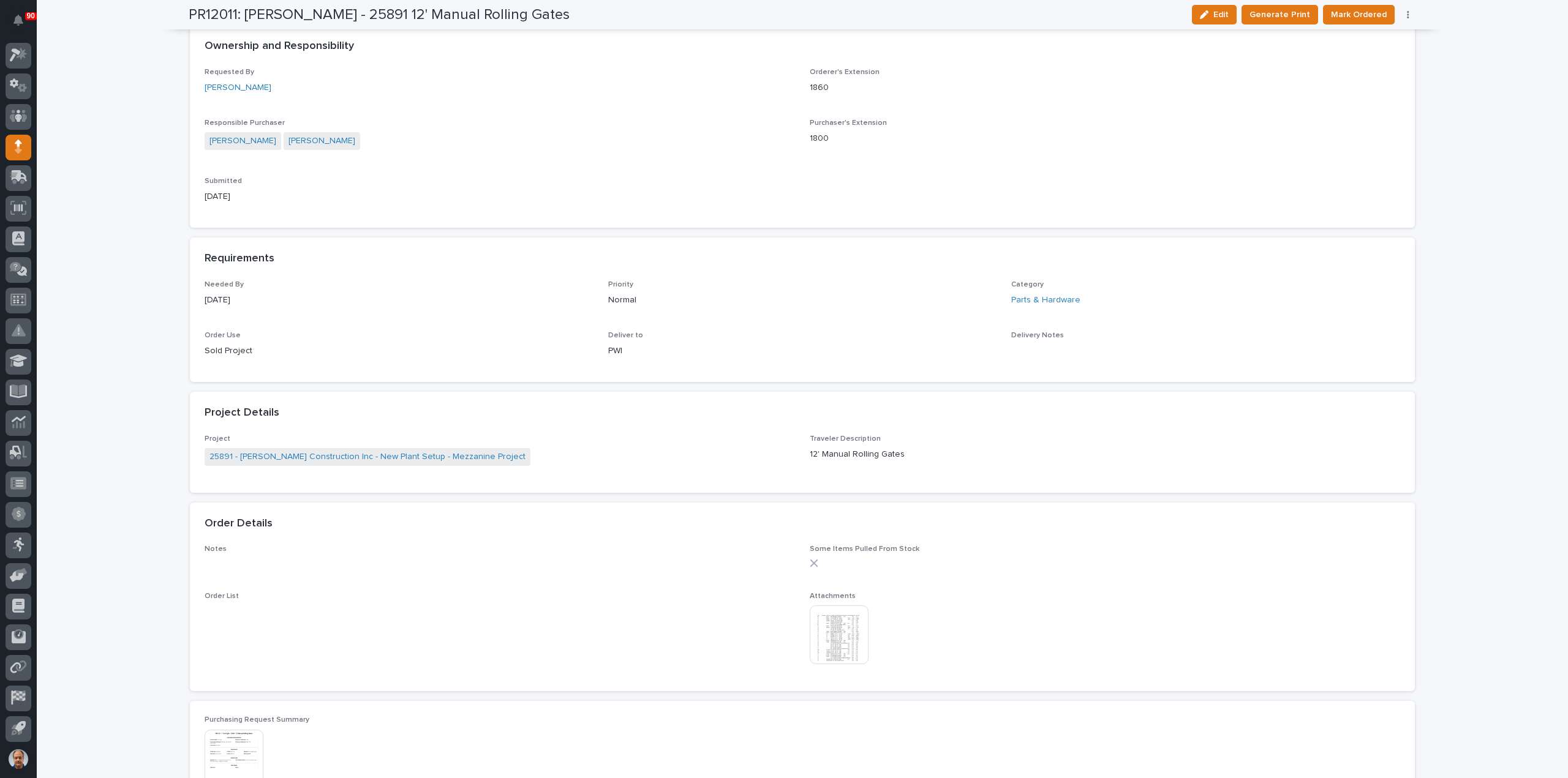
scroll to position [429, 0]
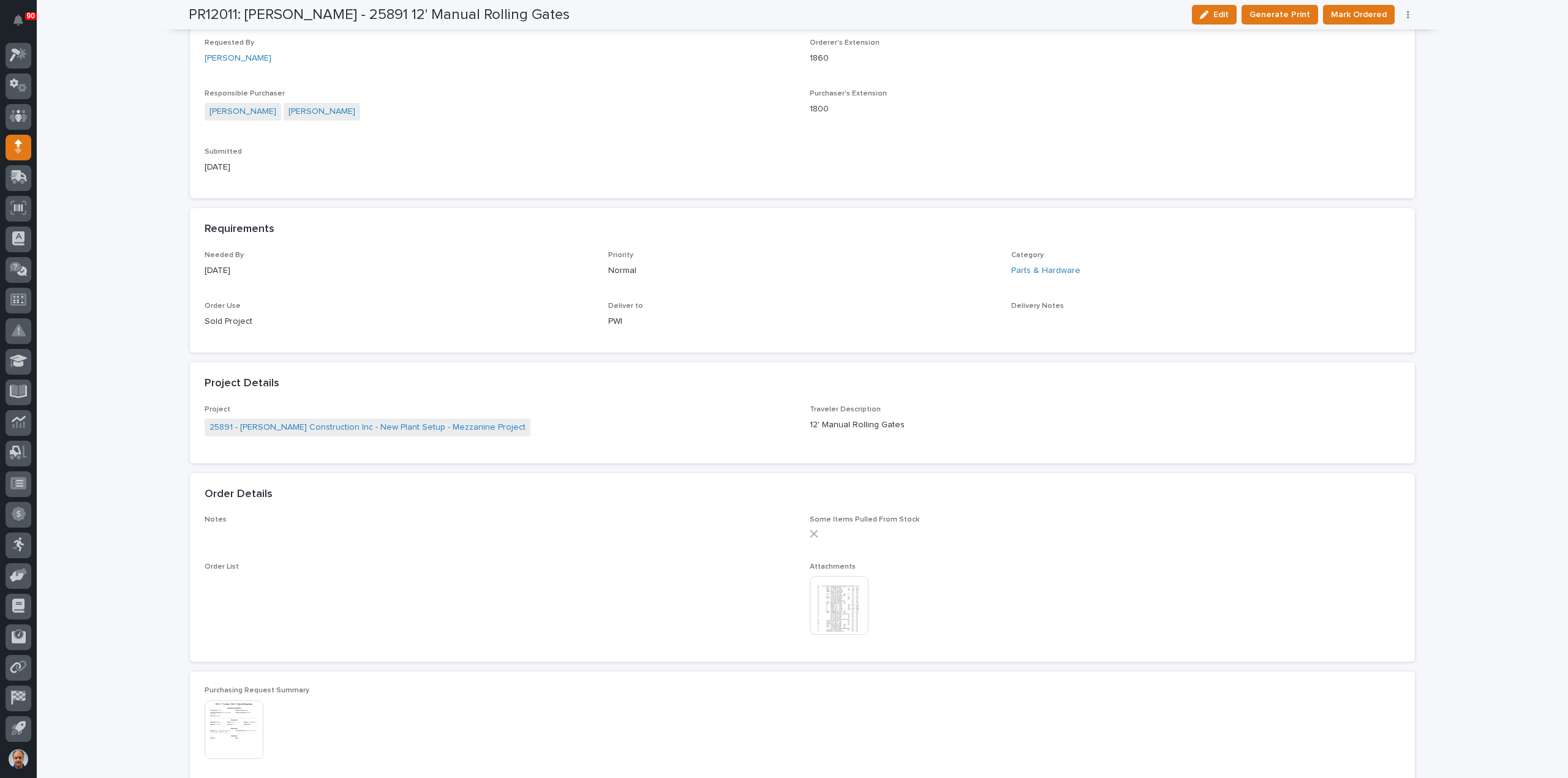
click at [844, 608] on img at bounding box center [839, 605] width 58 height 58
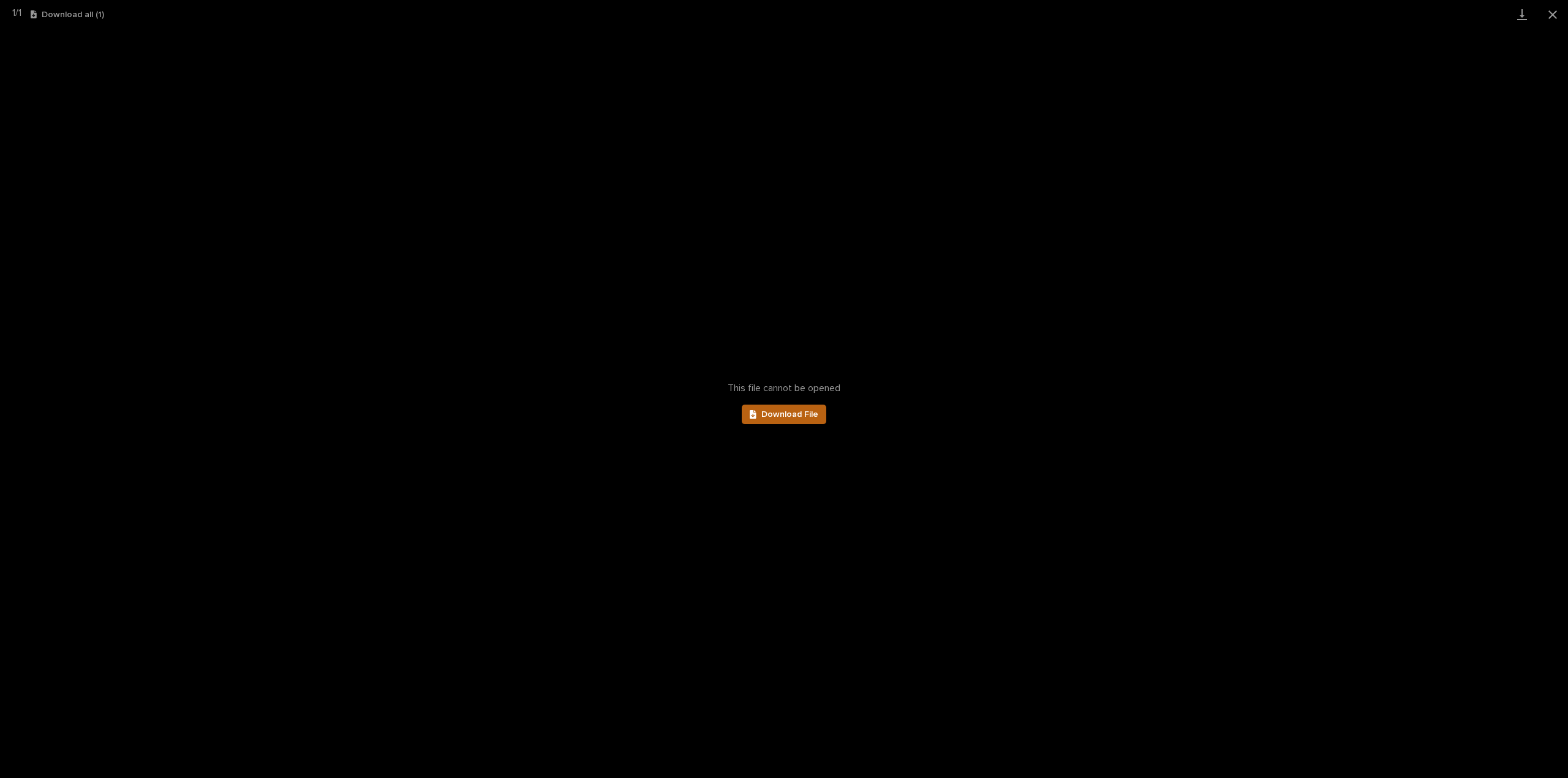
click at [790, 411] on span "Download File" at bounding box center [790, 414] width 57 height 9
click at [1549, 16] on button "Close gallery" at bounding box center [1552, 14] width 31 height 29
